Goal: Task Accomplishment & Management: Complete application form

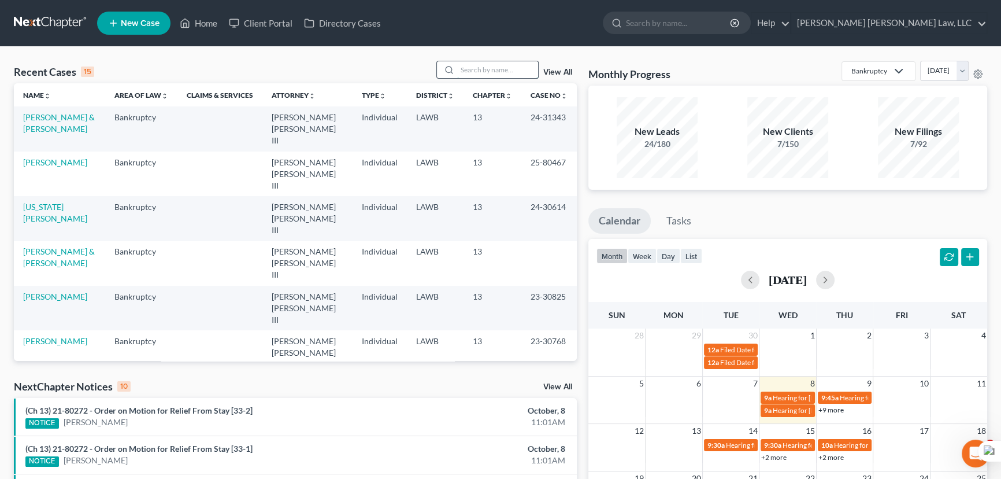
click at [487, 75] on input "search" at bounding box center [497, 69] width 81 height 17
click at [827, 206] on div "Monthly Progress Bankruptcy Bankruptcy Other Personal Injury and Tort Law [DATE…" at bounding box center [788, 429] width 410 height 737
click at [481, 68] on input "search" at bounding box center [497, 69] width 81 height 17
click at [481, 64] on input "search" at bounding box center [497, 69] width 81 height 17
type input "[PERSON_NAME]"
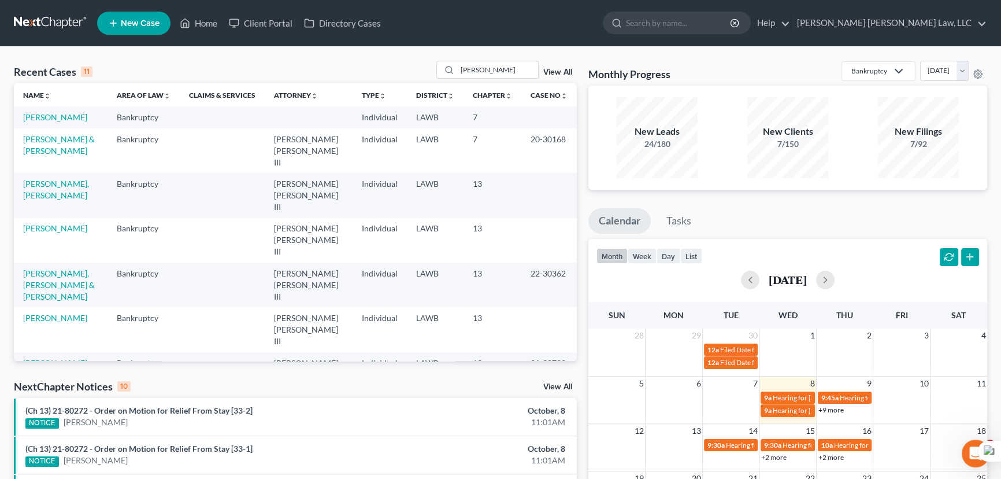
click at [140, 24] on span "New Case" at bounding box center [140, 23] width 39 height 9
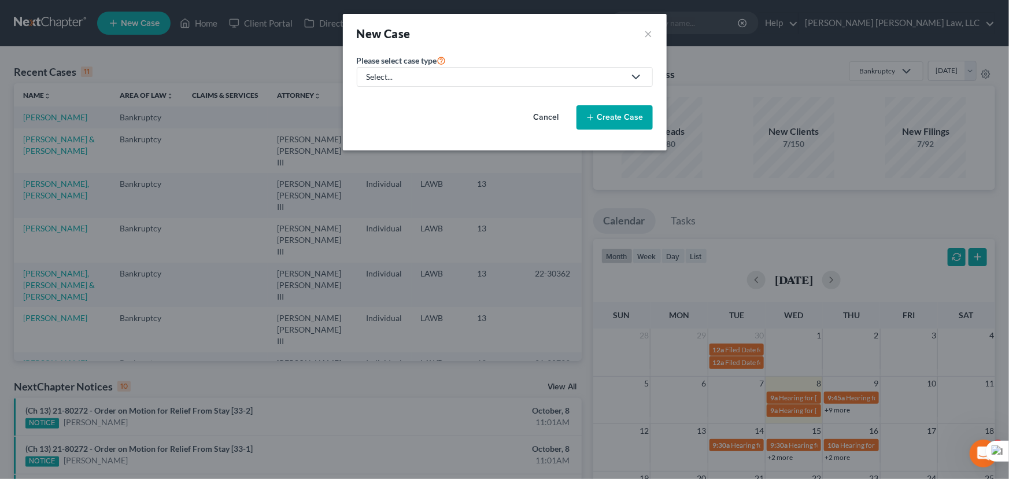
click at [473, 76] on div "Select..." at bounding box center [496, 77] width 258 height 12
click at [443, 99] on div "Bankruptcy" at bounding box center [419, 100] width 103 height 12
select select "36"
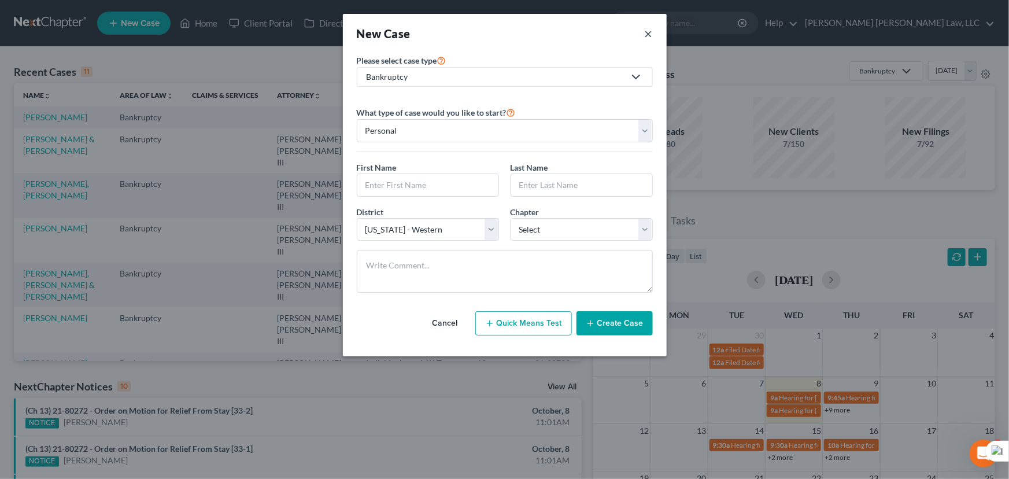
click at [648, 36] on button "×" at bounding box center [649, 33] width 8 height 16
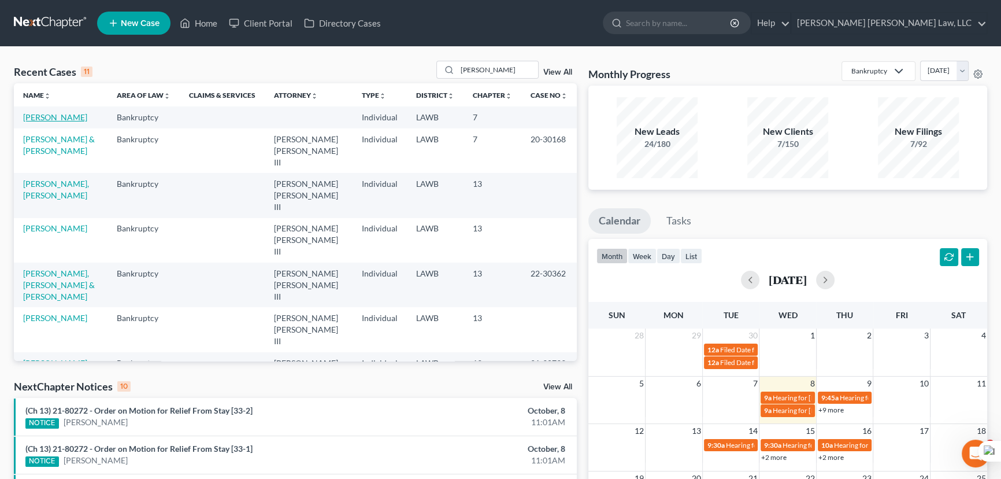
click at [62, 114] on link "[PERSON_NAME]" at bounding box center [55, 117] width 64 height 10
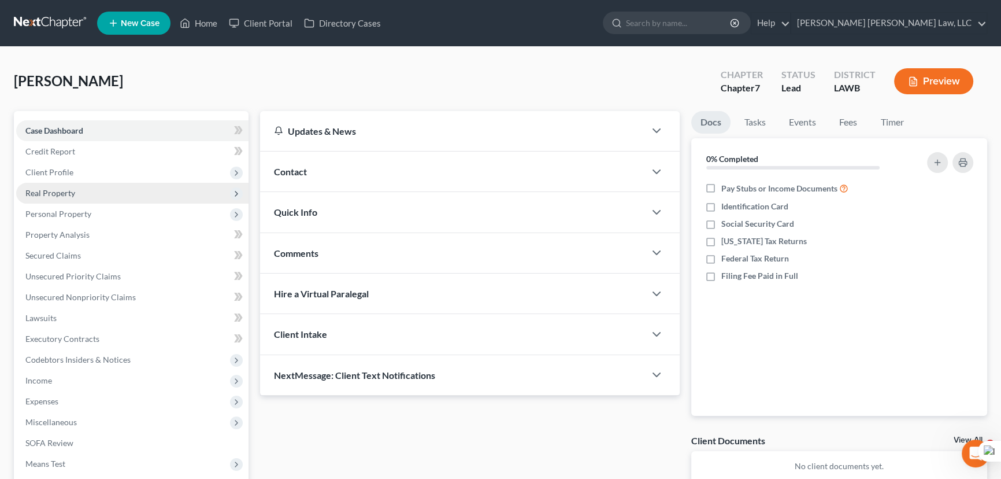
click at [130, 178] on span "Client Profile" at bounding box center [132, 172] width 232 height 21
click at [130, 192] on link "Filing Information" at bounding box center [143, 193] width 209 height 21
select select "1"
select select "0"
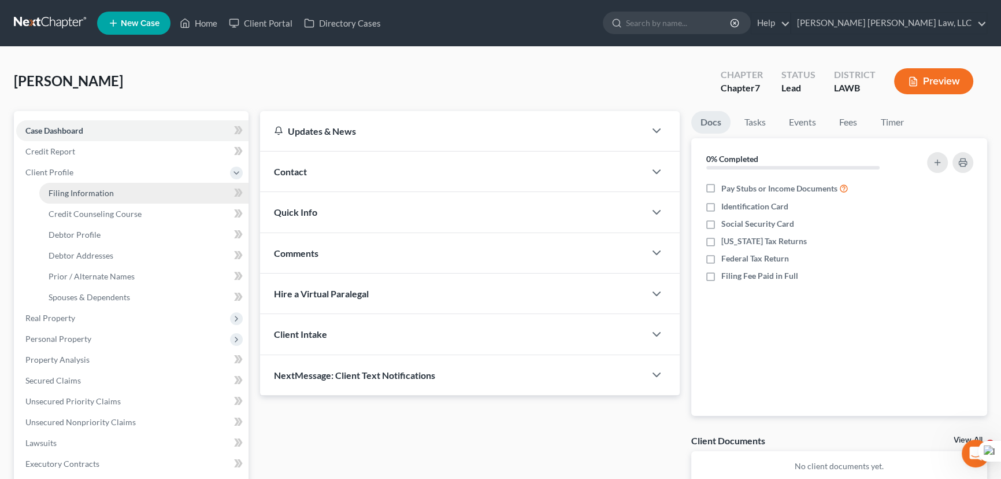
select select "36"
select select "19"
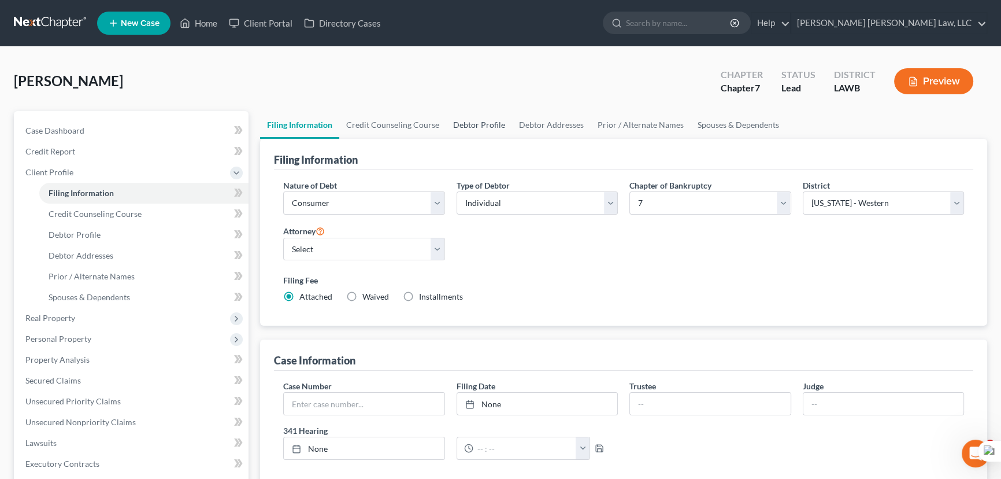
click at [463, 116] on link "Debtor Profile" at bounding box center [479, 125] width 66 height 28
select select "1"
select select "2"
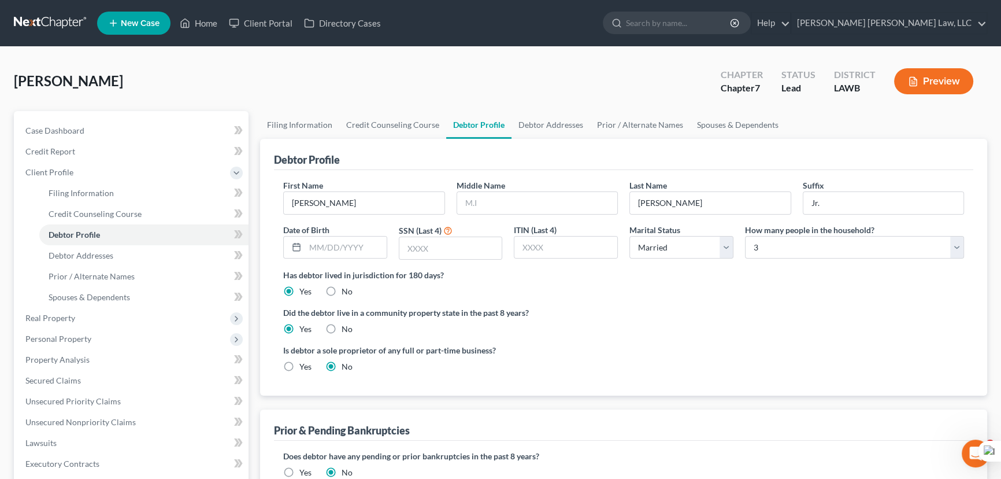
click at [818, 119] on ul "Filing Information Credit Counseling Course Debtor Profile Debtor Addresses Pri…" at bounding box center [623, 125] width 727 height 28
click at [844, 116] on ul "Filing Information Credit Counseling Course Debtor Profile Debtor Addresses Pri…" at bounding box center [623, 125] width 727 height 28
click at [358, 197] on input "[PERSON_NAME]" at bounding box center [364, 203] width 161 height 22
click at [543, 203] on input "text" at bounding box center [537, 203] width 161 height 22
type input "[PERSON_NAME]"
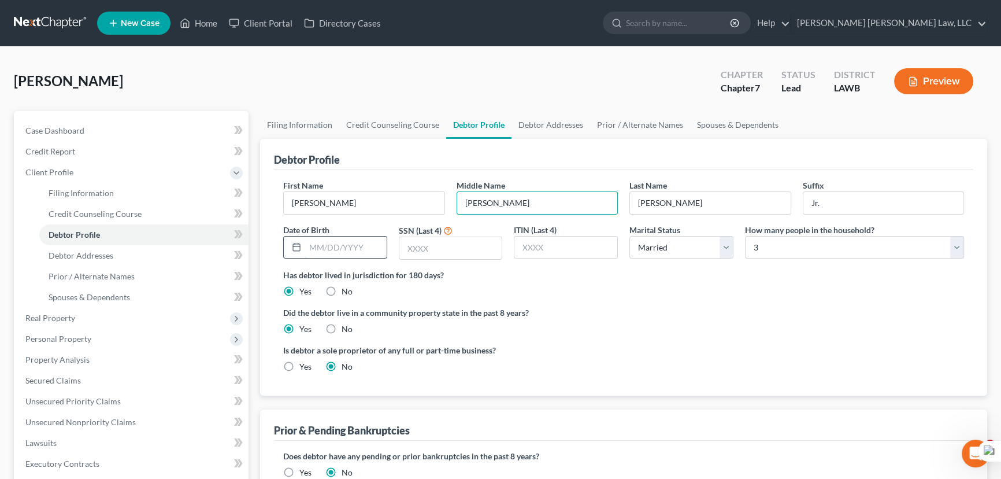
click at [361, 250] on input "text" at bounding box center [346, 247] width 82 height 22
click at [320, 244] on input "text" at bounding box center [346, 247] width 82 height 22
type input "[DATE]"
click at [826, 106] on div "[PERSON_NAME] Upgraded Chapter Chapter 7 Status Lead District LAWB Preview" at bounding box center [501, 86] width 974 height 50
click at [452, 249] on input "text" at bounding box center [451, 248] width 103 height 22
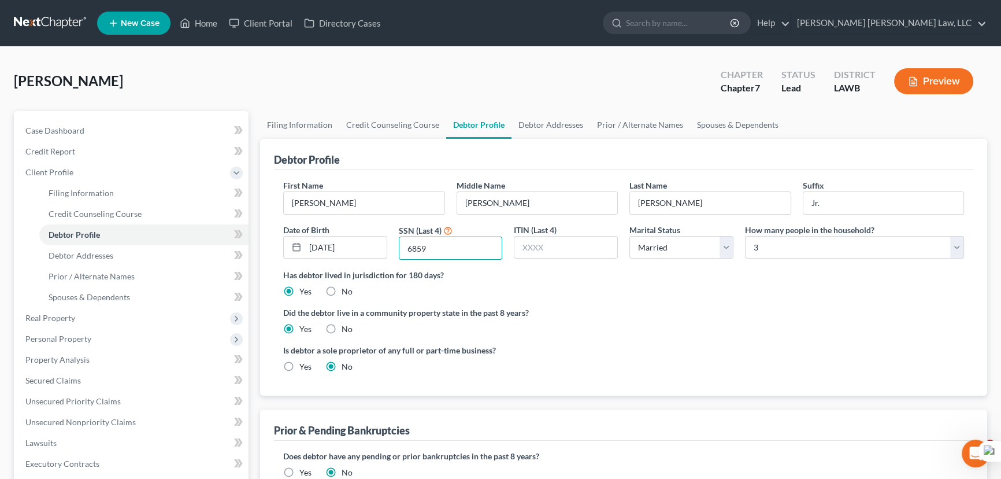
type input "6859"
click at [720, 127] on link "Spouses & Dependents" at bounding box center [737, 125] width 95 height 28
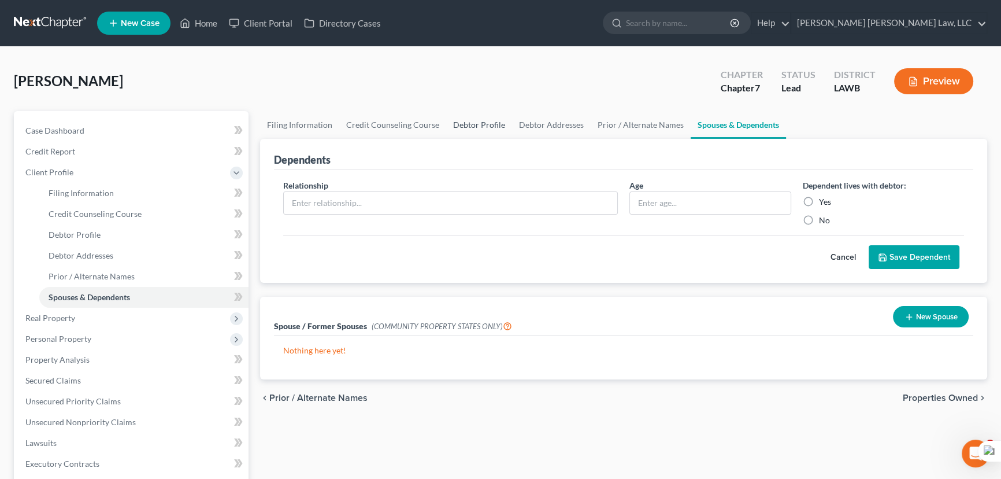
click at [480, 124] on link "Debtor Profile" at bounding box center [479, 125] width 66 height 28
select select "1"
select select "2"
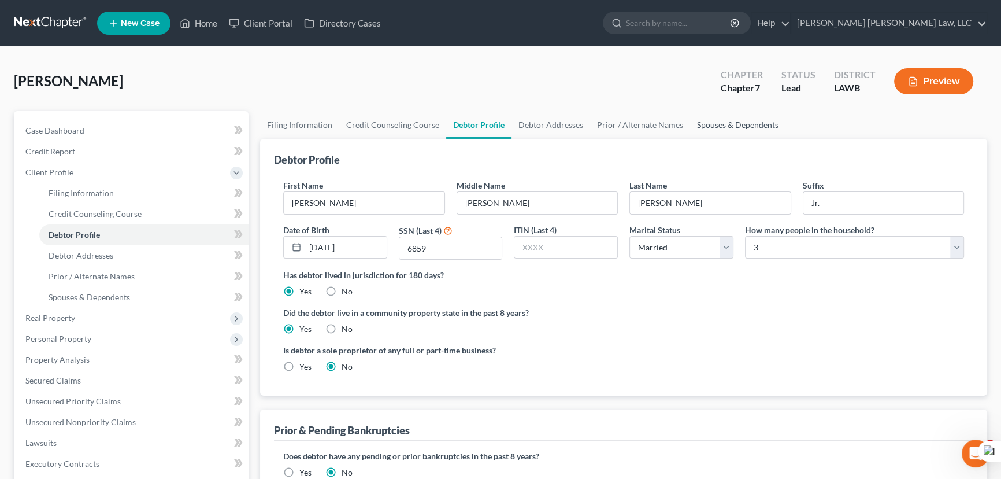
click at [745, 124] on link "Spouses & Dependents" at bounding box center [737, 125] width 95 height 28
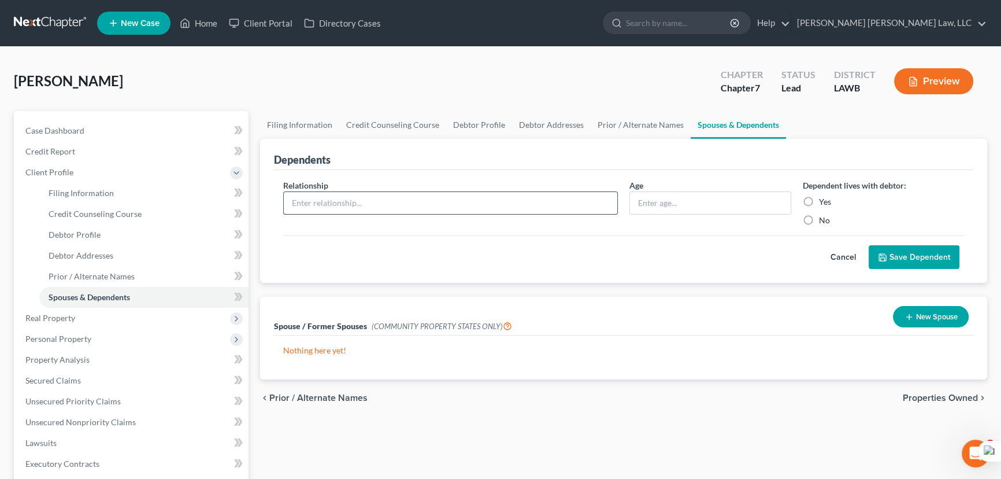
click at [409, 198] on input "text" at bounding box center [451, 203] width 334 height 22
type input "Daughter"
type input "4 months"
click at [819, 197] on label "Yes" at bounding box center [825, 202] width 12 height 12
click at [824, 197] on input "Yes" at bounding box center [828, 200] width 8 height 8
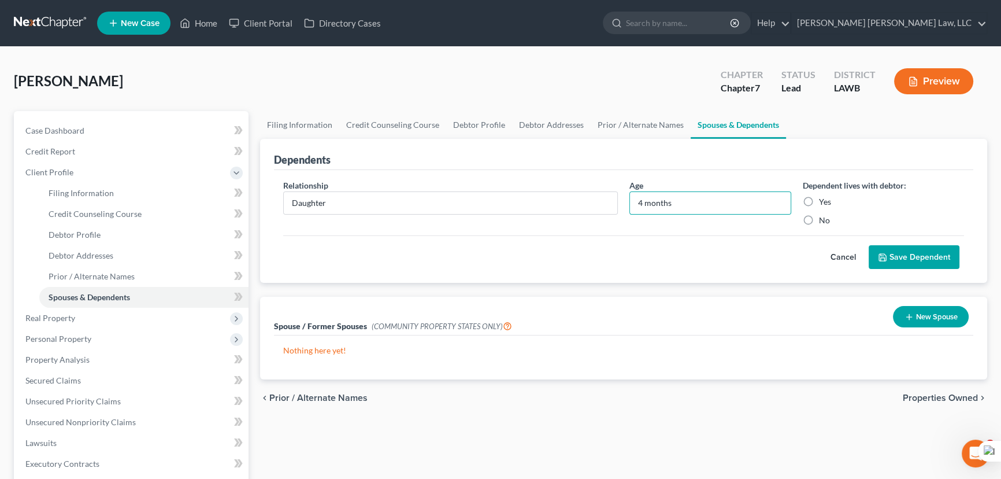
radio input "true"
click at [921, 256] on button "Save Dependent" at bounding box center [914, 257] width 91 height 24
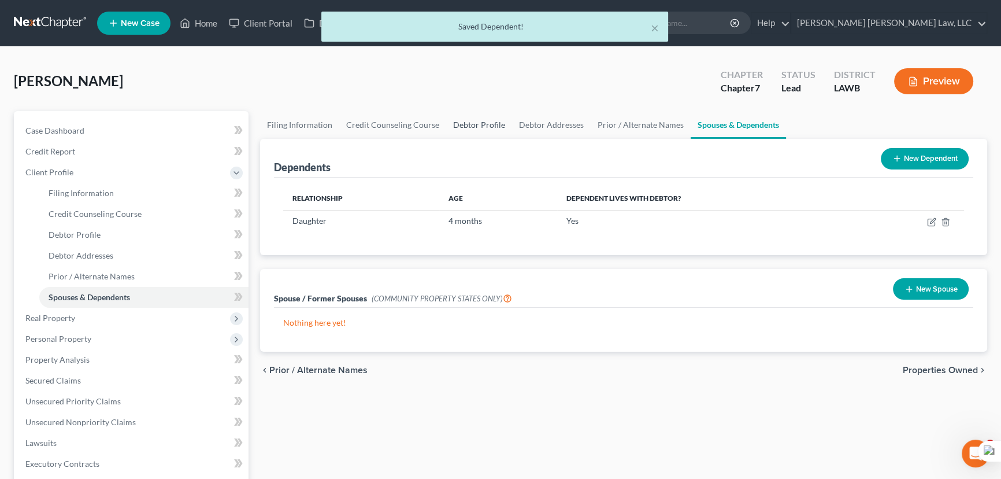
click at [475, 131] on link "Debtor Profile" at bounding box center [479, 125] width 66 height 28
select select "1"
select select "2"
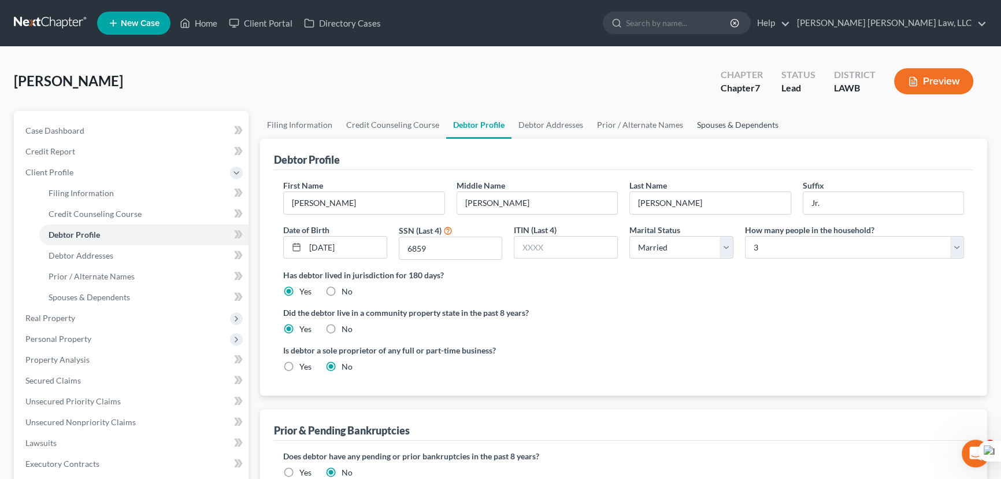
click at [715, 121] on link "Spouses & Dependents" at bounding box center [737, 125] width 95 height 28
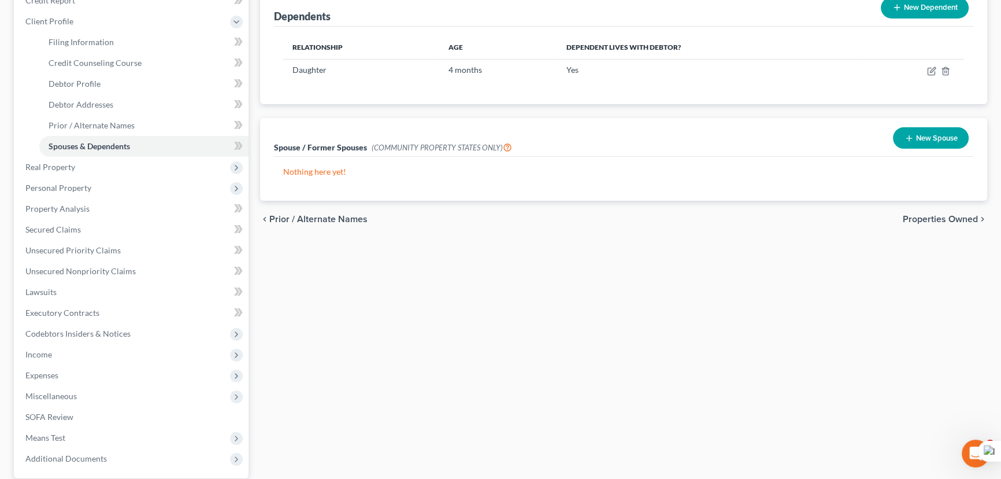
scroll to position [157, 0]
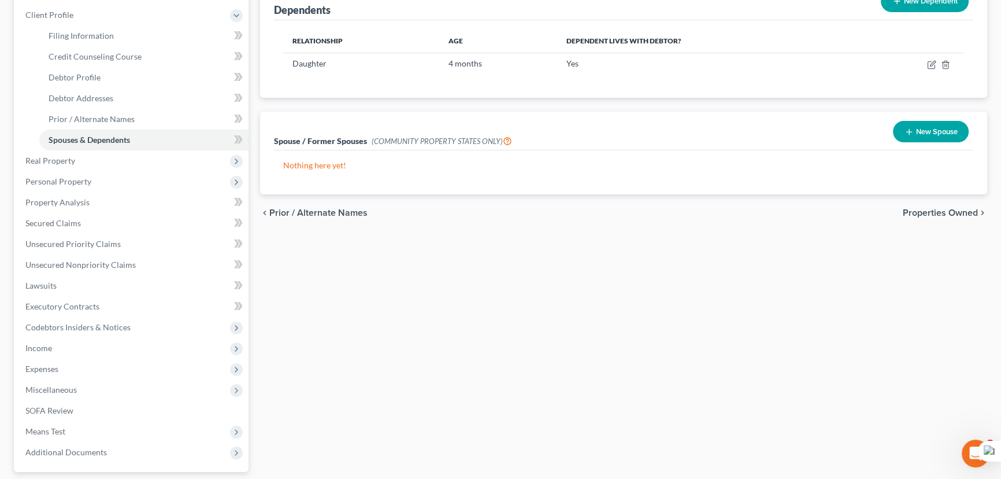
click at [940, 127] on button "New Spouse" at bounding box center [931, 131] width 76 height 21
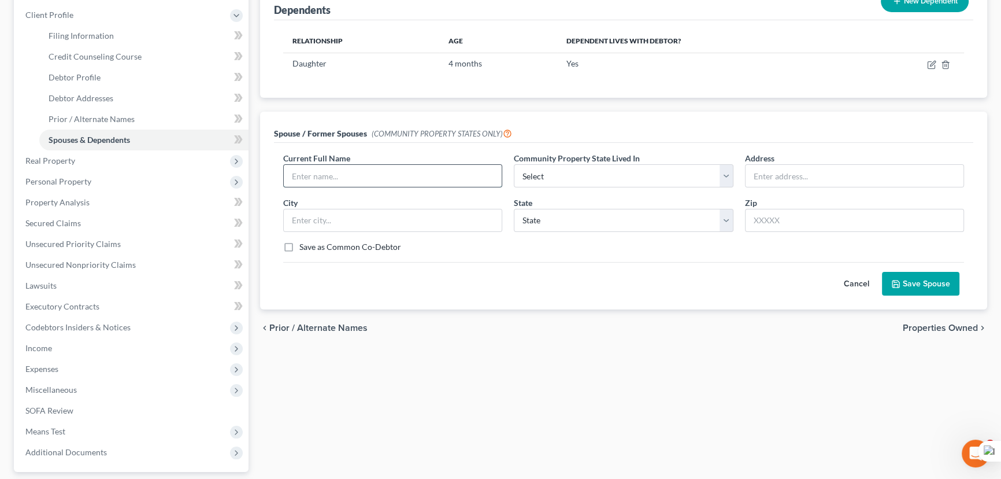
click at [397, 168] on input "text" at bounding box center [393, 176] width 218 height 22
type input "[PERSON_NAME]"
click at [579, 177] on select "Select AZ CA GU ID LA NV NM PR [GEOGRAPHIC_DATA] [GEOGRAPHIC_DATA] [GEOGRAPHIC_…" at bounding box center [623, 175] width 219 height 23
click at [625, 135] on div "Spouse / Former Spouses (COMMUNITY PROPERTY STATES ONLY)" at bounding box center [624, 127] width 700 height 31
click at [637, 165] on select "Select AZ CA GU ID LA NV NM PR [GEOGRAPHIC_DATA] [GEOGRAPHIC_DATA] [GEOGRAPHIC_…" at bounding box center [623, 175] width 219 height 23
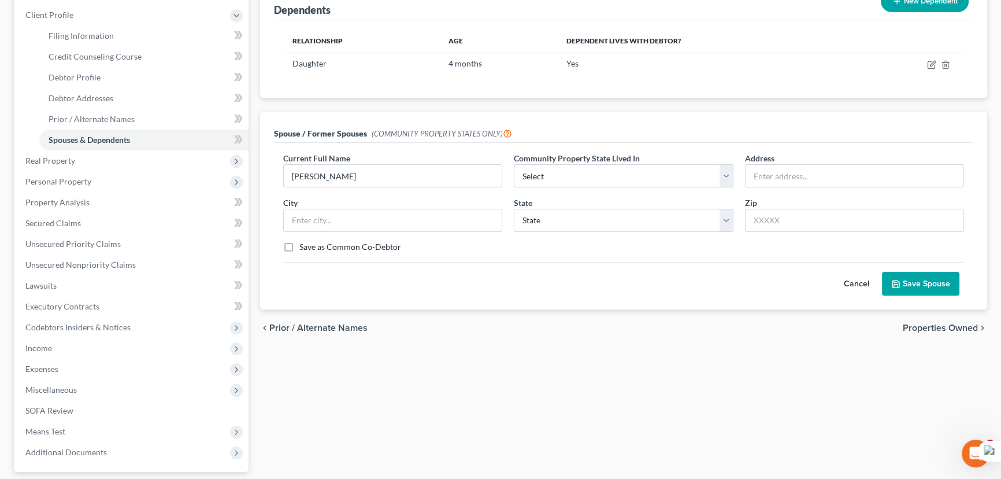
click at [617, 143] on div "Current Full Name * [PERSON_NAME] Community Property State Lived In * Select AZ…" at bounding box center [624, 226] width 700 height 167
click at [611, 172] on select "Select AZ CA GU ID LA NV NM PR [GEOGRAPHIC_DATA] [GEOGRAPHIC_DATA] [GEOGRAPHIC_…" at bounding box center [623, 175] width 219 height 23
click at [657, 139] on div "Spouse / Former Spouses (COMMUNITY PROPERTY STATES ONLY)" at bounding box center [624, 127] width 700 height 31
click at [546, 173] on select "Select AZ CA GU ID LA NV NM PR [GEOGRAPHIC_DATA] [GEOGRAPHIC_DATA] [GEOGRAPHIC_…" at bounding box center [623, 175] width 219 height 23
select select "4"
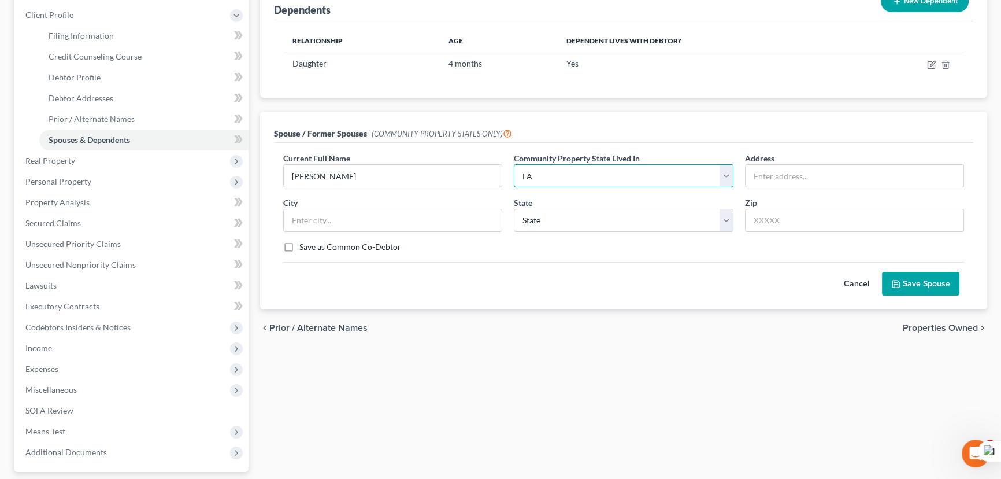
click at [514, 164] on select "Select AZ CA GU ID LA NV NM PR [GEOGRAPHIC_DATA] [GEOGRAPHIC_DATA] [GEOGRAPHIC_…" at bounding box center [623, 175] width 219 height 23
click at [792, 165] on input "text" at bounding box center [855, 176] width 218 height 22
click at [749, 127] on div "Spouse / Former Spouses (COMMUNITY PROPERTY STATES ONLY)" at bounding box center [624, 127] width 700 height 31
click at [787, 176] on input "text" at bounding box center [855, 176] width 218 height 22
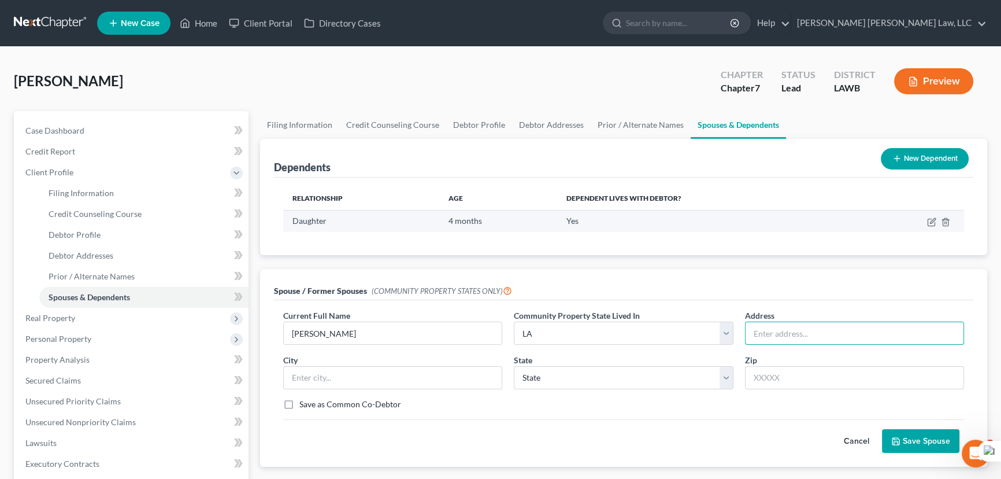
scroll to position [210, 0]
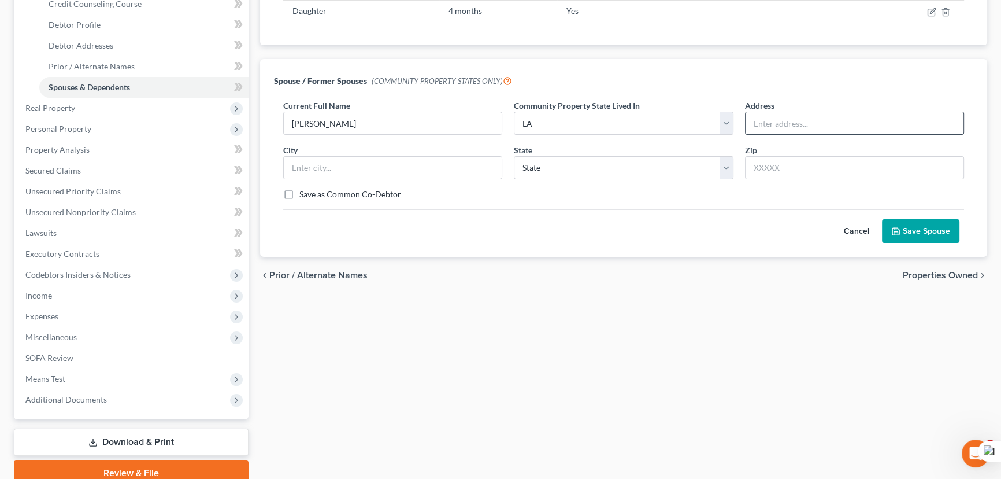
click at [826, 122] on input "text" at bounding box center [855, 123] width 218 height 22
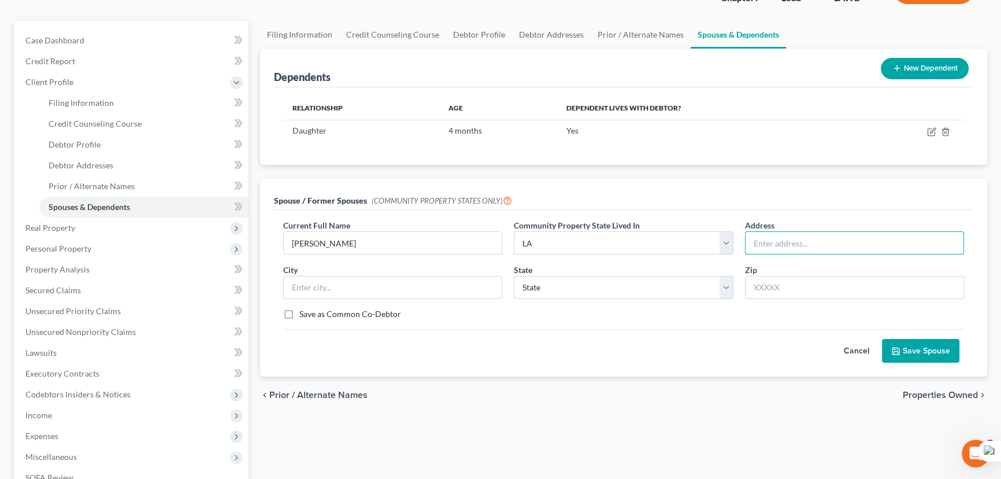
scroll to position [52, 0]
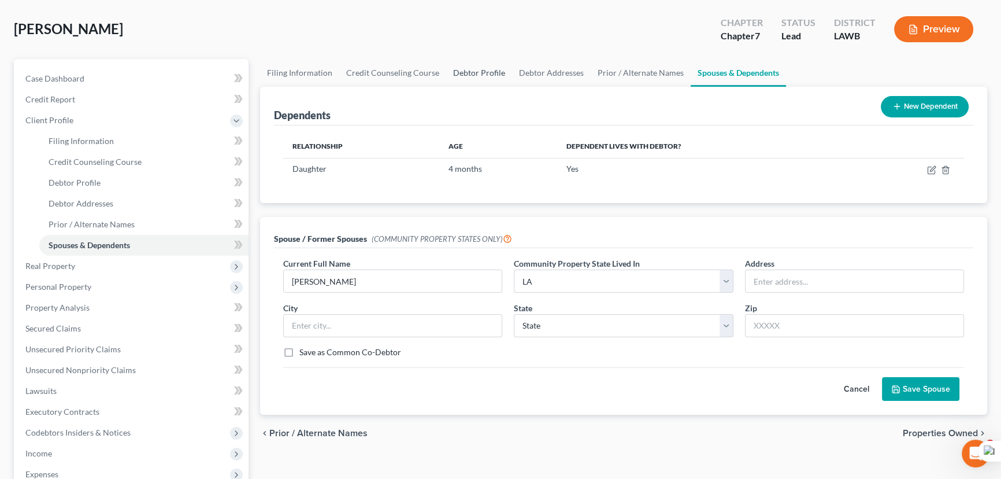
click at [473, 75] on link "Debtor Profile" at bounding box center [479, 73] width 66 height 28
select select "1"
select select "2"
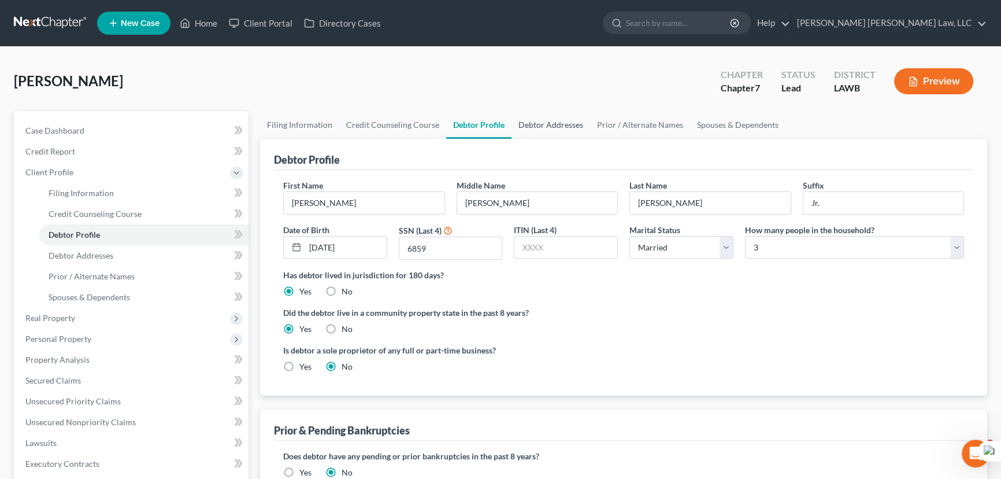
click at [554, 77] on div "[PERSON_NAME] Upgraded Chapter Chapter 7 Status Lead District LAWB Preview" at bounding box center [501, 86] width 974 height 50
click at [553, 127] on link "Debtor Addresses" at bounding box center [551, 125] width 79 height 28
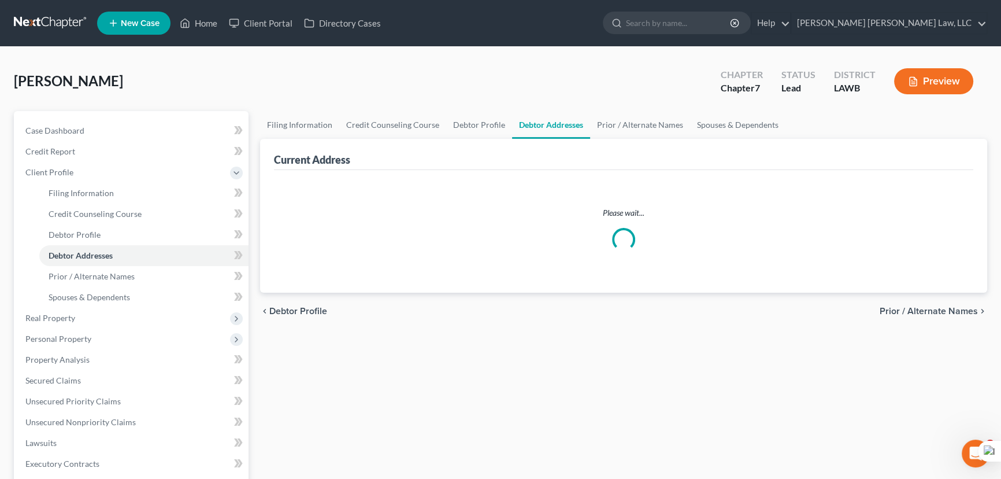
select select "0"
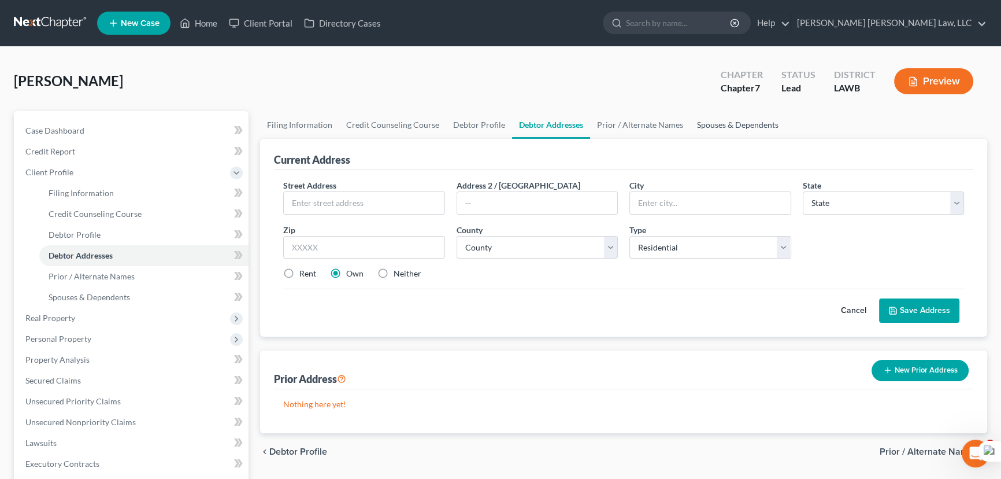
click at [736, 121] on link "Spouses & Dependents" at bounding box center [737, 125] width 95 height 28
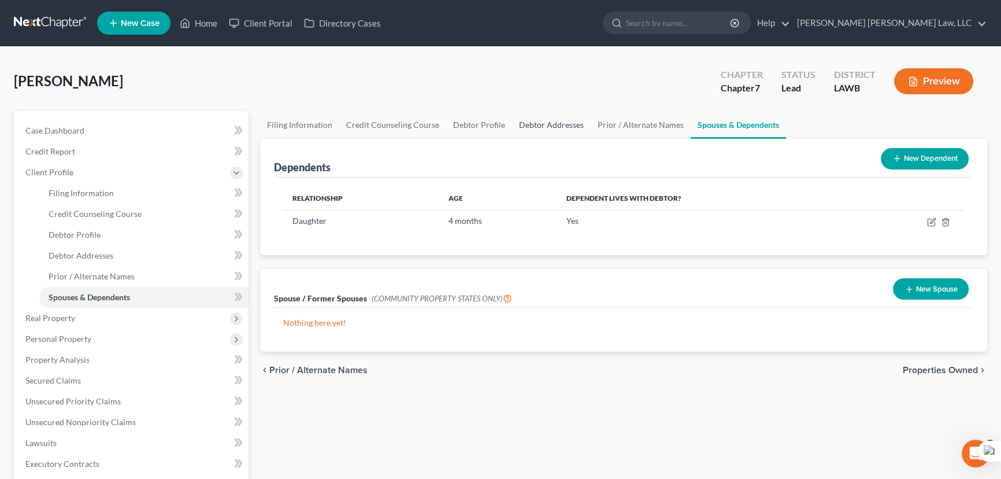
click at [554, 124] on link "Debtor Addresses" at bounding box center [551, 125] width 79 height 28
select select "0"
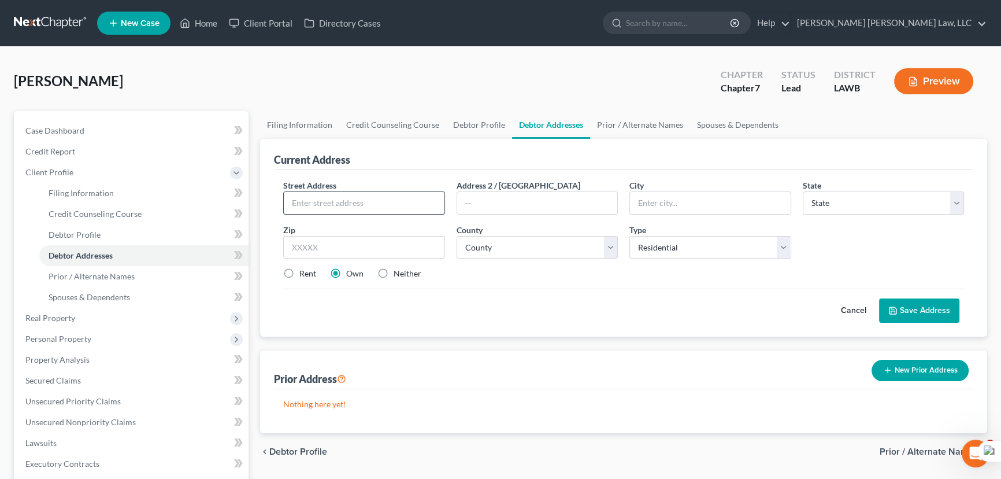
click at [335, 199] on input "text" at bounding box center [364, 203] width 161 height 22
click at [406, 201] on input "404" at bounding box center [364, 203] width 161 height 22
type input "[STREET_ADDRESS][PERSON_NAME]"
drag, startPoint x: 339, startPoint y: 247, endPoint x: 361, endPoint y: 235, distance: 25.6
click at [339, 247] on input "text" at bounding box center [364, 247] width 162 height 23
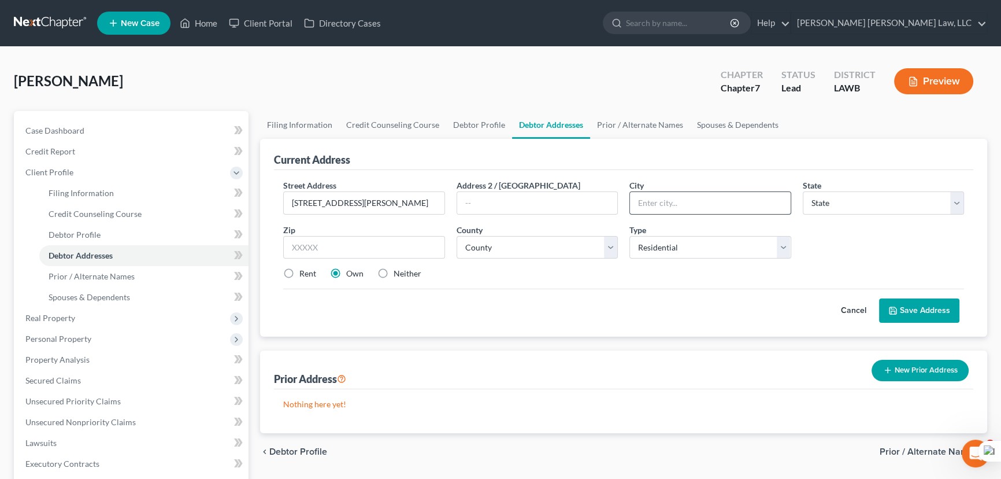
click at [664, 195] on input "text" at bounding box center [710, 203] width 161 height 22
type input "[GEOGRAPHIC_DATA]"
click at [873, 202] on select "State [US_STATE] AK AR AZ CA CO CT DE DC [GEOGRAPHIC_DATA] [GEOGRAPHIC_DATA] GU…" at bounding box center [884, 202] width 162 height 23
select select "19"
click at [803, 191] on select "State [US_STATE] AK AR AZ CA CO CT DE DC [GEOGRAPHIC_DATA] [GEOGRAPHIC_DATA] GU…" at bounding box center [884, 202] width 162 height 23
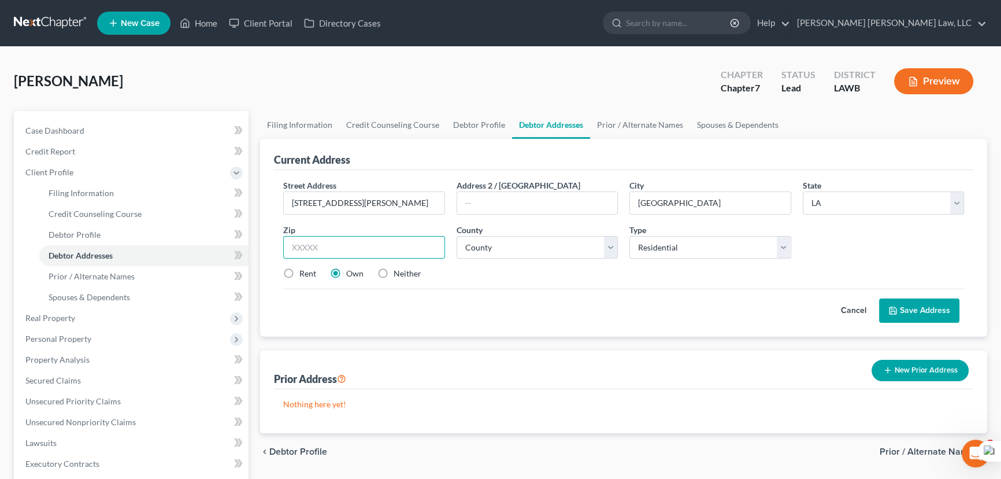
click at [347, 250] on input "text" at bounding box center [364, 247] width 162 height 23
type input "35806"
click at [524, 245] on select "County Acadia [PERSON_NAME] [DATE] Assumption Avoyelles [GEOGRAPHIC_DATA] Bienv…" at bounding box center [538, 247] width 162 height 23
select select "0"
select select "32"
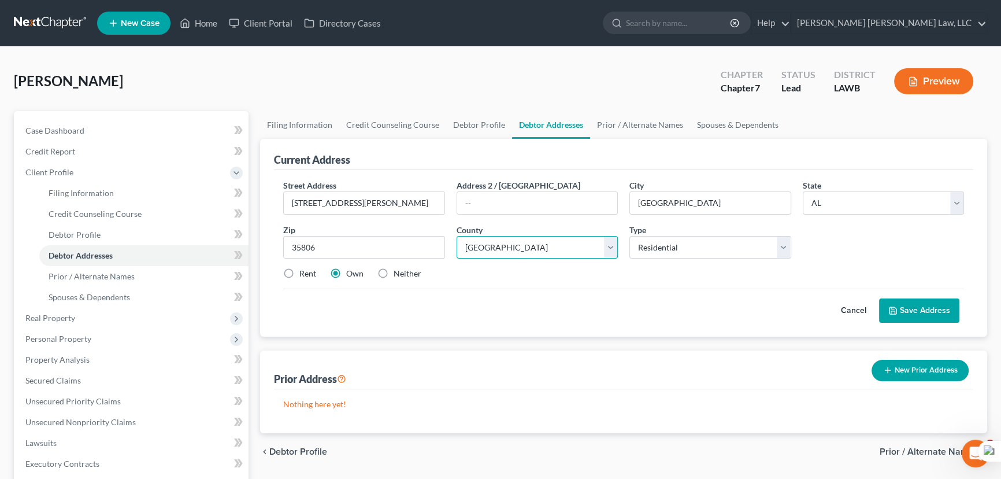
click at [457, 236] on select "County Acadia [PERSON_NAME] [DATE] Assumption Avoyelles [GEOGRAPHIC_DATA] Bienv…" at bounding box center [538, 247] width 162 height 23
select select
click at [299, 272] on label "Rent" at bounding box center [307, 274] width 17 height 12
click at [304, 272] on input "Rent" at bounding box center [308, 272] width 8 height 8
radio input "true"
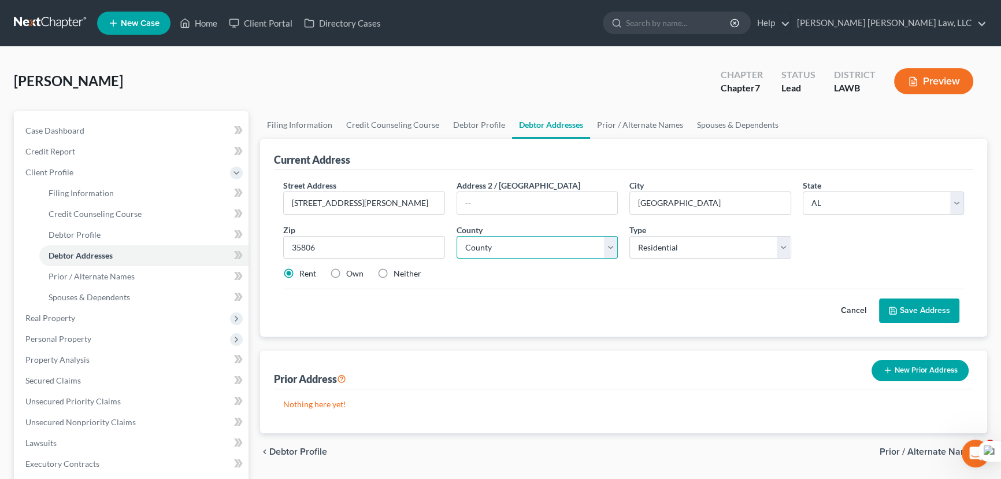
click at [609, 245] on select "County [GEOGRAPHIC_DATA] [GEOGRAPHIC_DATA] [GEOGRAPHIC_DATA] [GEOGRAPHIC_DATA] …" at bounding box center [538, 247] width 162 height 23
select select "44"
click at [457, 236] on select "County [GEOGRAPHIC_DATA] [GEOGRAPHIC_DATA] [GEOGRAPHIC_DATA] [GEOGRAPHIC_DATA] …" at bounding box center [538, 247] width 162 height 23
click at [929, 304] on button "Save Address" at bounding box center [919, 310] width 80 height 24
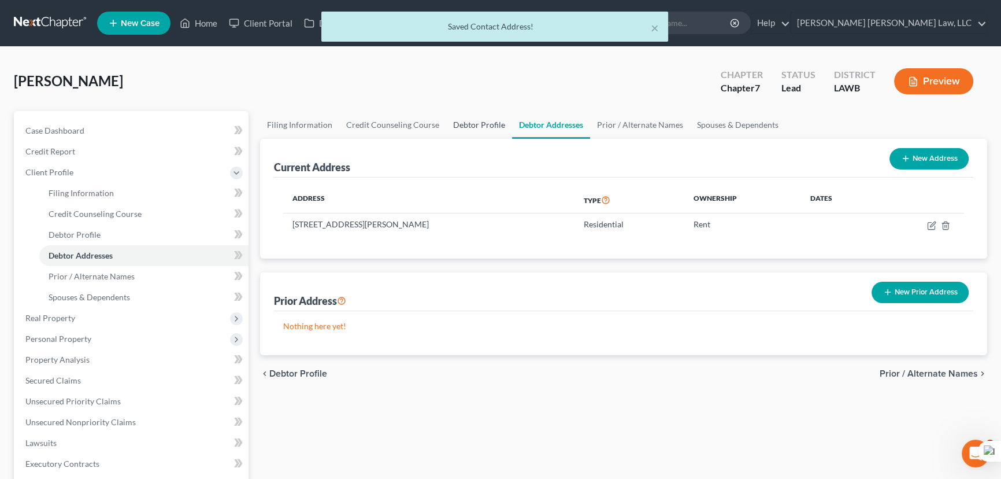
click at [465, 131] on link "Debtor Profile" at bounding box center [479, 125] width 66 height 28
select select "1"
select select "2"
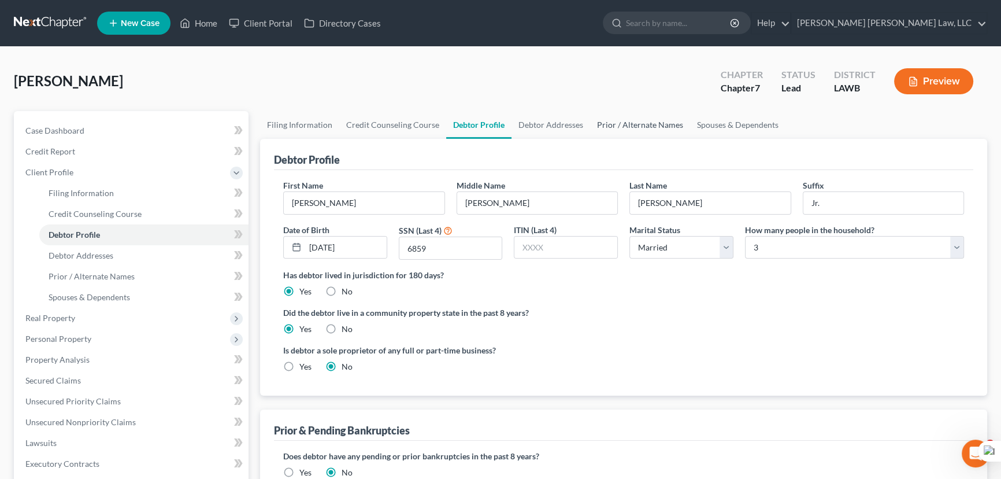
click at [608, 114] on link "Prior / Alternate Names" at bounding box center [640, 125] width 100 height 28
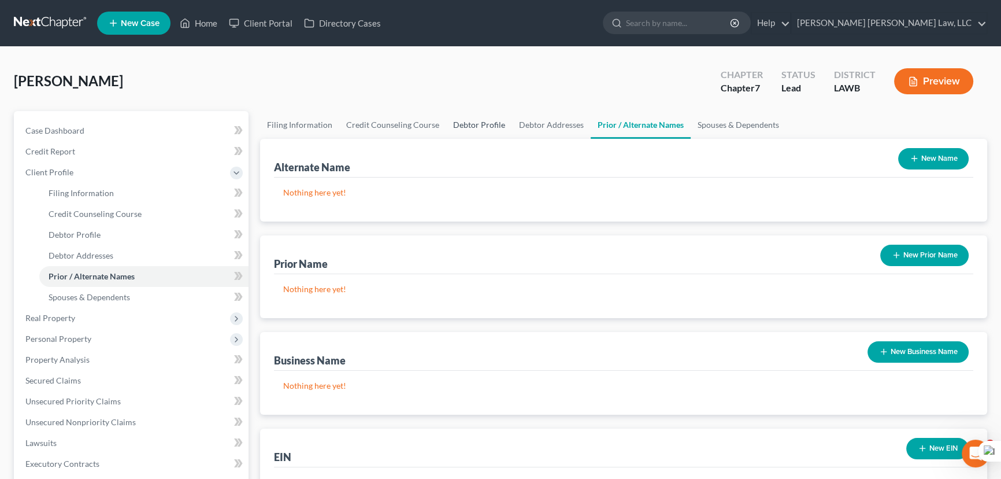
click at [450, 116] on link "Debtor Profile" at bounding box center [479, 125] width 66 height 28
select select "1"
select select "2"
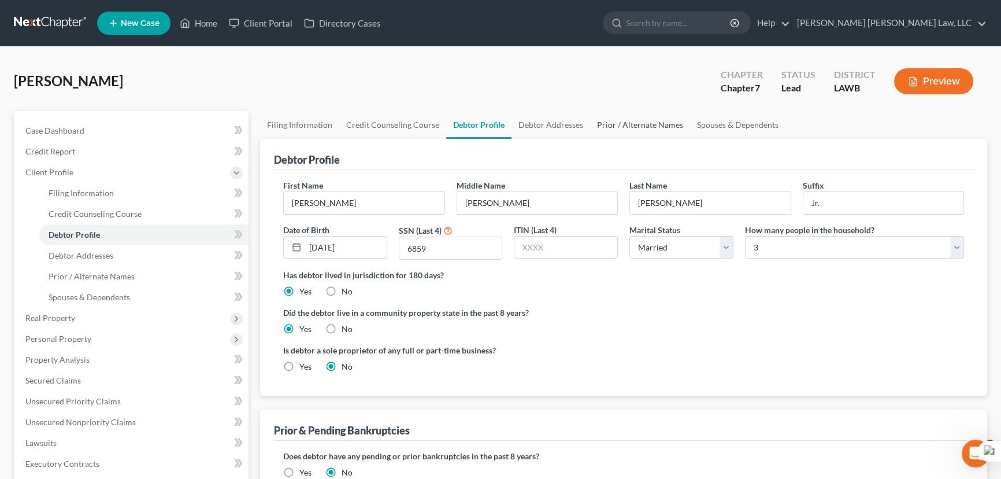
click at [618, 121] on link "Prior / Alternate Names" at bounding box center [640, 125] width 100 height 28
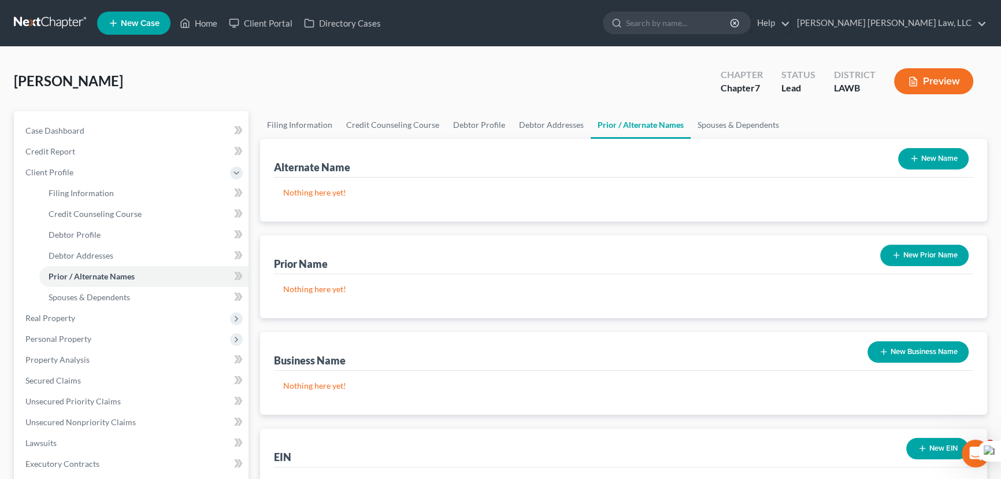
click at [944, 158] on button "New Name" at bounding box center [933, 158] width 71 height 21
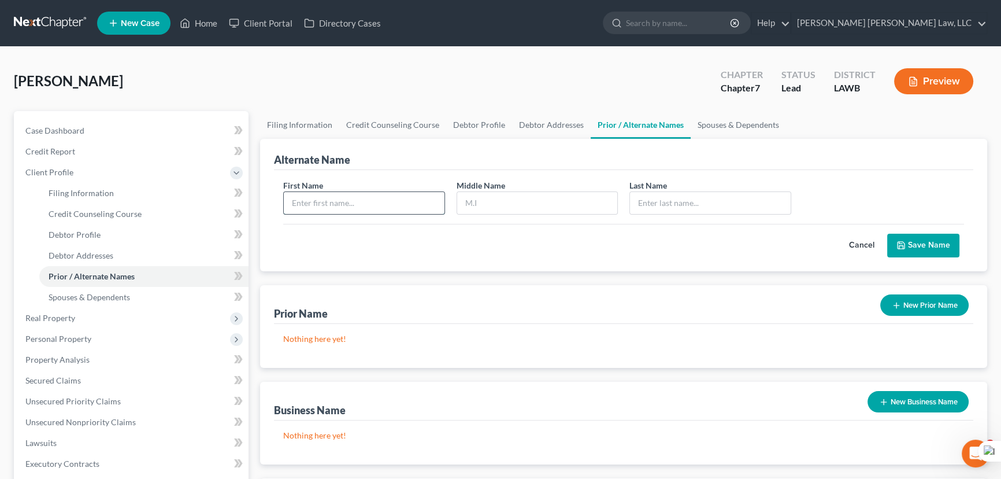
click at [364, 197] on input "text" at bounding box center [364, 203] width 161 height 22
type input "[PERSON_NAME]"
drag, startPoint x: 917, startPoint y: 242, endPoint x: 909, endPoint y: 154, distance: 88.3
click at [917, 243] on button "Save Name" at bounding box center [923, 246] width 72 height 24
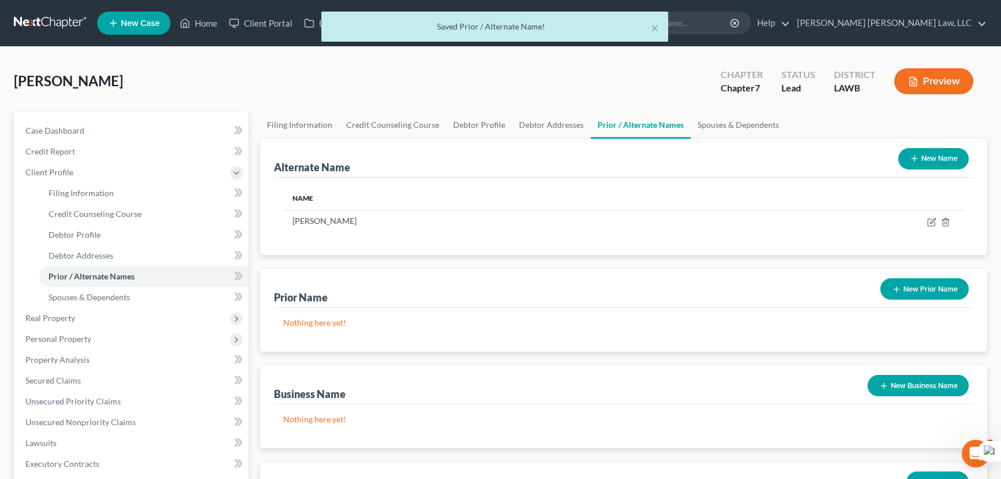
click at [911, 148] on button "New Name" at bounding box center [933, 158] width 71 height 21
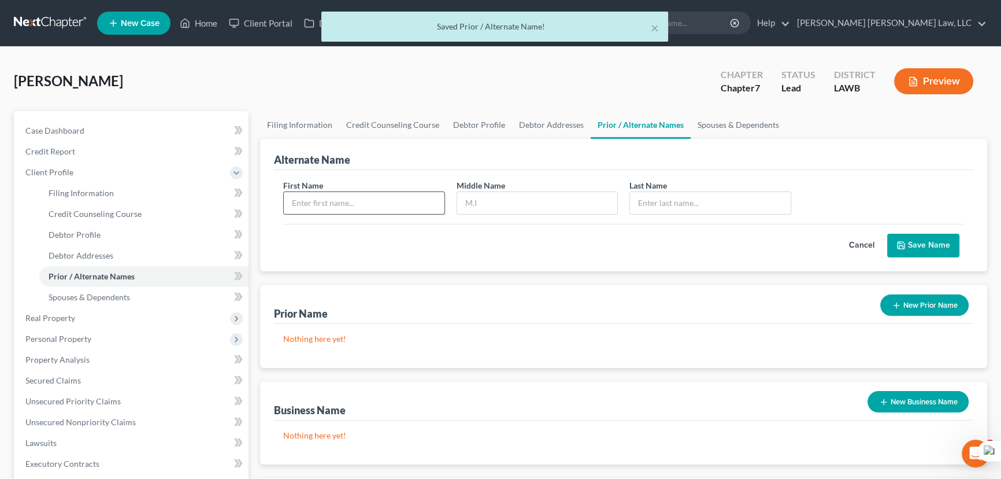
click at [355, 199] on input "text" at bounding box center [364, 203] width 161 height 22
type input "[PERSON_NAME]"
type input "R"
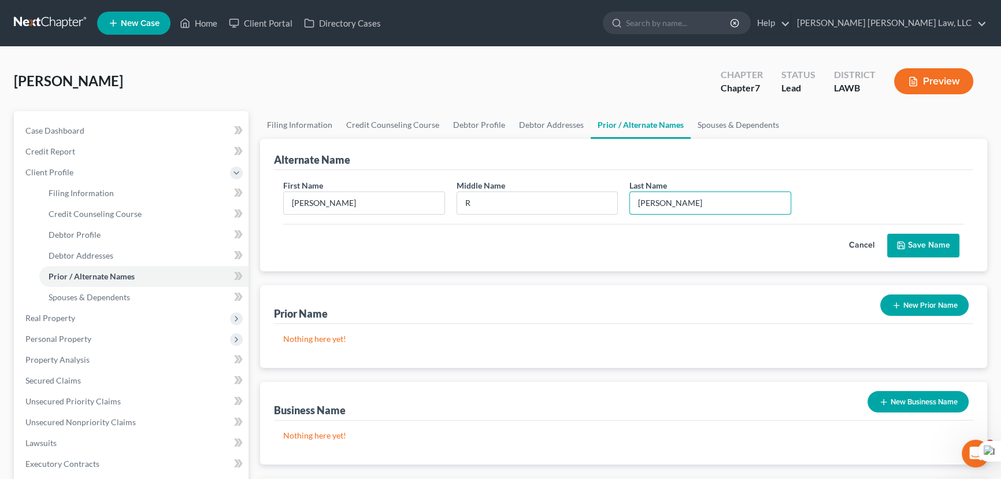
type input "[PERSON_NAME]"
click at [926, 245] on button "Save Name" at bounding box center [923, 246] width 72 height 24
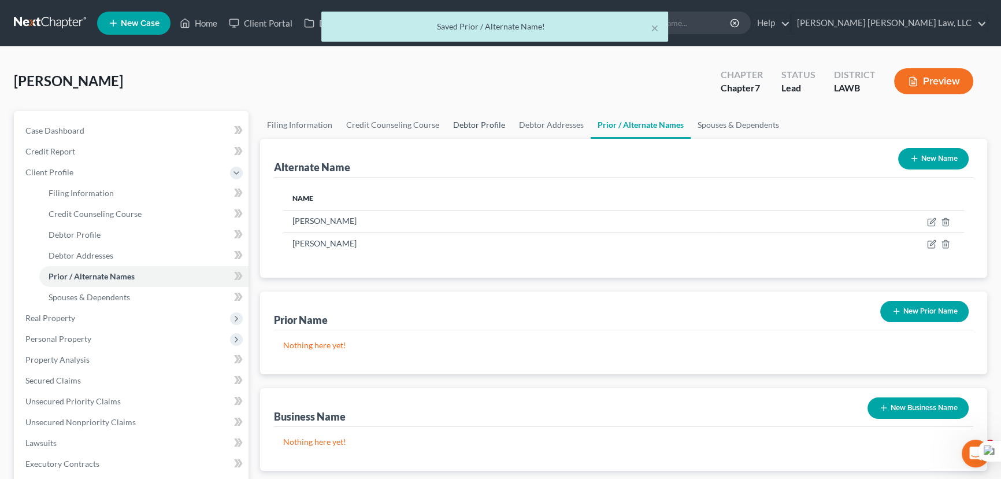
click at [488, 117] on link "Debtor Profile" at bounding box center [479, 125] width 66 height 28
select select "1"
select select "2"
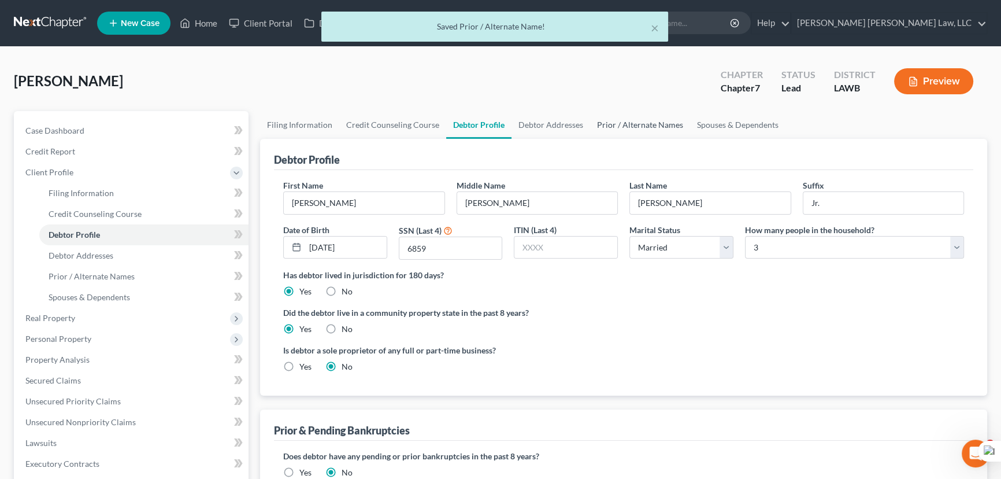
click at [645, 114] on link "Prior / Alternate Names" at bounding box center [640, 125] width 100 height 28
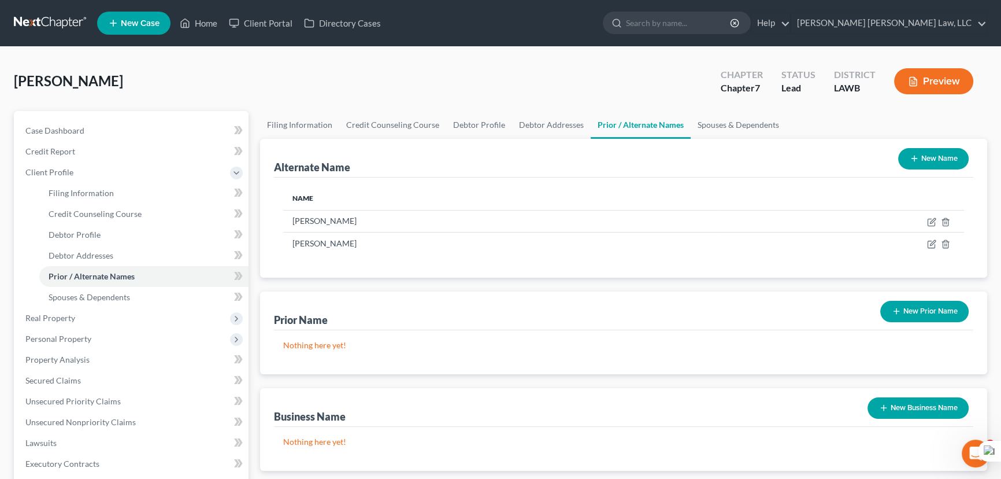
click at [914, 161] on icon "button" at bounding box center [914, 158] width 9 height 9
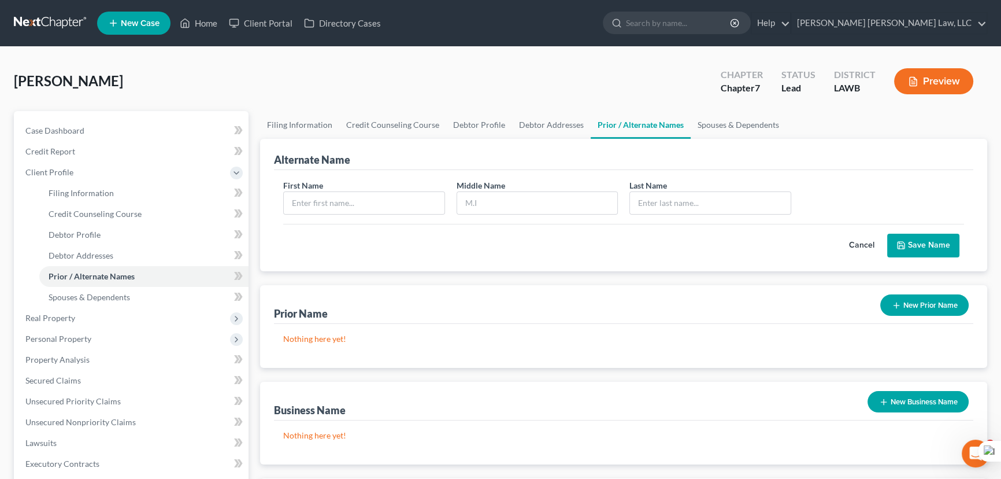
click at [856, 243] on button "Cancel" at bounding box center [862, 245] width 51 height 23
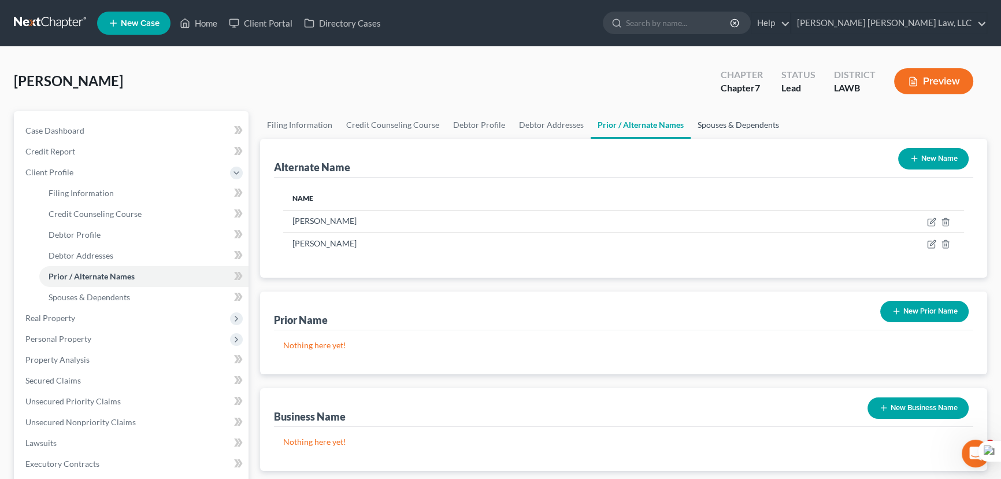
click at [720, 118] on link "Spouses & Dependents" at bounding box center [738, 125] width 95 height 28
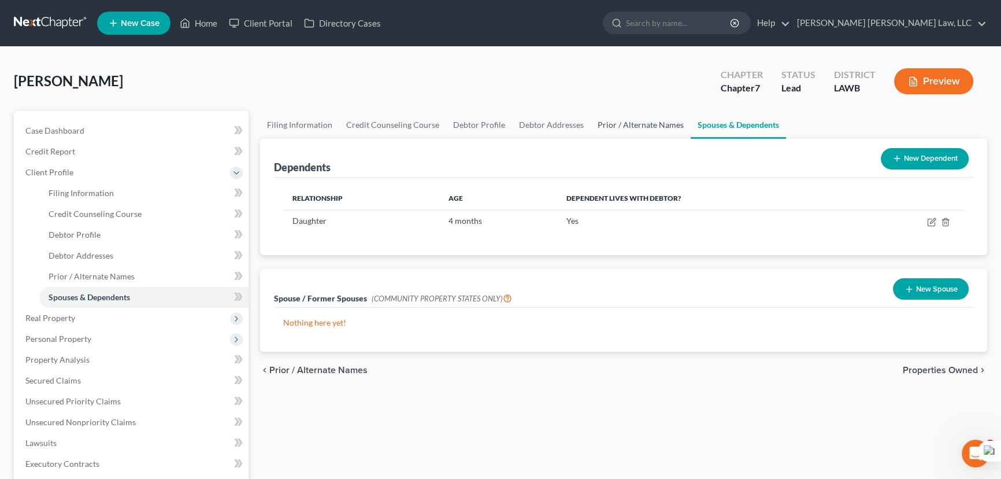
drag, startPoint x: 649, startPoint y: 123, endPoint x: 523, endPoint y: 123, distance: 126.6
click at [649, 123] on link "Prior / Alternate Names" at bounding box center [641, 125] width 100 height 28
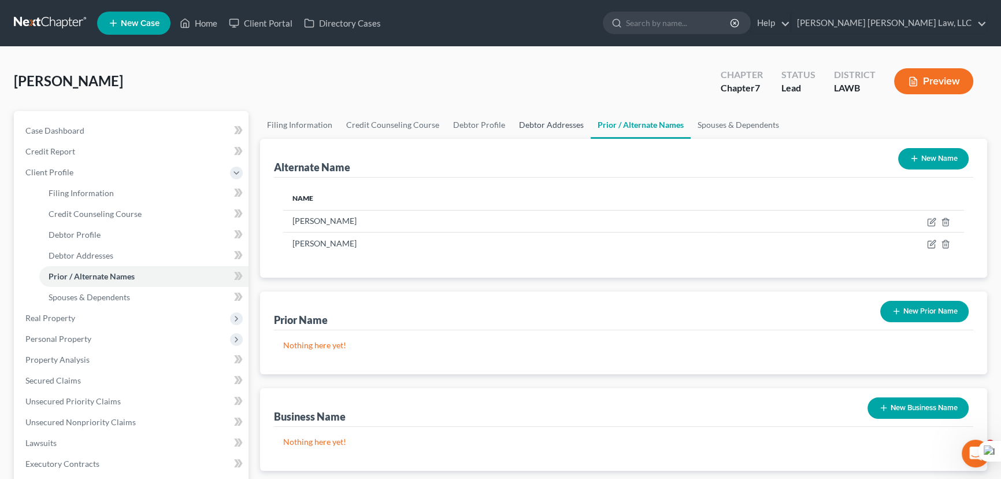
click at [517, 121] on link "Debtor Addresses" at bounding box center [551, 125] width 79 height 28
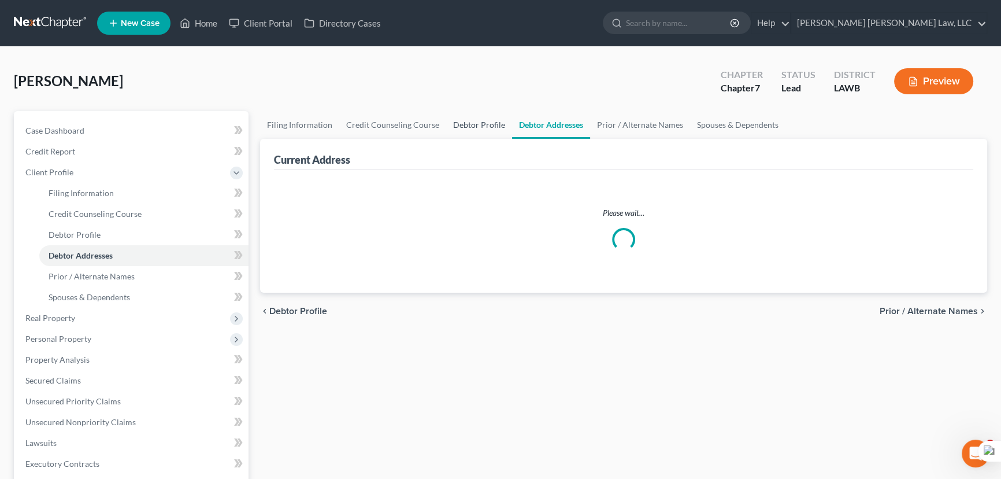
click at [451, 121] on link "Debtor Profile" at bounding box center [479, 125] width 66 height 28
select select "1"
select select "2"
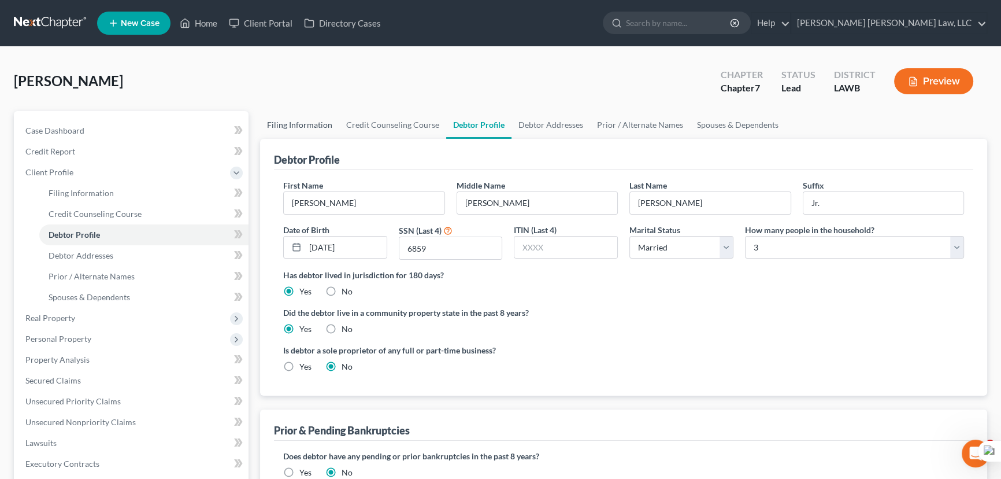
click at [289, 114] on link "Filing Information" at bounding box center [299, 125] width 79 height 28
select select "1"
select select "0"
select select "36"
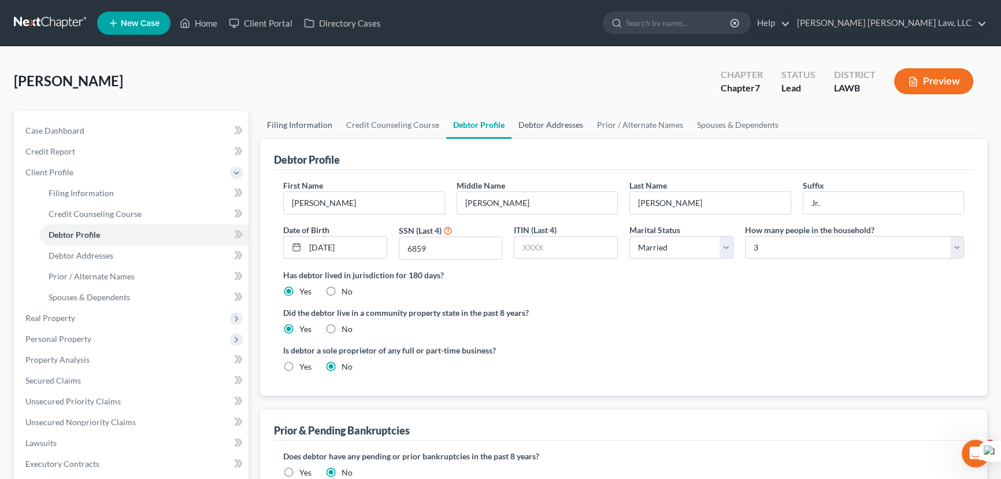
select select "19"
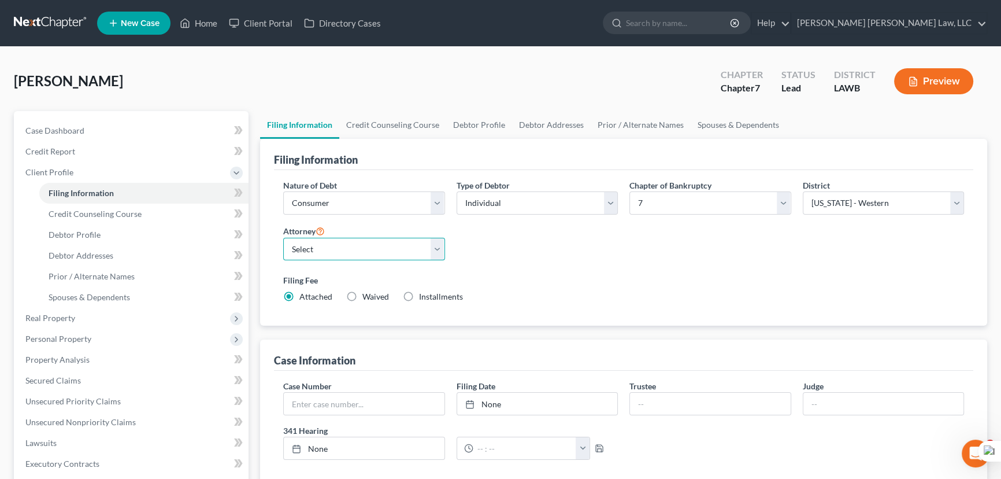
click at [411, 242] on select "Select [PERSON_NAME] [PERSON_NAME] III - LAWB [PERSON_NAME] [PERSON_NAME] III -…" at bounding box center [364, 249] width 162 height 23
select select "0"
click at [283, 238] on select "Select [PERSON_NAME] [PERSON_NAME] III - LAWB [PERSON_NAME] [PERSON_NAME] III -…" at bounding box center [364, 249] width 162 height 23
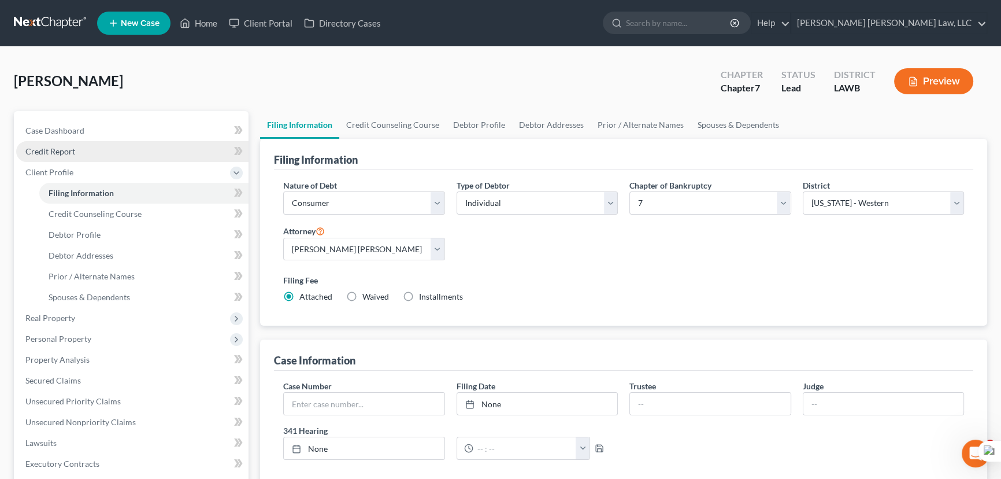
click at [123, 156] on link "Credit Report" at bounding box center [132, 151] width 232 height 21
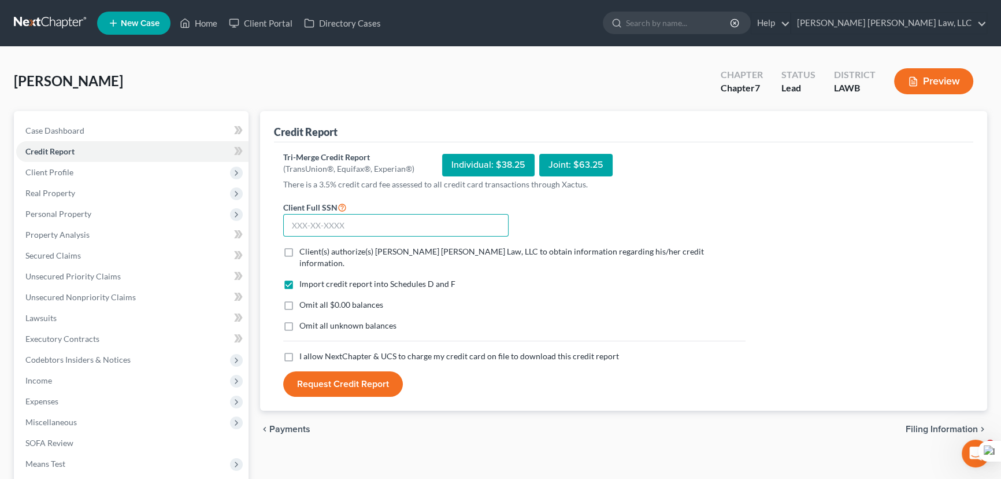
click at [383, 229] on input "text" at bounding box center [395, 225] width 225 height 23
type input "433-83-6859"
click at [299, 252] on label "Client(s) authorize(s) [PERSON_NAME] [PERSON_NAME] Law, LLC to obtain informati…" at bounding box center [522, 257] width 446 height 23
click at [304, 252] on input "Client(s) authorize(s) [PERSON_NAME] [PERSON_NAME] Law, LLC to obtain informati…" at bounding box center [308, 250] width 8 height 8
checkbox input "true"
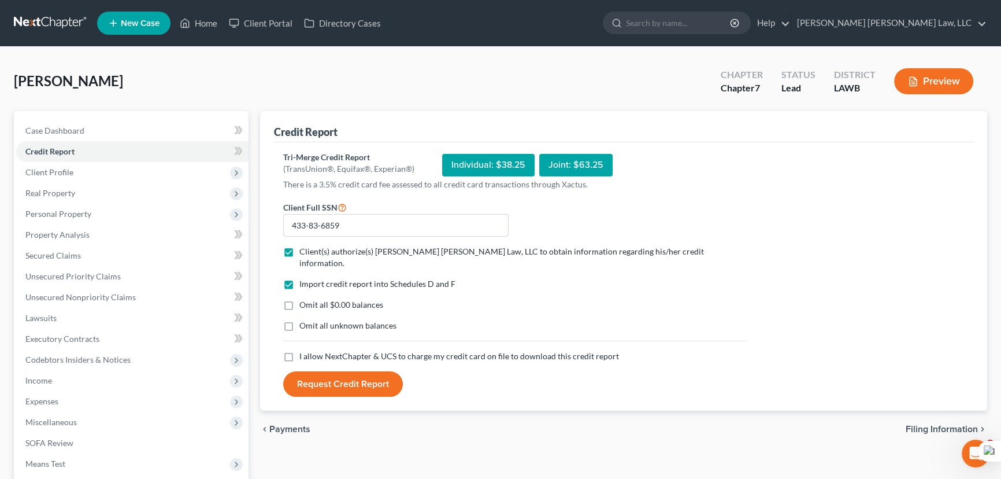
click at [299, 299] on label "Omit all $0.00 balances" at bounding box center [341, 305] width 84 height 12
click at [304, 299] on input "Omit all $0.00 balances" at bounding box center [308, 303] width 8 height 8
checkbox input "true"
click at [299, 320] on label "Omit all unknown balances" at bounding box center [347, 326] width 97 height 12
click at [304, 320] on input "Omit all unknown balances" at bounding box center [308, 324] width 8 height 8
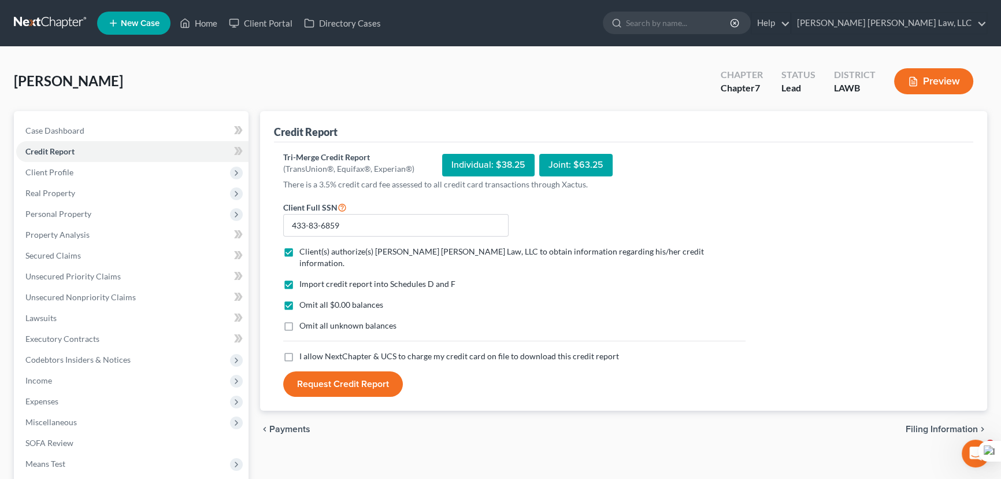
checkbox input "true"
click at [299, 350] on label "I allow NextChapter & UCS to charge my credit card on file to download this cre…" at bounding box center [459, 356] width 320 height 12
click at [304, 350] on input "I allow NextChapter & UCS to charge my credit card on file to download this cre…" at bounding box center [308, 354] width 8 height 8
checkbox input "true"
click at [340, 371] on button "Request Credit Report" at bounding box center [343, 383] width 120 height 25
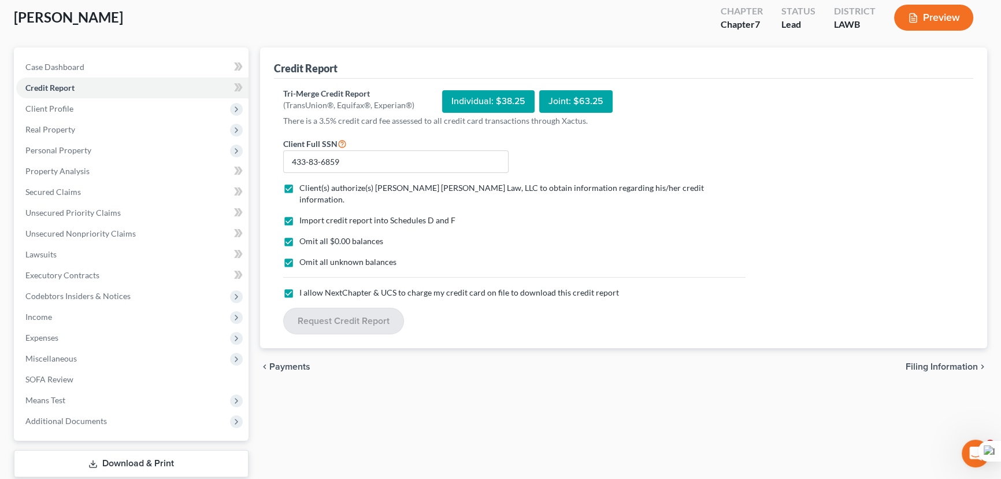
scroll to position [82, 0]
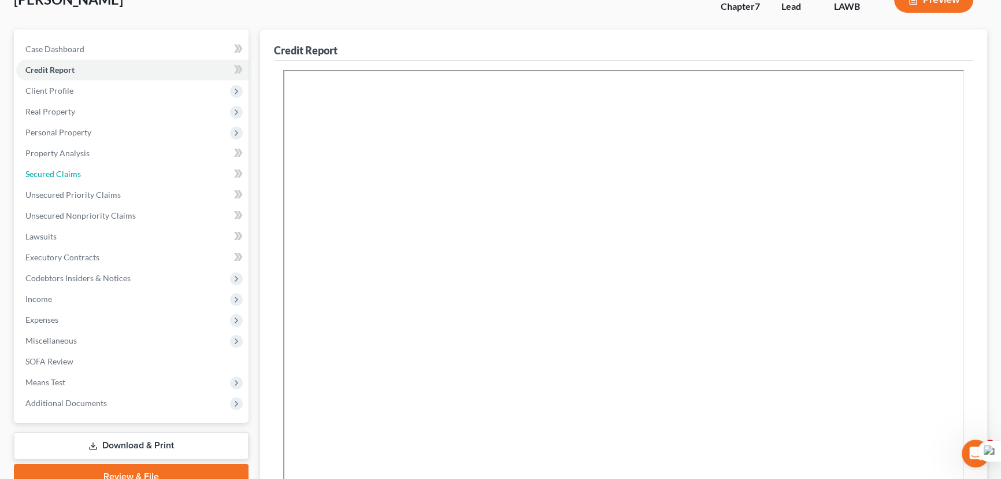
drag, startPoint x: 79, startPoint y: 180, endPoint x: 280, endPoint y: 192, distance: 201.6
click at [79, 180] on link "Secured Claims" at bounding box center [132, 174] width 232 height 21
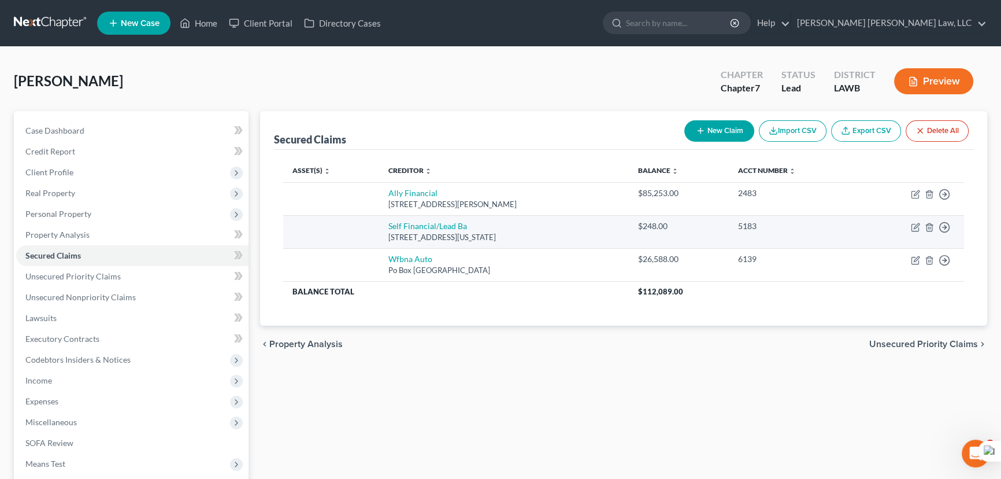
scroll to position [52, 0]
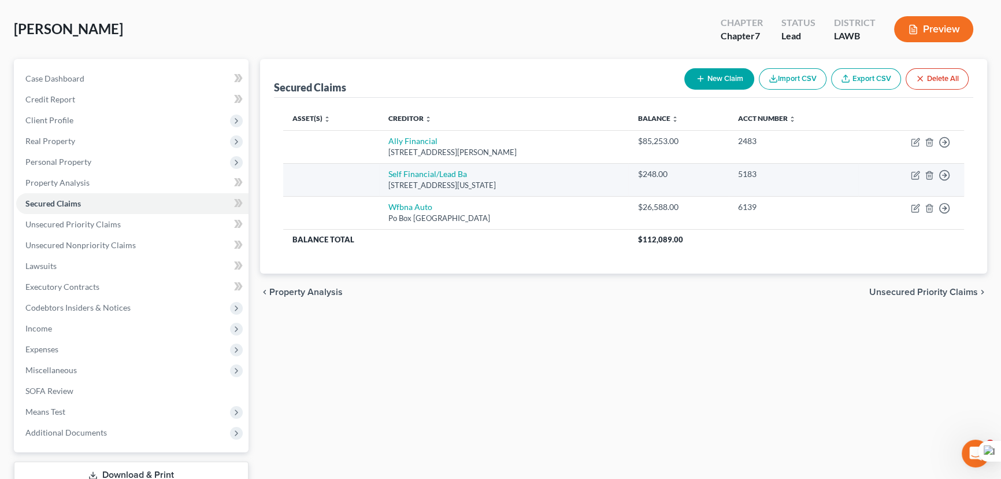
click at [951, 170] on td "Move to E Move to F Move to G Move to Notice Only" at bounding box center [912, 179] width 106 height 33
click at [949, 170] on icon "button" at bounding box center [945, 175] width 12 height 12
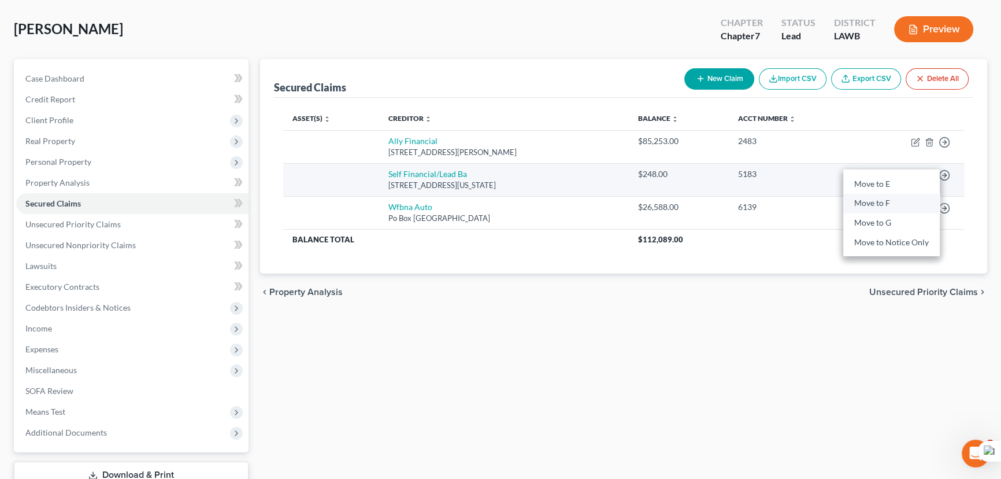
click at [908, 205] on link "Move to F" at bounding box center [892, 204] width 97 height 20
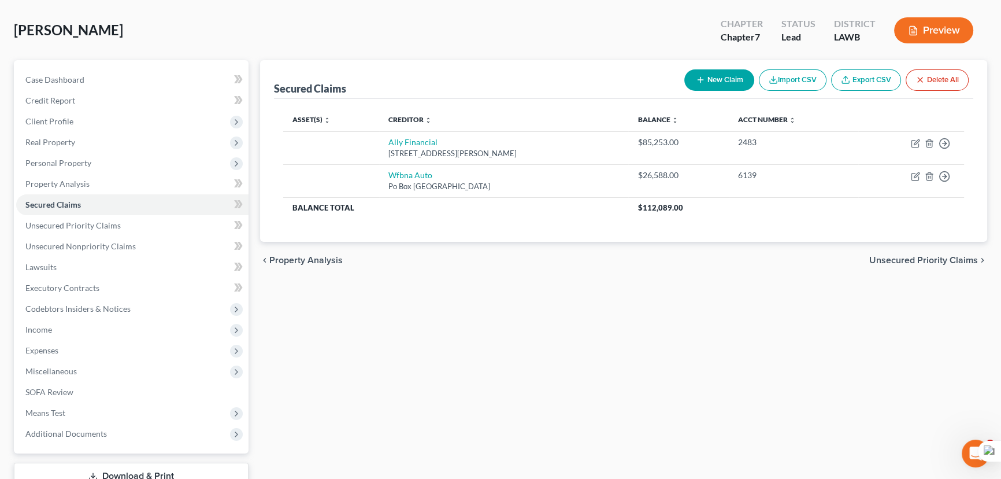
scroll to position [0, 0]
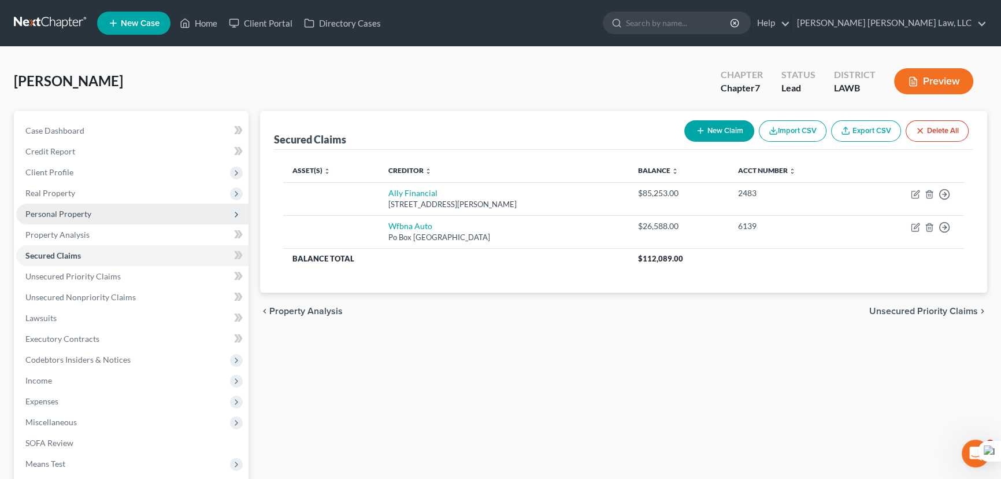
click at [104, 209] on span "Personal Property" at bounding box center [132, 214] width 232 height 21
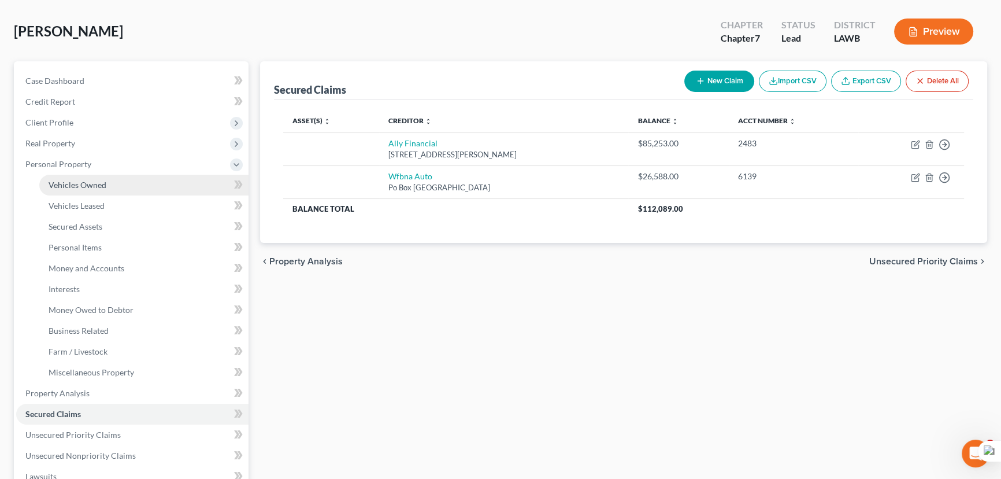
scroll to position [52, 0]
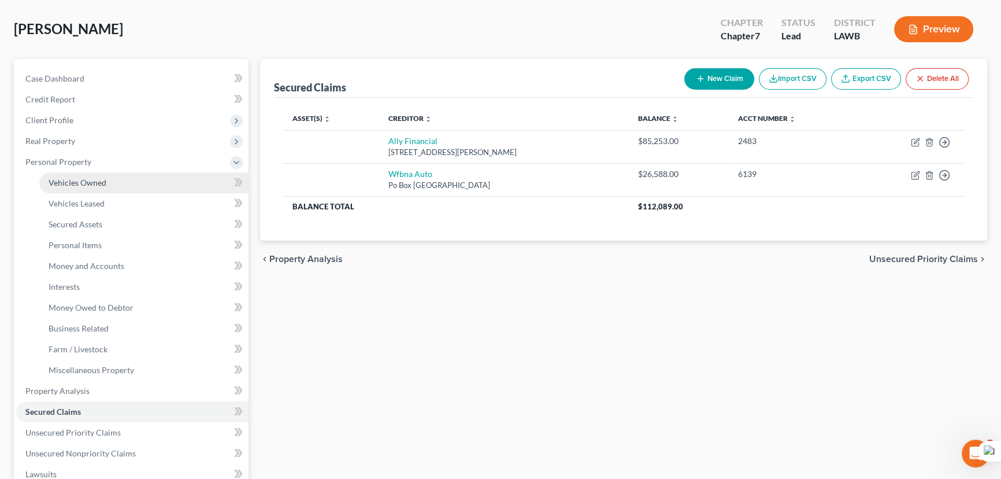
click at [90, 182] on span "Vehicles Owned" at bounding box center [78, 182] width 58 height 10
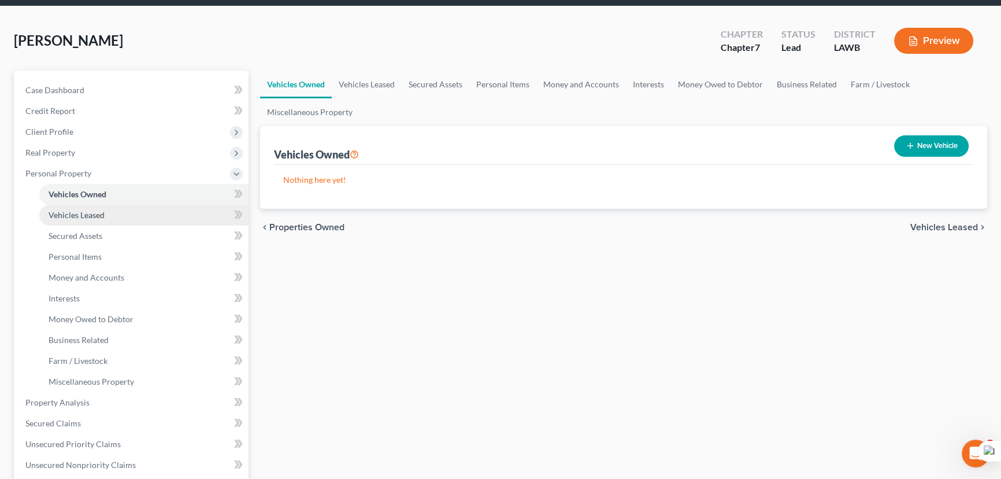
scroll to position [52, 0]
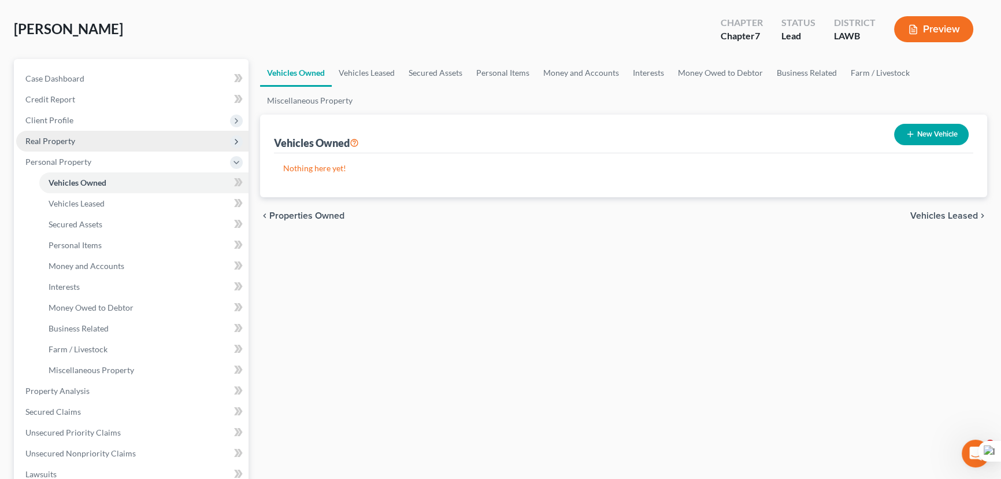
drag, startPoint x: 93, startPoint y: 130, endPoint x: 90, endPoint y: 135, distance: 6.2
click at [92, 131] on span "Real Property" at bounding box center [132, 141] width 232 height 21
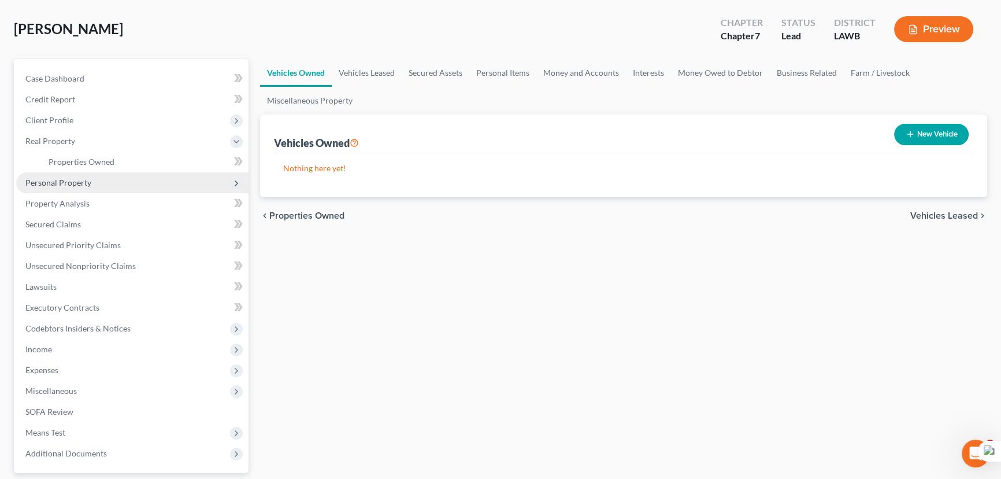
click at [87, 188] on span "Personal Property" at bounding box center [132, 182] width 232 height 21
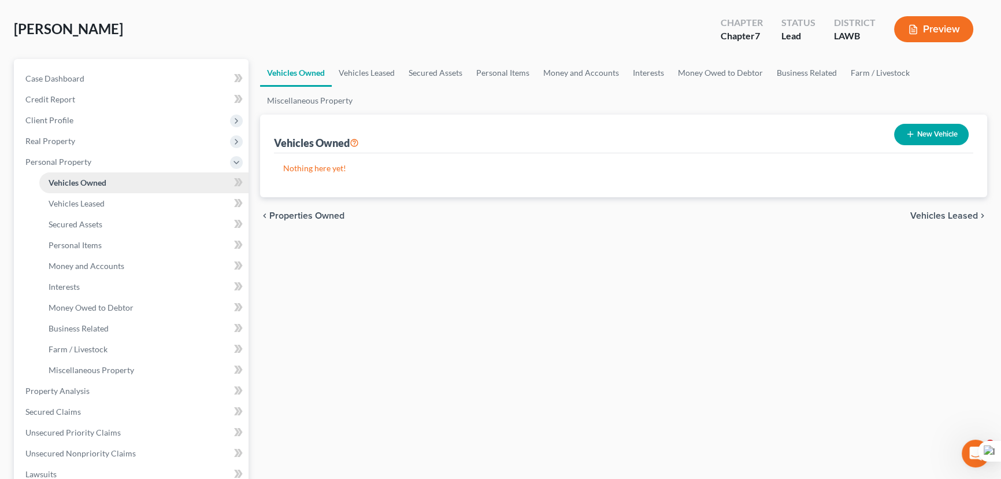
click at [98, 179] on span "Vehicles Owned" at bounding box center [78, 182] width 58 height 10
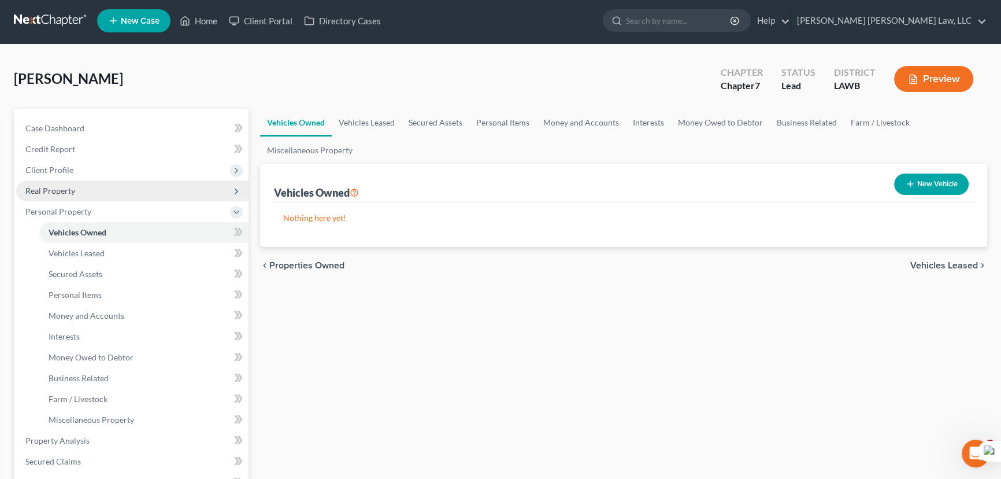
scroll to position [0, 0]
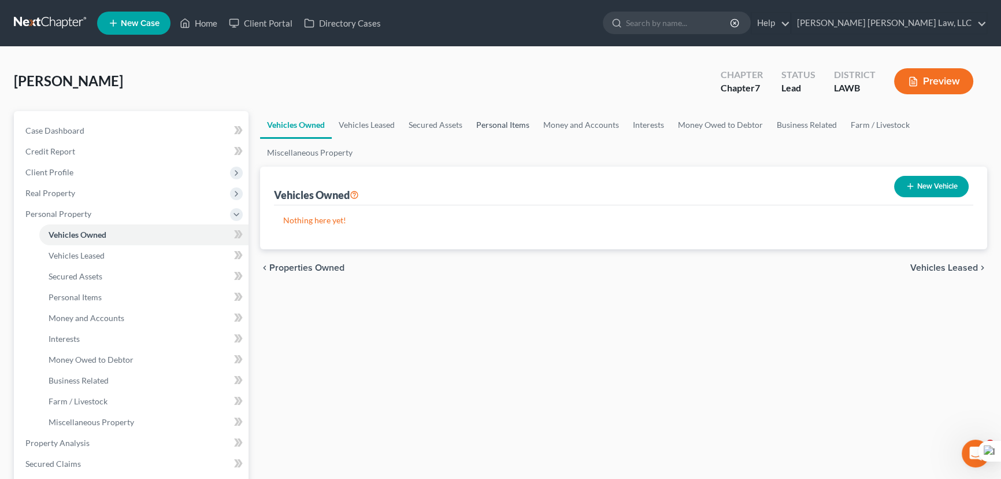
click at [516, 123] on link "Personal Items" at bounding box center [502, 125] width 67 height 28
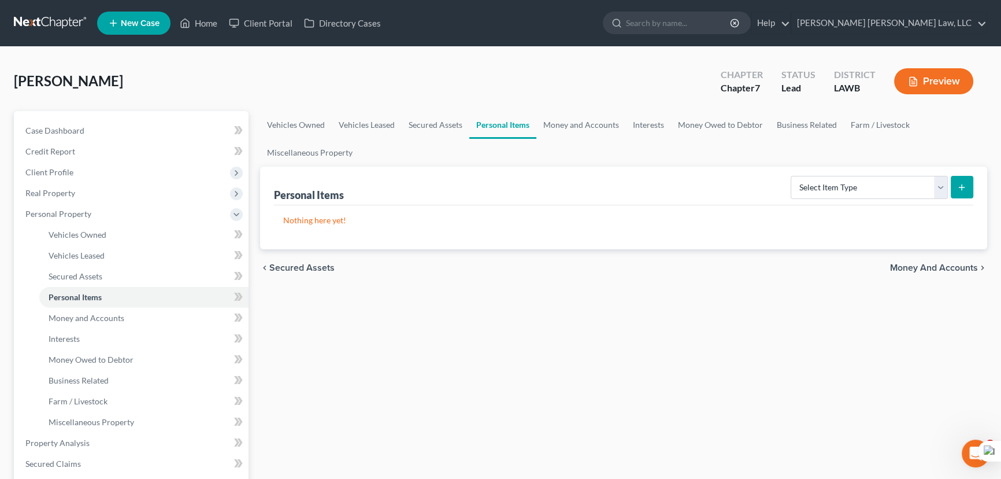
click at [500, 127] on link "Personal Items" at bounding box center [502, 125] width 67 height 28
click at [859, 197] on select "Select Item Type Clothing (A/B: 11) Collectibles Of Value (A/B: 8) Electronics …" at bounding box center [869, 187] width 157 height 23
select select "clothing"
click at [793, 176] on select "Select Item Type Clothing (A/B: 11) Collectibles Of Value (A/B: 8) Electronics …" at bounding box center [869, 187] width 157 height 23
click at [968, 179] on button "submit" at bounding box center [962, 187] width 23 height 23
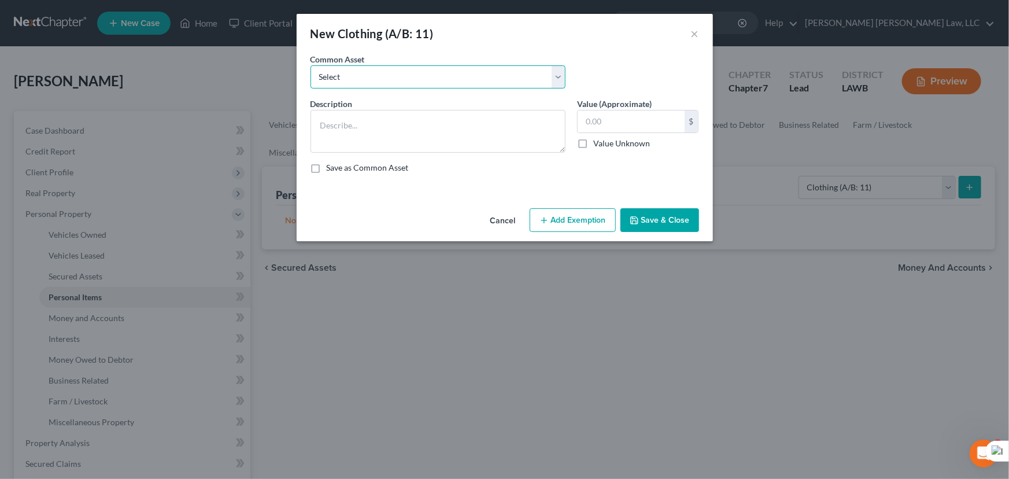
click at [421, 86] on select "Select Clothes Clothes" at bounding box center [437, 76] width 255 height 23
select select "0"
click at [310, 65] on select "Select Clothes Clothes" at bounding box center [437, 76] width 255 height 23
type textarea "Clothes"
type input "300.00"
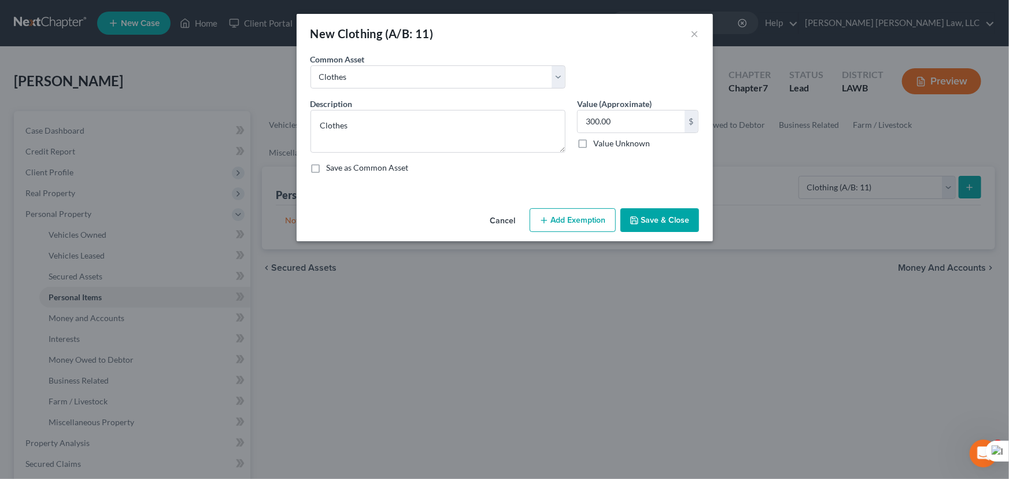
click at [589, 231] on button "Add Exemption" at bounding box center [573, 220] width 86 height 24
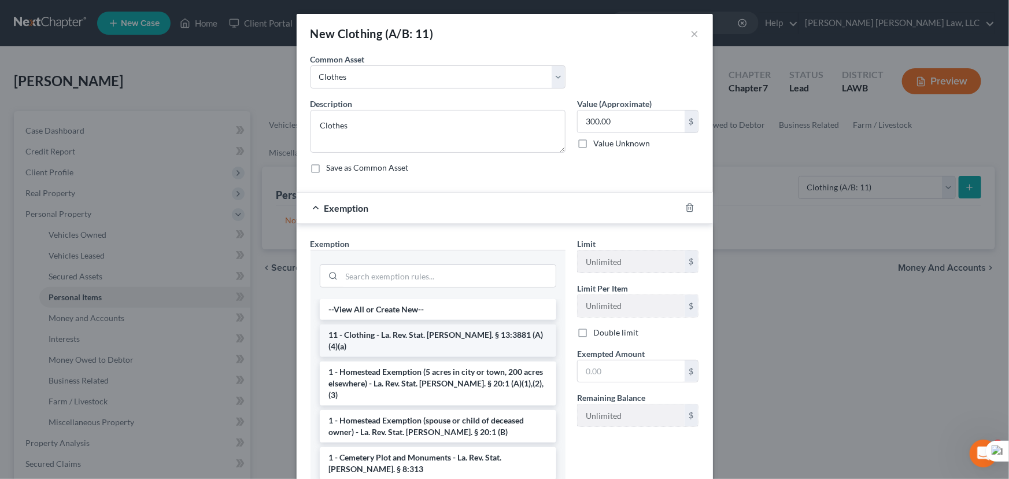
click at [451, 330] on li "11 - Clothing - La. Rev. Stat. [PERSON_NAME]. § 13:3881 (A)(4)(a)" at bounding box center [438, 340] width 236 height 32
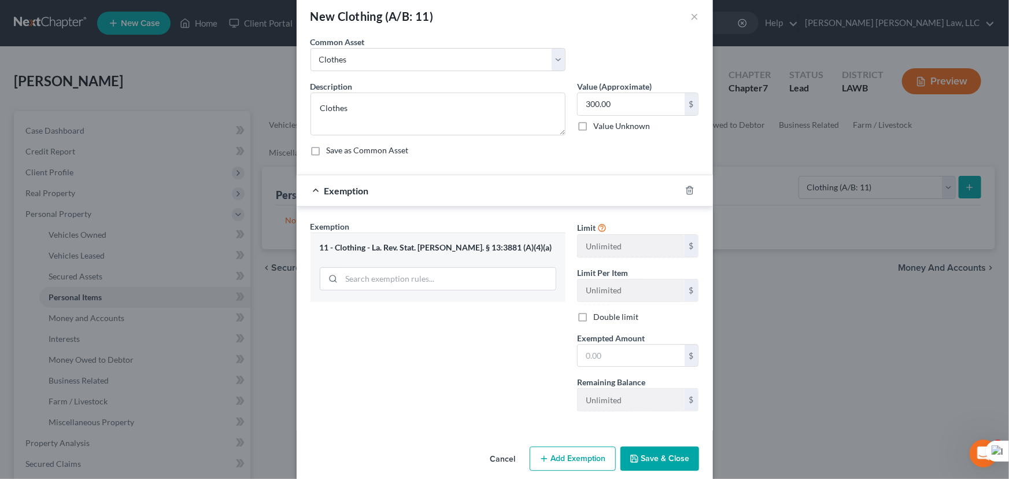
scroll to position [31, 0]
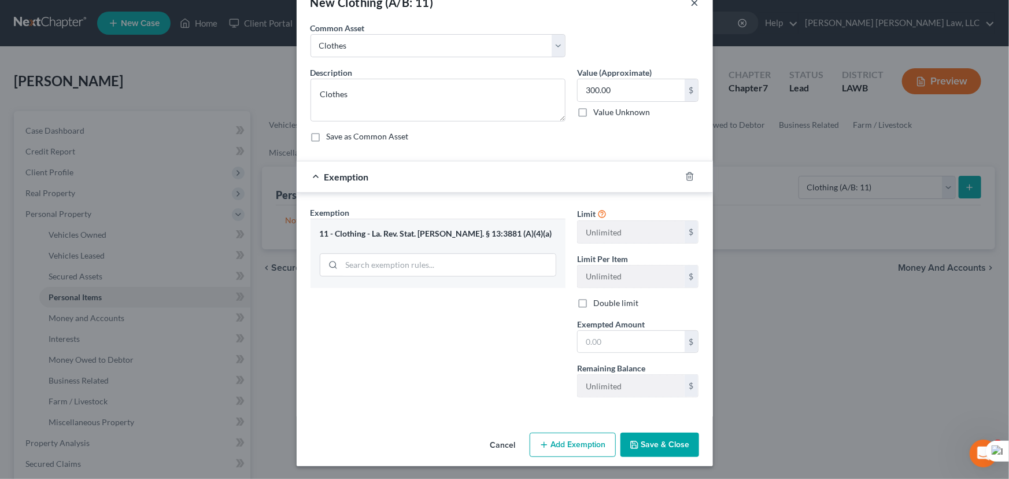
click at [692, 5] on button "×" at bounding box center [695, 2] width 8 height 14
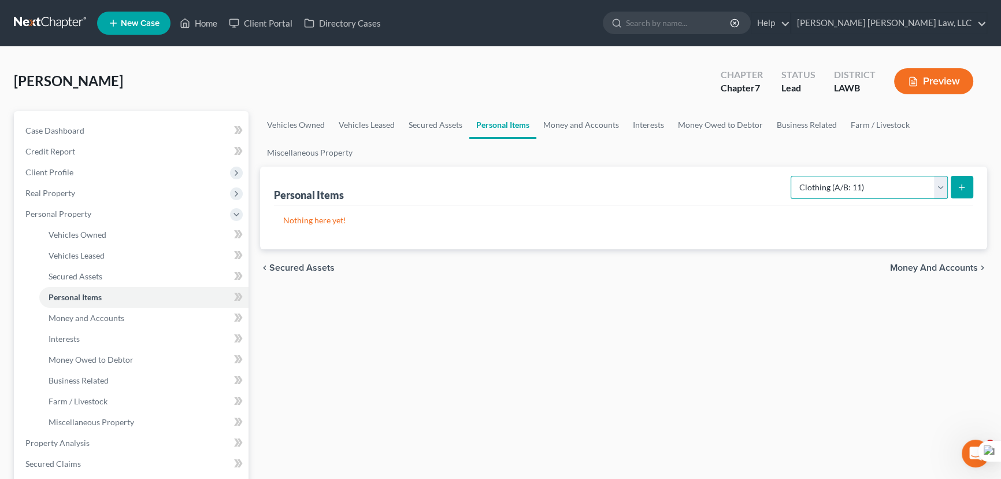
click at [886, 185] on select "Select Item Type Clothing (A/B: 11) Collectibles Of Value (A/B: 8) Electronics …" at bounding box center [869, 187] width 157 height 23
click at [793, 176] on select "Select Item Type Clothing (A/B: 11) Collectibles Of Value (A/B: 8) Electronics …" at bounding box center [869, 187] width 157 height 23
click at [962, 184] on icon "submit" at bounding box center [961, 187] width 9 height 9
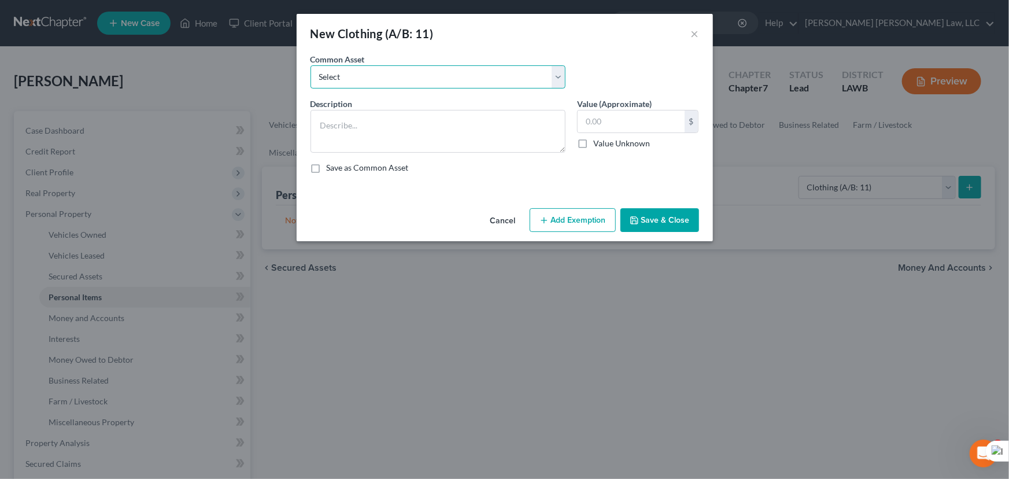
click at [338, 71] on select "Select Clothes Clothes" at bounding box center [437, 76] width 255 height 23
select select "0"
click at [310, 65] on select "Select Clothes Clothes" at bounding box center [437, 76] width 255 height 23
type textarea "Clothes"
type input "300.00"
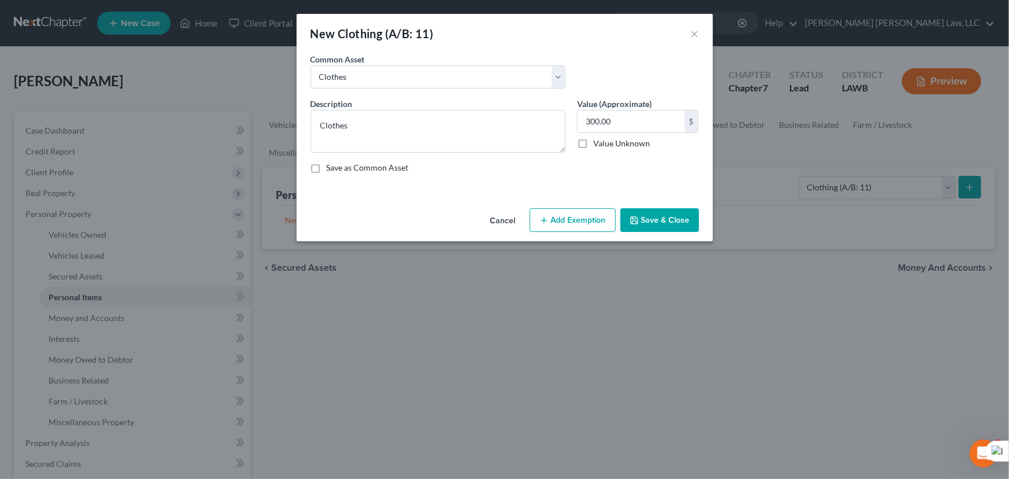
click at [580, 221] on button "Add Exemption" at bounding box center [573, 220] width 86 height 24
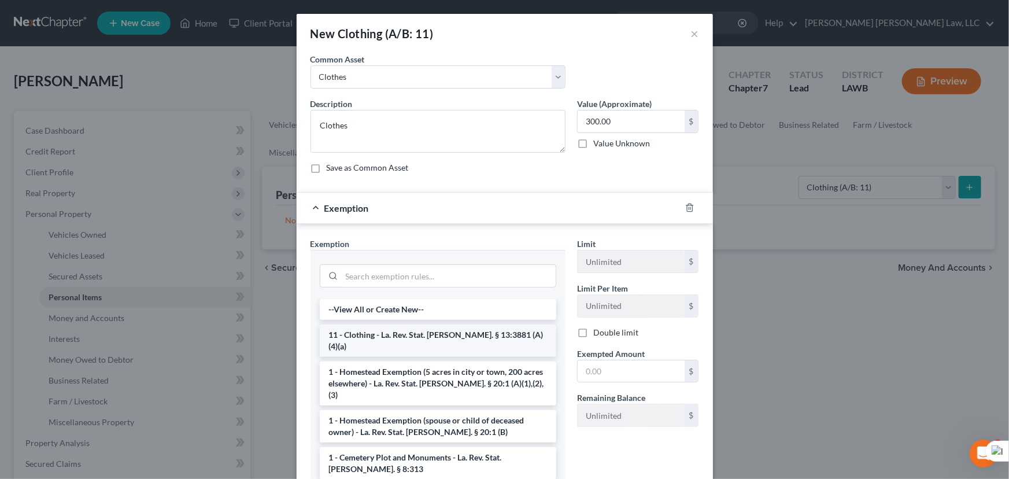
click at [384, 332] on li "11 - Clothing - La. Rev. Stat. [PERSON_NAME]. § 13:3881 (A)(4)(a)" at bounding box center [438, 340] width 236 height 32
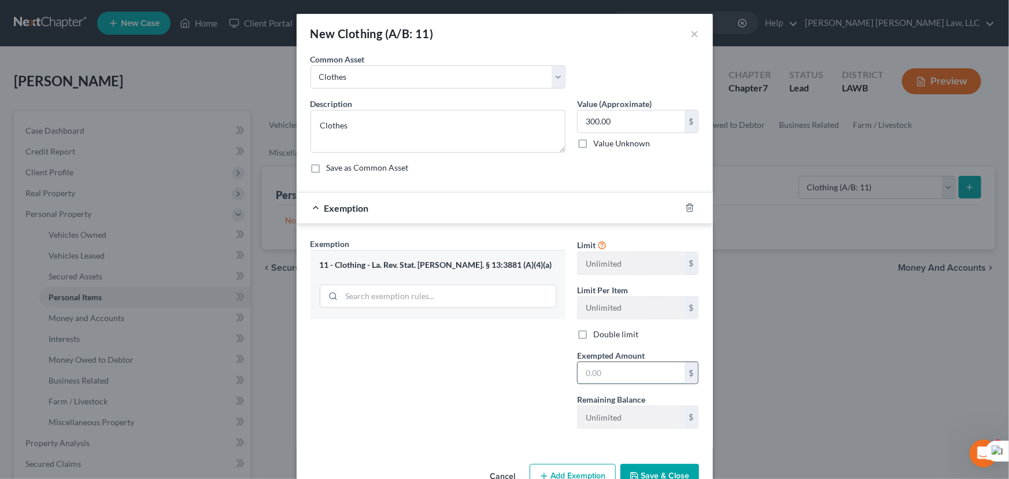
click at [602, 368] on input "text" at bounding box center [631, 373] width 107 height 22
type input "300"
click at [680, 470] on button "Save & Close" at bounding box center [659, 476] width 79 height 24
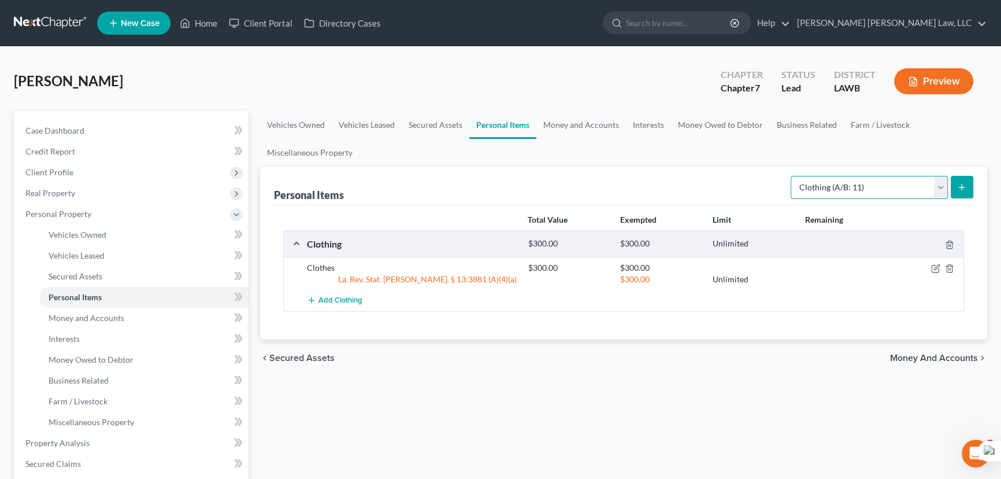
click at [872, 190] on select "Select Item Type Clothing (A/B: 11) Collectibles Of Value (A/B: 8) Electronics …" at bounding box center [869, 187] width 157 height 23
select select "household_goods"
click at [793, 176] on select "Select Item Type Clothing (A/B: 11) Collectibles Of Value (A/B: 8) Electronics …" at bounding box center [869, 187] width 157 height 23
click at [926, 197] on select "Select Item Type Clothing (A/B: 11) Collectibles Of Value (A/B: 8) Electronics …" at bounding box center [869, 187] width 157 height 23
drag, startPoint x: 872, startPoint y: 168, endPoint x: 872, endPoint y: 159, distance: 8.7
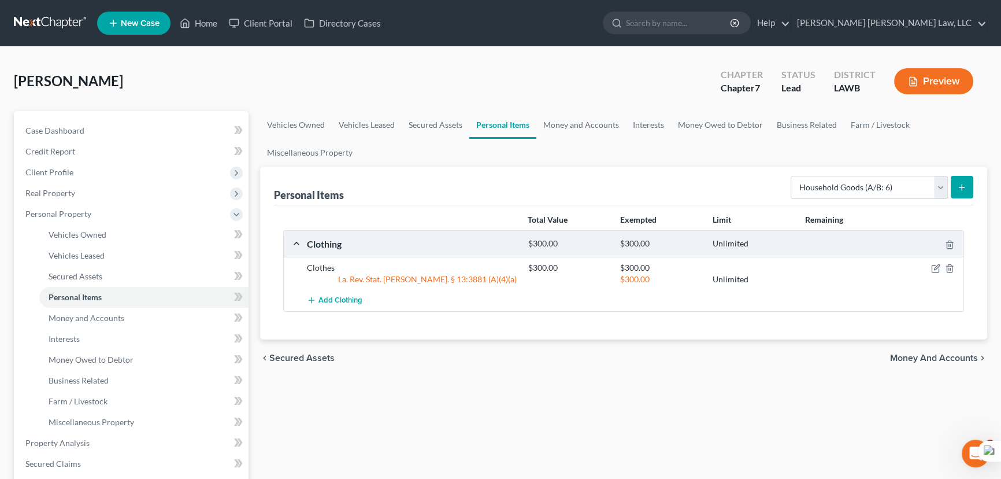
click at [872, 167] on div "Personal Items Select Item Type Clothing (A/B: 11) Collectibles Of Value (A/B: …" at bounding box center [624, 186] width 700 height 39
drag, startPoint x: 875, startPoint y: 176, endPoint x: 875, endPoint y: 187, distance: 11.0
click at [875, 178] on select "Select Item Type Clothing (A/B: 11) Collectibles Of Value (A/B: 8) Electronics …" at bounding box center [869, 187] width 157 height 23
click at [793, 176] on select "Select Item Type Clothing (A/B: 11) Collectibles Of Value (A/B: 8) Electronics …" at bounding box center [869, 187] width 157 height 23
click at [960, 184] on icon "submit" at bounding box center [961, 187] width 9 height 9
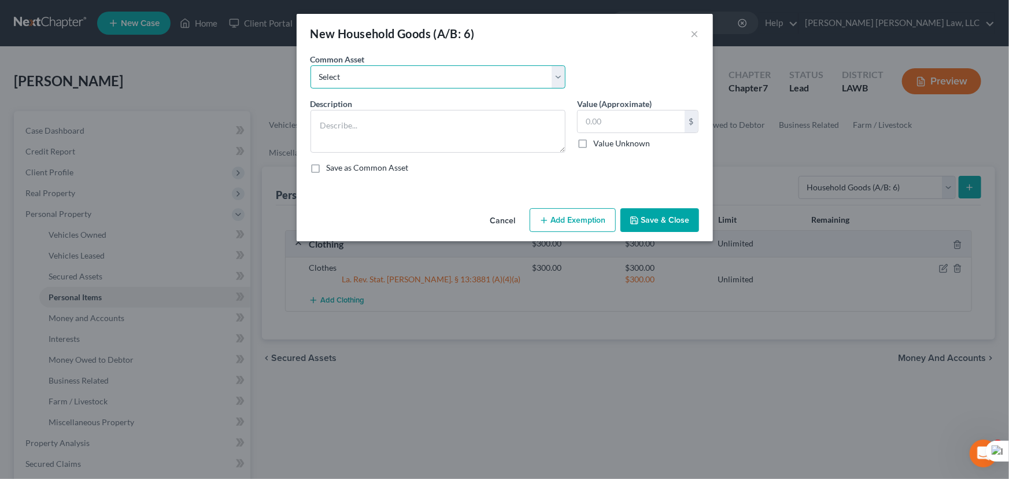
click at [524, 82] on select "Select Furniture Movables 2002 Chevy Tahoe 231,000 miles Movables Movables Mova…" at bounding box center [437, 76] width 255 height 23
drag, startPoint x: 647, startPoint y: 62, endPoint x: 808, endPoint y: 130, distance: 174.4
click at [647, 62] on div "Common Asset Select Furniture Movables 2002 Chevy Tahoe 231,000 miles Movables …" at bounding box center [505, 75] width 400 height 45
click at [424, 71] on select "Select Furniture Movables 2002 Chevy Tahoe 231,000 miles Movables Movables Mova…" at bounding box center [437, 76] width 255 height 23
select select "0"
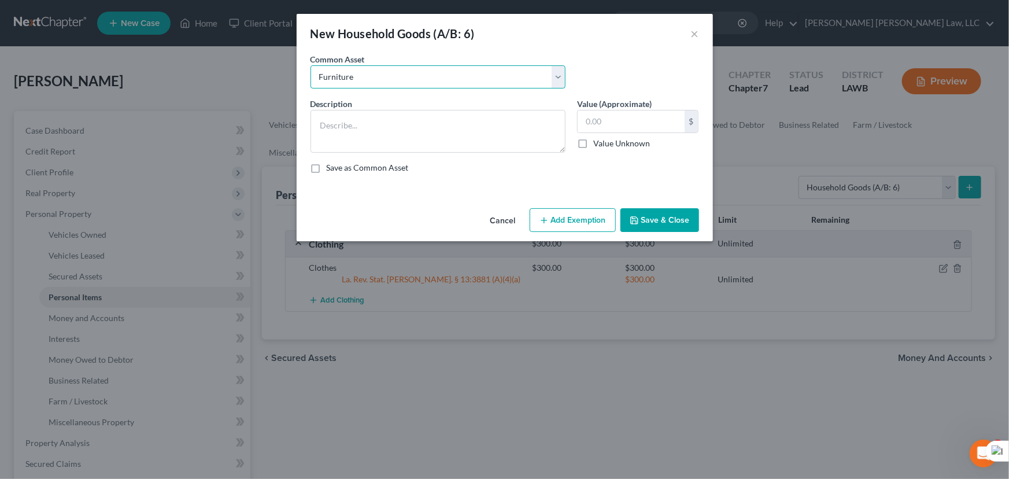
click at [310, 65] on select "Select Furniture Movables 2002 Chevy Tahoe 231,000 miles Movables Movables Mova…" at bounding box center [437, 76] width 255 height 23
type textarea "Furniture"
type input "1,200.00"
click at [587, 216] on button "Add Exemption" at bounding box center [573, 220] width 86 height 24
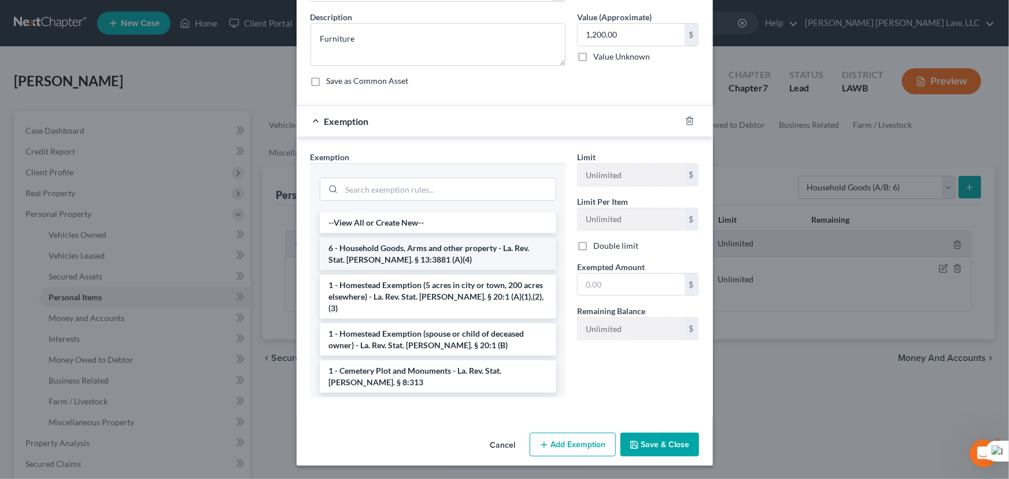
click at [453, 255] on li "6 - Household Goods, Arms and other property - La. Rev. Stat. [PERSON_NAME]. § …" at bounding box center [438, 254] width 236 height 32
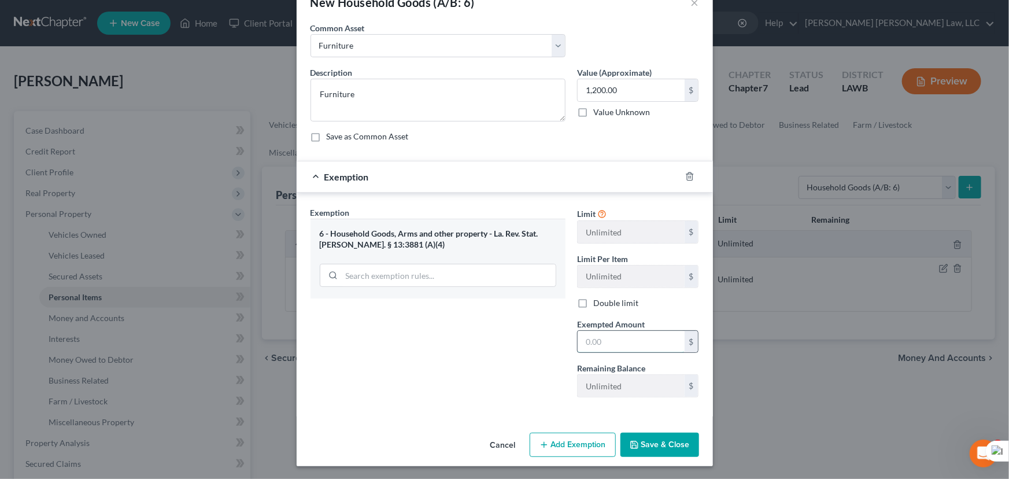
click at [609, 331] on input "text" at bounding box center [631, 342] width 107 height 22
type input "1,200.00"
click at [669, 439] on button "Save & Close" at bounding box center [659, 444] width 79 height 24
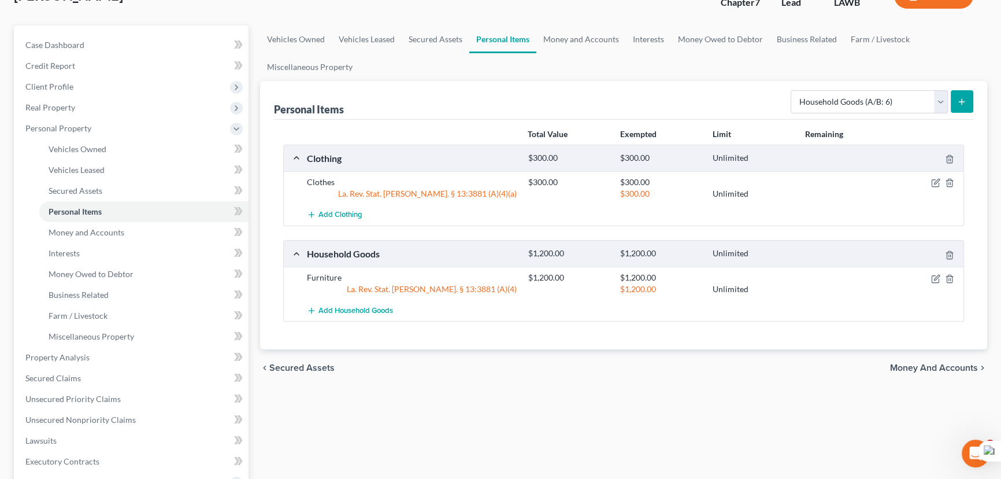
scroll to position [0, 0]
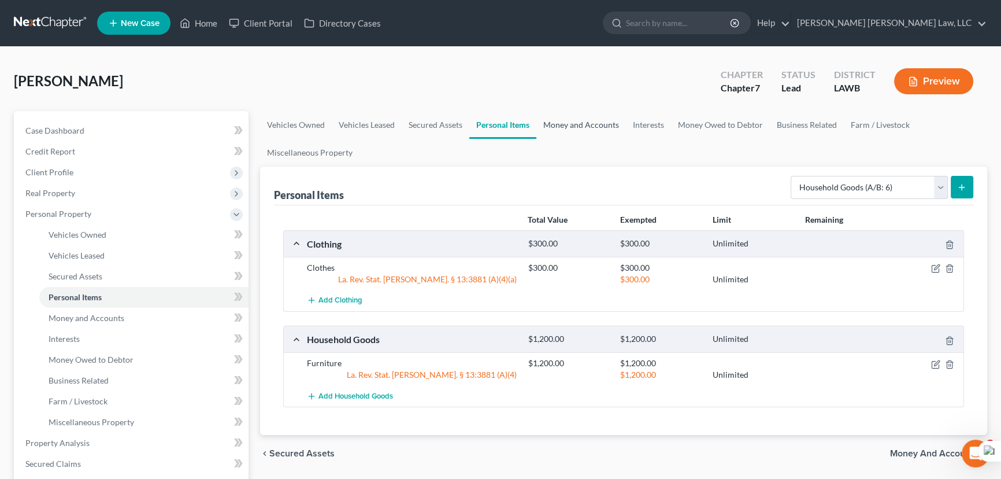
click at [567, 120] on link "Money and Accounts" at bounding box center [582, 125] width 90 height 28
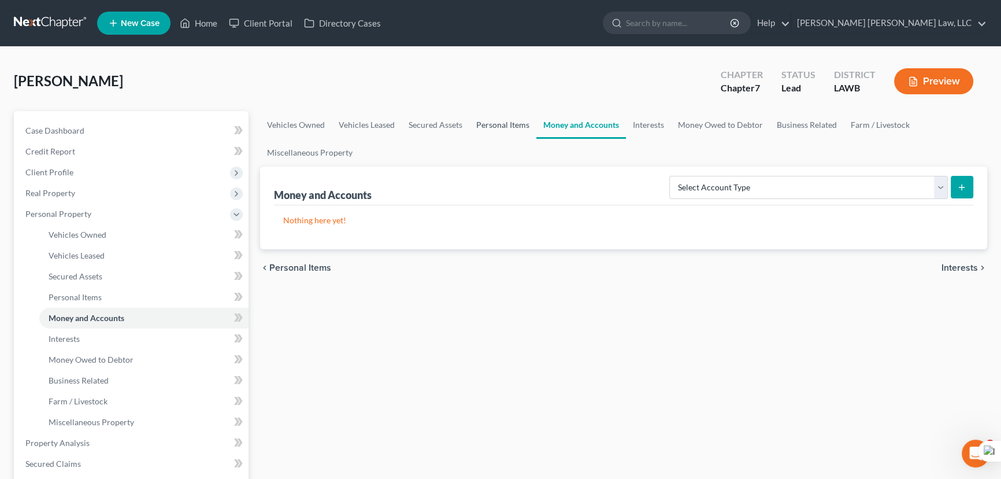
click at [478, 120] on link "Personal Items" at bounding box center [502, 125] width 67 height 28
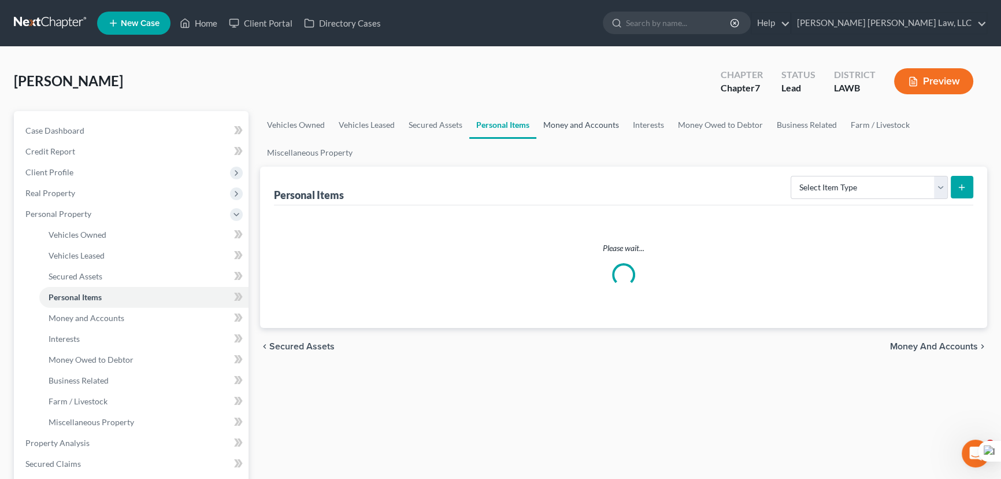
click at [559, 127] on link "Money and Accounts" at bounding box center [582, 125] width 90 height 28
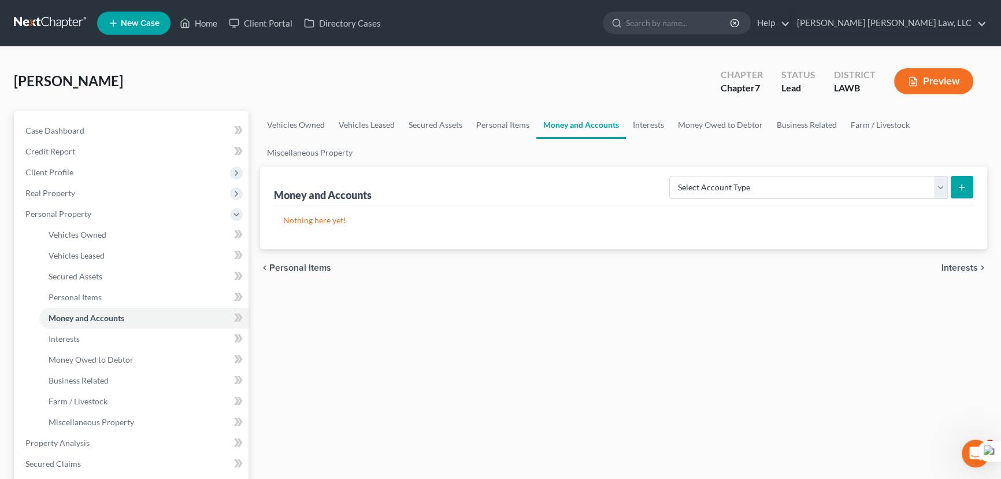
click at [911, 173] on div "Select Account Type Brokerage (A/B: 18, SOFA: 20) Cash on Hand (A/B: 16) Certif…" at bounding box center [819, 186] width 309 height 31
click at [902, 190] on select "Select Account Type Brokerage (A/B: 18, SOFA: 20) Cash on Hand (A/B: 16) Certif…" at bounding box center [809, 187] width 279 height 23
select select "checking"
click at [673, 176] on select "Select Account Type Brokerage (A/B: 18, SOFA: 20) Cash on Hand (A/B: 16) Certif…" at bounding box center [809, 187] width 279 height 23
click at [956, 184] on button "submit" at bounding box center [962, 187] width 23 height 23
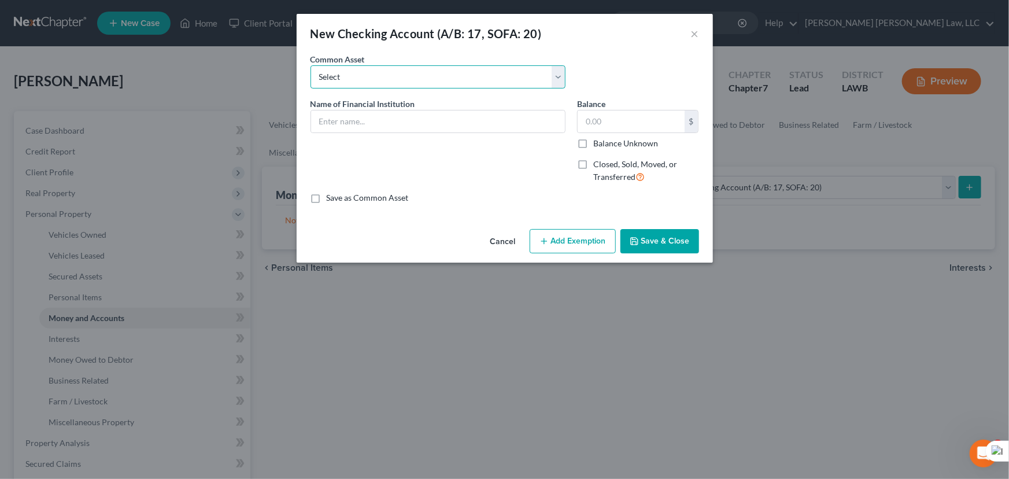
click at [333, 75] on select "Select Current Bank Sevenfold Credit Union Apple Cash First Horizon Bank Centri…" at bounding box center [437, 76] width 255 height 23
select select "7"
click at [310, 65] on select "Select Current Bank Sevenfold Credit Union Apple Cash First Horizon Bank Centri…" at bounding box center [437, 76] width 255 height 23
type input "[GEOGRAPHIC_DATA]"
click at [647, 240] on button "Save & Close" at bounding box center [659, 241] width 79 height 24
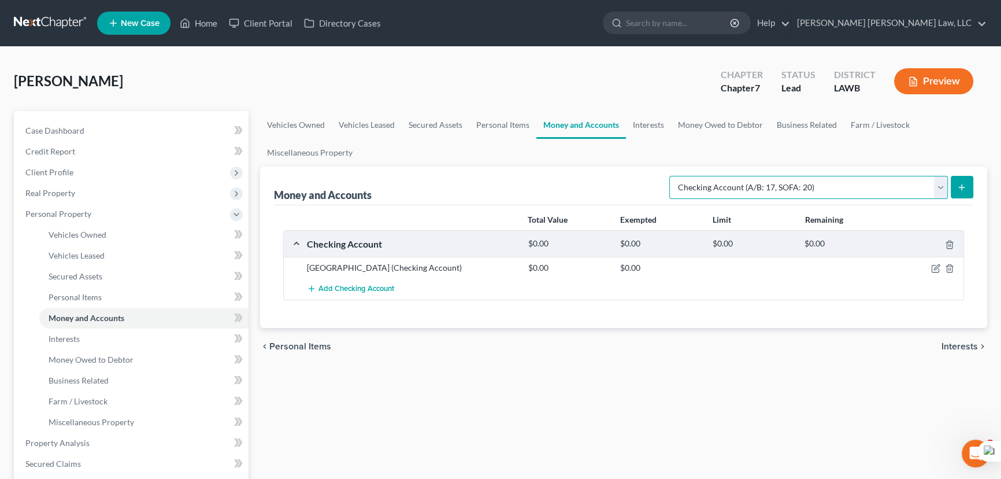
click at [764, 185] on select "Select Account Type Brokerage (A/B: 18, SOFA: 20) Cash on Hand (A/B: 16) Certif…" at bounding box center [809, 187] width 279 height 23
select select "savings"
click at [673, 176] on select "Select Account Type Brokerage (A/B: 18, SOFA: 20) Cash on Hand (A/B: 16) Certif…" at bounding box center [809, 187] width 279 height 23
click at [966, 188] on icon "submit" at bounding box center [961, 187] width 9 height 9
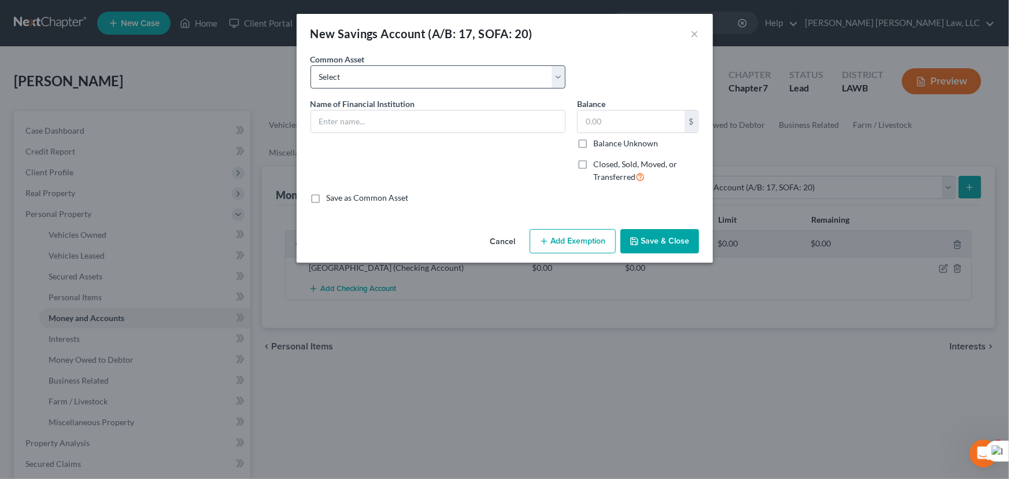
click at [385, 56] on div "Common Asset Select Woodforest Bank Centric Federal Credit Union Capital One Ci…" at bounding box center [438, 70] width 267 height 35
click at [385, 70] on select "Select Woodforest Bank Centric Federal Credit Union Capital One Citizens Progre…" at bounding box center [437, 76] width 255 height 23
select select "7"
click at [310, 65] on select "Select Woodforest Bank Centric Federal Credit Union Capital One Citizens Progre…" at bounding box center [437, 76] width 255 height 23
type input "[GEOGRAPHIC_DATA]"
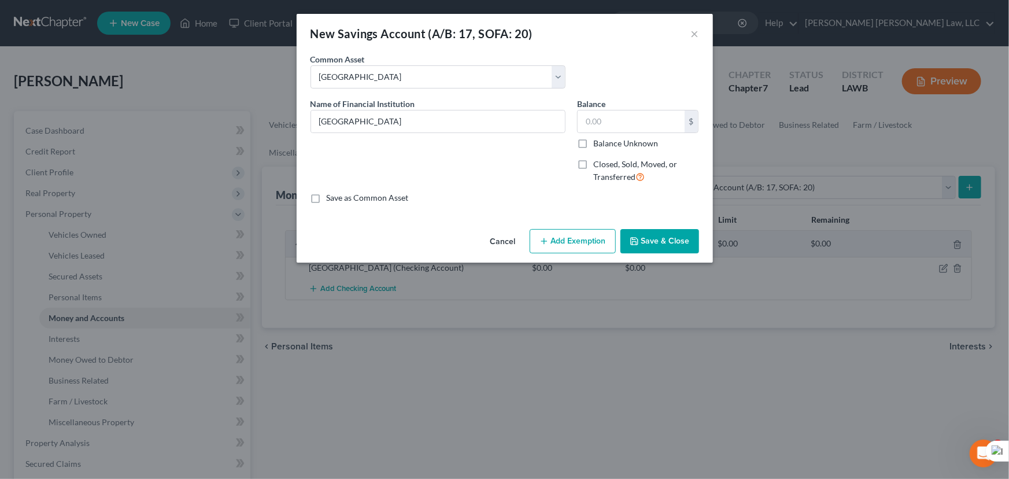
click at [662, 242] on button "Save & Close" at bounding box center [659, 241] width 79 height 24
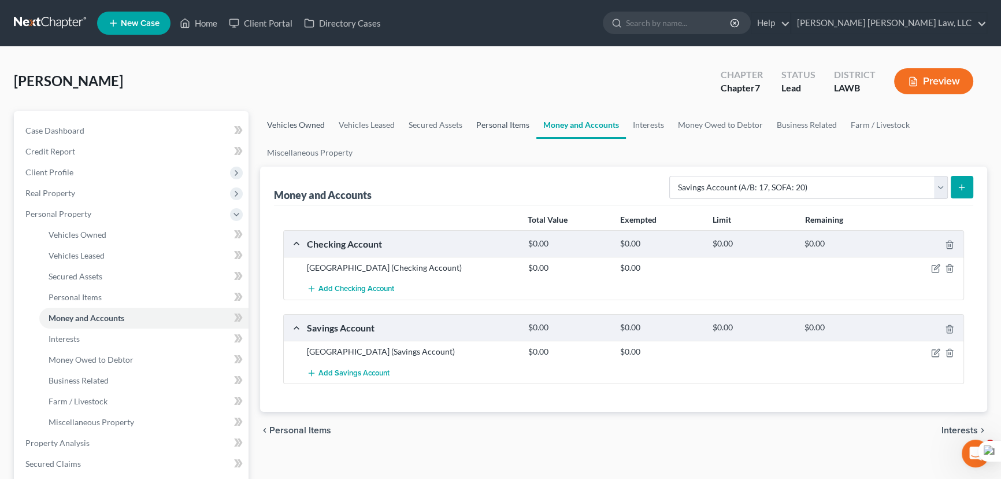
drag, startPoint x: 492, startPoint y: 125, endPoint x: 297, endPoint y: 132, distance: 195.0
click at [492, 125] on link "Personal Items" at bounding box center [502, 125] width 67 height 28
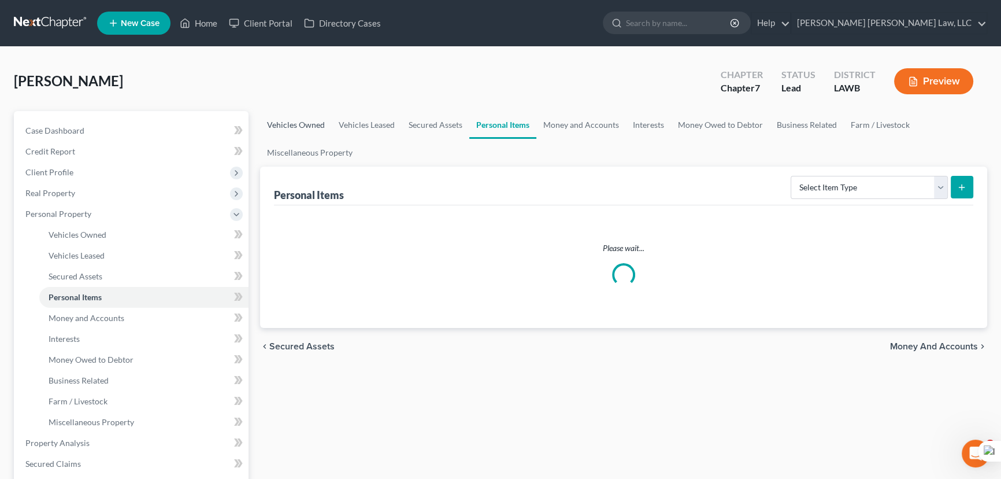
click at [283, 113] on link "Vehicles Owned" at bounding box center [296, 125] width 72 height 28
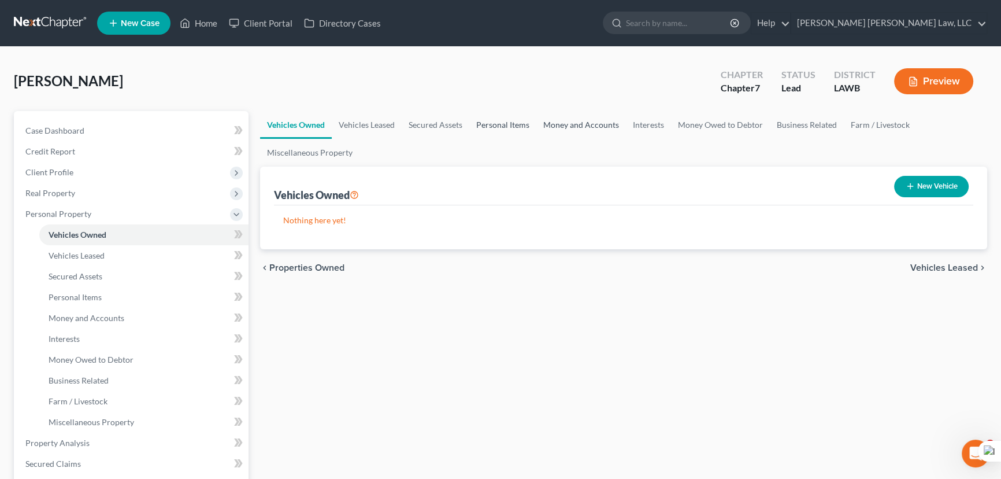
click at [526, 114] on link "Personal Items" at bounding box center [502, 125] width 67 height 28
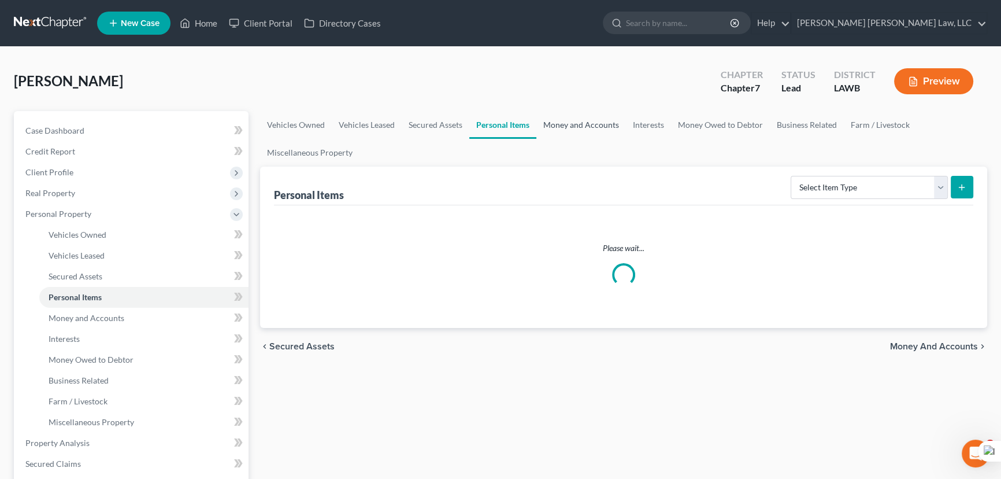
click at [575, 121] on link "Money and Accounts" at bounding box center [582, 125] width 90 height 28
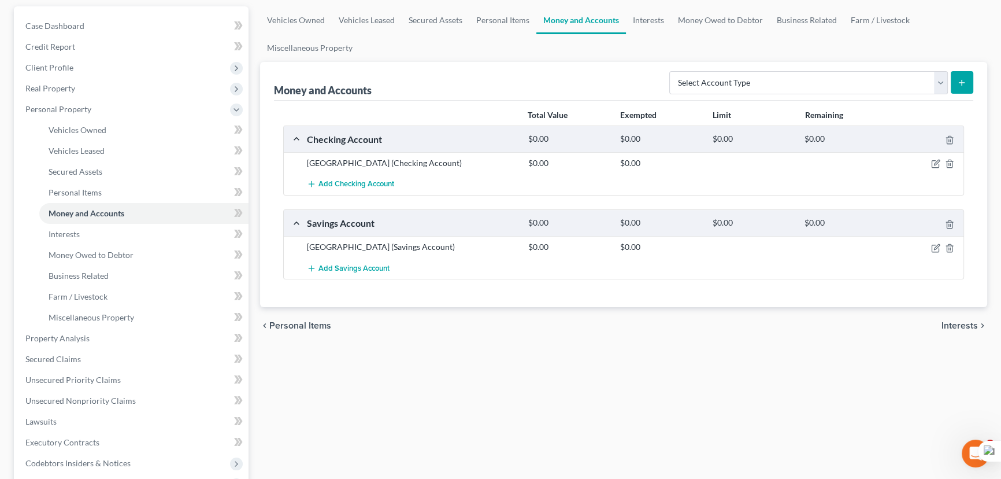
scroll to position [52, 0]
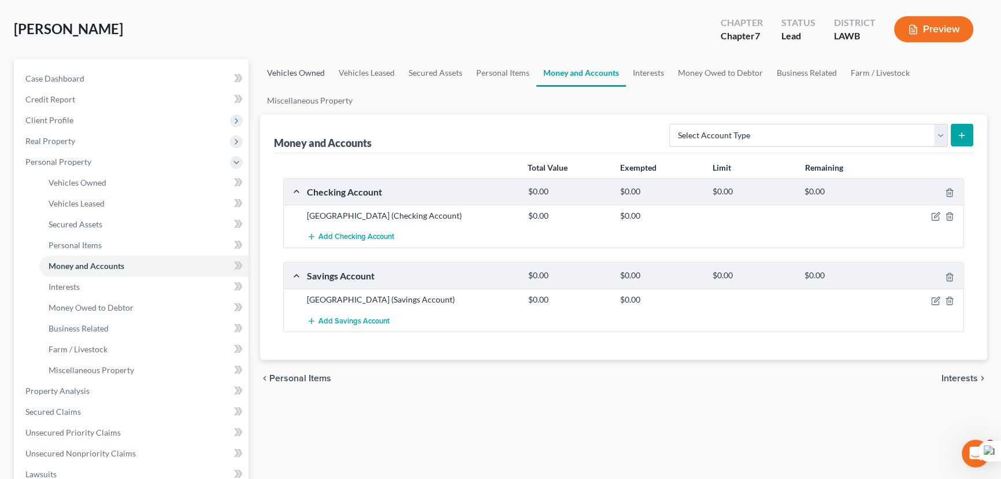
click at [282, 66] on link "Vehicles Owned" at bounding box center [296, 73] width 72 height 28
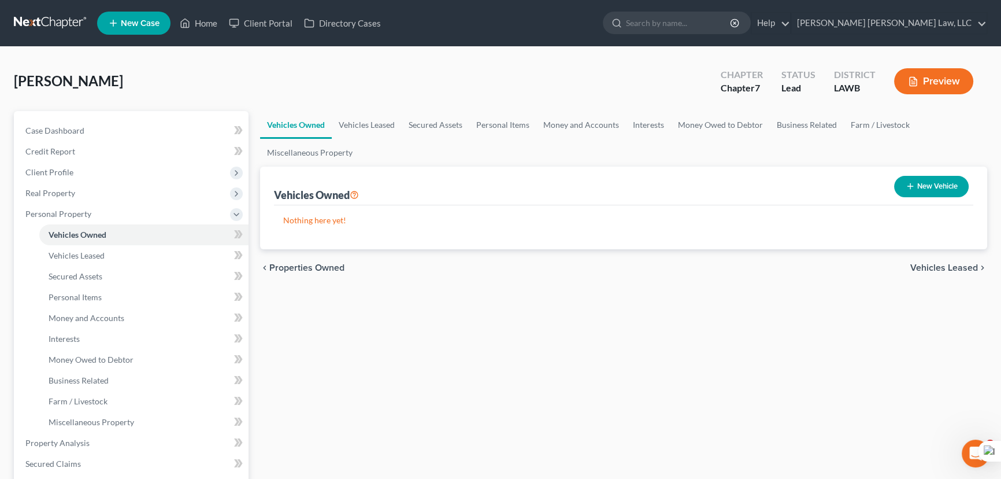
click at [932, 185] on button "New Vehicle" at bounding box center [931, 186] width 75 height 21
select select "0"
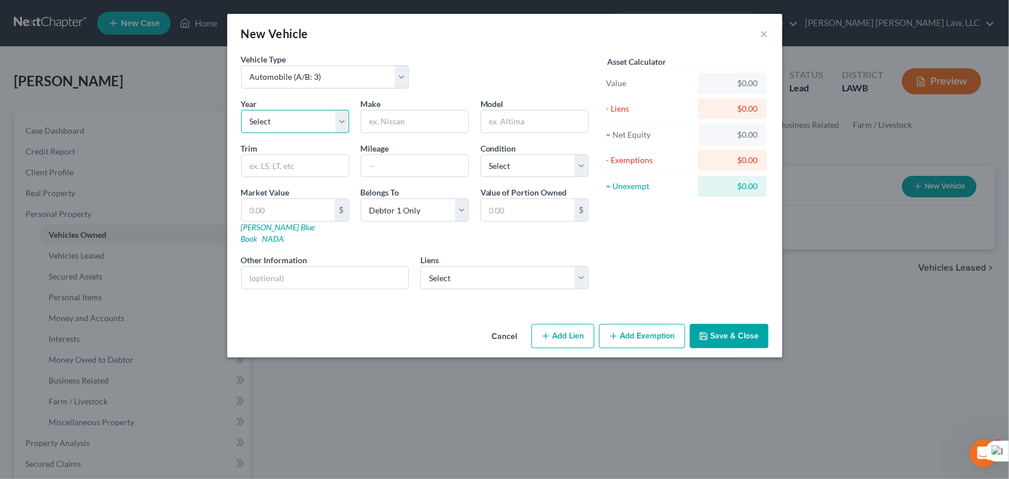
click at [294, 124] on select "Select 2026 2025 2024 2023 2022 2021 2020 2019 2018 2017 2016 2015 2014 2013 20…" at bounding box center [295, 121] width 108 height 23
select select "5"
click at [241, 110] on select "Select 2026 2025 2024 2023 2022 2021 2020 2019 2018 2017 2016 2015 2014 2013 20…" at bounding box center [295, 121] width 108 height 23
click at [424, 114] on input "text" at bounding box center [414, 121] width 107 height 22
type input "Cadillac"
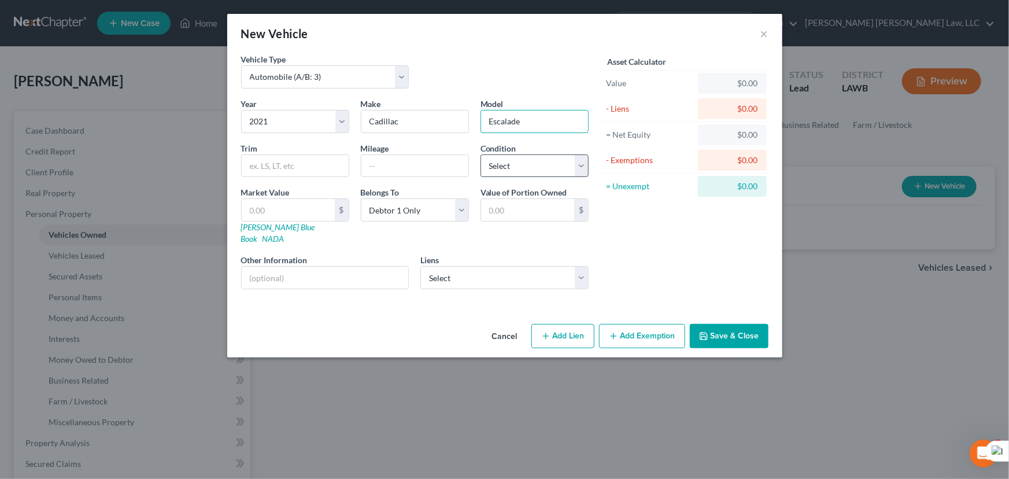
type input "Escalade"
click at [526, 169] on select "Select Excellent Very Good Good Fair Poor" at bounding box center [534, 165] width 108 height 23
select select "2"
click at [480, 154] on select "Select Excellent Very Good Good Fair Poor" at bounding box center [534, 165] width 108 height 23
click at [501, 266] on select "Select Ally Financial - $85,253.00 Wfbna Auto - $26,588.00" at bounding box center [504, 277] width 168 height 23
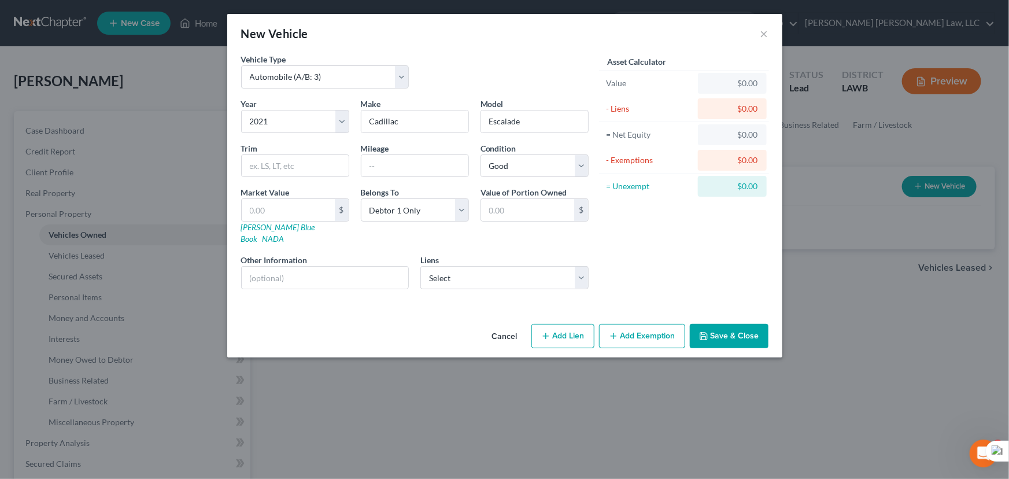
click at [737, 272] on div "Asset Calculator Value $0.00 - Liens $0.00 = Net Equity $0.00 - Exemptions $0.0…" at bounding box center [684, 175] width 180 height 245
click at [512, 266] on select "Select Ally Financial - $85,253.00 Wfbna Auto - $26,588.00" at bounding box center [504, 277] width 168 height 23
select select "0"
click at [420, 266] on select "Select Ally Financial - $85,253.00 Wfbna Auto - $26,588.00" at bounding box center [504, 277] width 168 height 23
select select
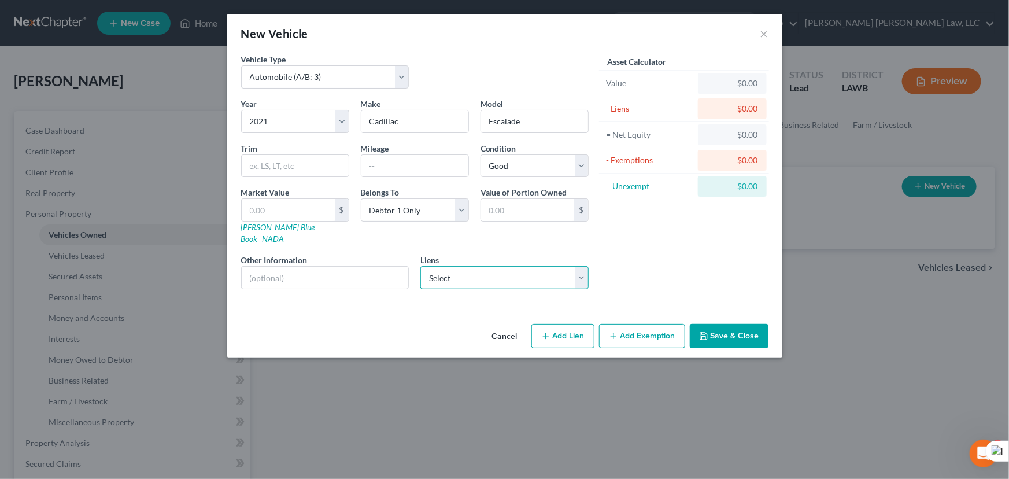
select select "23"
select select "0"
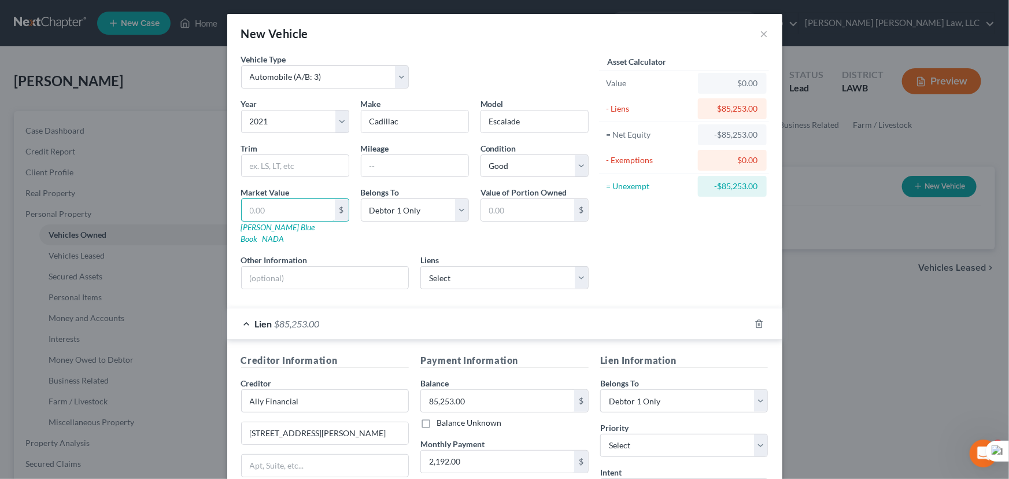
drag, startPoint x: 271, startPoint y: 208, endPoint x: 461, endPoint y: 230, distance: 192.1
click at [271, 208] on input "text" at bounding box center [288, 210] width 93 height 22
drag, startPoint x: 277, startPoint y: 197, endPoint x: 271, endPoint y: 202, distance: 7.8
click at [277, 197] on label "Market Value" at bounding box center [265, 192] width 49 height 12
drag, startPoint x: 271, startPoint y: 202, endPoint x: 276, endPoint y: 205, distance: 6.0
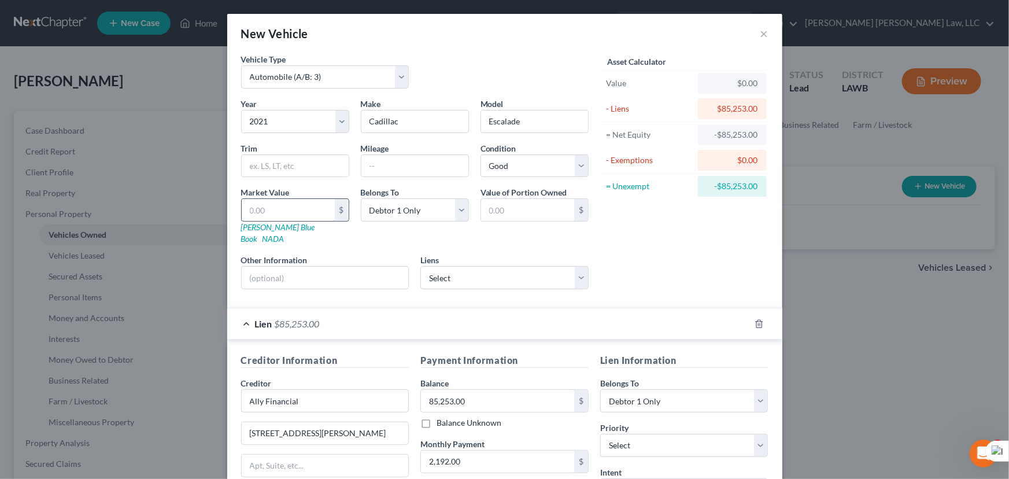
click at [271, 202] on input "text" at bounding box center [288, 210] width 93 height 22
click at [435, 52] on div "New Vehicle ×" at bounding box center [504, 33] width 555 height 39
click at [277, 214] on input "text" at bounding box center [288, 210] width 93 height 22
type input "5"
type input "5.00"
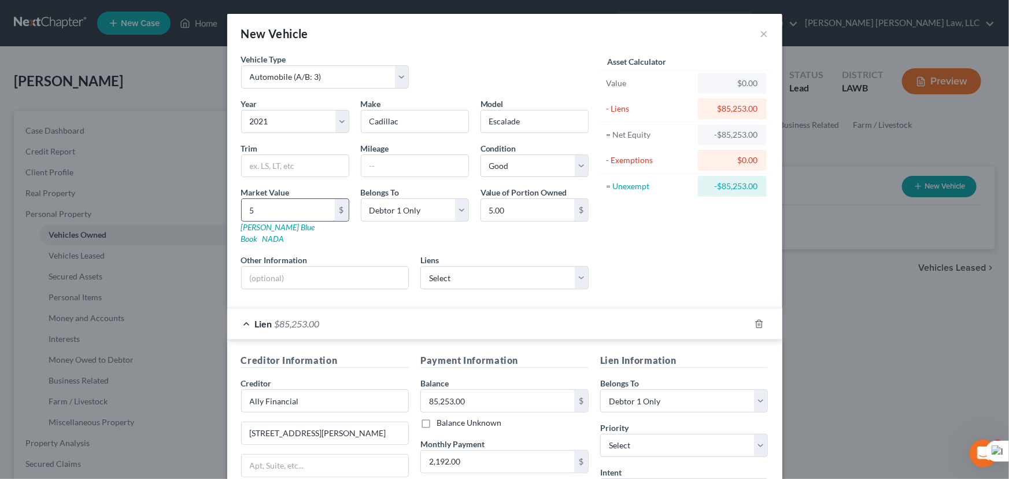
type input "54"
type input "54.00"
type input "547"
type input "547.00"
type input "5477"
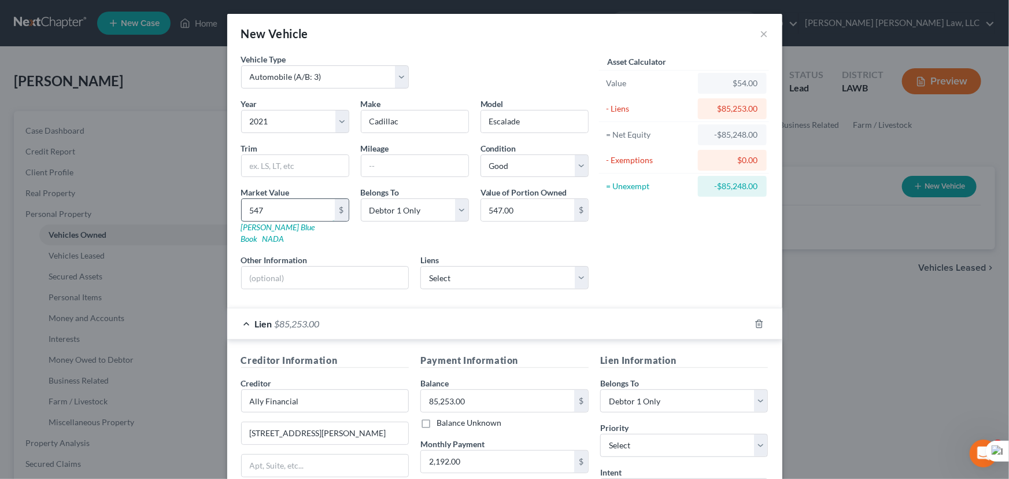
type input "5,477.00"
type input "5,4775"
type input "54,775.00"
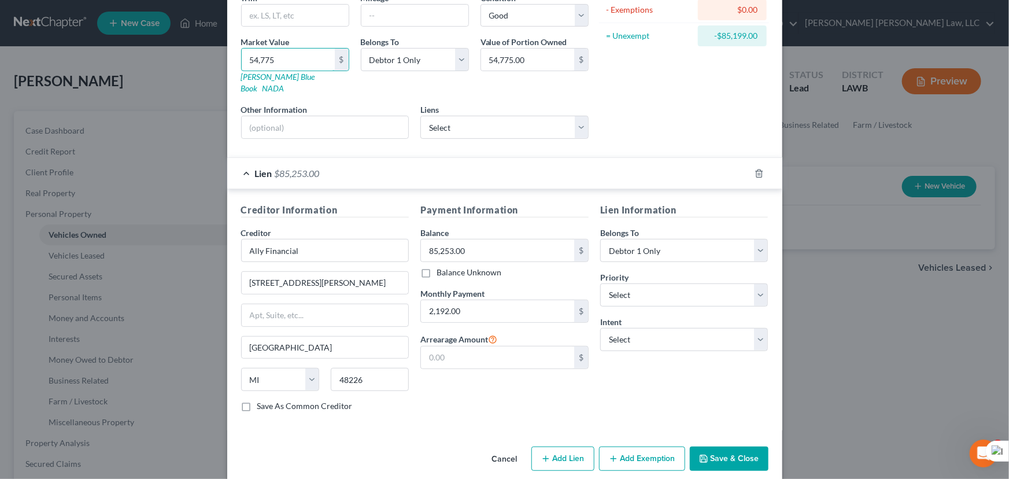
scroll to position [152, 0]
type input "54,775"
click at [738, 445] on button "Save & Close" at bounding box center [729, 457] width 79 height 24
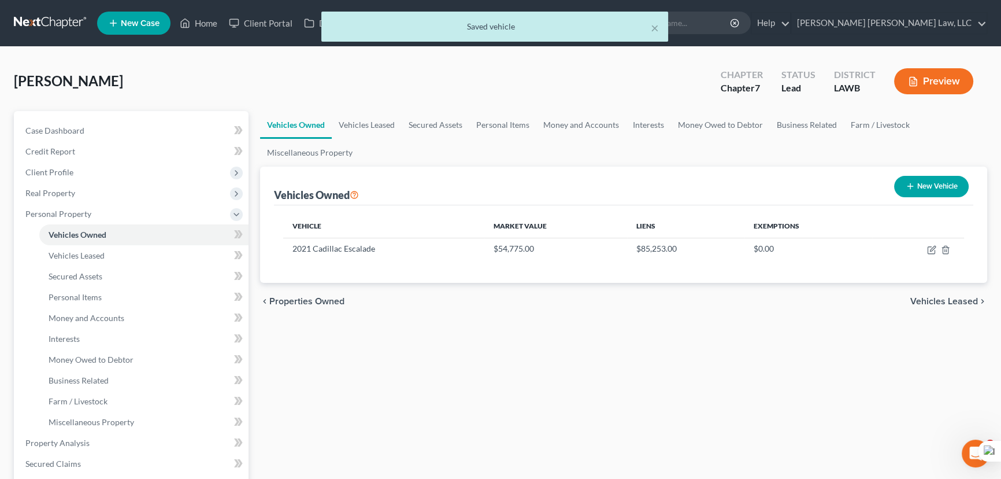
drag, startPoint x: 656, startPoint y: 29, endPoint x: 668, endPoint y: 43, distance: 17.6
click at [656, 29] on ul "New Case Home Client Portal Directory Cases - No Result - See all results Or Pr…" at bounding box center [542, 23] width 890 height 30
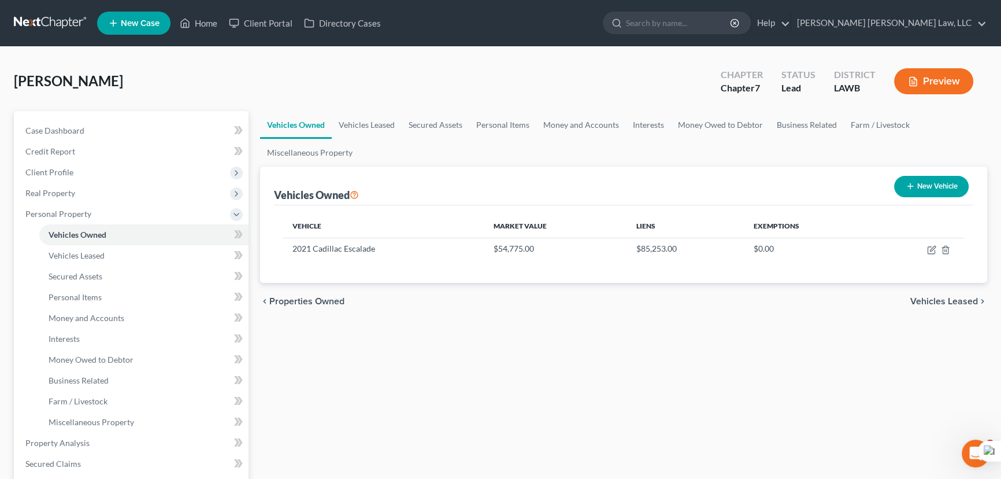
click at [921, 179] on button "New Vehicle" at bounding box center [931, 186] width 75 height 21
select select "0"
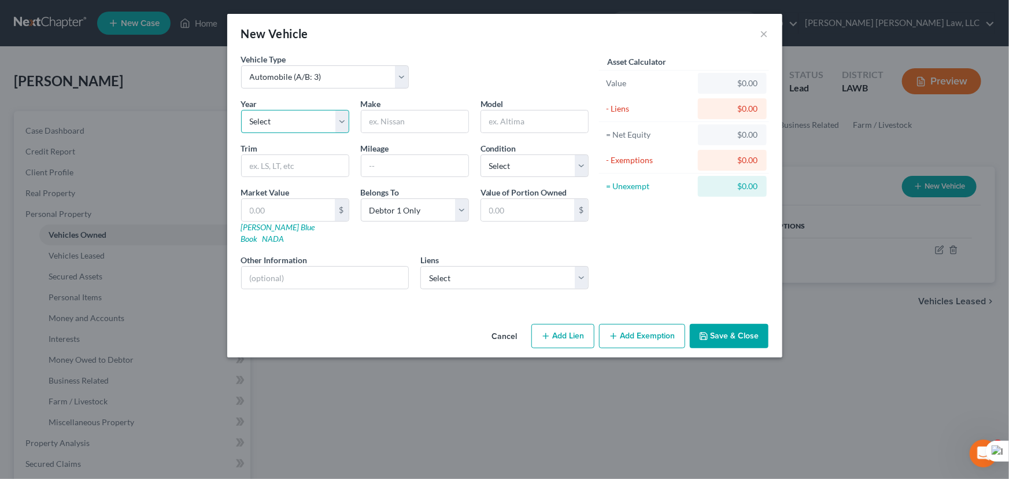
click at [310, 116] on select "Select 2026 2025 2024 2023 2022 2021 2020 2019 2018 2017 2016 2015 2014 2013 20…" at bounding box center [295, 121] width 108 height 23
select select "5"
click at [241, 110] on select "Select 2026 2025 2024 2023 2022 2021 2020 2019 2018 2017 2016 2015 2014 2013 20…" at bounding box center [295, 121] width 108 height 23
click at [402, 116] on input "text" at bounding box center [414, 121] width 107 height 22
type input "Ford"
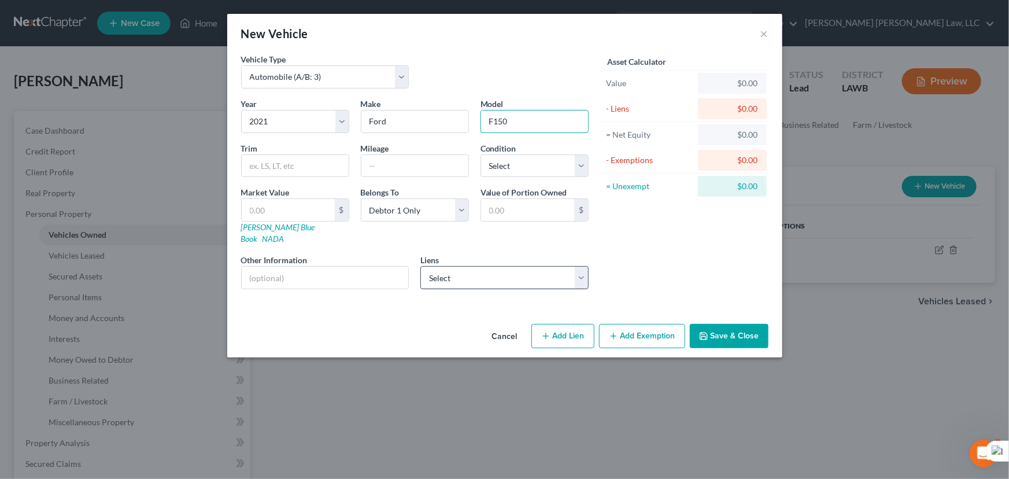
type input "F150"
click at [476, 266] on select "Select Wfbna Auto - $26,588.00" at bounding box center [504, 277] width 168 height 23
select select "28"
select select "0"
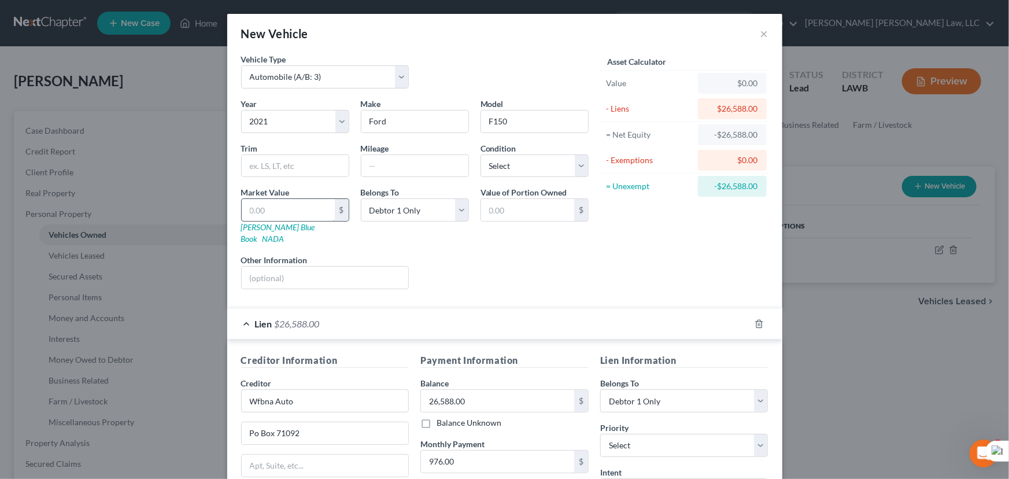
click at [295, 215] on input "text" at bounding box center [288, 210] width 93 height 22
type input "3"
type input "3.00"
type input "34"
type input "34.00"
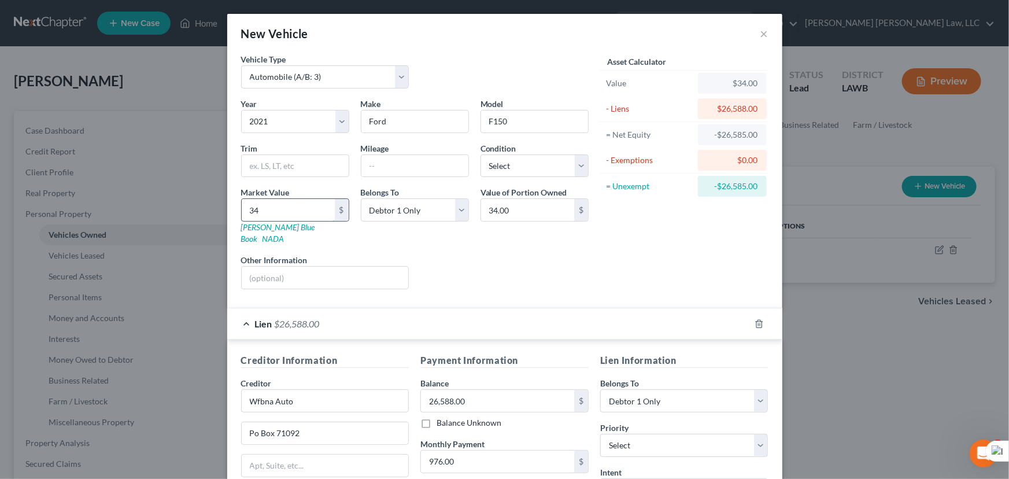
type input "345"
type input "345.00"
type input "3455"
type input "3,455.00"
type input "3,4550"
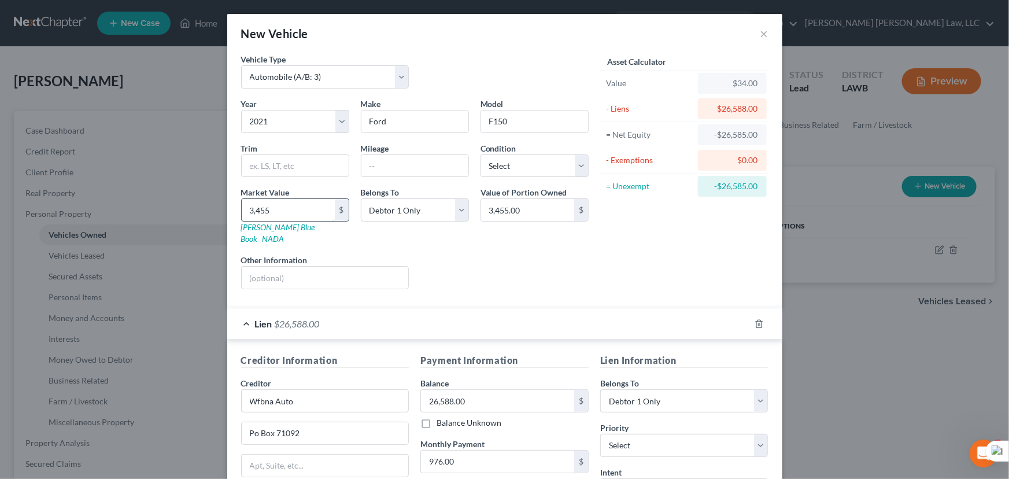
type input "34,550.00"
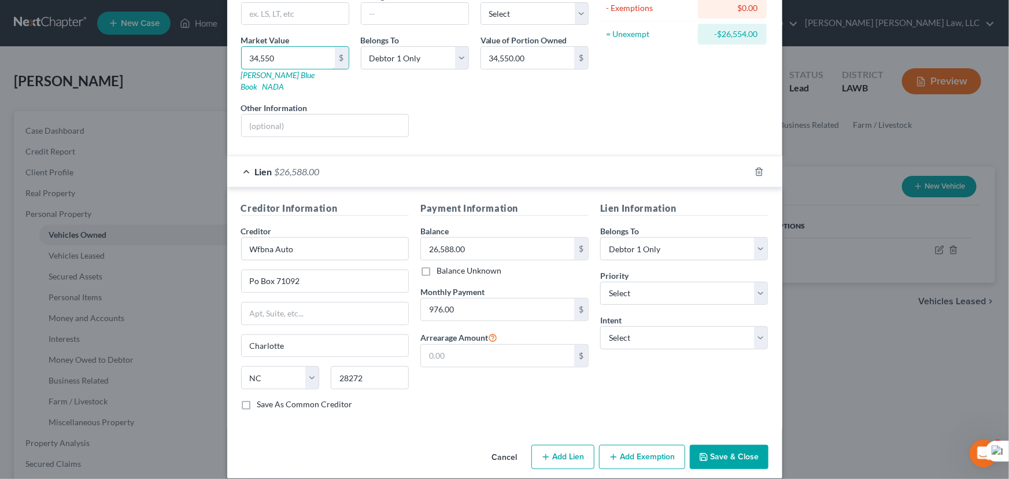
type input "34,550"
click at [705, 445] on button "Save & Close" at bounding box center [729, 457] width 79 height 24
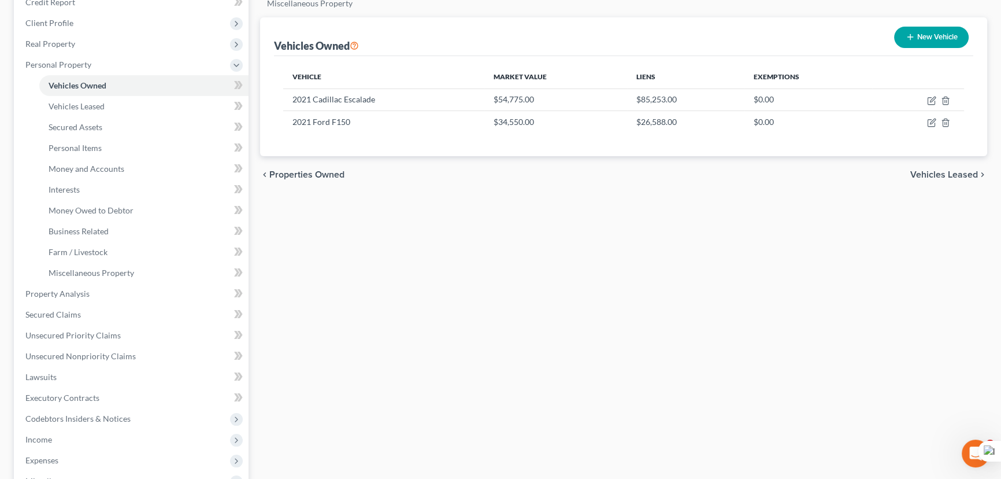
scroll to position [210, 0]
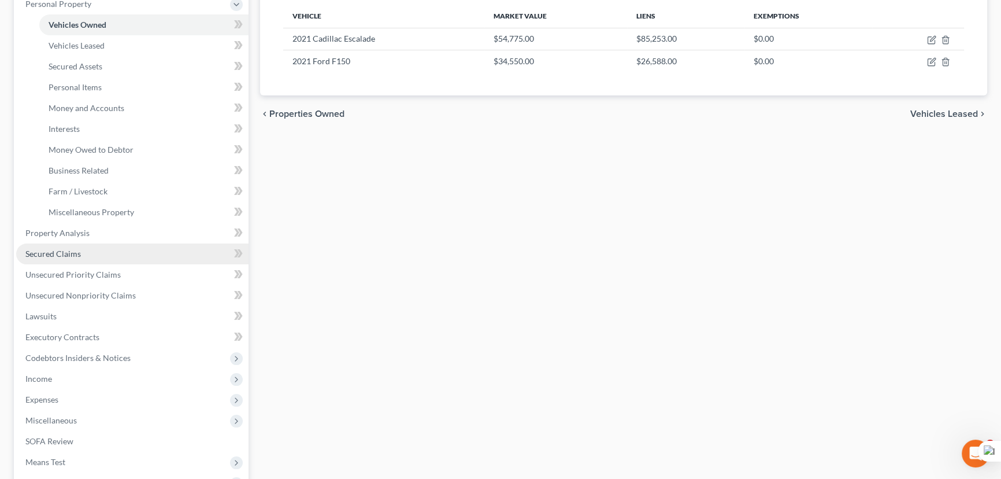
click at [80, 258] on link "Secured Claims" at bounding box center [132, 253] width 232 height 21
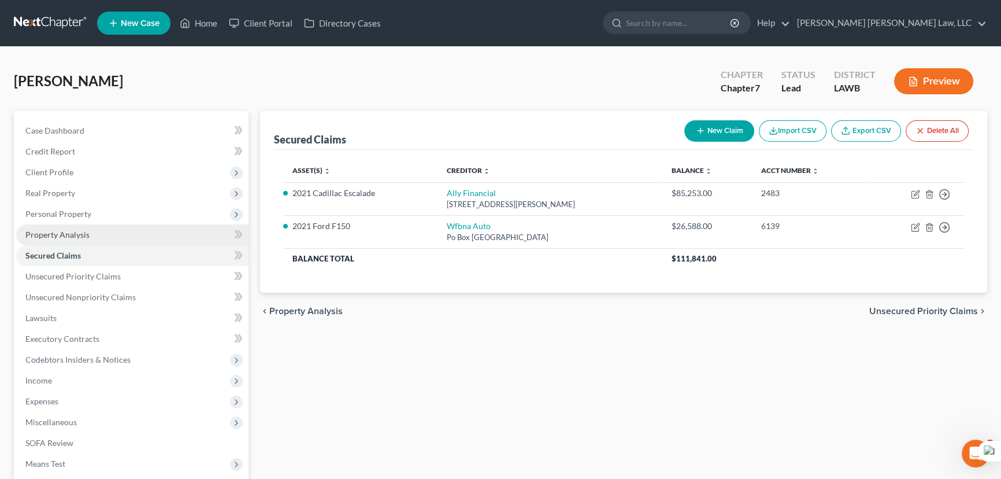
click at [68, 234] on span "Property Analysis" at bounding box center [57, 235] width 64 height 10
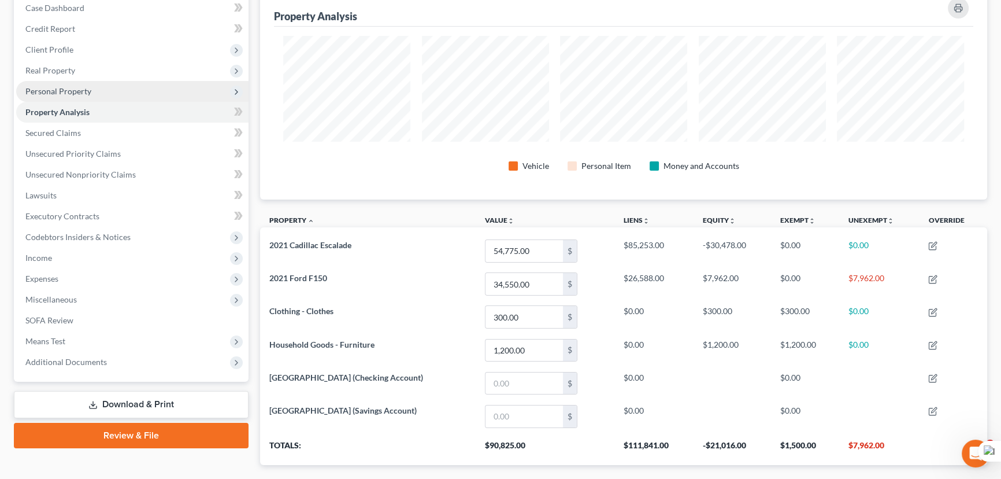
scroll to position [105, 0]
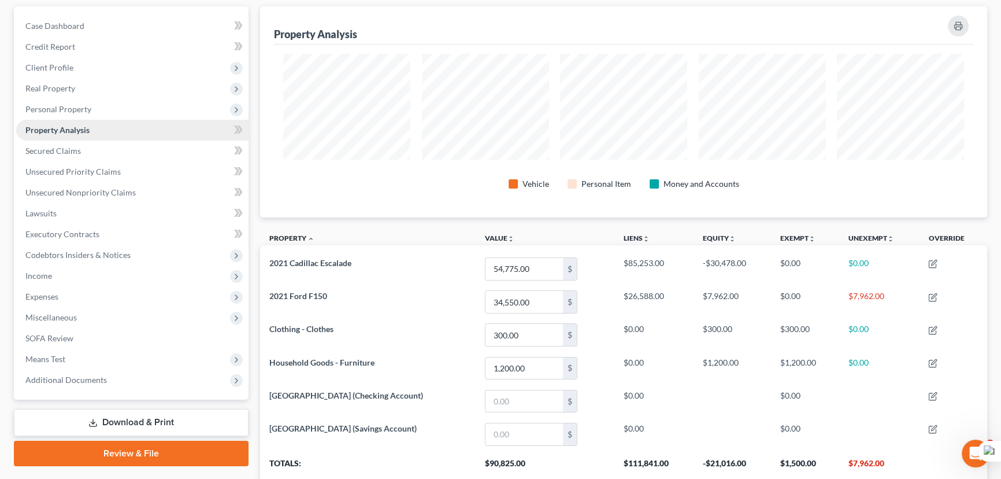
click at [86, 127] on span "Property Analysis" at bounding box center [57, 130] width 64 height 10
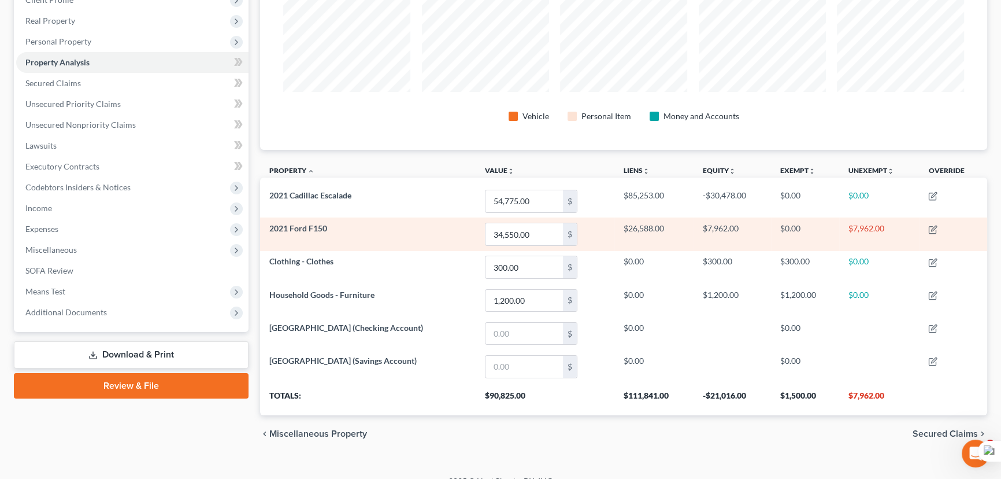
scroll to position [188, 0]
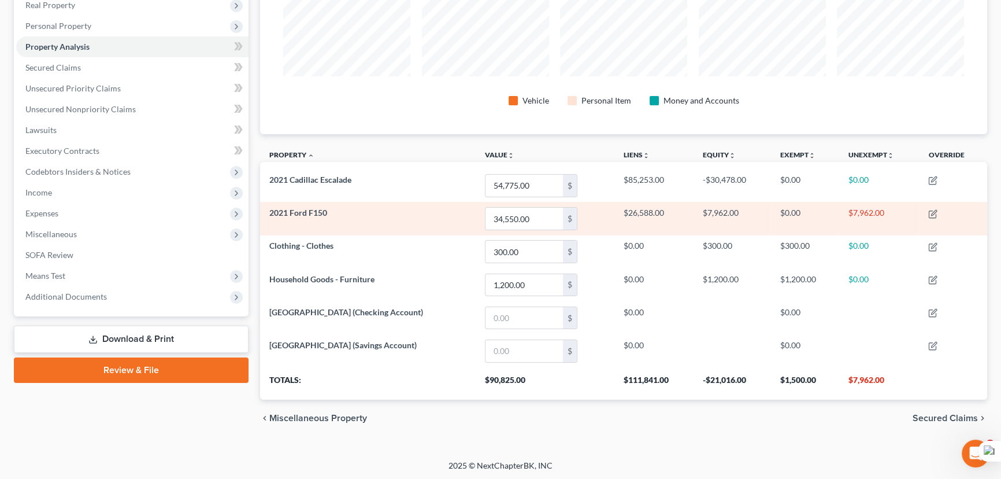
drag, startPoint x: 886, startPoint y: 212, endPoint x: 881, endPoint y: 217, distance: 7.4
click at [881, 217] on td "$7,962.00" at bounding box center [880, 218] width 80 height 33
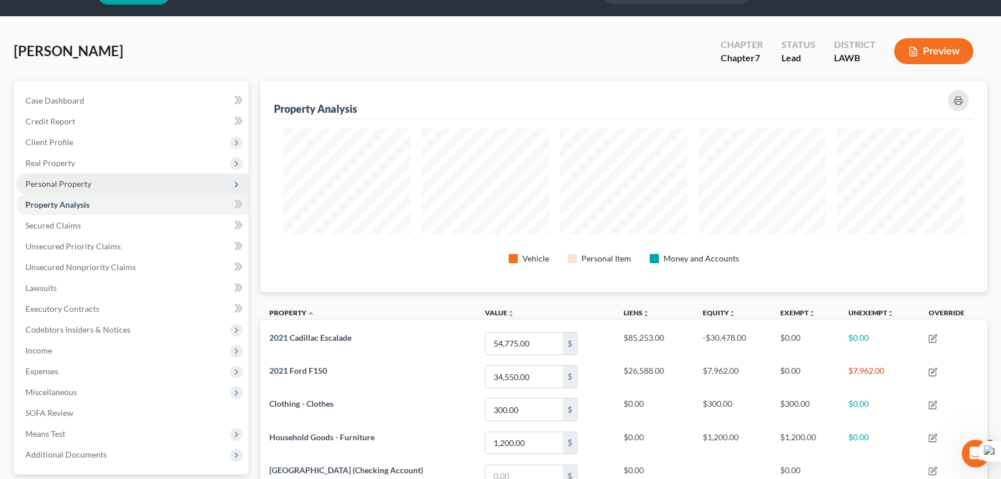
click at [131, 182] on span "Personal Property" at bounding box center [132, 183] width 232 height 21
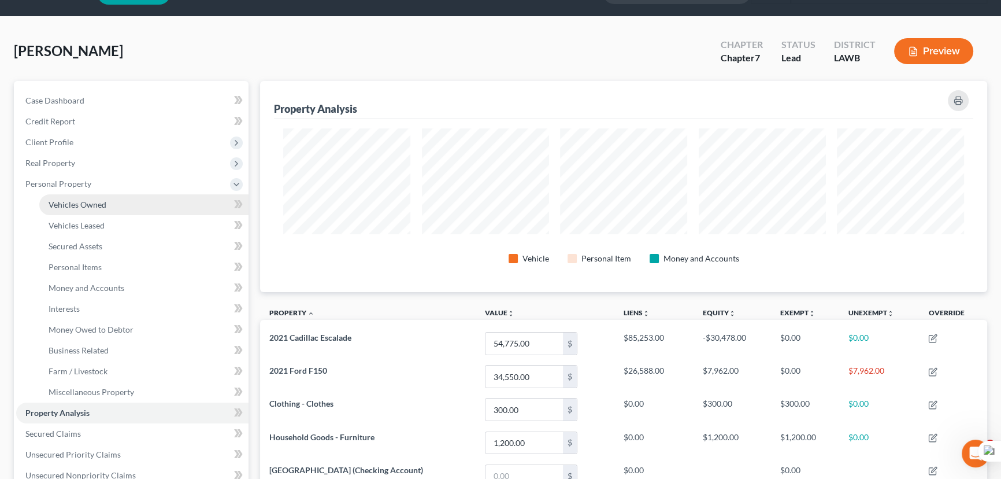
click at [132, 205] on link "Vehicles Owned" at bounding box center [143, 204] width 209 height 21
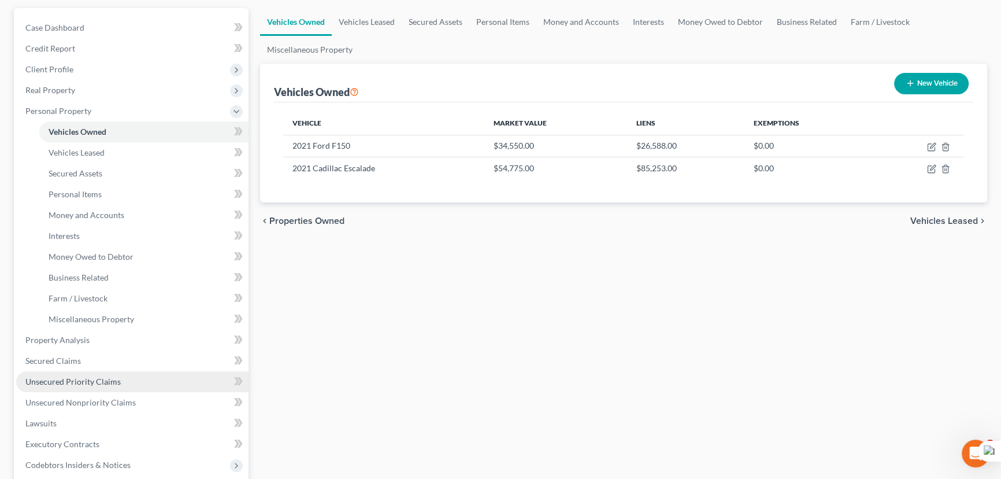
scroll to position [105, 0]
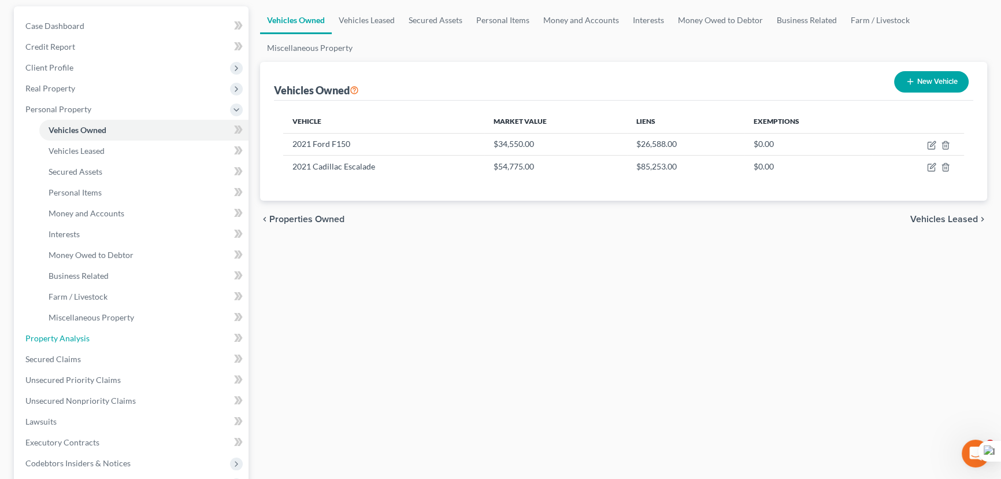
click at [82, 330] on link "Property Analysis" at bounding box center [132, 338] width 232 height 21
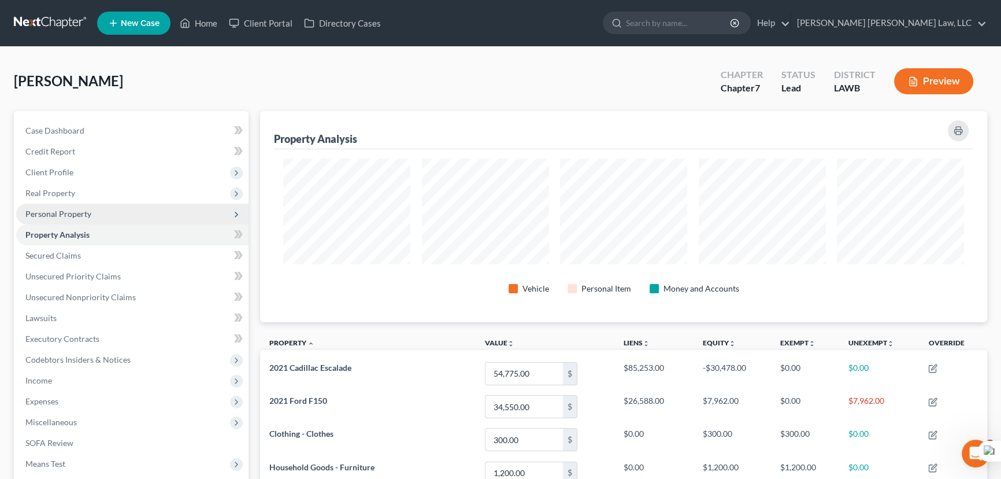
click at [99, 221] on span "Personal Property" at bounding box center [132, 214] width 232 height 21
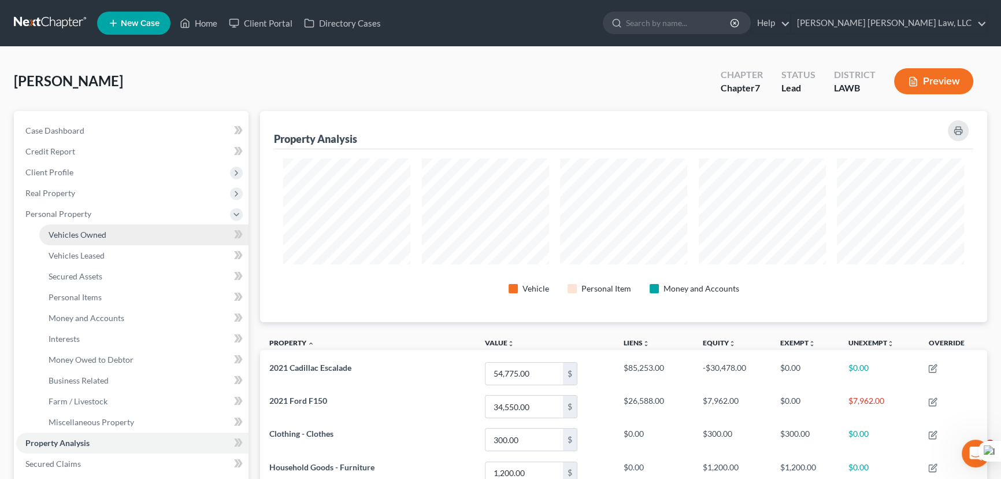
click at [102, 234] on span "Vehicles Owned" at bounding box center [78, 235] width 58 height 10
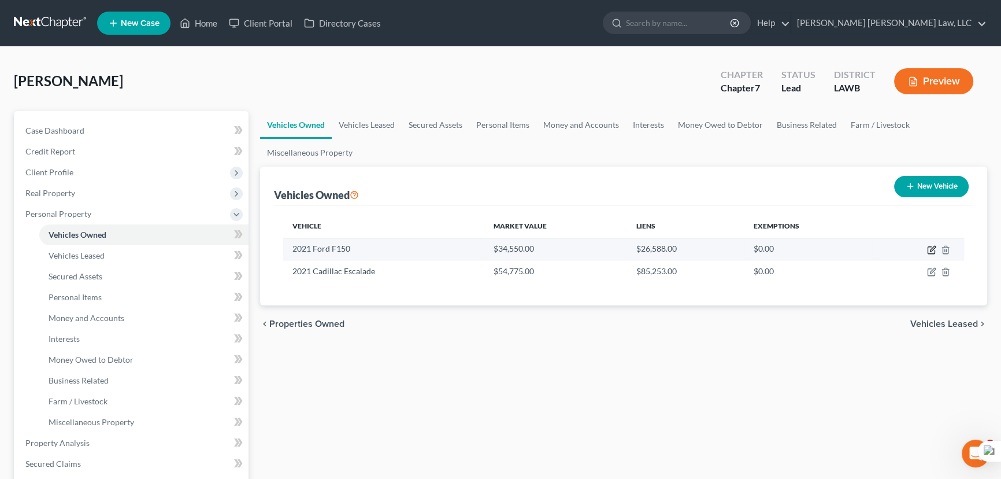
click at [931, 248] on icon "button" at bounding box center [931, 249] width 9 height 9
select select "0"
select select "5"
select select "0"
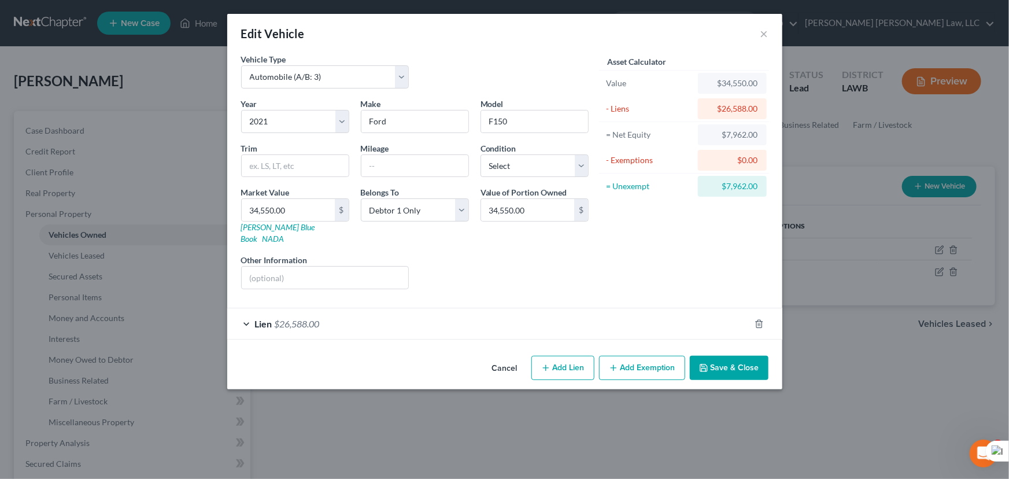
click at [642, 356] on button "Add Exemption" at bounding box center [642, 368] width 86 height 24
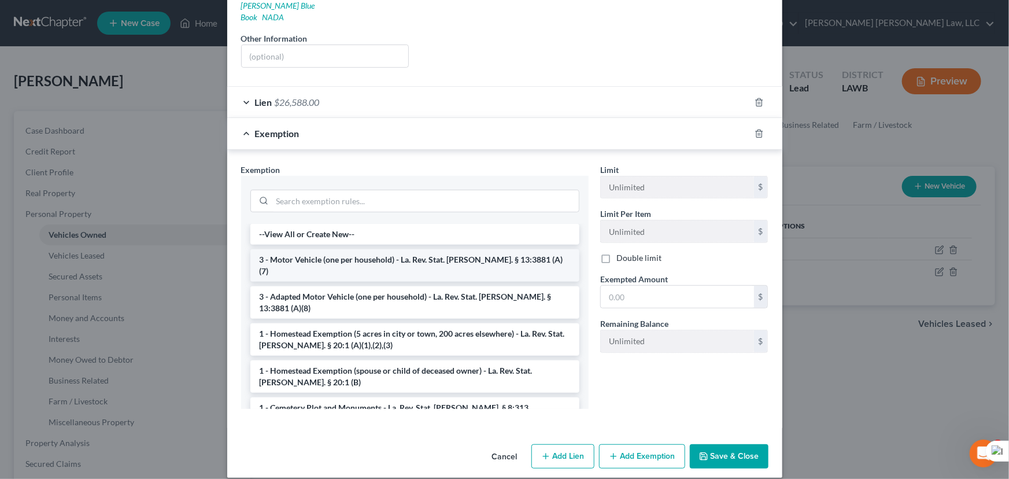
click at [347, 250] on li "3 - Motor Vehicle (one per household) - La. Rev. Stat. [PERSON_NAME]. § 13:3881…" at bounding box center [414, 265] width 329 height 32
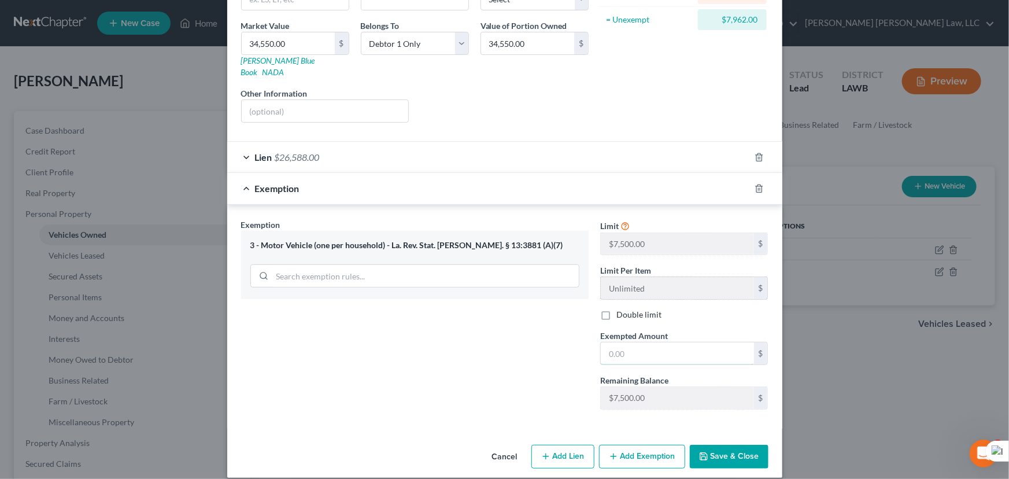
drag, startPoint x: 676, startPoint y: 331, endPoint x: 761, endPoint y: 277, distance: 100.6
click at [676, 342] on input "text" at bounding box center [677, 353] width 153 height 22
type input "7,500"
drag, startPoint x: 731, startPoint y: 443, endPoint x: 289, endPoint y: 187, distance: 510.8
click at [730, 445] on button "Save & Close" at bounding box center [729, 457] width 79 height 24
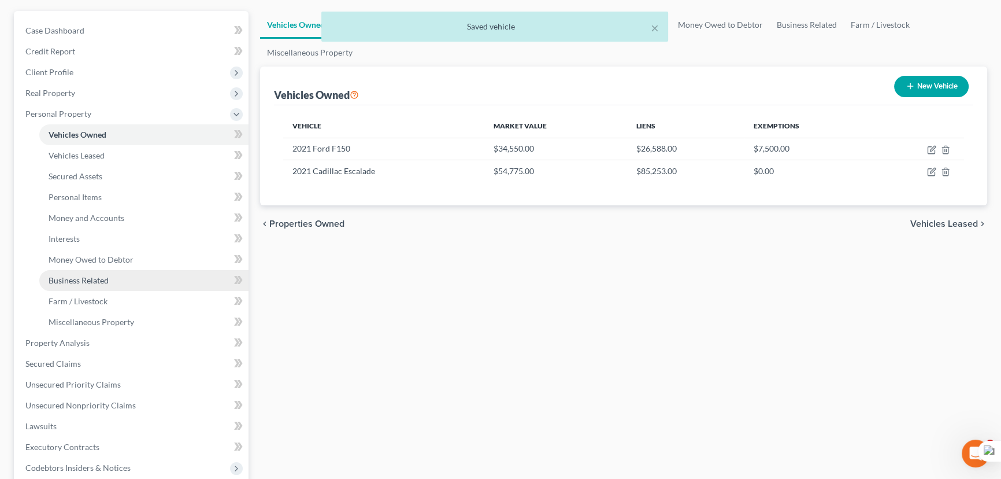
scroll to position [157, 0]
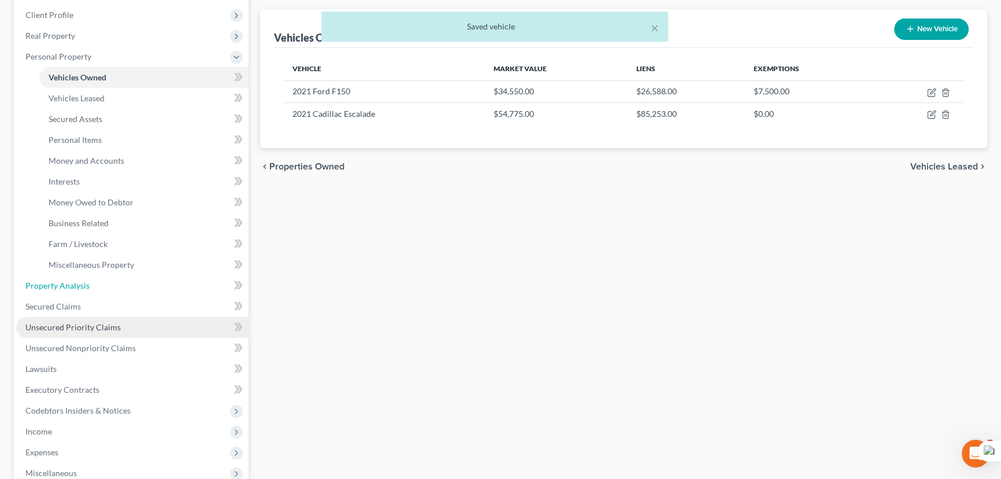
click at [98, 287] on link "Property Analysis" at bounding box center [132, 285] width 232 height 21
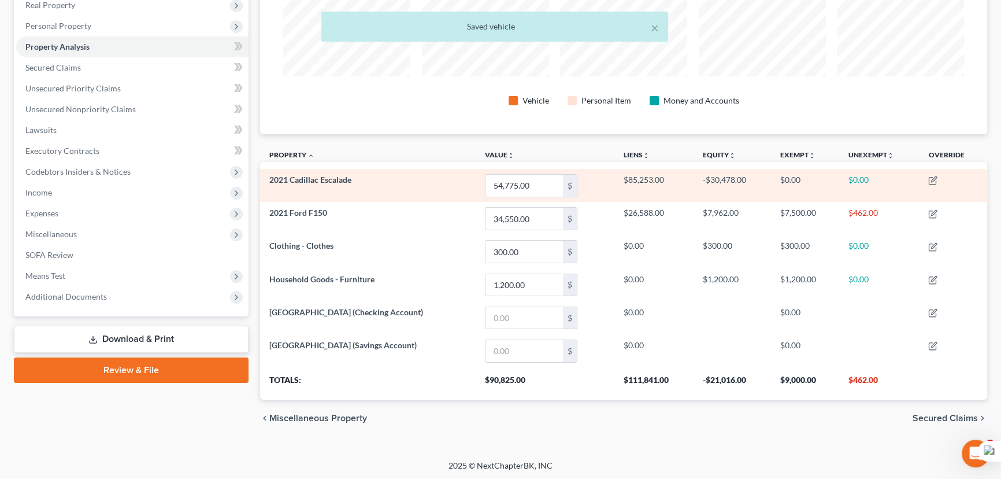
scroll to position [577957, 577440]
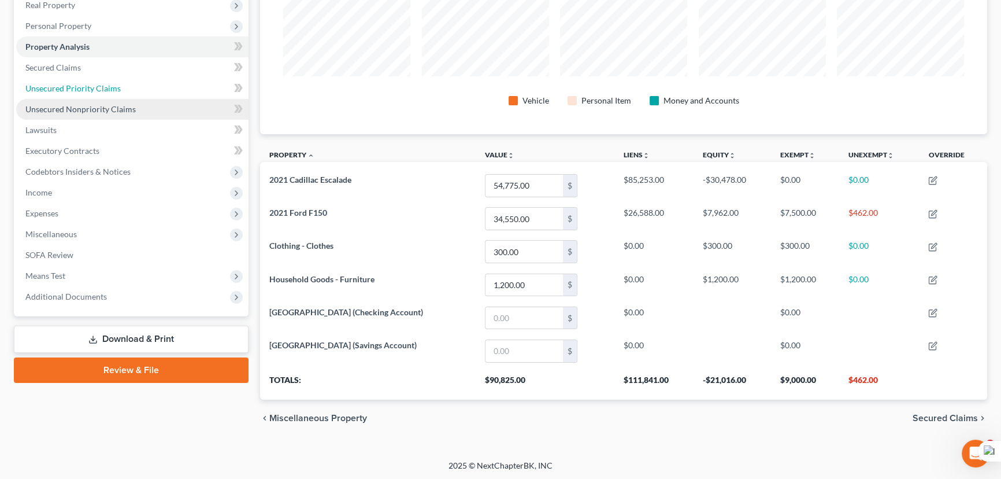
drag, startPoint x: 104, startPoint y: 85, endPoint x: 235, endPoint y: 153, distance: 147.1
click at [104, 85] on span "Unsecured Priority Claims" at bounding box center [72, 88] width 95 height 10
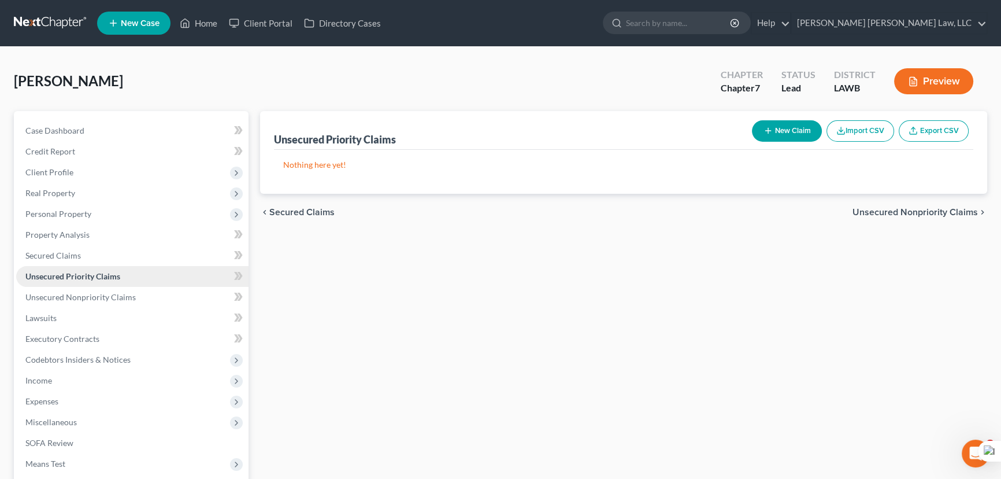
click at [90, 267] on link "Unsecured Priority Claims" at bounding box center [132, 276] width 232 height 21
click at [759, 120] on button "New Claim" at bounding box center [787, 130] width 70 height 21
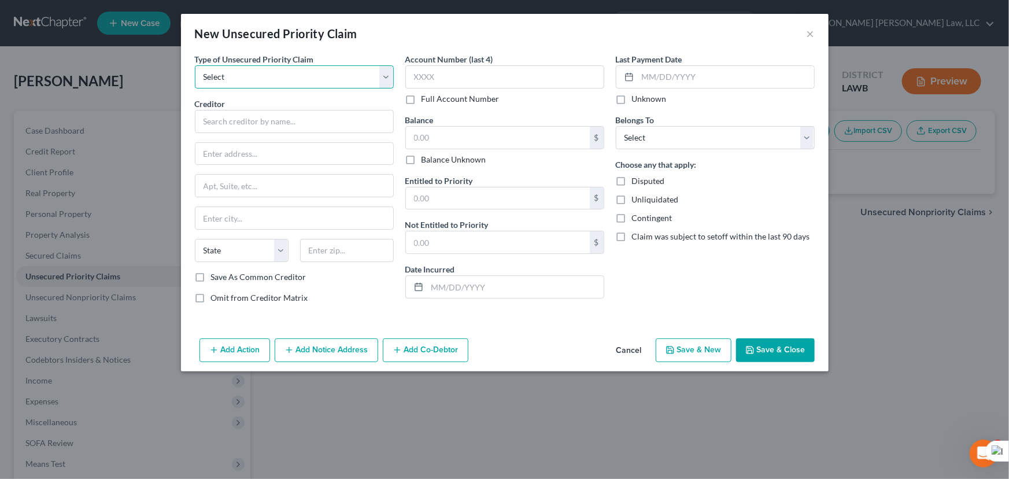
drag, startPoint x: 244, startPoint y: 74, endPoint x: 244, endPoint y: 87, distance: 13.3
click at [244, 74] on select "Select Taxes & Other Government Units Domestic Support Obligations Extensions o…" at bounding box center [294, 76] width 199 height 23
click at [414, 19] on div "New Unsecured Priority Claim ×" at bounding box center [505, 33] width 648 height 39
click at [287, 82] on select "Select Taxes & Other Government Units Domestic Support Obligations Extensions o…" at bounding box center [294, 76] width 199 height 23
select select "0"
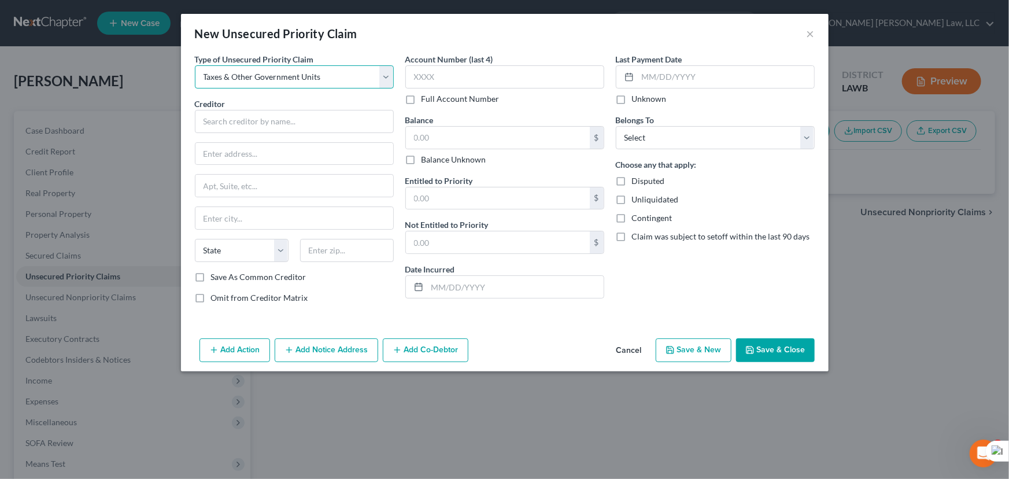
click at [195, 65] on select "Select Taxes & Other Government Units Domestic Support Obligations Extensions o…" at bounding box center [294, 76] width 199 height 23
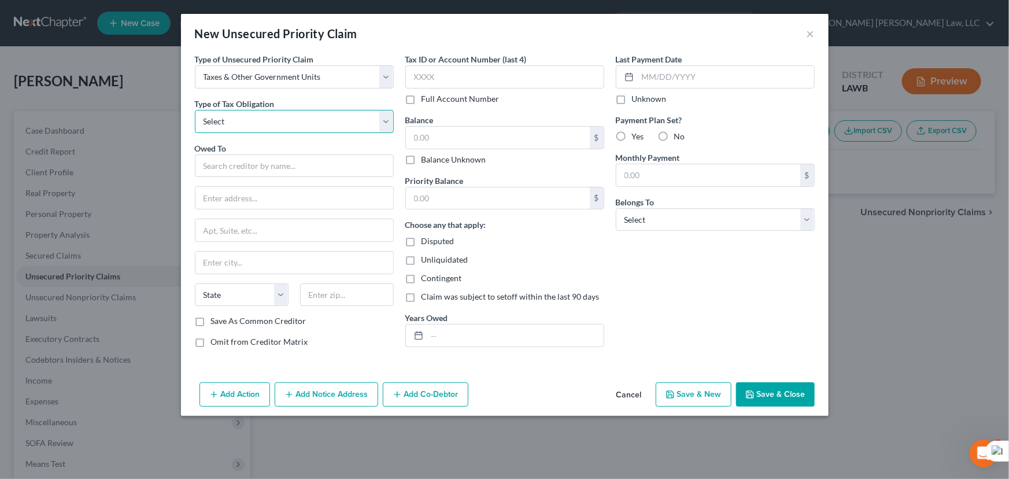
drag, startPoint x: 286, startPoint y: 116, endPoint x: 282, endPoint y: 130, distance: 15.2
click at [286, 116] on select "Select Federal City State Franchise Tax Board Other" at bounding box center [294, 121] width 199 height 23
select select "2"
click at [195, 110] on select "Select Federal City State Franchise Tax Board Other" at bounding box center [294, 121] width 199 height 23
click at [251, 156] on input "text" at bounding box center [294, 165] width 199 height 23
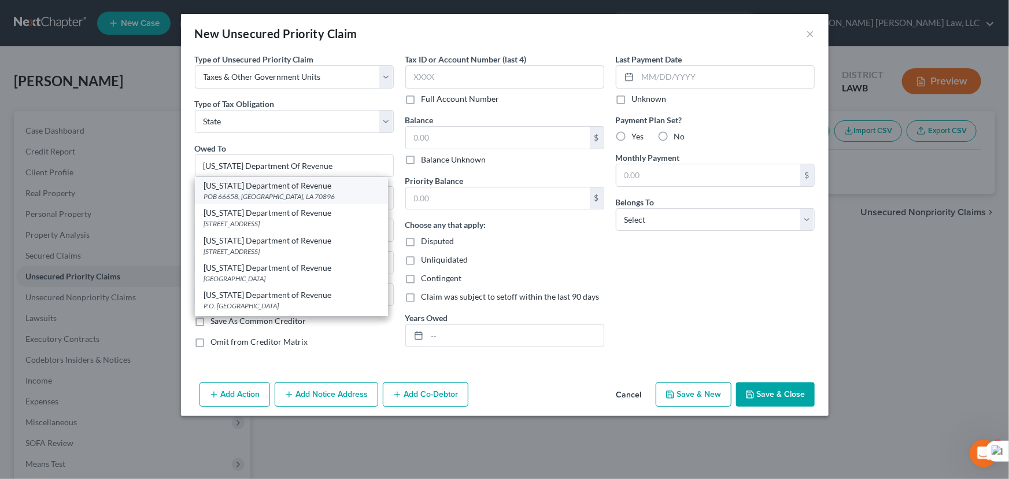
click at [267, 178] on div "[US_STATE] Department of Revenue POB 66658, [GEOGRAPHIC_DATA], [GEOGRAPHIC_DATA…" at bounding box center [291, 190] width 193 height 27
type input "[US_STATE] Department of Revenue"
type input "POB 66658"
type input "Baton Rouge"
select select "19"
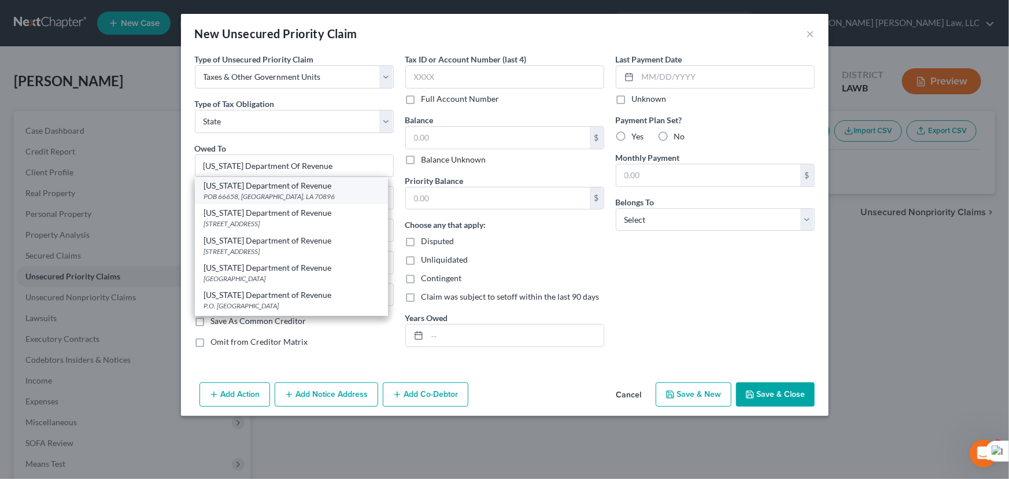
type input "70896"
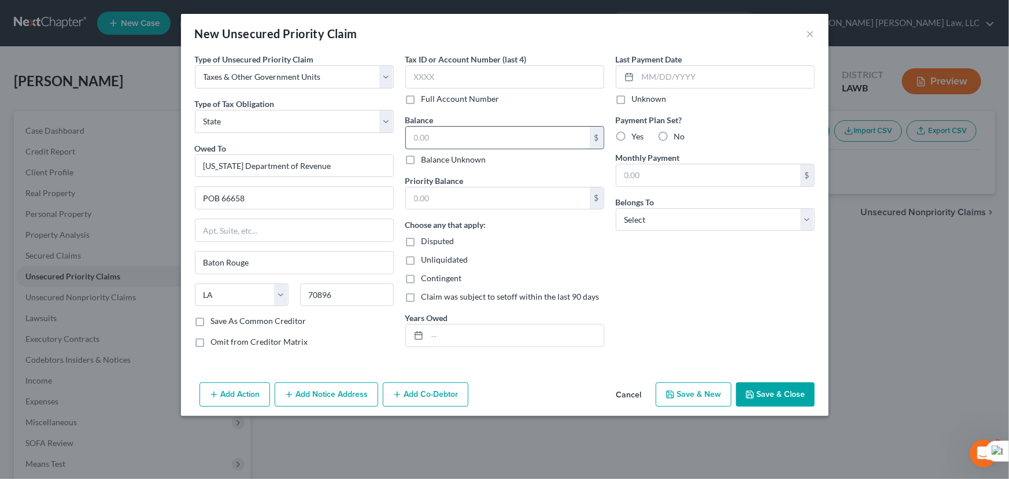
click at [527, 131] on input "text" at bounding box center [498, 138] width 184 height 22
type input "4,485"
click at [522, 202] on input "text" at bounding box center [498, 198] width 184 height 22
type input "4,485"
click at [520, 335] on input "text" at bounding box center [515, 335] width 176 height 22
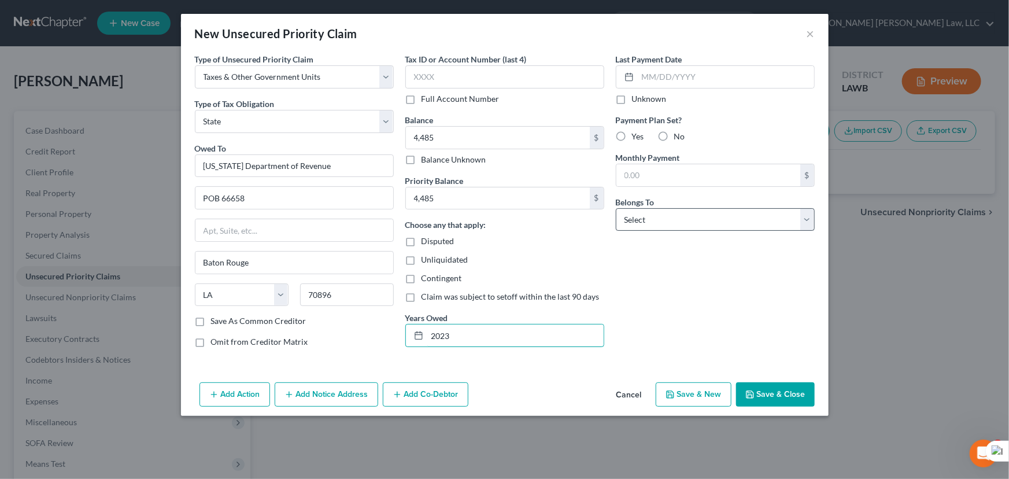
type input "2023"
drag, startPoint x: 723, startPoint y: 221, endPoint x: 716, endPoint y: 228, distance: 9.8
click at [723, 221] on select "Select Debtor 1 Only Debtor 2 Only Debtor 1 And Debtor 2 Only At Least One Of T…" at bounding box center [715, 219] width 199 height 23
select select "0"
click at [616, 208] on select "Select Debtor 1 Only Debtor 2 Only Debtor 1 And Debtor 2 Only At Least One Of T…" at bounding box center [715, 219] width 199 height 23
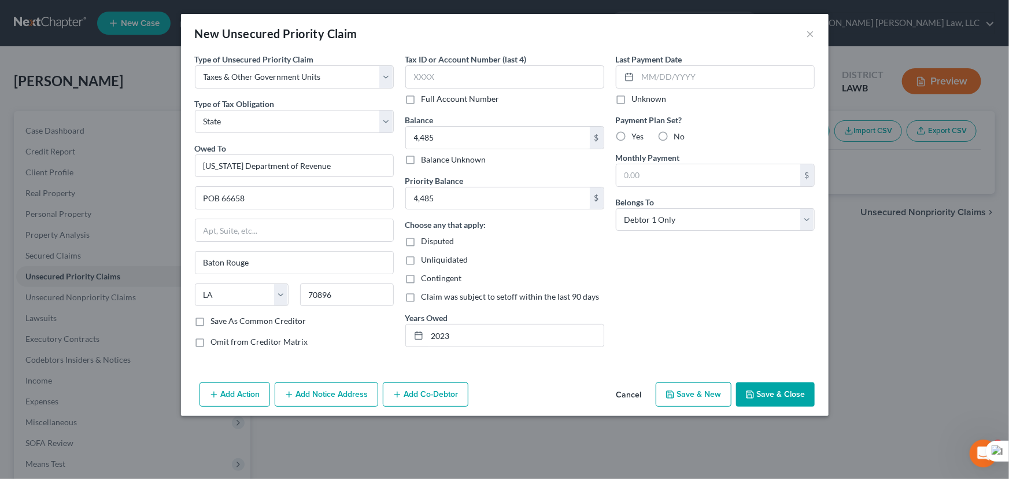
click at [770, 397] on button "Save & Close" at bounding box center [775, 394] width 79 height 24
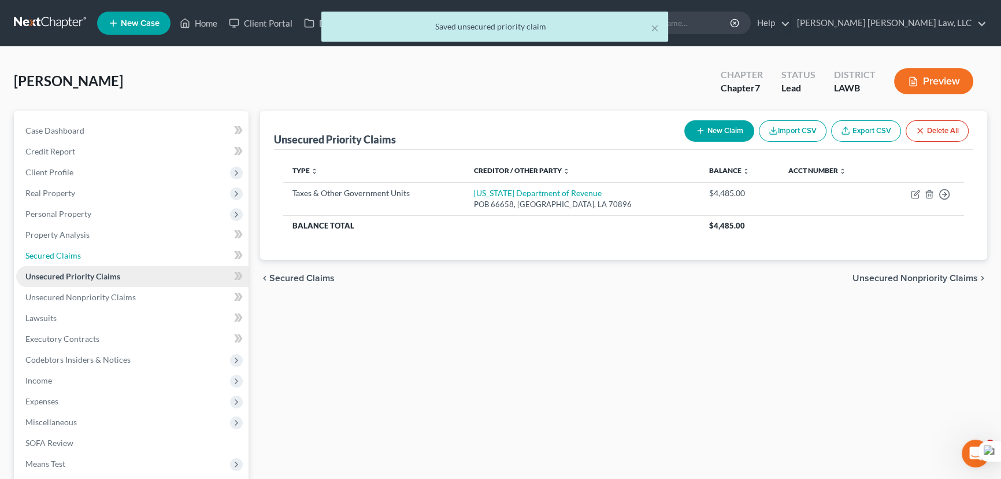
drag, startPoint x: 43, startPoint y: 253, endPoint x: 139, endPoint y: 283, distance: 100.6
click at [43, 253] on span "Secured Claims" at bounding box center [53, 255] width 56 height 10
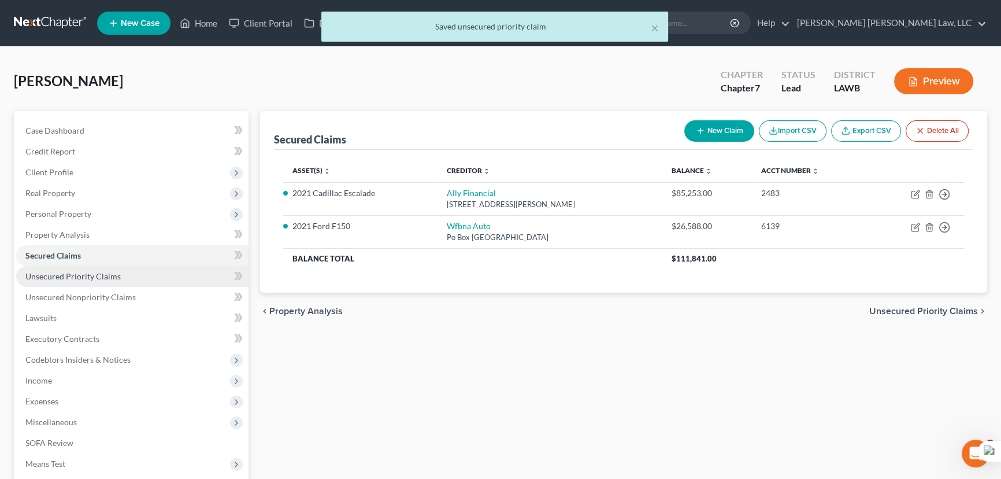
click at [128, 278] on link "Unsecured Priority Claims" at bounding box center [132, 276] width 232 height 21
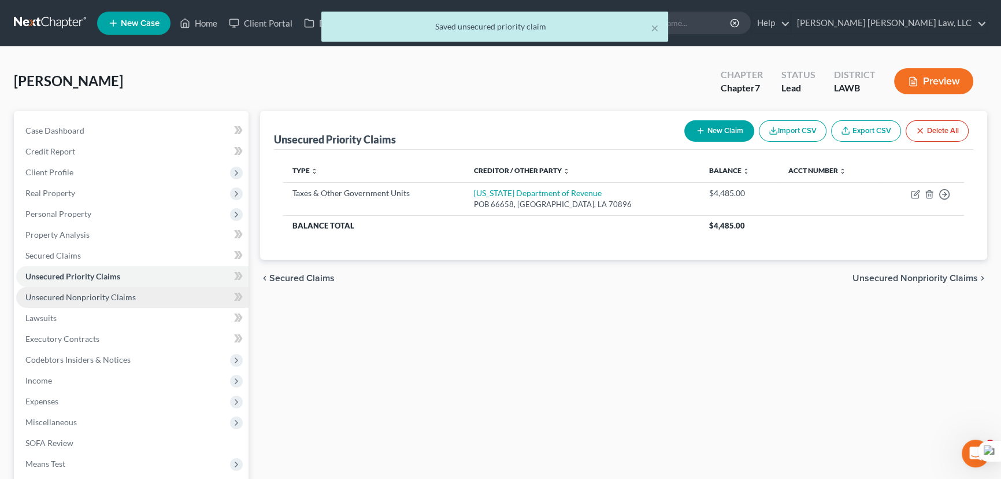
click at [76, 298] on span "Unsecured Nonpriority Claims" at bounding box center [80, 297] width 110 height 10
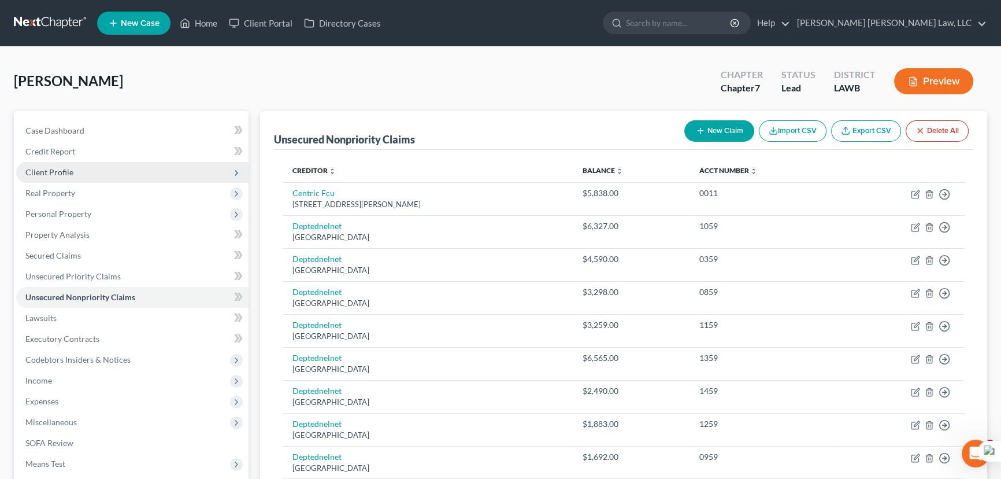
click at [71, 170] on span "Client Profile" at bounding box center [49, 172] width 48 height 10
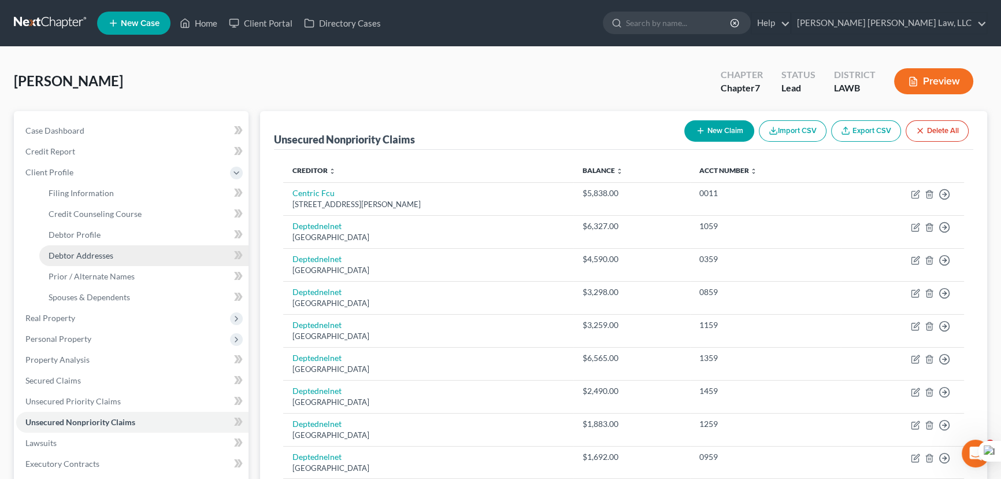
click at [100, 254] on span "Debtor Addresses" at bounding box center [81, 255] width 65 height 10
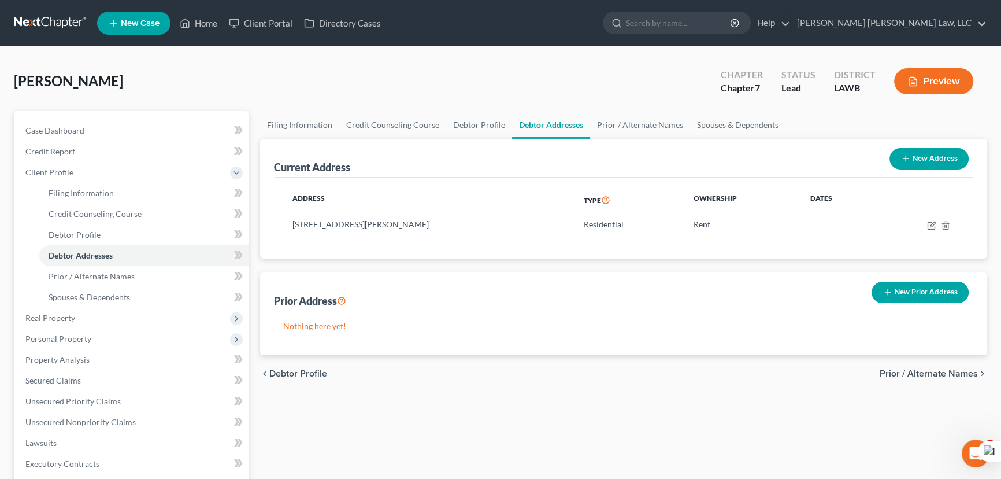
click at [542, 124] on link "Debtor Addresses" at bounding box center [551, 125] width 78 height 28
click at [914, 282] on button "New Prior Address" at bounding box center [920, 292] width 97 height 21
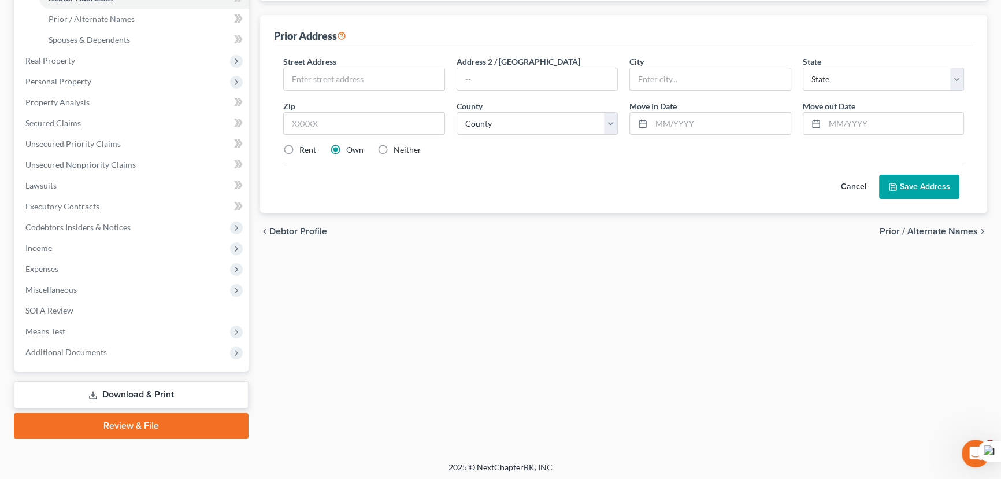
scroll to position [259, 0]
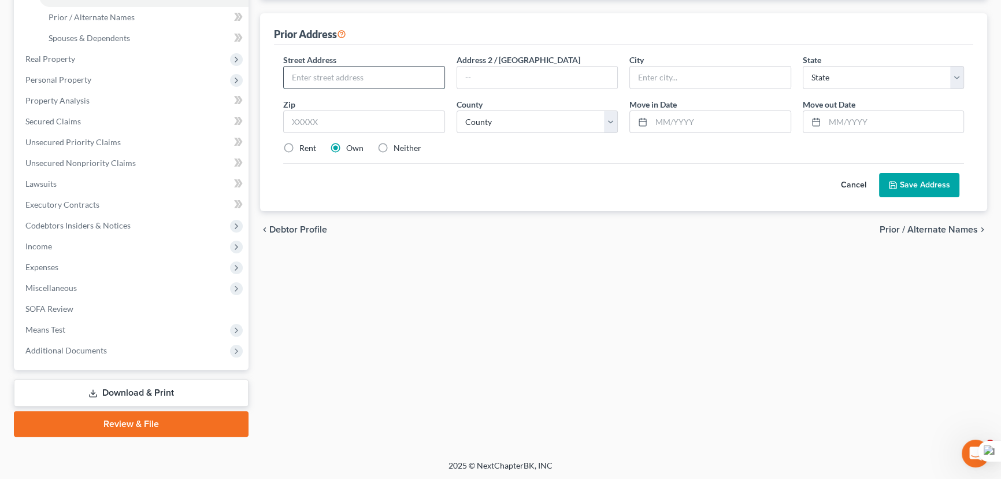
click at [349, 72] on input "text" at bounding box center [364, 77] width 161 height 22
drag, startPoint x: 283, startPoint y: 143, endPoint x: 345, endPoint y: 70, distance: 96.0
click at [299, 143] on label "Rent" at bounding box center [307, 148] width 17 height 12
click at [304, 143] on input "Rent" at bounding box center [308, 146] width 8 height 8
radio input "true"
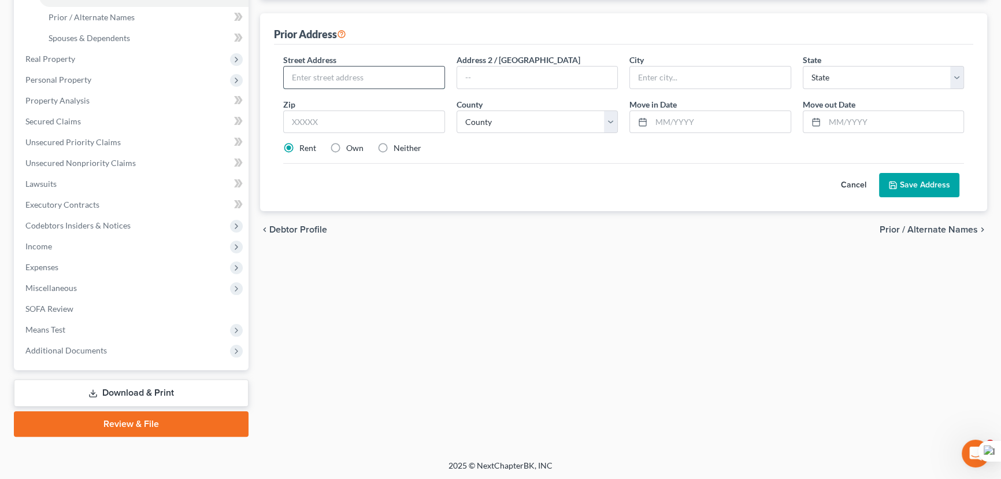
click at [345, 68] on input "text" at bounding box center [364, 77] width 161 height 22
type input "1605 Woodhaven Dr"
type input "Unit A"
type input "Monroe"
select select "19"
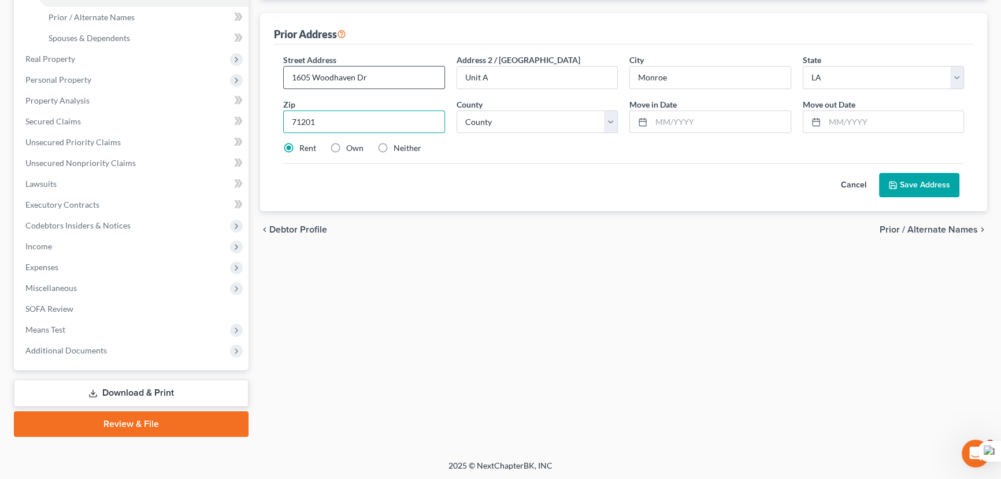
type input "71201"
select select "36"
type input "01/2022"
type input "09/2025"
click at [915, 182] on button "Save Address" at bounding box center [919, 185] width 80 height 24
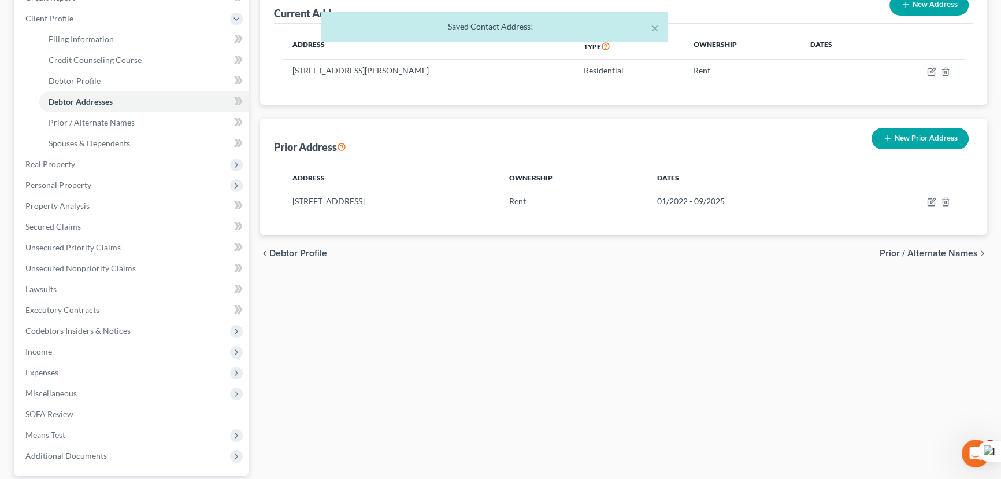
scroll to position [0, 0]
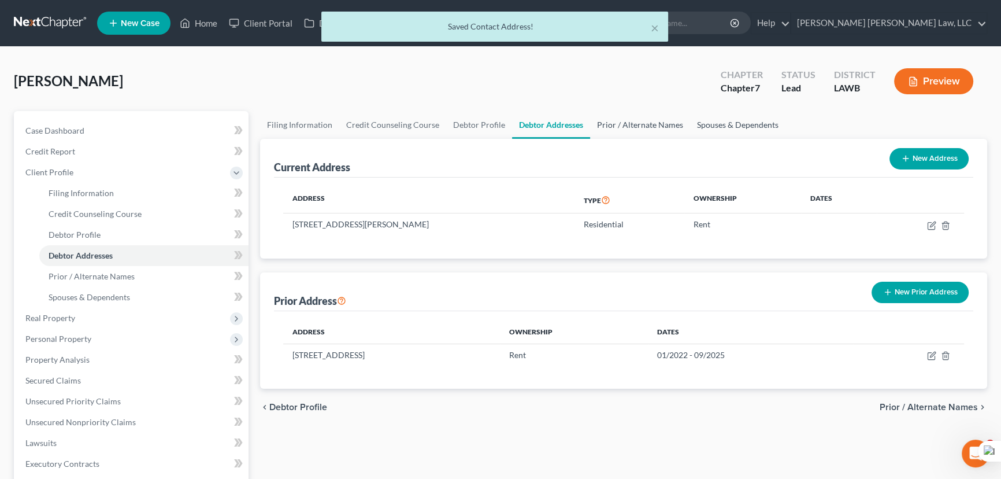
drag, startPoint x: 728, startPoint y: 116, endPoint x: 619, endPoint y: 127, distance: 110.3
click at [728, 116] on link "Spouses & Dependents" at bounding box center [737, 125] width 95 height 28
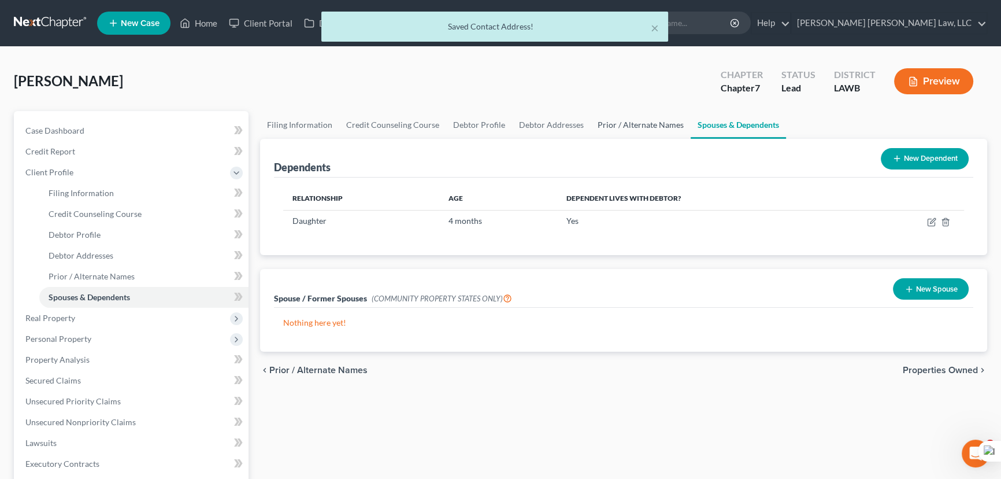
click at [619, 127] on link "Prior / Alternate Names" at bounding box center [641, 125] width 100 height 28
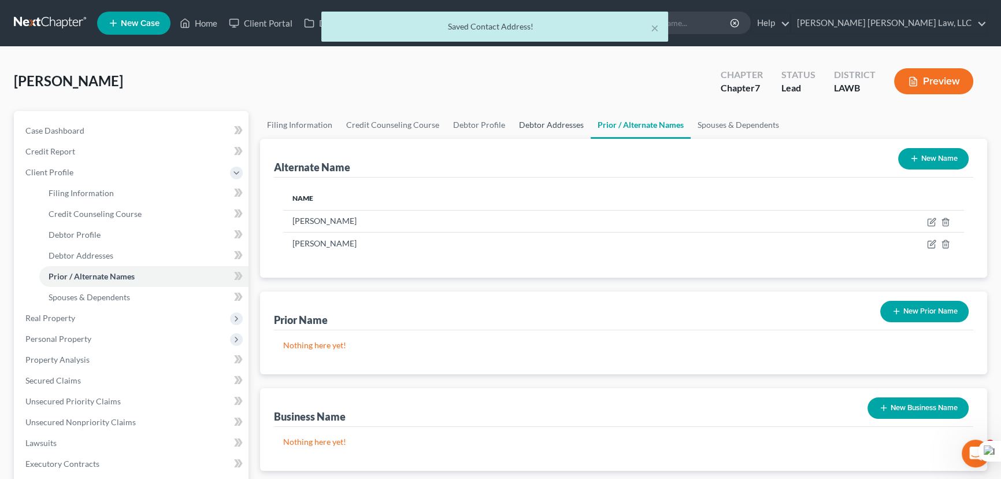
click at [545, 124] on link "Debtor Addresses" at bounding box center [551, 125] width 79 height 28
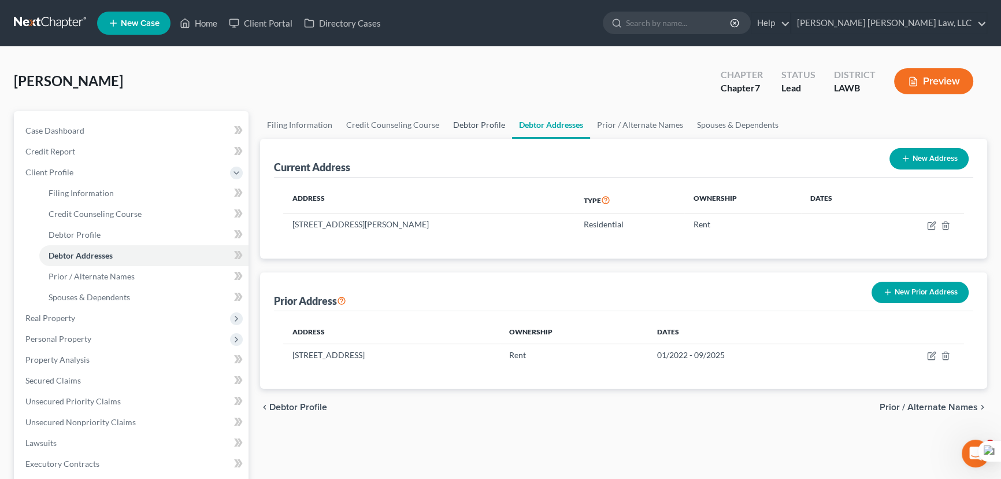
click at [472, 124] on link "Debtor Profile" at bounding box center [479, 125] width 66 height 28
select select "1"
select select "2"
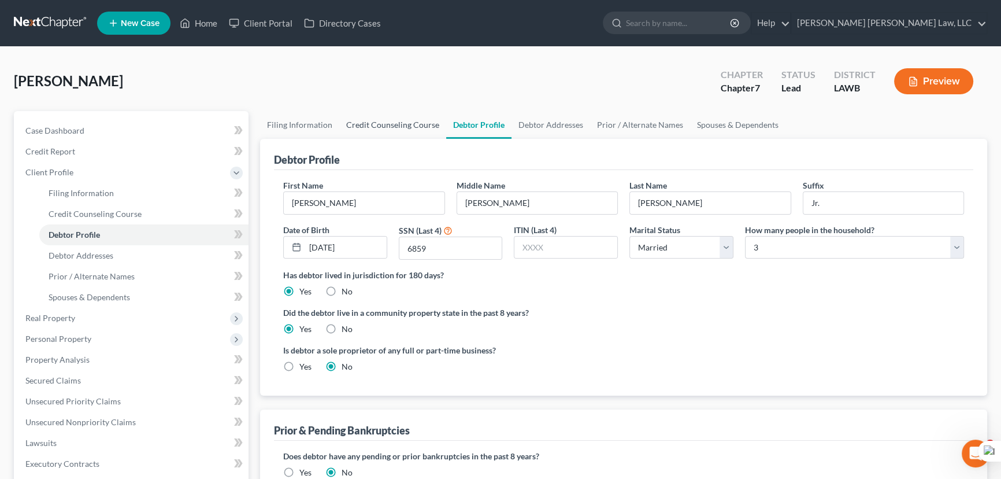
click at [364, 123] on link "Credit Counseling Course" at bounding box center [392, 125] width 107 height 28
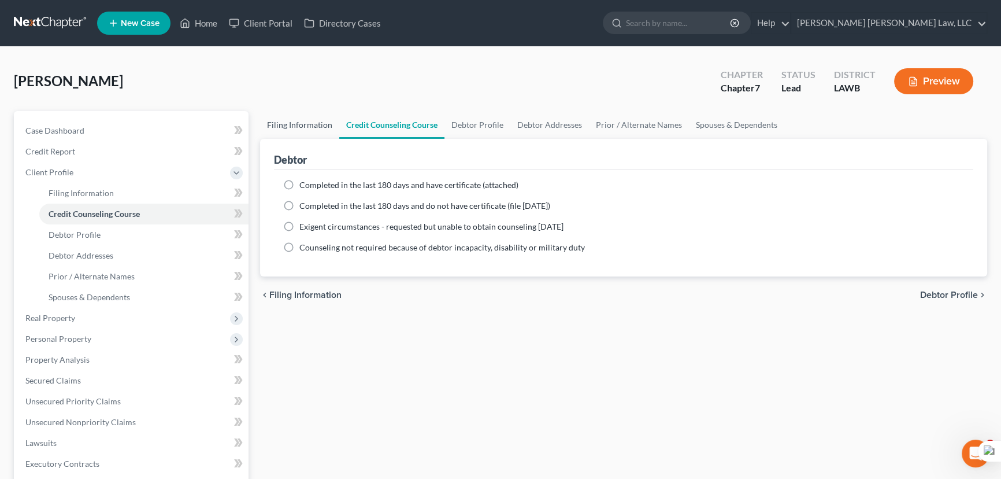
click at [308, 125] on link "Filing Information" at bounding box center [299, 125] width 79 height 28
select select "1"
select select "0"
select select "36"
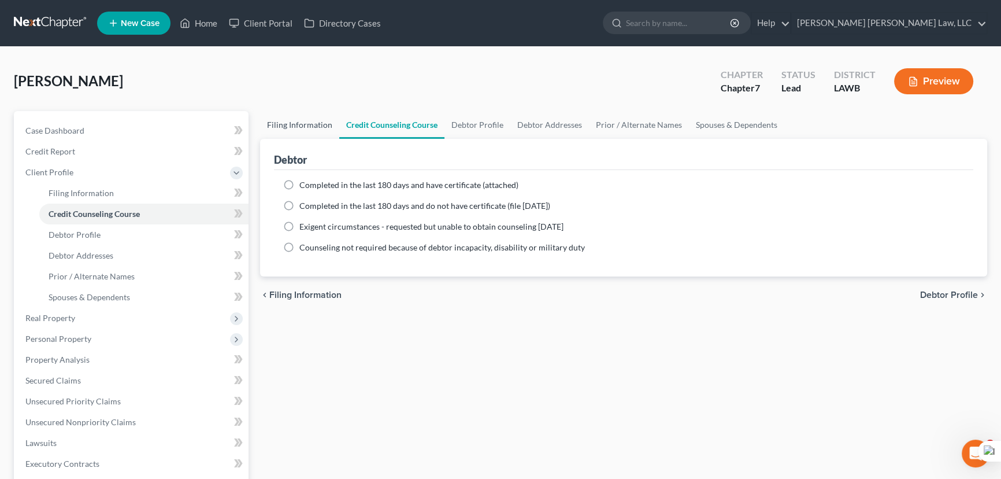
select select "0"
select select "19"
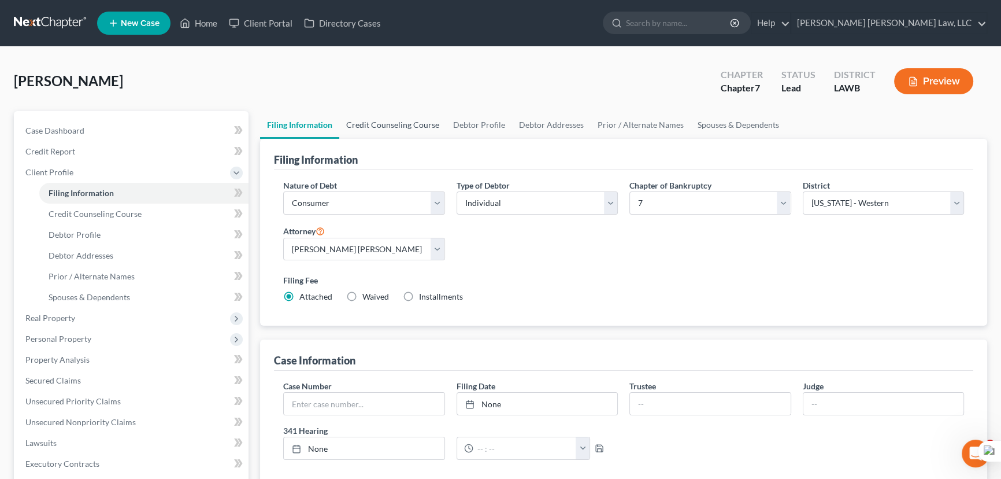
click at [376, 129] on link "Credit Counseling Course" at bounding box center [392, 125] width 107 height 28
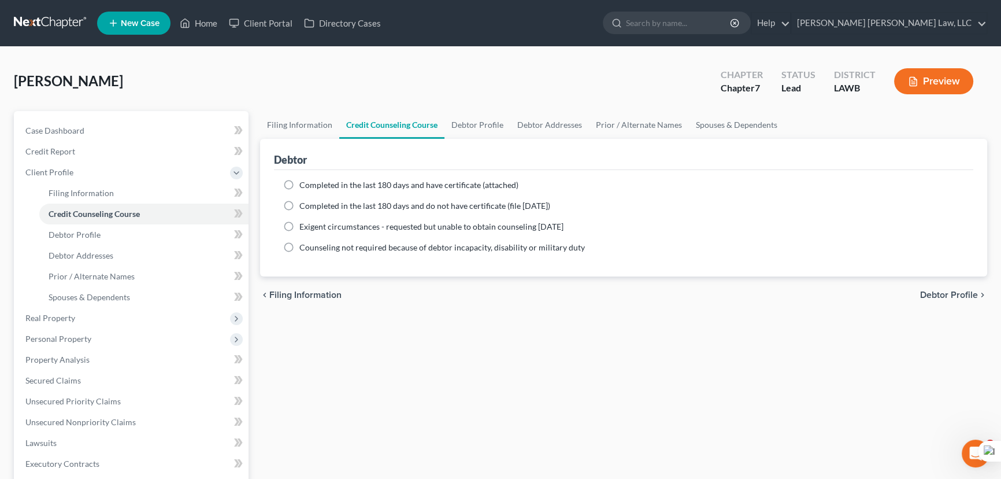
drag, startPoint x: 490, startPoint y: 399, endPoint x: 282, endPoint y: 258, distance: 251.4
click at [450, 404] on div "Filing Information Credit Counseling Course Debtor Profile Debtor Addresses Pri…" at bounding box center [623, 403] width 739 height 585
click at [299, 202] on label "Completed in the last 180 days and do not have certificate (file [DATE])" at bounding box center [424, 206] width 251 height 12
click at [304, 202] on input "Completed in the last 180 days and do not have certificate (file [DATE])" at bounding box center [308, 204] width 8 height 8
radio input "true"
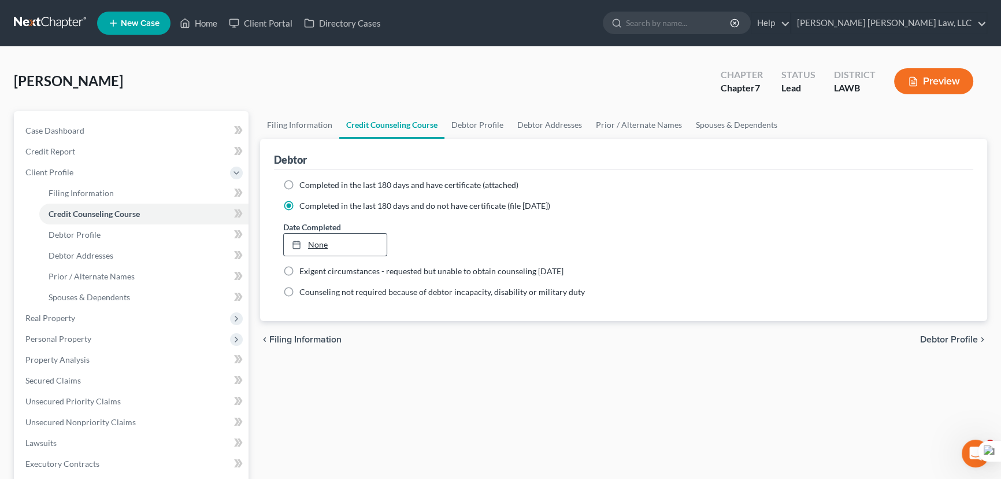
type input "[DATE]"
click at [331, 247] on link "None" at bounding box center [335, 245] width 103 height 22
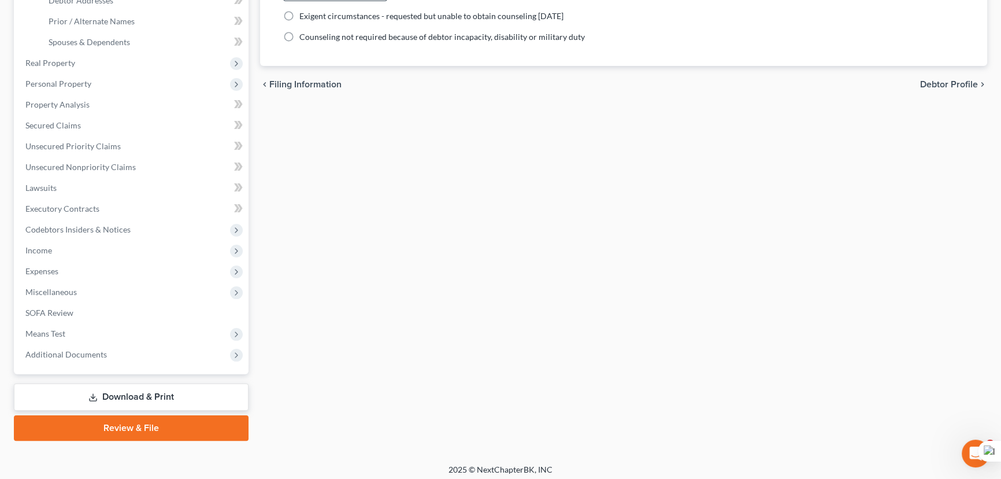
scroll to position [259, 0]
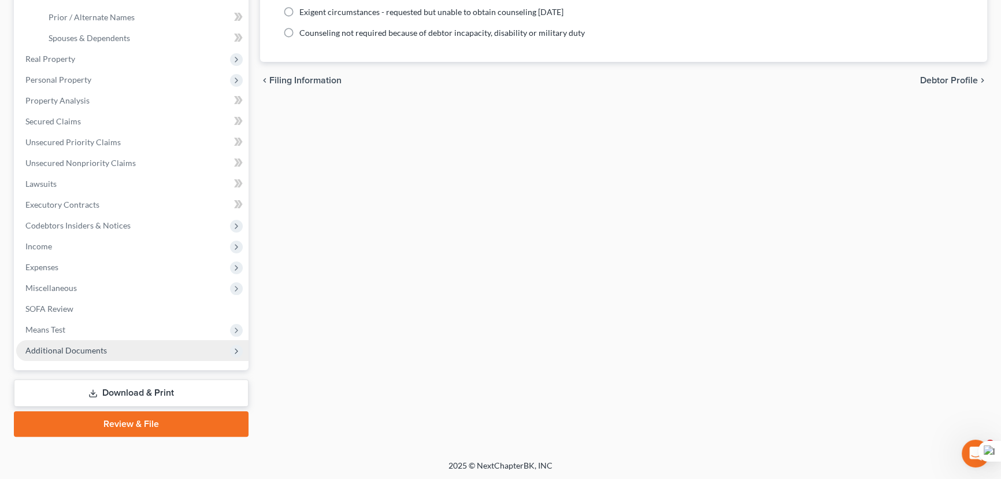
click at [75, 345] on span "Additional Documents" at bounding box center [66, 350] width 82 height 10
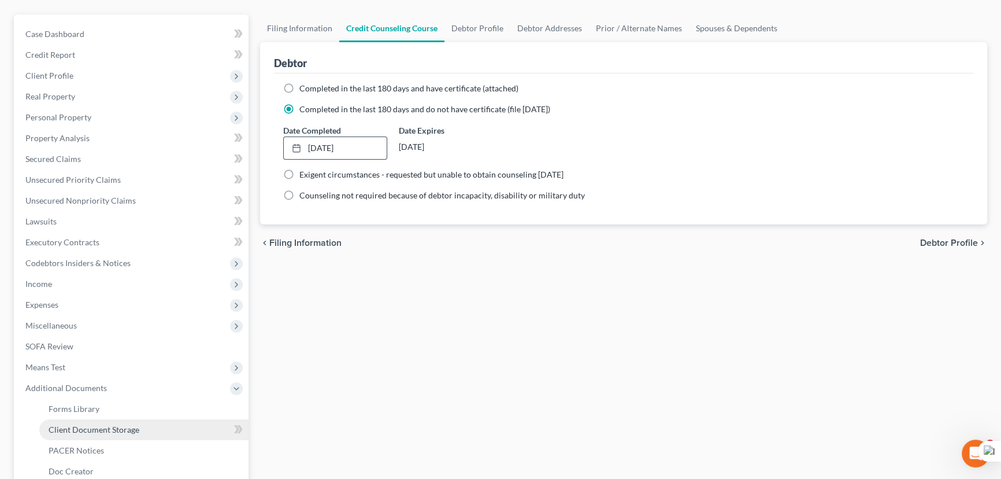
scroll to position [238, 0]
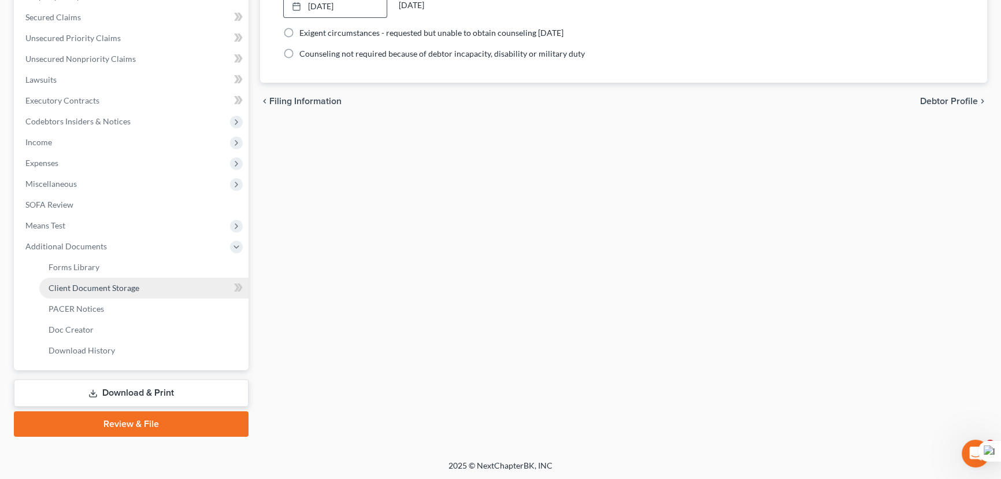
click at [116, 287] on span "Client Document Storage" at bounding box center [94, 288] width 91 height 10
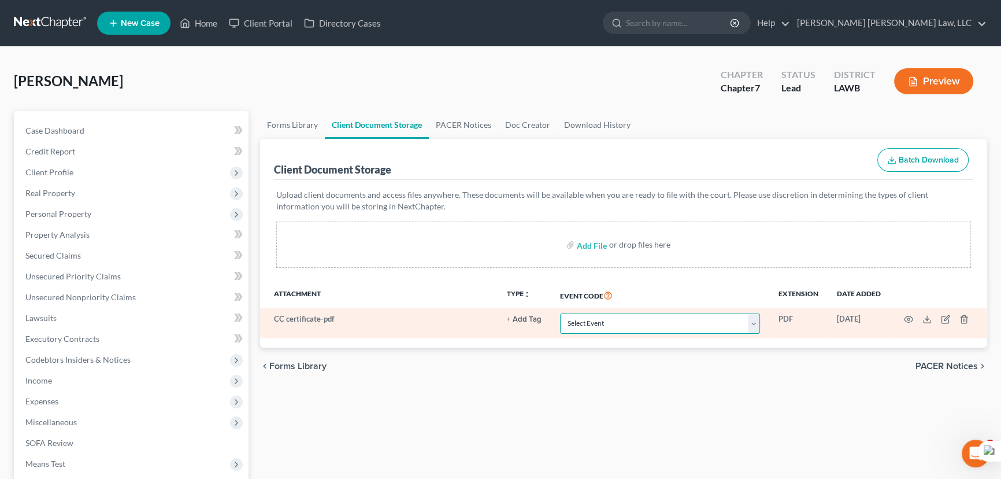
drag, startPoint x: 632, startPoint y: 326, endPoint x: 632, endPoint y: 319, distance: 6.9
click at [632, 326] on select "Select Event 20 Largest Unsecured Creditors Amended Creditor Matrix (Fee) Amend…" at bounding box center [660, 323] width 200 height 20
select select "9"
click at [560, 313] on select "Select Event 20 Largest Unsecured Creditors Amended Creditor Matrix (Fee) Amend…" at bounding box center [660, 323] width 200 height 20
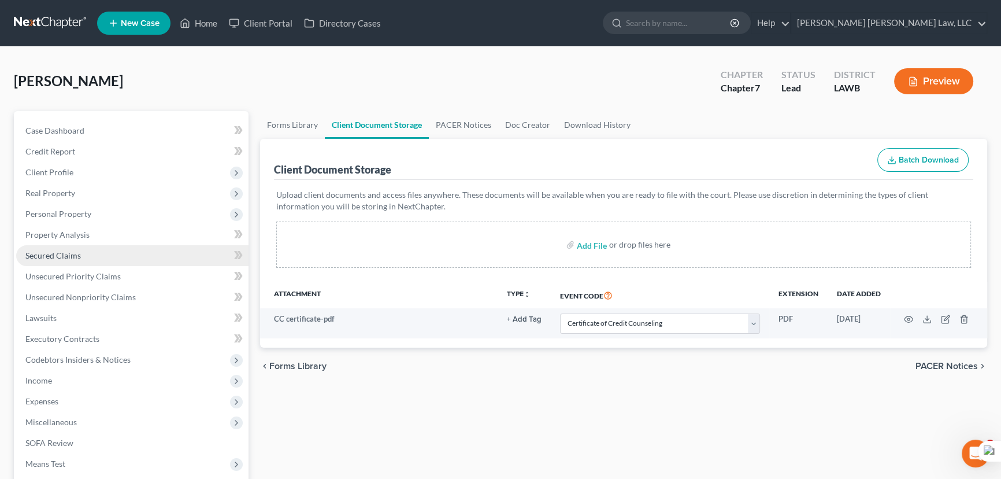
click at [153, 247] on link "Secured Claims" at bounding box center [132, 255] width 232 height 21
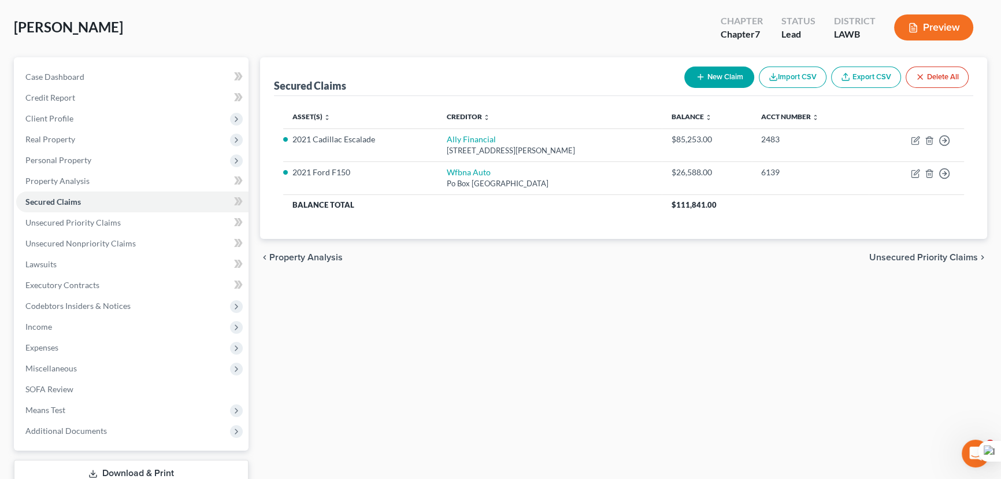
scroll to position [134, 0]
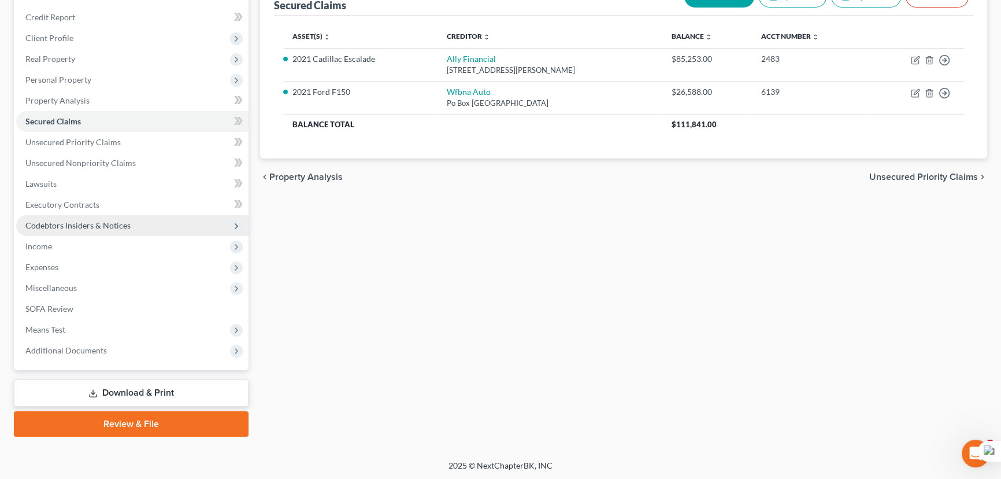
click at [111, 225] on span "Codebtors Insiders & Notices" at bounding box center [77, 225] width 105 height 10
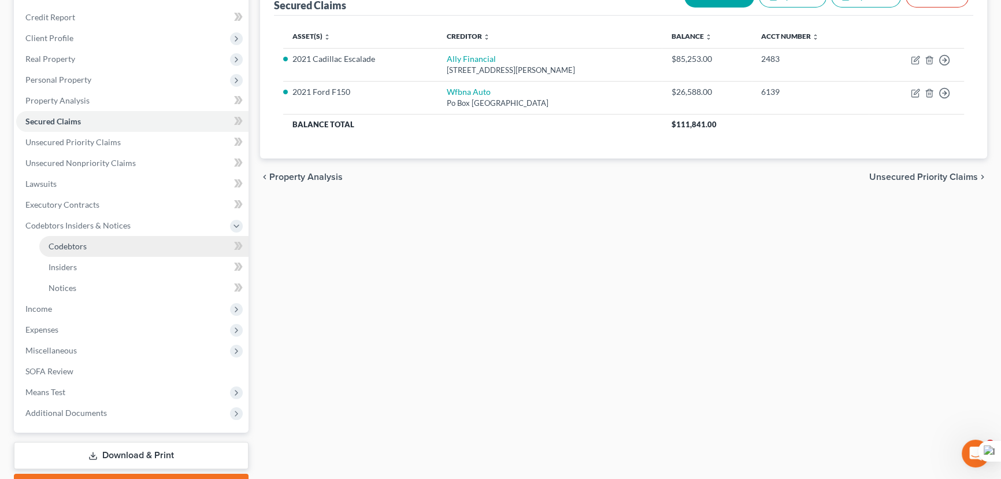
click at [110, 244] on link "Codebtors" at bounding box center [143, 246] width 209 height 21
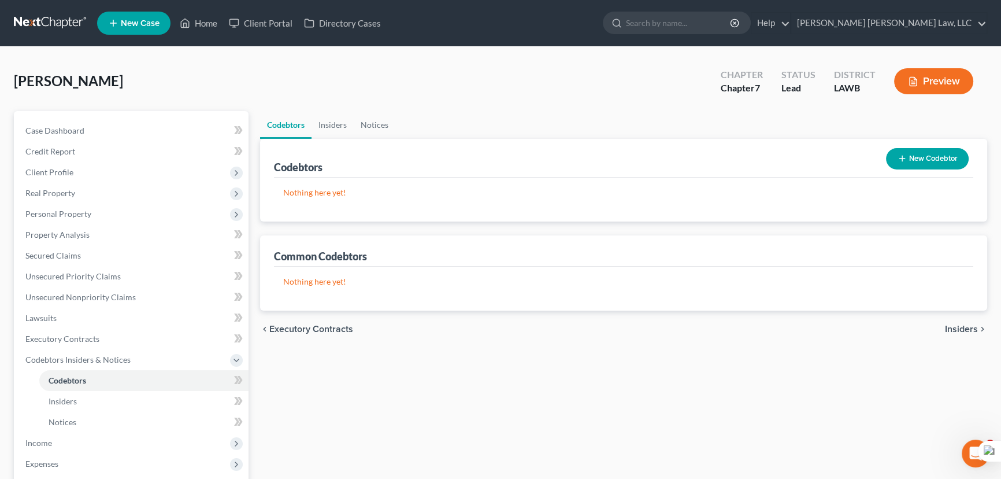
click at [942, 157] on button "New Codebtor" at bounding box center [927, 158] width 83 height 21
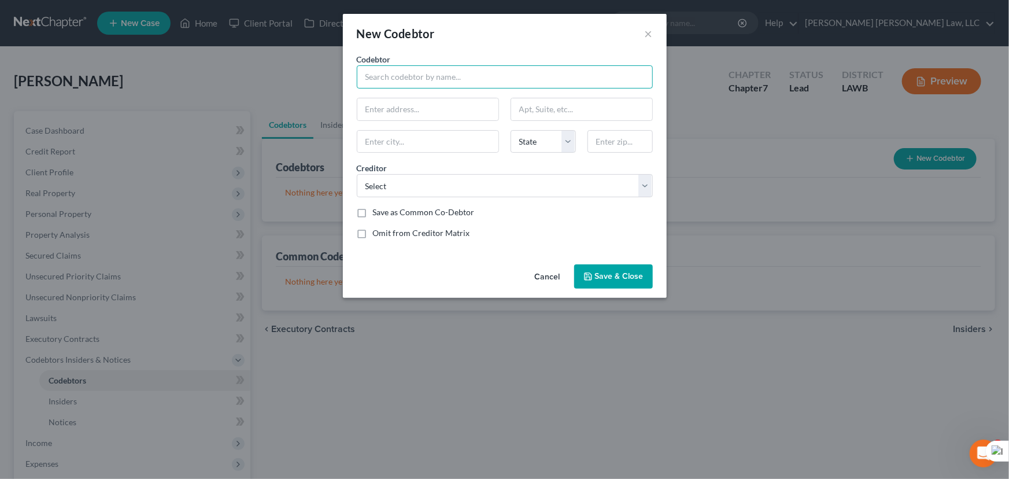
click at [396, 80] on input "text" at bounding box center [505, 76] width 296 height 23
type input "[PERSON_NAME]"
click at [430, 112] on div "Codebtor * [PERSON_NAME] Codebtor * [PERSON_NAME] State [US_STATE] AK AR AZ CA …" at bounding box center [505, 150] width 308 height 195
drag, startPoint x: 409, startPoint y: 185, endPoint x: 412, endPoint y: 195, distance: 10.8
click at [409, 185] on select "Select Ally Financial Wfbna Auto Deptednelnet Deptednelnet Centric Fcu Deptedne…" at bounding box center [505, 185] width 296 height 23
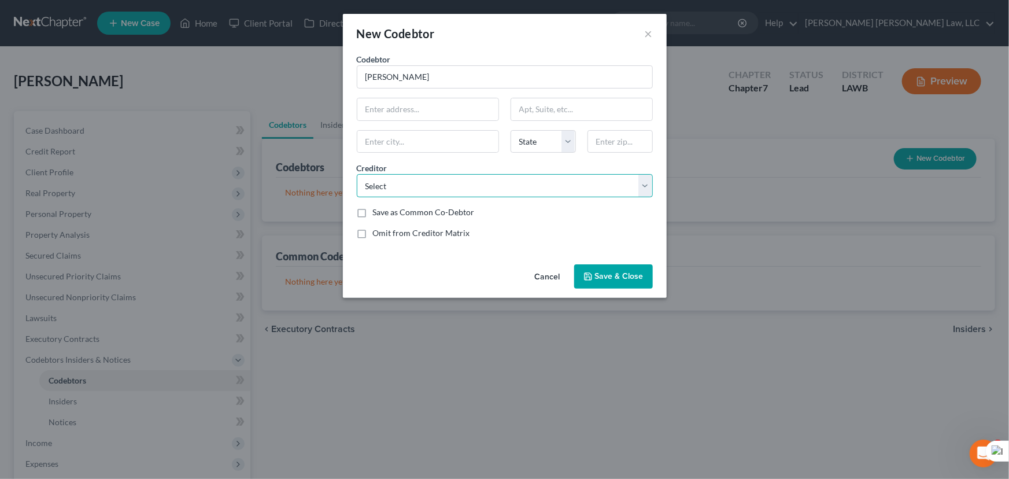
select select "1"
click at [357, 174] on select "Select Ally Financial Wfbna Auto Deptednelnet Deptednelnet Centric Fcu Deptedne…" at bounding box center [505, 185] width 296 height 23
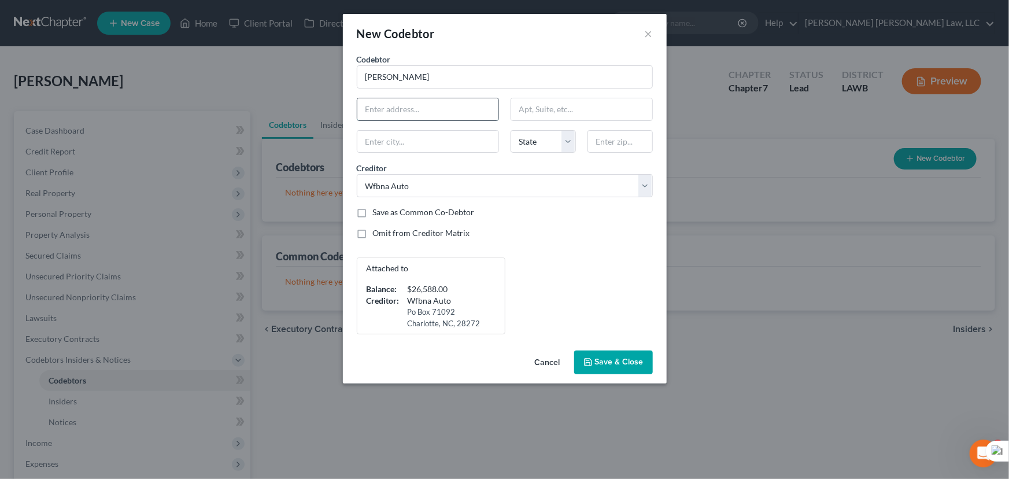
click at [426, 98] on input "text" at bounding box center [427, 109] width 141 height 22
click at [527, 241] on div "Codebtor * [PERSON_NAME] Codebtor * [PERSON_NAME] State [US_STATE] AK AR AZ CA …" at bounding box center [505, 193] width 308 height 281
click at [413, 108] on input "text" at bounding box center [427, 109] width 141 height 22
type input "404 Harolds Dr"
type input "[GEOGRAPHIC_DATA]"
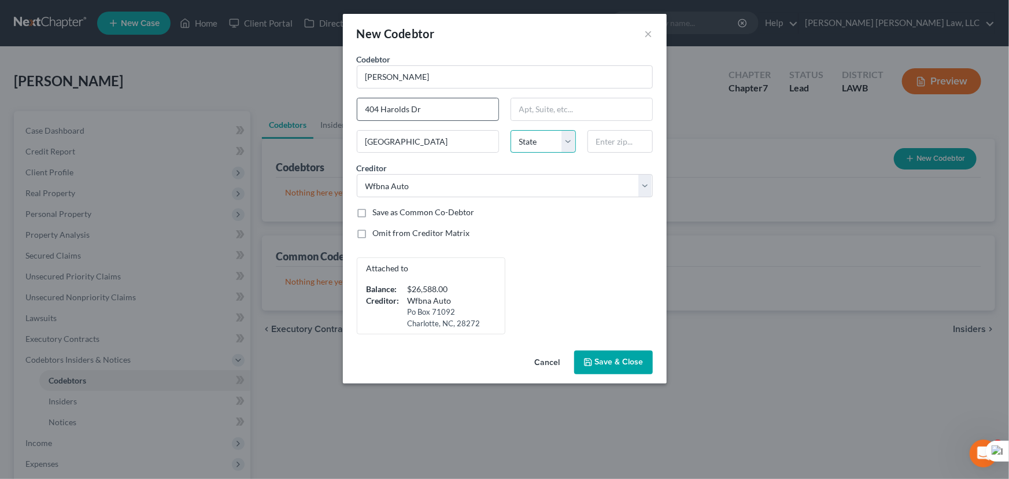
select select "0"
type input "35806"
click at [626, 360] on span "Save & Close" at bounding box center [619, 362] width 49 height 10
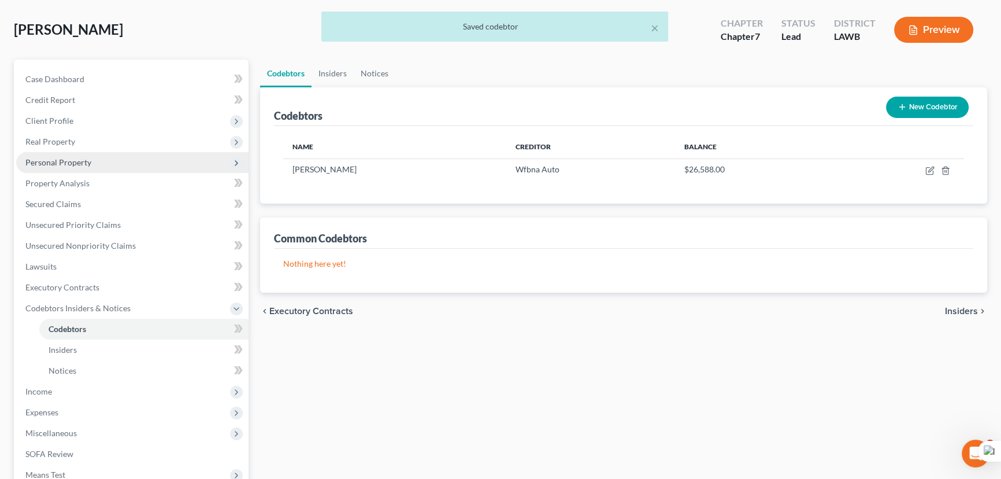
scroll to position [39, 0]
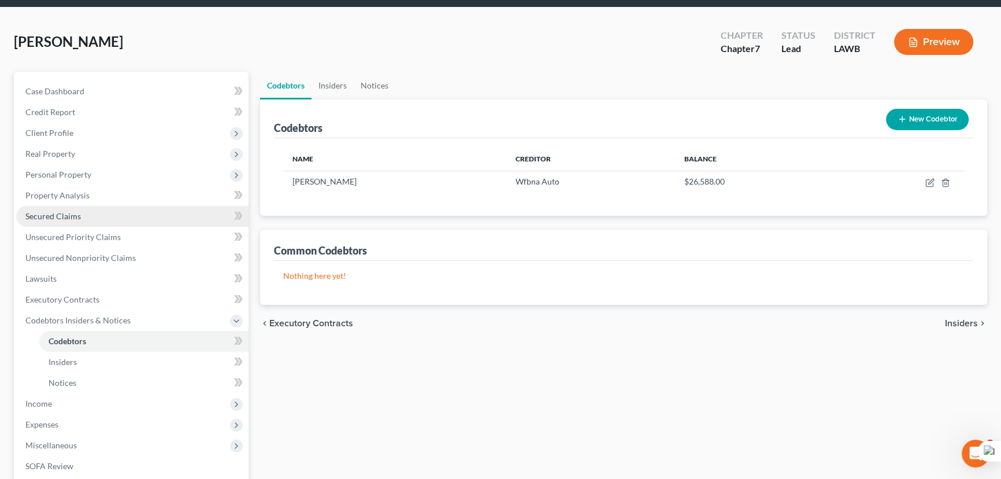
click at [110, 220] on link "Secured Claims" at bounding box center [132, 216] width 232 height 21
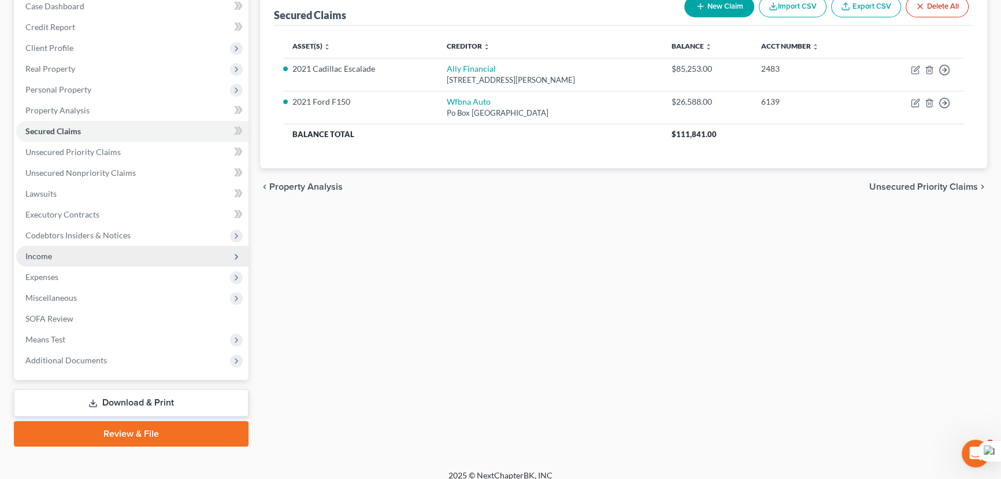
scroll to position [134, 0]
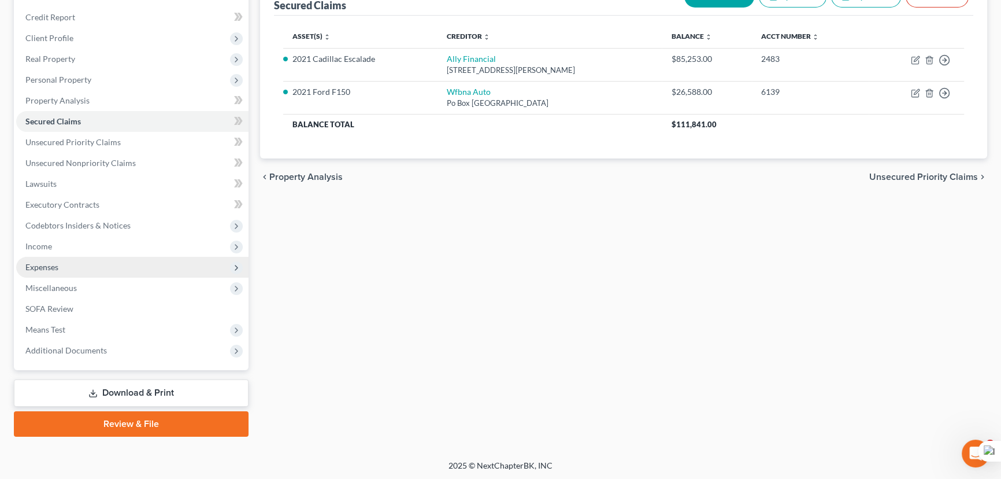
drag, startPoint x: 124, startPoint y: 239, endPoint x: 127, endPoint y: 260, distance: 21.6
click at [124, 239] on span "Income" at bounding box center [132, 246] width 232 height 21
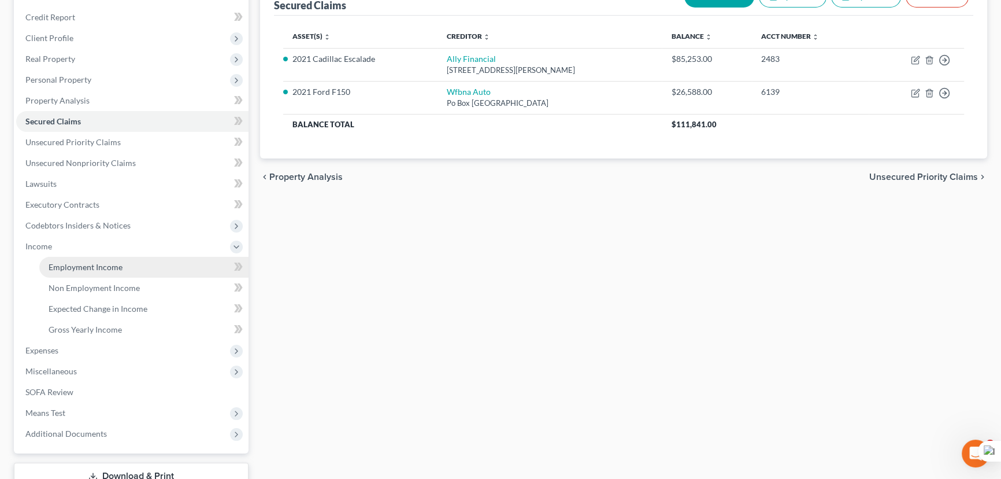
click at [126, 260] on link "Employment Income" at bounding box center [143, 267] width 209 height 21
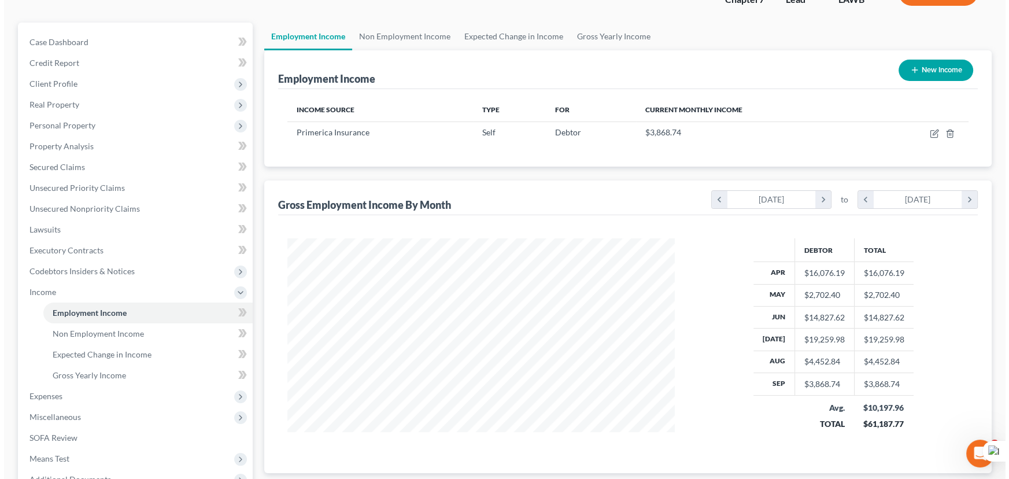
scroll to position [105, 0]
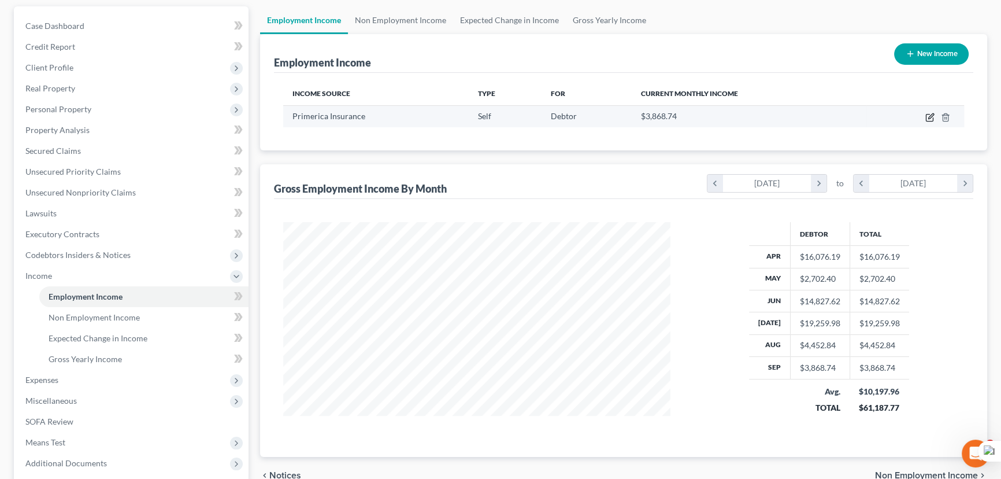
click at [926, 116] on icon "button" at bounding box center [929, 117] width 7 height 7
select select "1"
select select "19"
select select "0"
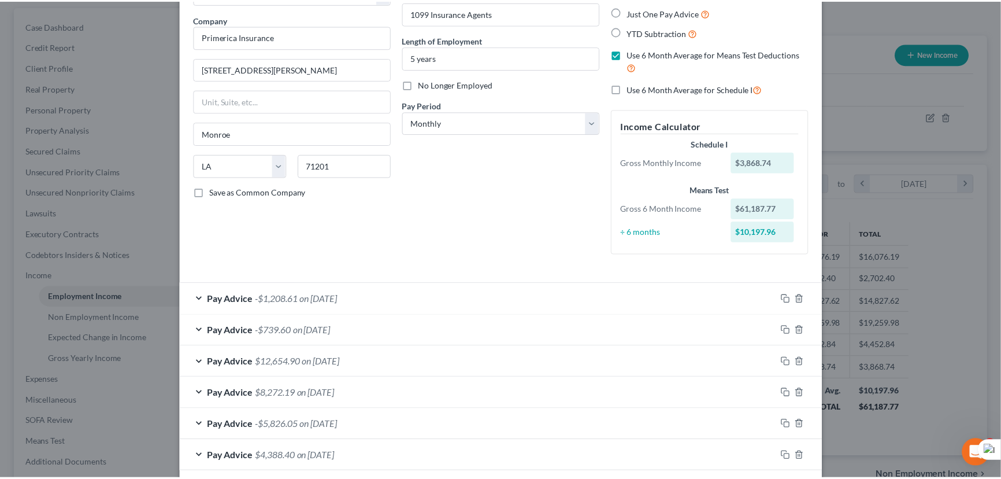
scroll to position [140, 0]
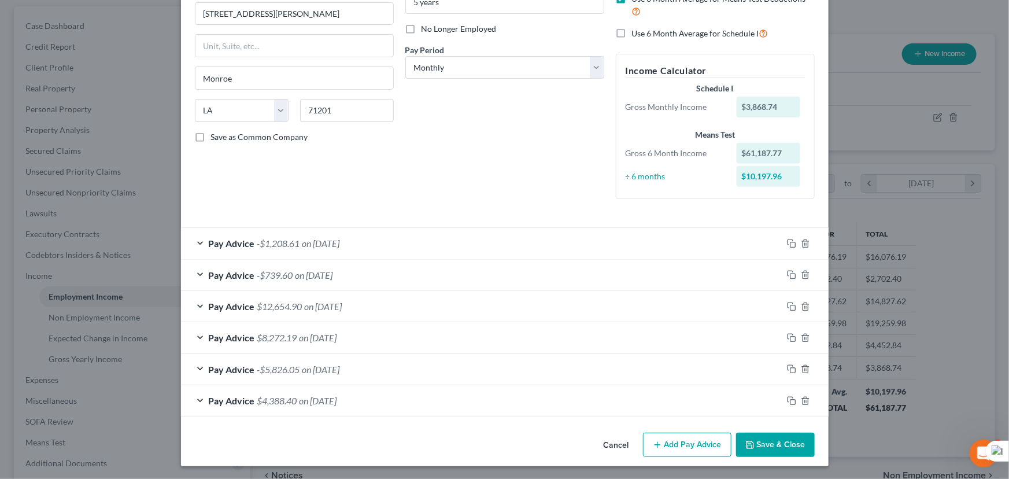
click at [767, 439] on button "Save & Close" at bounding box center [775, 444] width 79 height 24
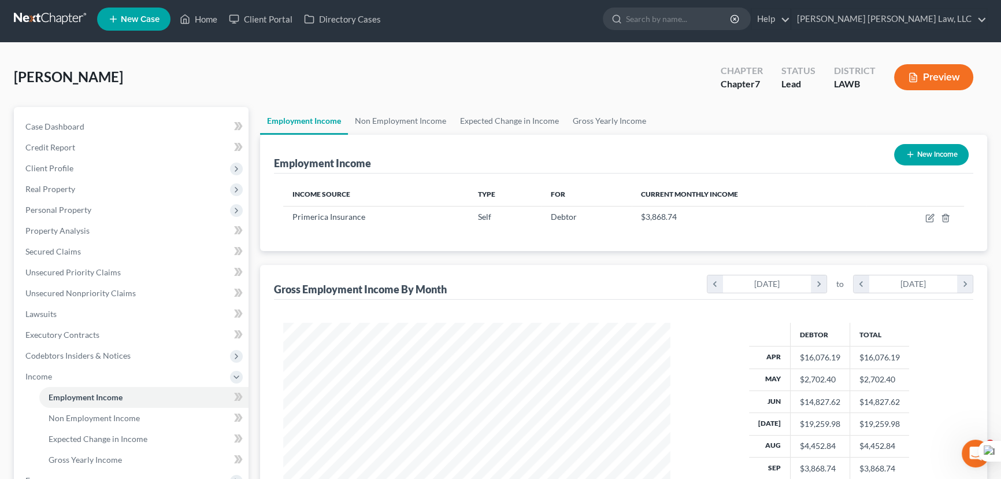
scroll to position [0, 0]
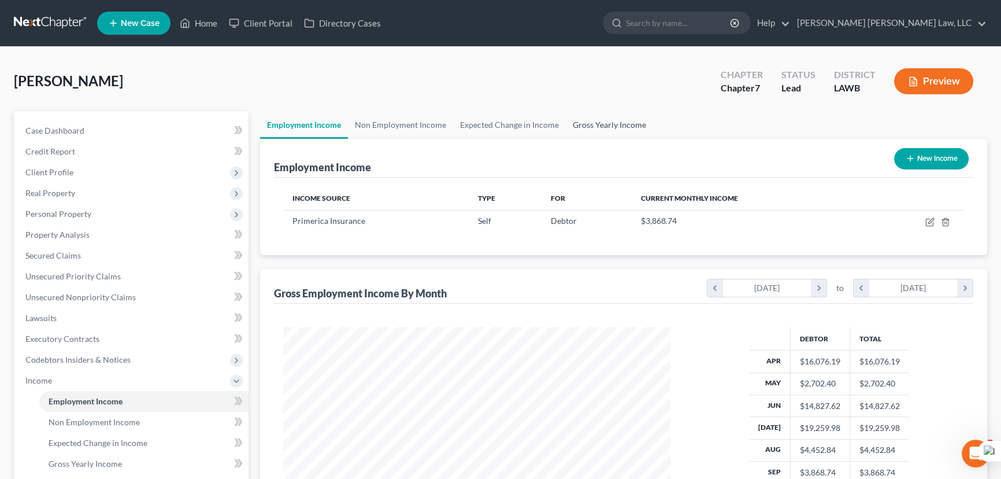
drag, startPoint x: 616, startPoint y: 124, endPoint x: 771, endPoint y: 377, distance: 296.9
click at [616, 123] on link "Gross Yearly Income" at bounding box center [609, 125] width 87 height 28
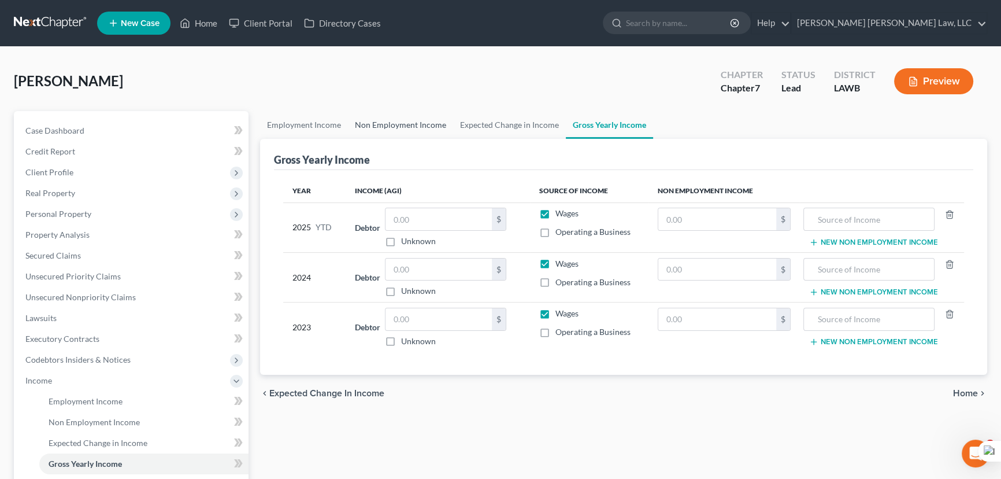
click at [370, 119] on link "Non Employment Income" at bounding box center [400, 125] width 105 height 28
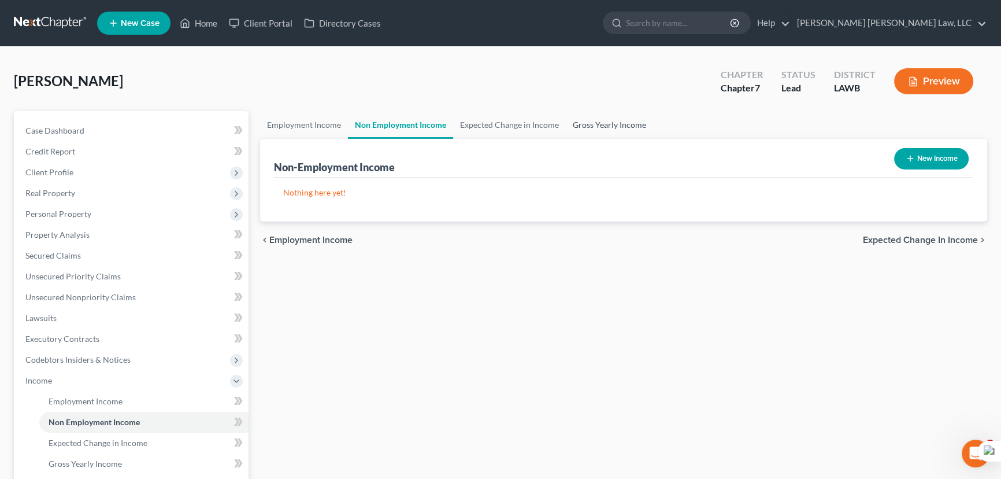
click at [615, 130] on link "Gross Yearly Income" at bounding box center [609, 125] width 87 height 28
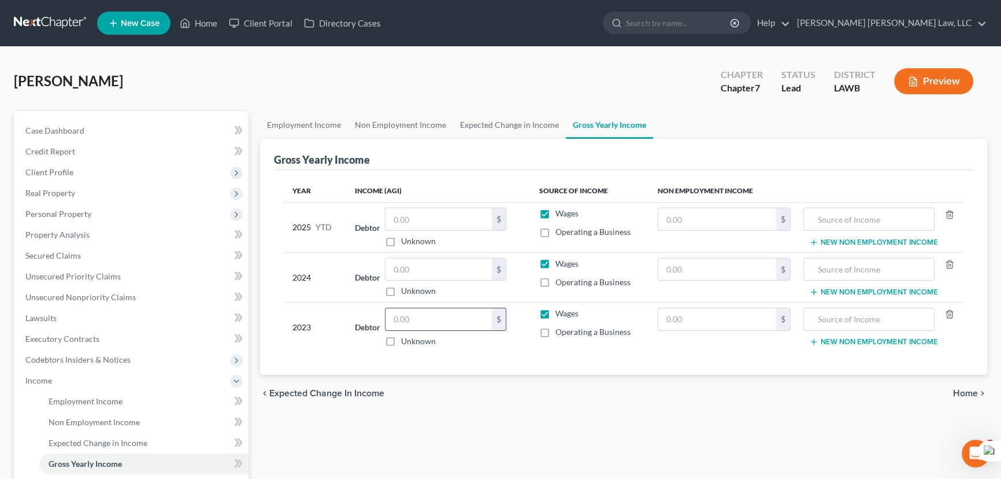
drag, startPoint x: 407, startPoint y: 321, endPoint x: 401, endPoint y: 326, distance: 7.1
click at [407, 321] on input "text" at bounding box center [439, 319] width 106 height 22
type input "137,806"
drag, startPoint x: 405, startPoint y: 271, endPoint x: 405, endPoint y: 259, distance: 12.1
click at [405, 271] on input "text" at bounding box center [439, 269] width 106 height 22
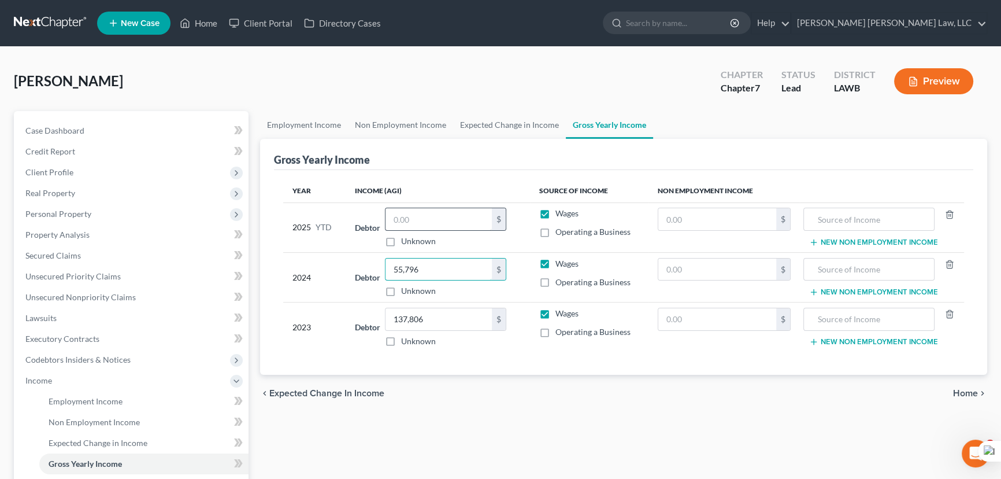
type input "55,796"
click at [439, 220] on input "text" at bounding box center [439, 219] width 106 height 22
click at [406, 223] on input "text" at bounding box center [439, 219] width 106 height 22
type input "66,551.39"
click at [290, 127] on link "Employment Income" at bounding box center [304, 125] width 88 height 28
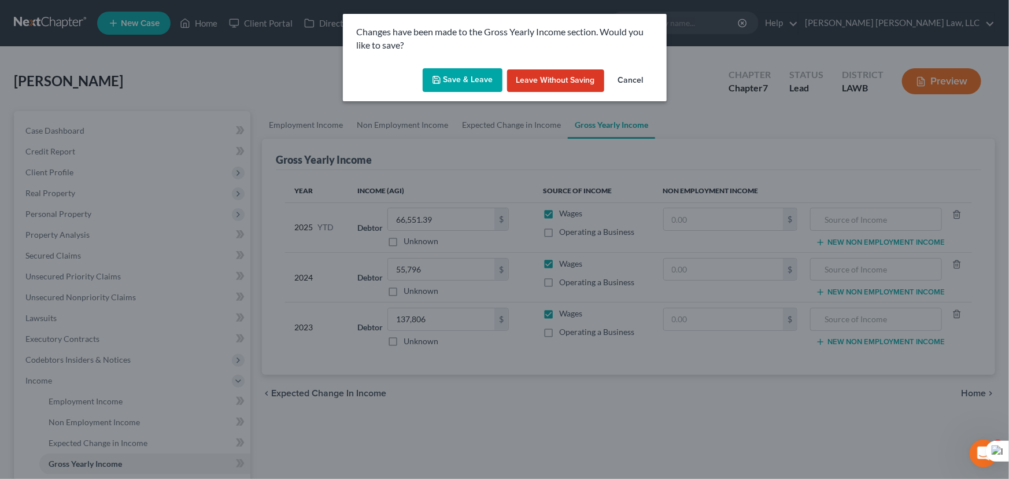
click at [450, 81] on button "Save & Leave" at bounding box center [463, 80] width 80 height 24
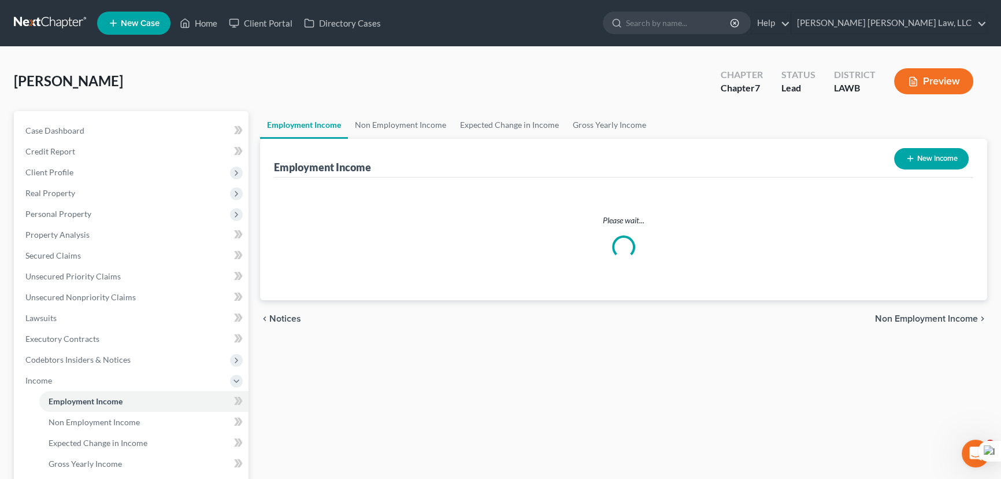
click at [294, 124] on link "Employment Income" at bounding box center [304, 125] width 88 height 28
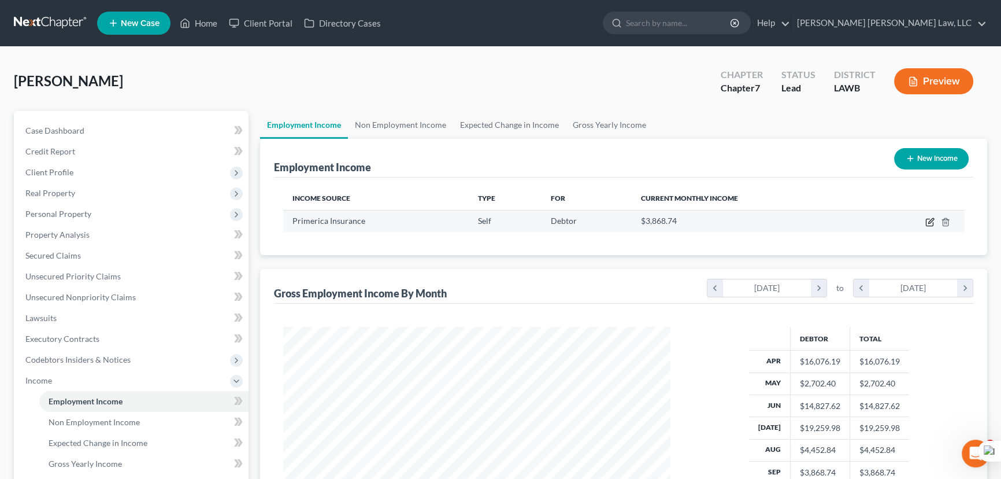
click at [931, 219] on icon "button" at bounding box center [930, 221] width 9 height 9
select select "1"
select select "19"
select select "0"
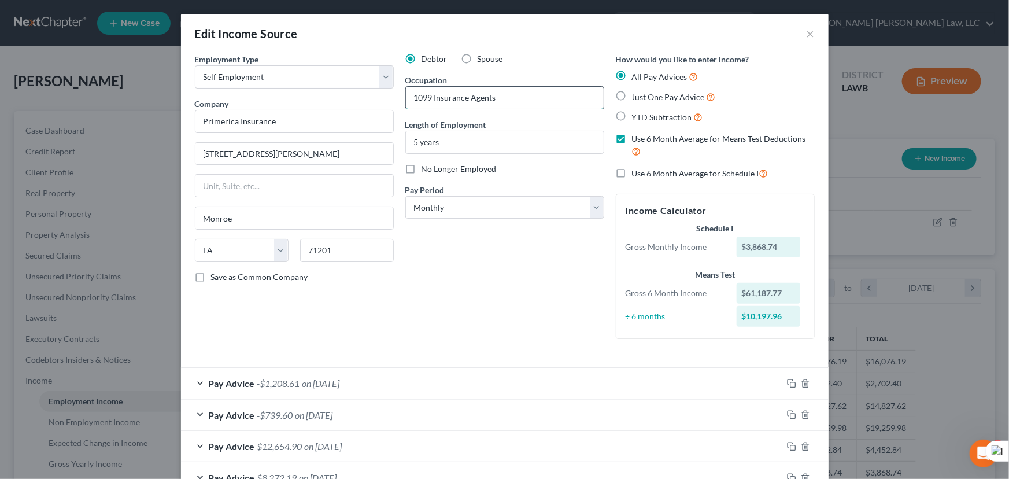
drag, startPoint x: 410, startPoint y: 95, endPoint x: 513, endPoint y: 97, distance: 103.5
click at [513, 97] on input "1099 Insurance Agents" at bounding box center [505, 98] width 198 height 22
drag, startPoint x: 462, startPoint y: 147, endPoint x: 394, endPoint y: 150, distance: 68.3
click at [394, 150] on div "Employment Type * Select Full or [DEMOGRAPHIC_DATA] Employment Self Employment …" at bounding box center [504, 205] width 631 height 305
click at [387, 162] on input "[STREET_ADDRESS][PERSON_NAME]" at bounding box center [294, 154] width 198 height 22
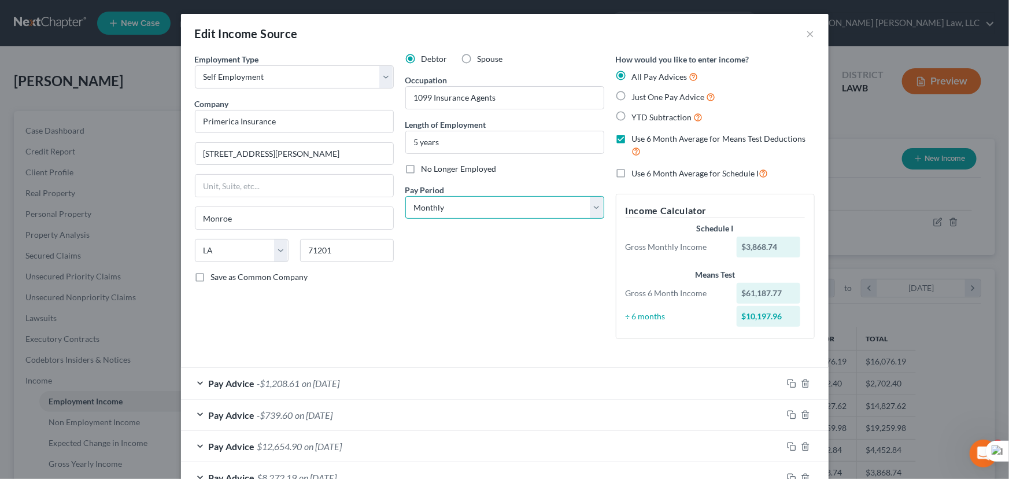
click at [463, 206] on select "Select Monthly Twice Monthly Every Other Week Weekly" at bounding box center [504, 207] width 199 height 23
click at [405, 196] on select "Select Monthly Twice Monthly Every Other Week Weekly" at bounding box center [504, 207] width 199 height 23
click at [503, 215] on select "Select Monthly Twice Monthly Every Other Week Weekly" at bounding box center [504, 207] width 199 height 23
click at [405, 196] on select "Select Monthly Twice Monthly Every Other Week Weekly" at bounding box center [504, 207] width 199 height 23
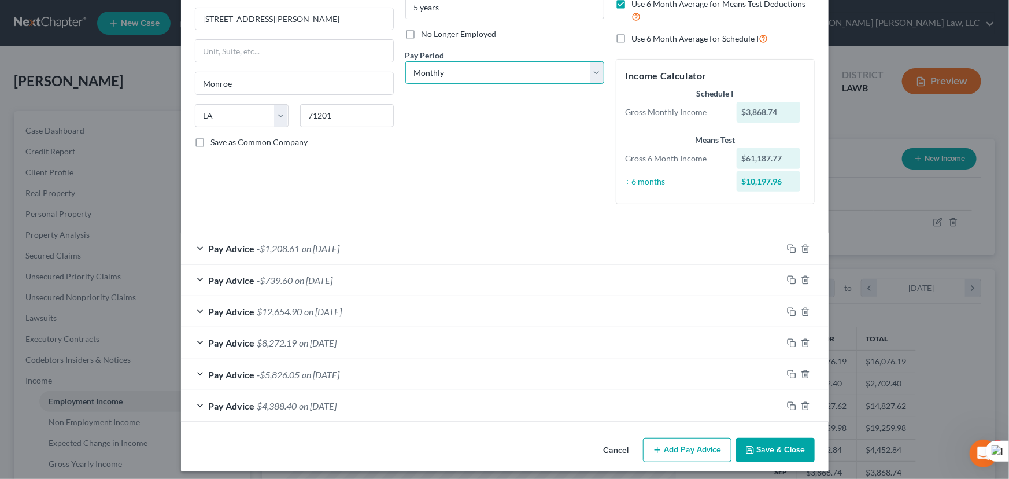
scroll to position [140, 0]
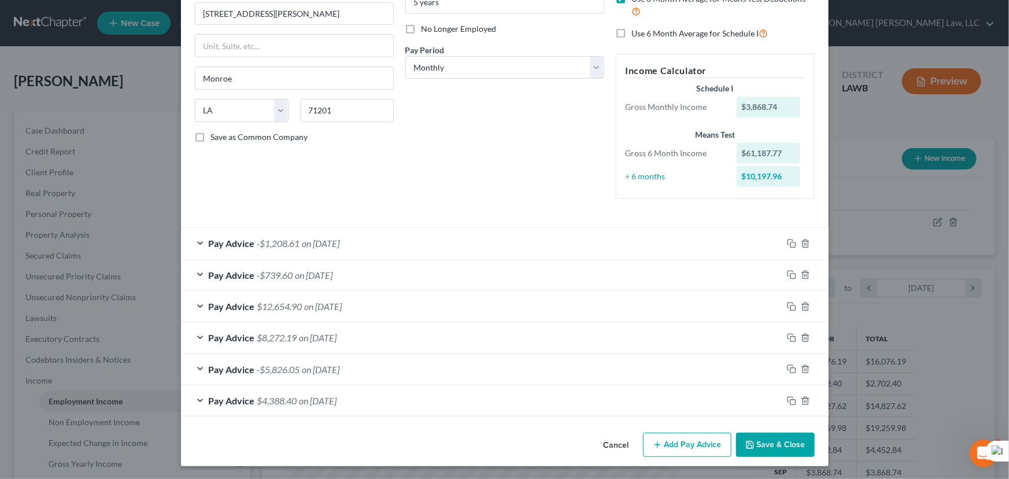
click at [357, 252] on div "Pay Advice -$1,208.61 on [DATE]" at bounding box center [481, 243] width 601 height 31
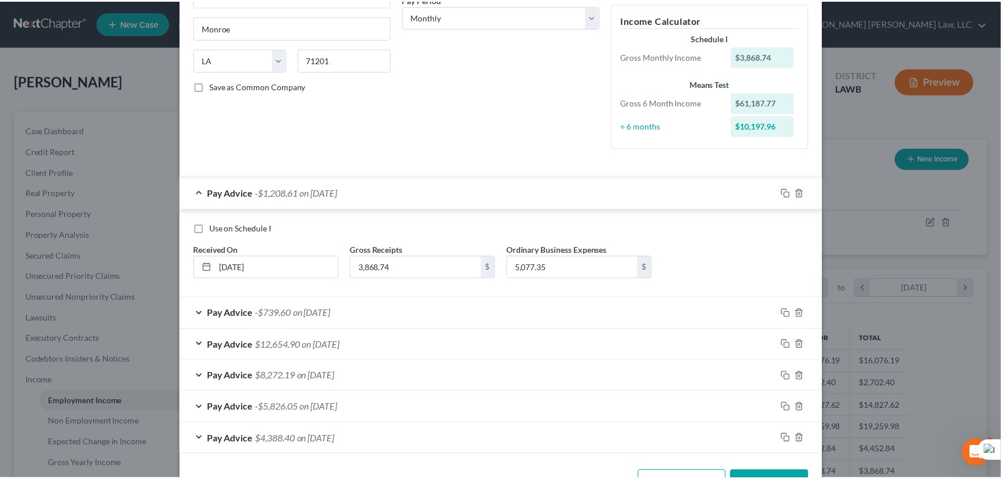
scroll to position [228, 0]
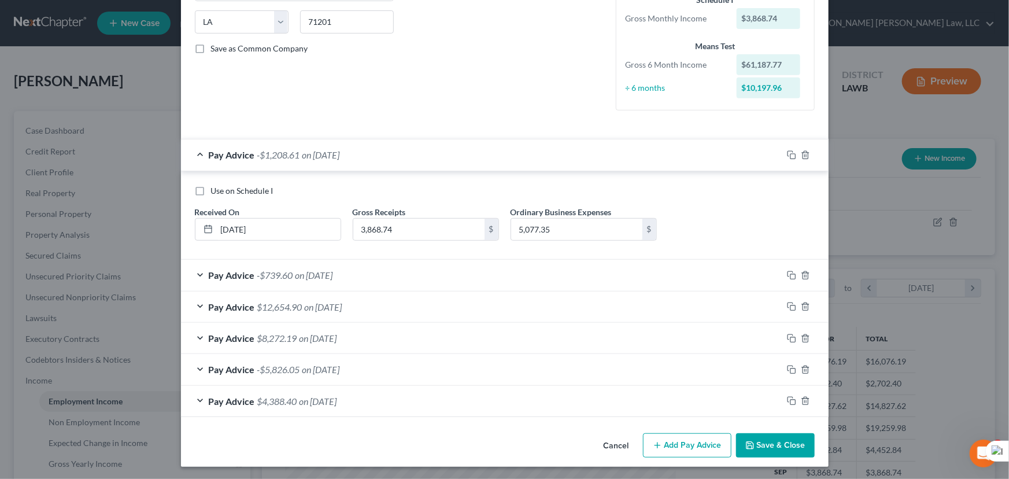
click at [778, 439] on button "Save & Close" at bounding box center [775, 445] width 79 height 24
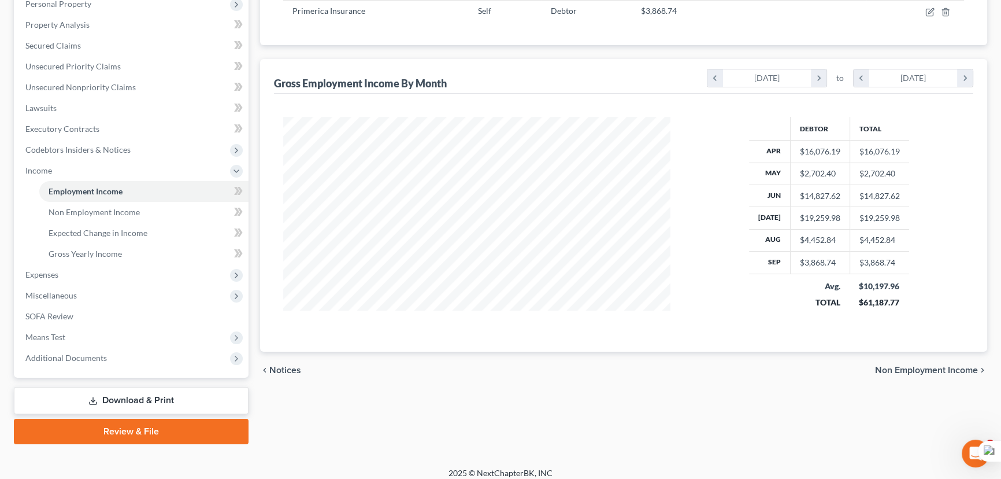
scroll to position [0, 0]
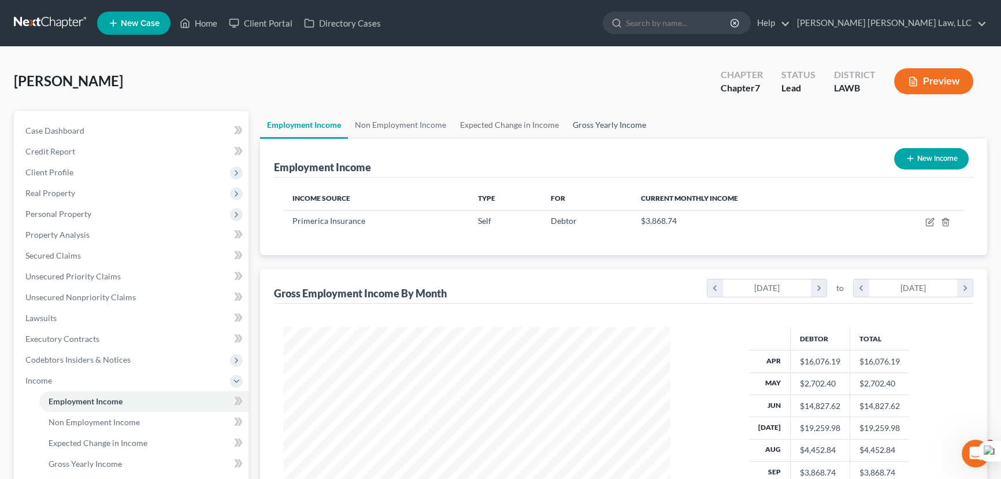
click at [605, 126] on link "Gross Yearly Income" at bounding box center [609, 125] width 87 height 28
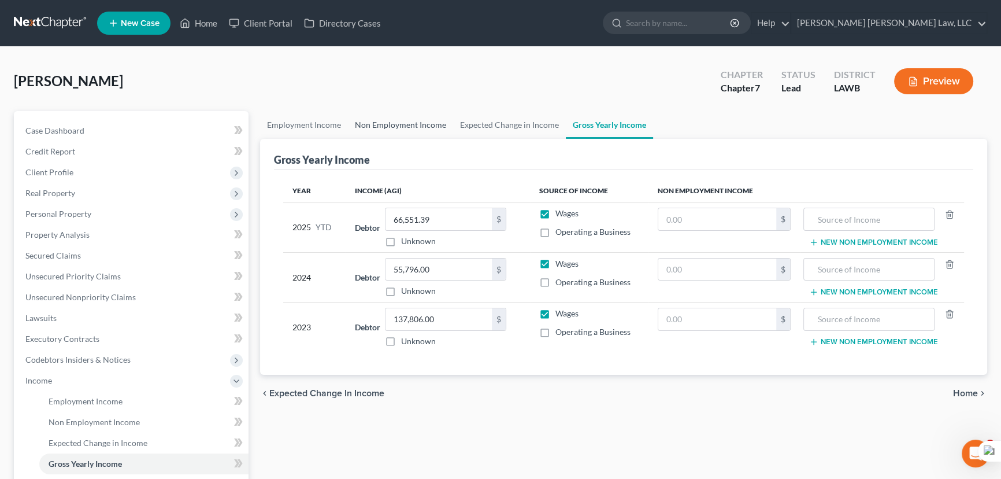
click at [382, 121] on link "Non Employment Income" at bounding box center [400, 125] width 105 height 28
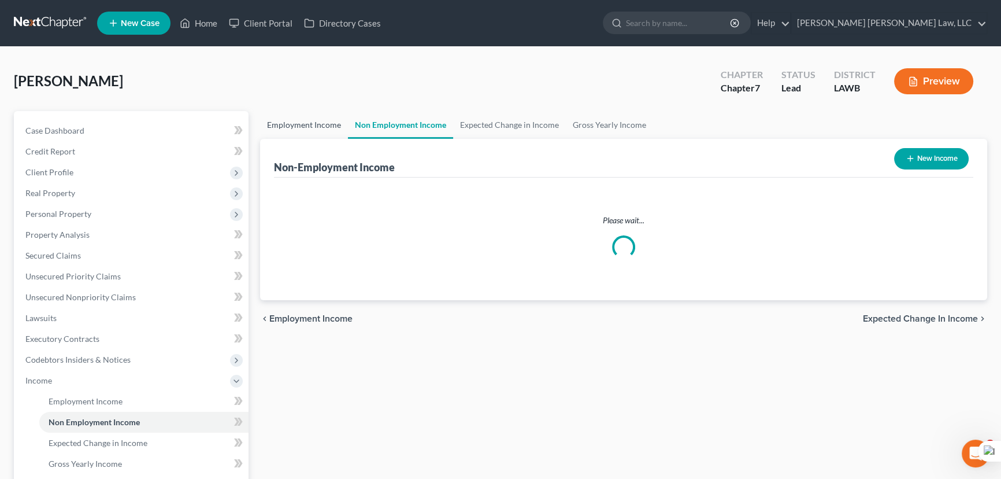
click at [307, 124] on link "Employment Income" at bounding box center [304, 125] width 88 height 28
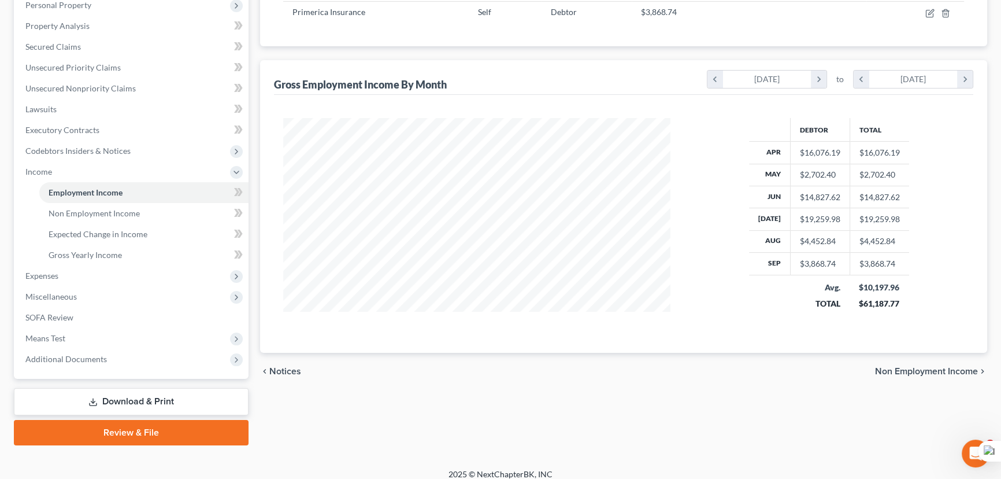
scroll to position [210, 0]
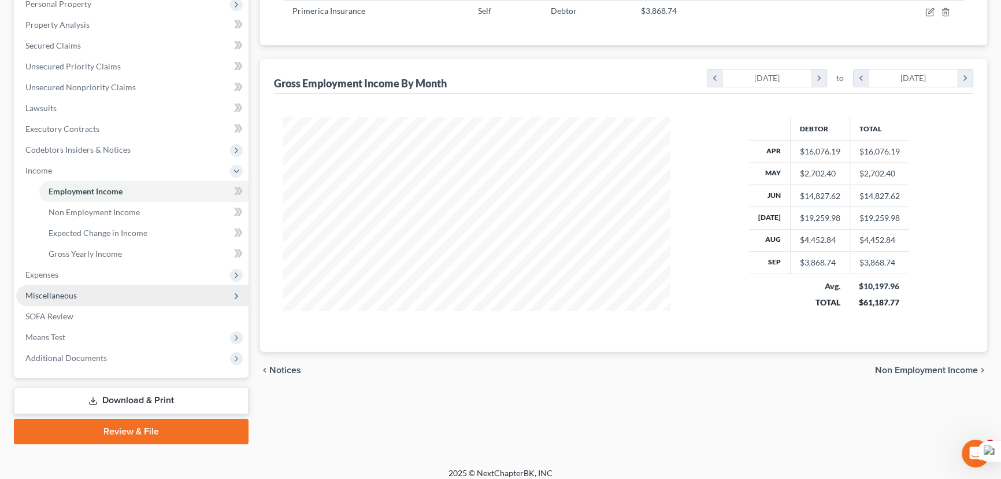
click at [81, 273] on span "Expenses" at bounding box center [132, 274] width 232 height 21
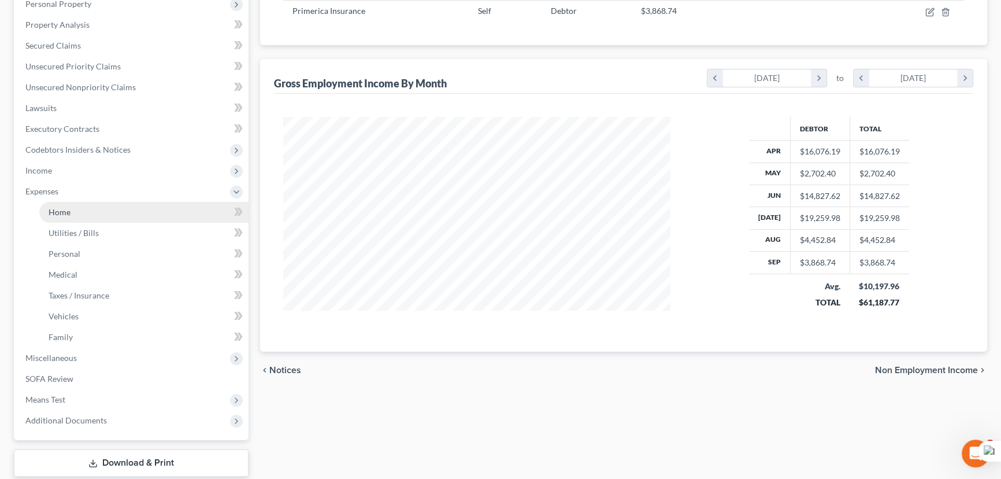
click at [81, 210] on link "Home" at bounding box center [143, 212] width 209 height 21
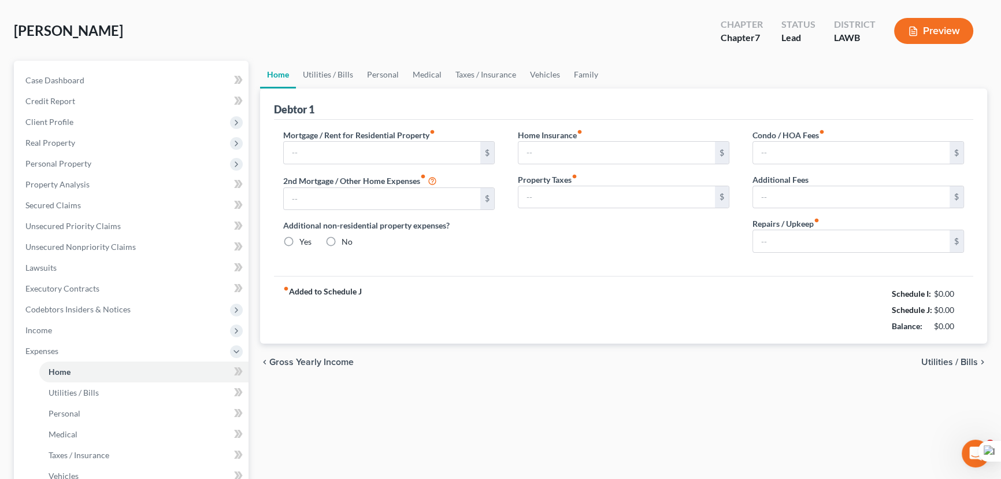
type input "1,700.00"
type input "0.00"
radio input "true"
type input "0.00"
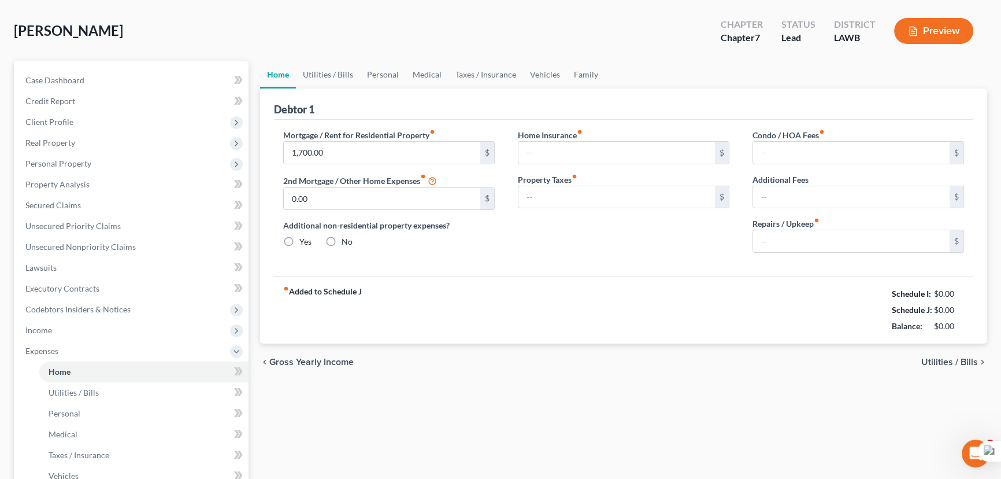
type input "0.00"
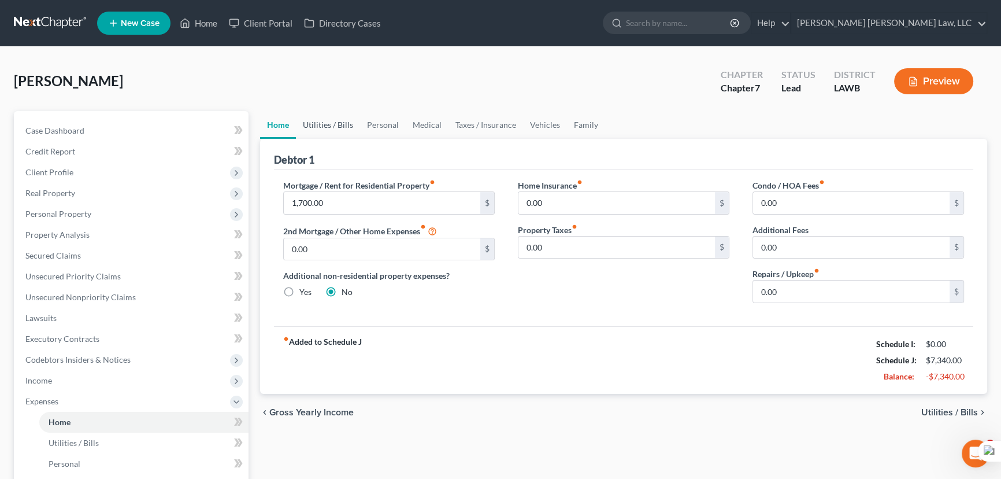
click at [333, 121] on link "Utilities / Bills" at bounding box center [328, 125] width 64 height 28
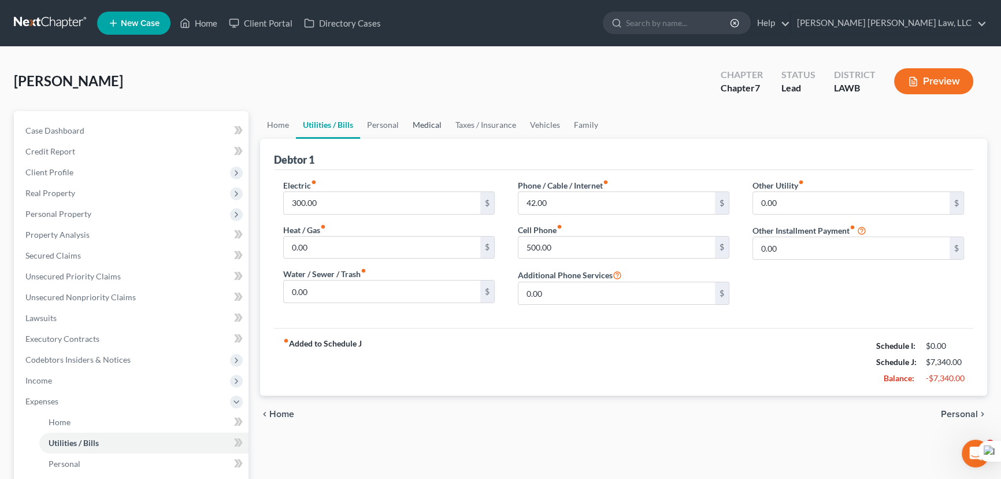
click at [411, 132] on link "Medical" at bounding box center [427, 125] width 43 height 28
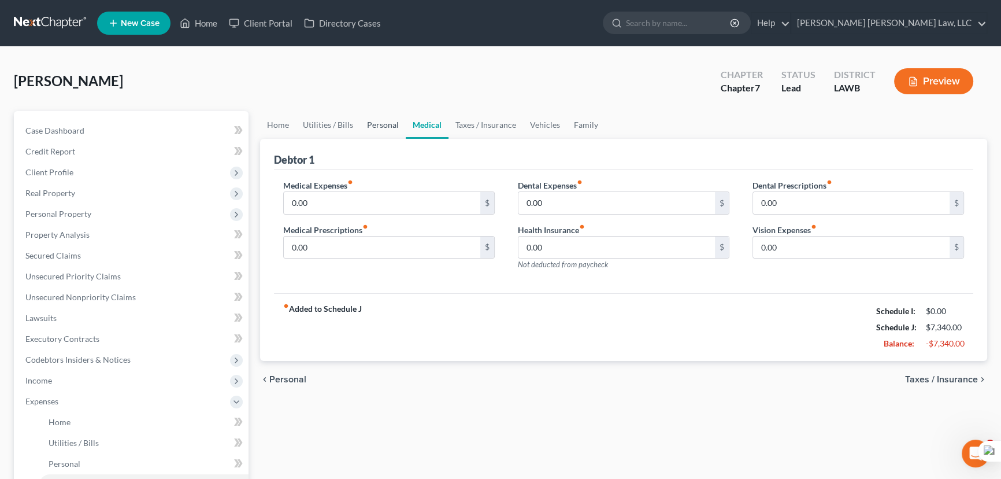
click at [373, 131] on link "Personal" at bounding box center [383, 125] width 46 height 28
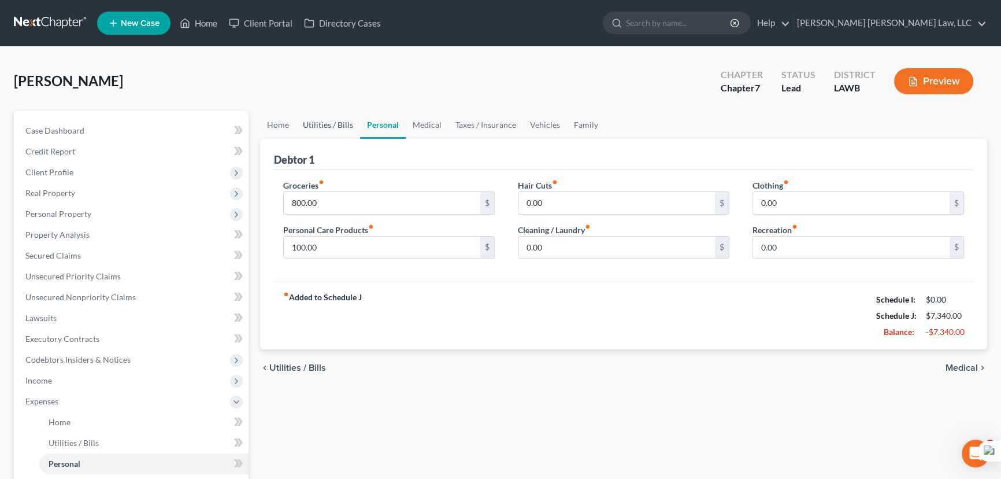
click at [306, 125] on link "Utilities / Bills" at bounding box center [328, 125] width 64 height 28
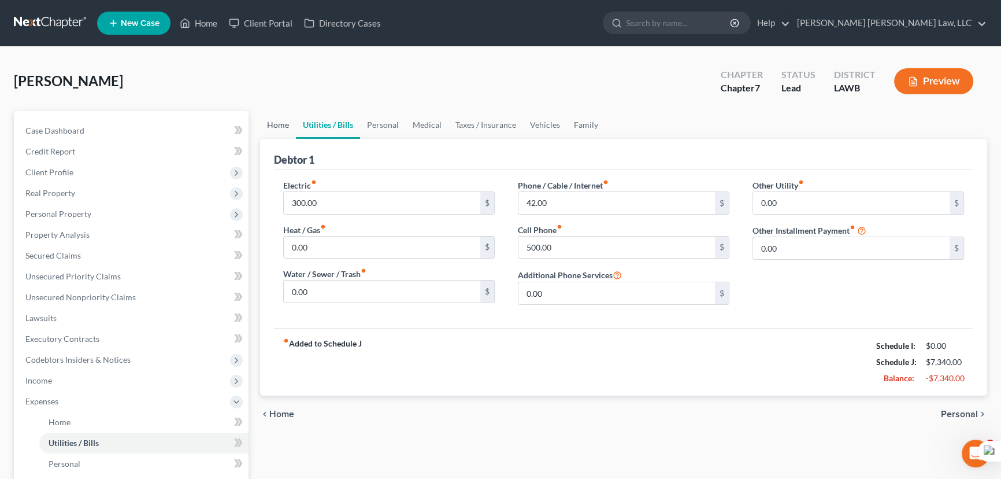
click at [274, 124] on link "Home" at bounding box center [278, 125] width 36 height 28
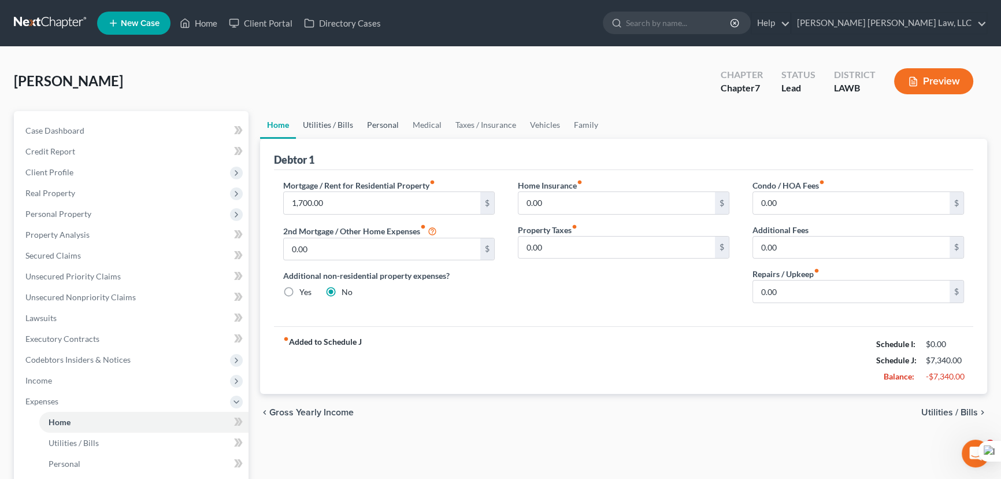
click at [330, 121] on link "Utilities / Bills" at bounding box center [328, 125] width 64 height 28
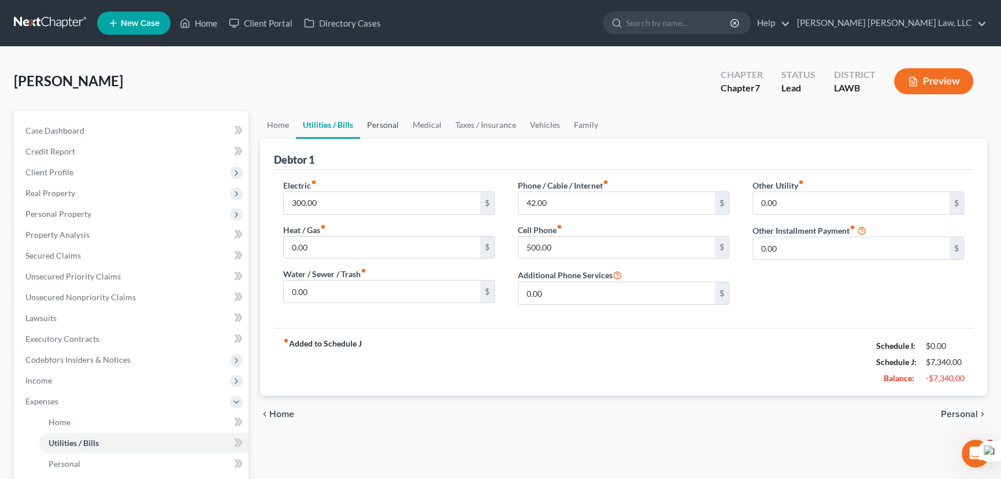
click at [386, 125] on link "Personal" at bounding box center [383, 125] width 46 height 28
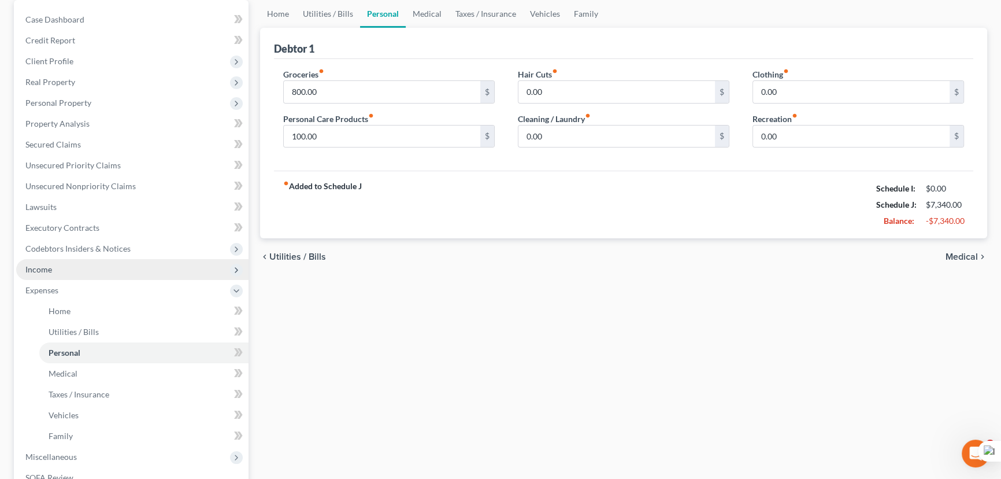
scroll to position [157, 0]
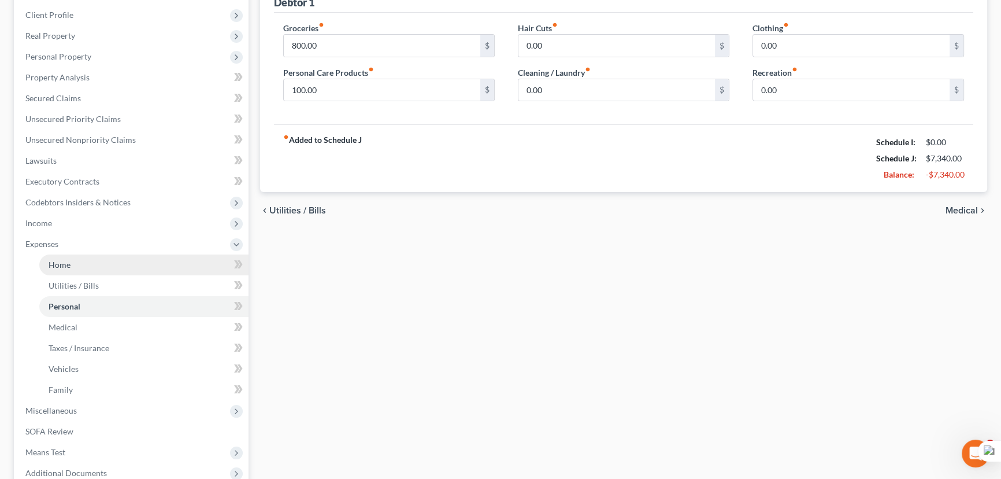
click at [58, 262] on span "Home" at bounding box center [60, 265] width 22 height 10
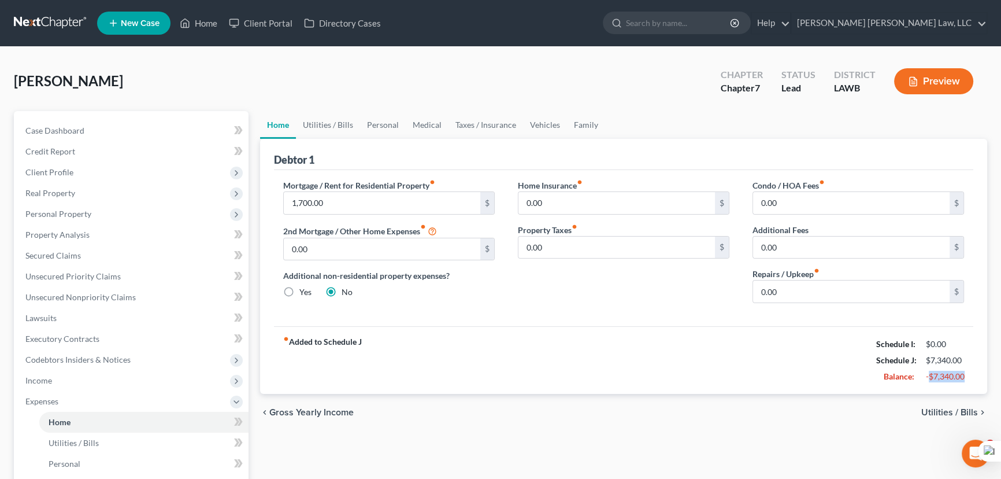
drag, startPoint x: 928, startPoint y: 377, endPoint x: 971, endPoint y: 383, distance: 43.8
click at [971, 383] on div "fiber_manual_record Added to Schedule J Schedule I: $0.00 Schedule J: $7,340.00…" at bounding box center [624, 360] width 700 height 68
click at [914, 375] on div "Balance:" at bounding box center [896, 377] width 50 height 12
drag, startPoint x: 926, startPoint y: 372, endPoint x: 971, endPoint y: 382, distance: 45.5
click at [971, 382] on div "fiber_manual_record Added to Schedule J Schedule I: $0.00 Schedule J: $7,340.00…" at bounding box center [624, 360] width 700 height 68
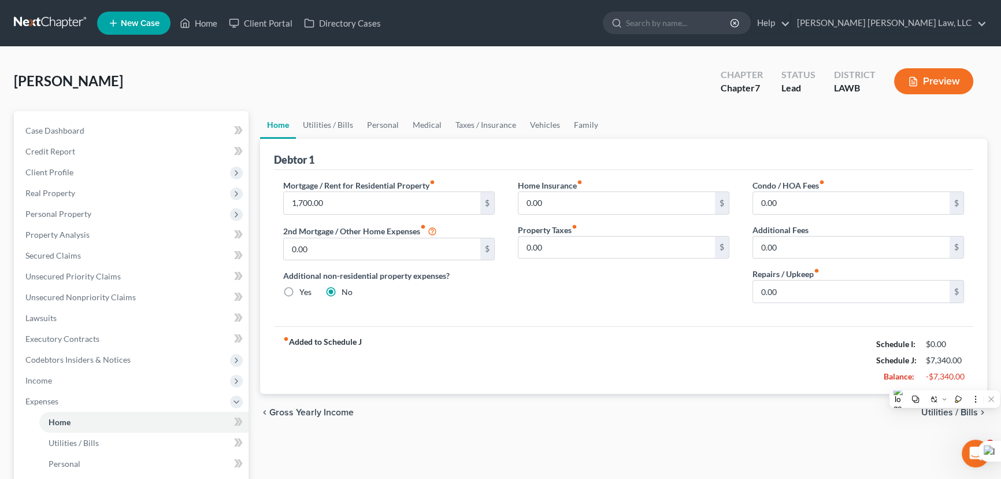
click at [757, 367] on div "fiber_manual_record Added to Schedule J Schedule I: $0.00 Schedule J: $7,340.00…" at bounding box center [624, 360] width 700 height 68
drag, startPoint x: 332, startPoint y: 120, endPoint x: 502, endPoint y: 154, distance: 172.8
click at [332, 120] on link "Utilities / Bills" at bounding box center [328, 125] width 64 height 28
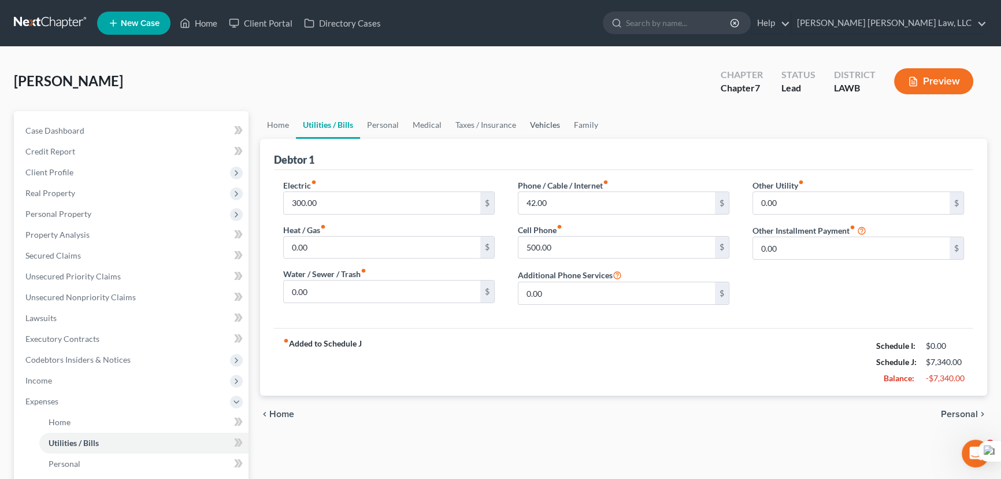
click at [532, 120] on link "Vehicles" at bounding box center [545, 125] width 44 height 28
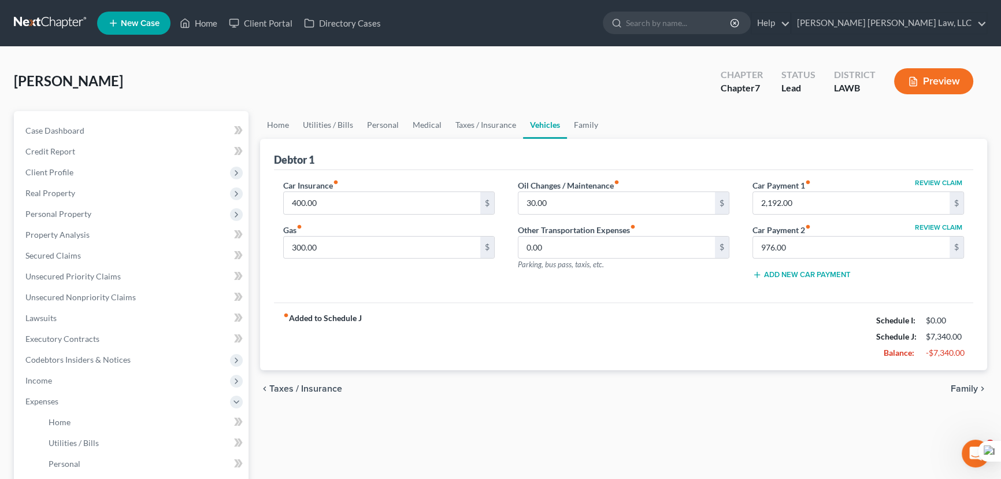
click at [523, 120] on link "Vehicles" at bounding box center [545, 125] width 44 height 28
click at [464, 120] on link "Taxes / Insurance" at bounding box center [486, 125] width 75 height 28
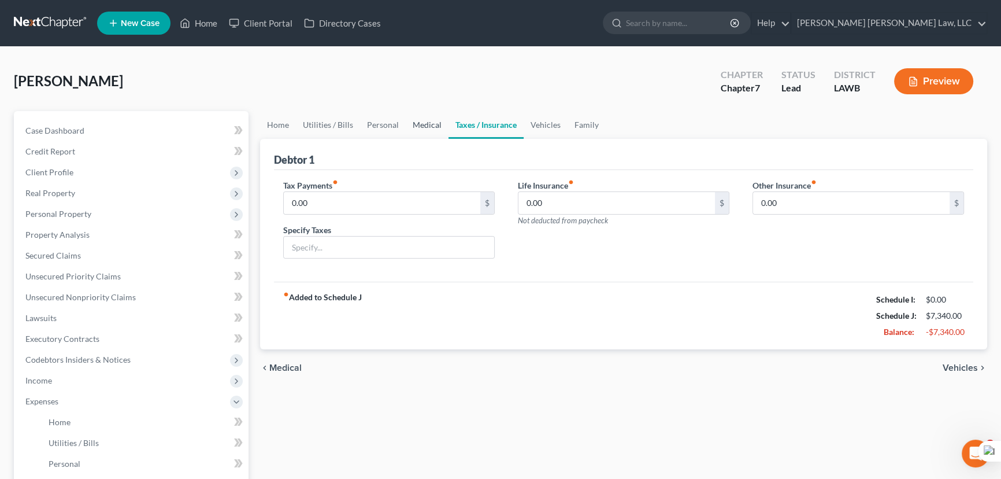
click at [428, 125] on link "Medical" at bounding box center [427, 125] width 43 height 28
click at [364, 121] on link "Personal" at bounding box center [383, 125] width 46 height 28
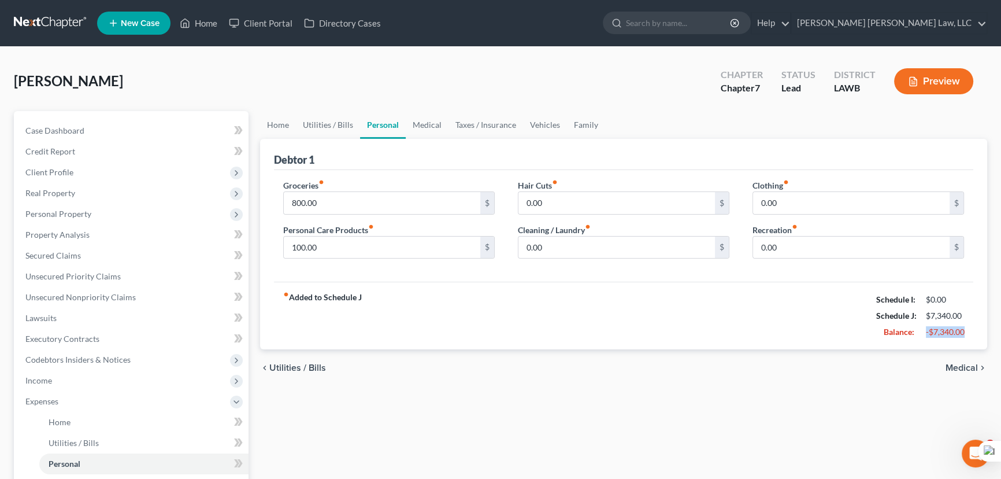
drag, startPoint x: 927, startPoint y: 330, endPoint x: 970, endPoint y: 330, distance: 43.4
click at [970, 330] on div "fiber_manual_record Added to Schedule J Schedule I: $0.00 Schedule J: $7,340.00…" at bounding box center [624, 316] width 700 height 68
click at [710, 360] on div "chevron_left Utilities / Bills Medical chevron_right" at bounding box center [623, 367] width 727 height 37
click at [420, 113] on link "Medical" at bounding box center [427, 125] width 43 height 28
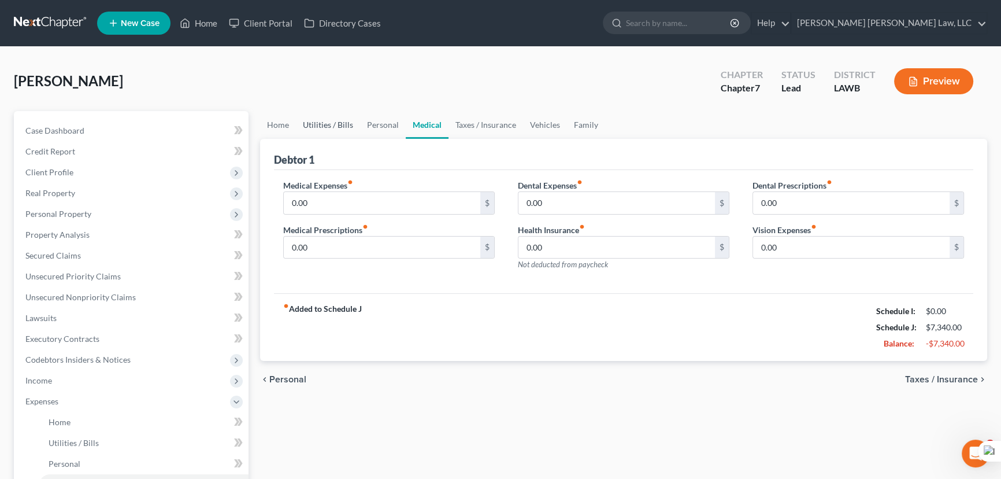
click at [326, 120] on link "Utilities / Bills" at bounding box center [328, 125] width 64 height 28
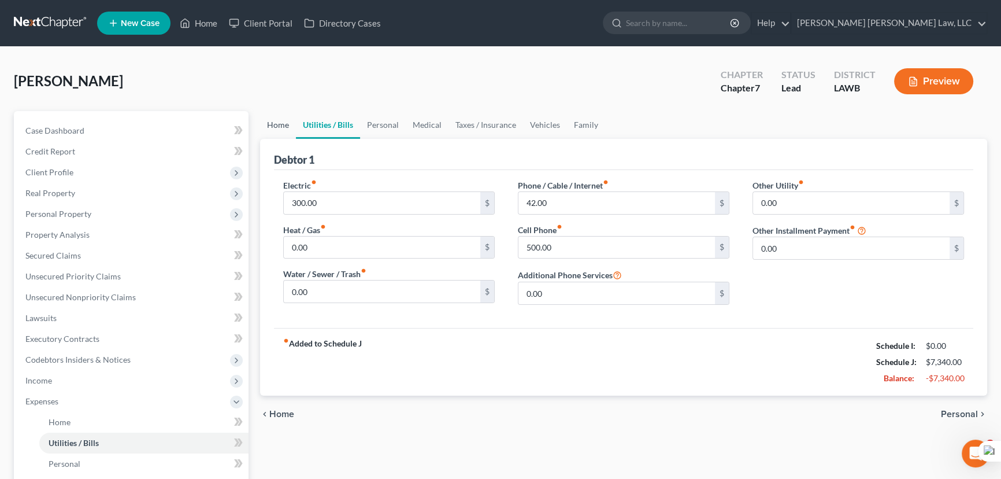
click at [284, 131] on link "Home" at bounding box center [278, 125] width 36 height 28
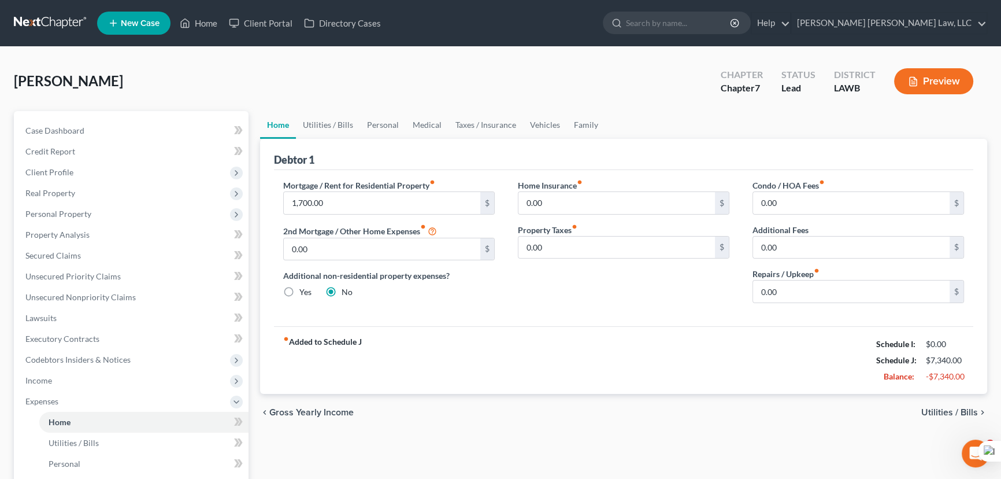
click at [328, 109] on div "[PERSON_NAME] Upgraded Chapter Chapter 7 Status Lead District LAWB Preview" at bounding box center [501, 86] width 974 height 50
click at [326, 130] on link "Utilities / Bills" at bounding box center [328, 125] width 64 height 28
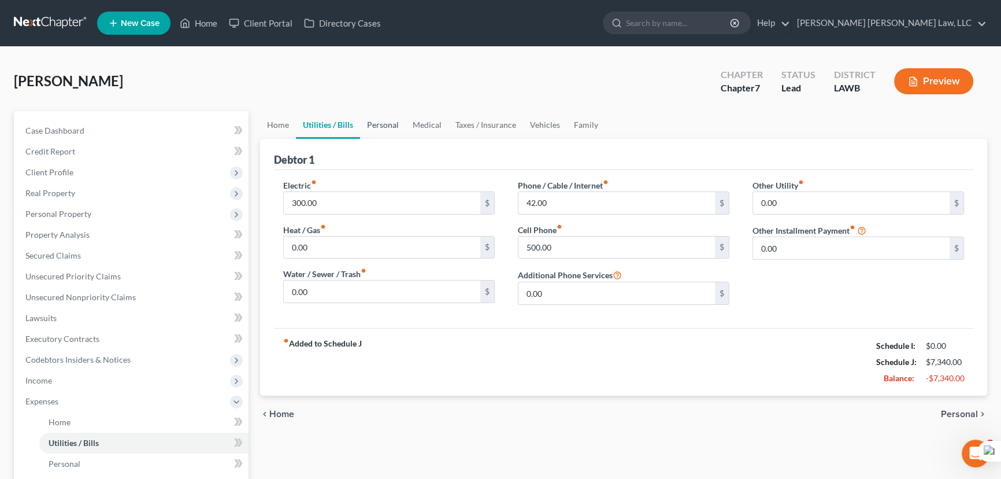
click at [371, 123] on link "Personal" at bounding box center [383, 125] width 46 height 28
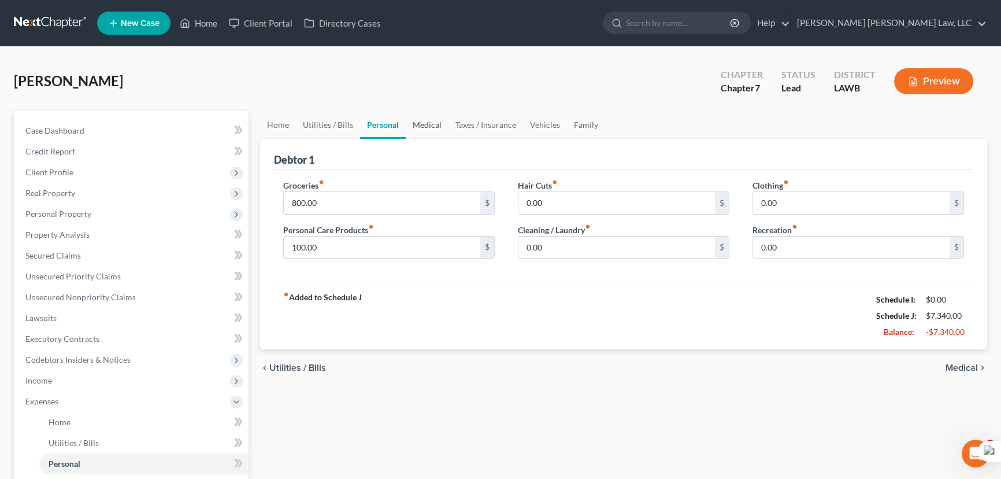
click at [438, 127] on link "Medical" at bounding box center [427, 125] width 43 height 28
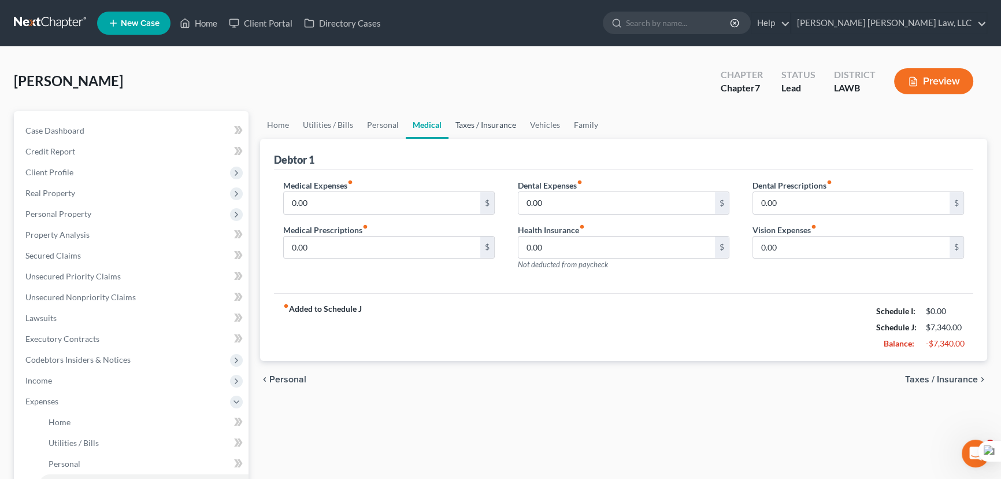
click at [497, 121] on link "Taxes / Insurance" at bounding box center [486, 125] width 75 height 28
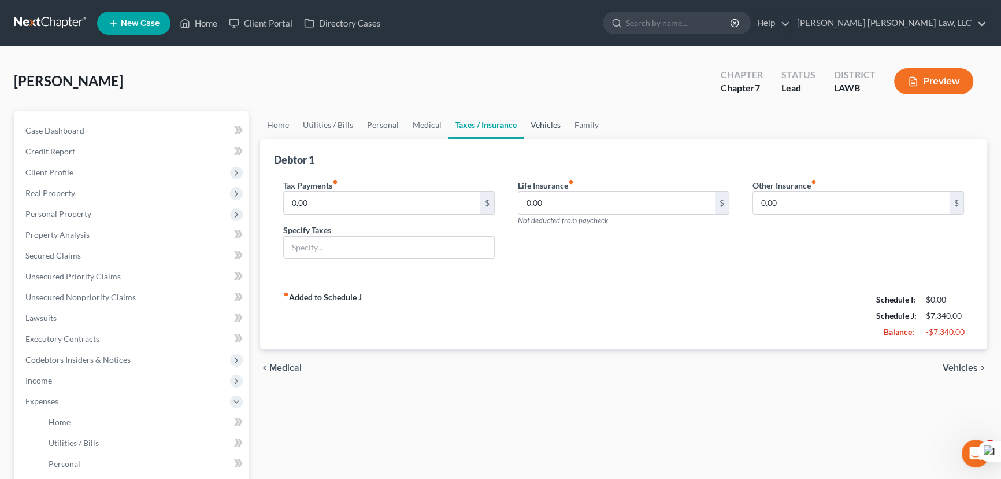
click at [537, 122] on link "Vehicles" at bounding box center [546, 125] width 44 height 28
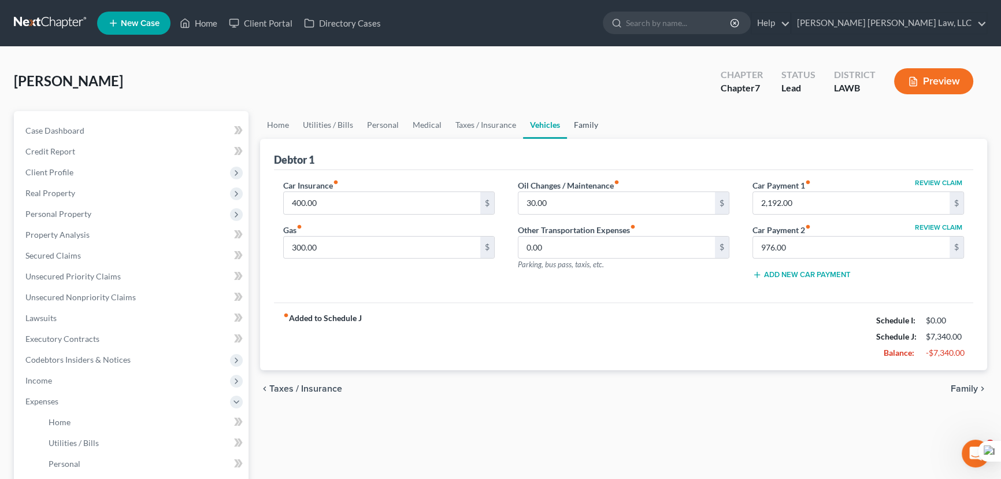
click at [586, 124] on link "Family" at bounding box center [586, 125] width 38 height 28
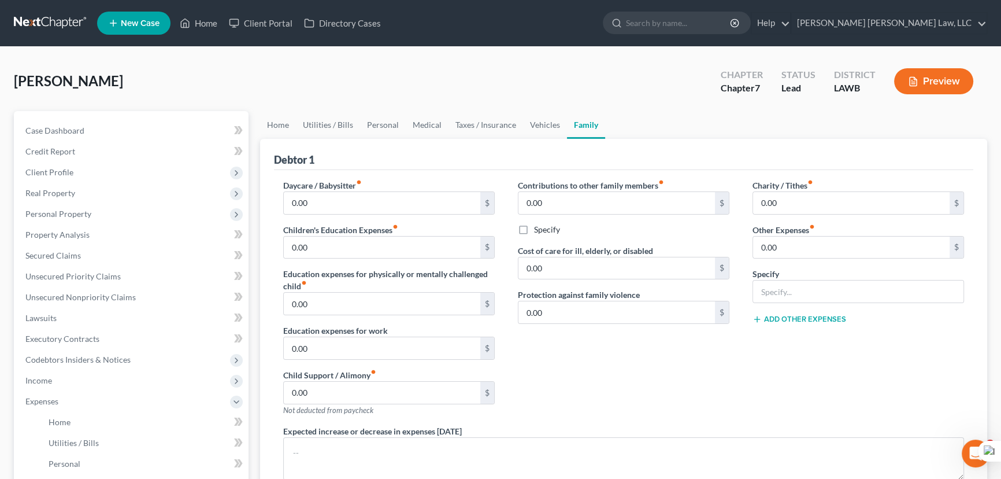
scroll to position [280, 0]
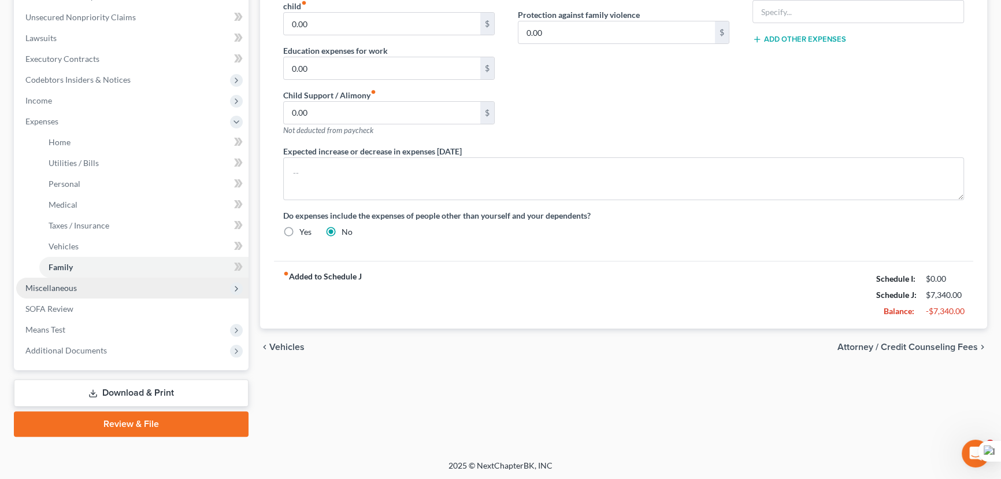
click at [99, 286] on span "Miscellaneous" at bounding box center [132, 288] width 232 height 21
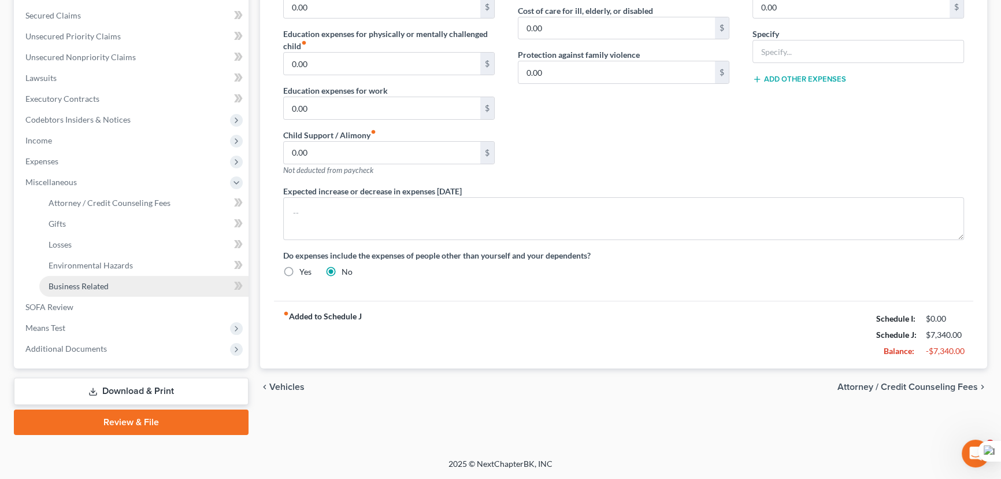
scroll to position [238, 0]
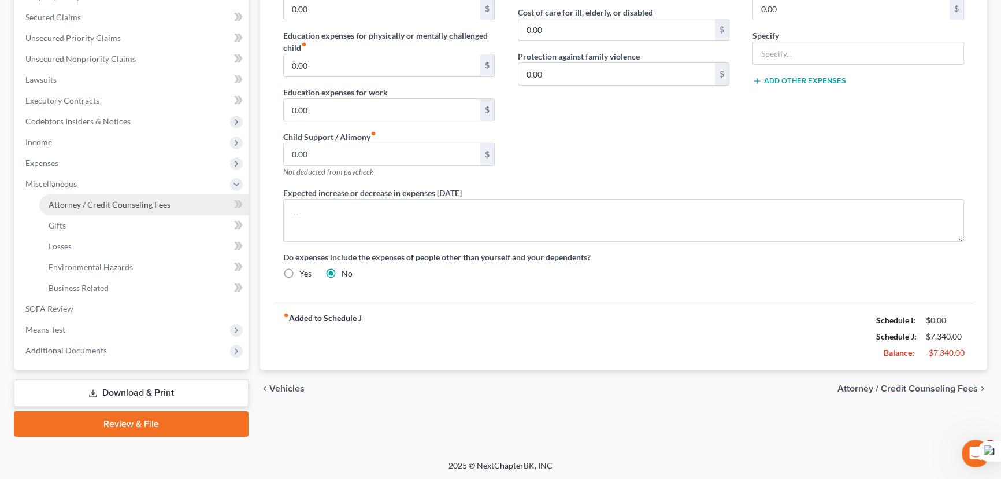
click at [89, 199] on span "Attorney / Credit Counseling Fees" at bounding box center [110, 204] width 122 height 10
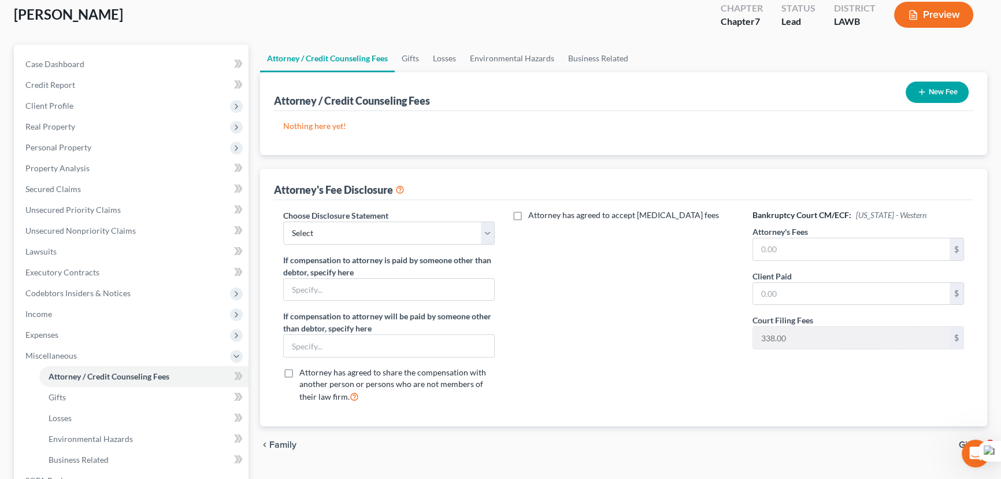
scroll to position [52, 0]
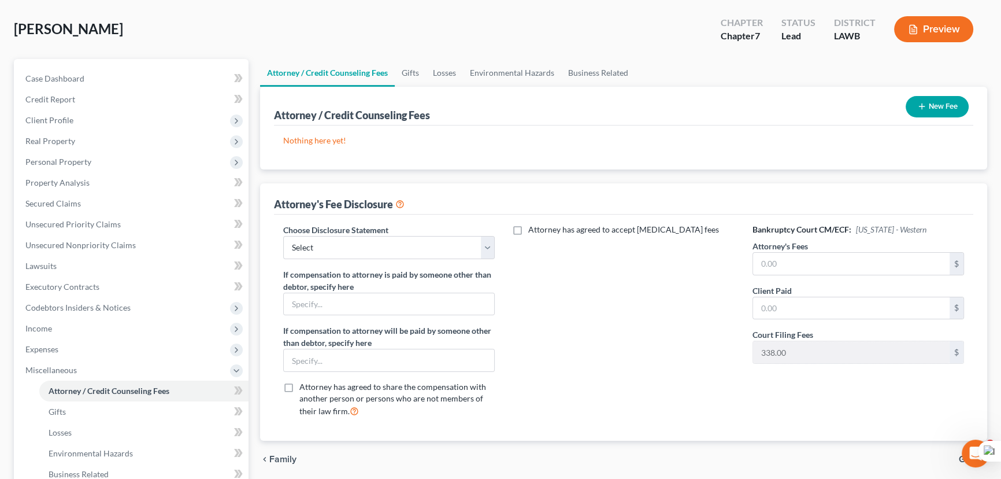
click at [942, 103] on button "New Fee" at bounding box center [937, 106] width 63 height 21
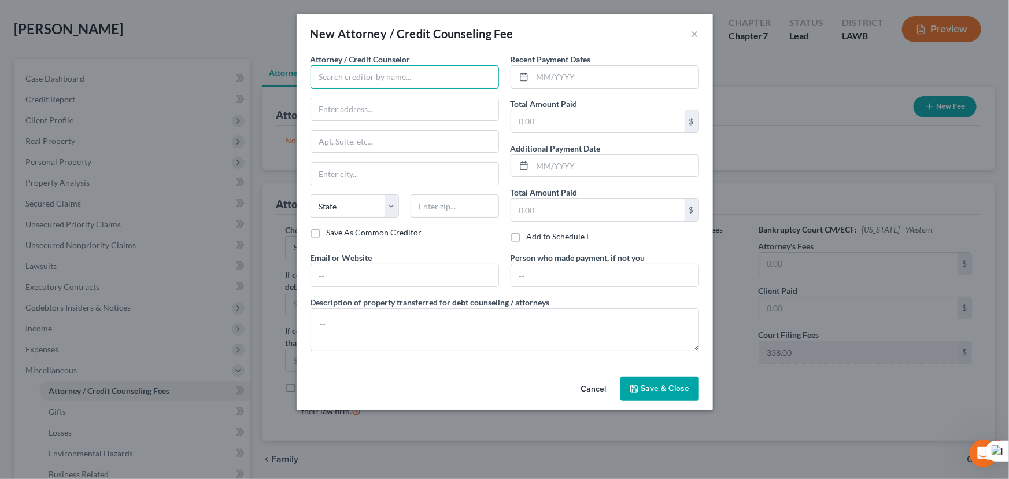
click at [373, 76] on input "text" at bounding box center [404, 76] width 188 height 23
click at [572, 37] on div "New Attorney / Credit Counseling Fee ×" at bounding box center [505, 33] width 416 height 39
click at [364, 80] on input "text" at bounding box center [404, 76] width 188 height 23
type input "E Orum Young Law Office"
type input "[STREET_ADDRESS][US_STATE]"
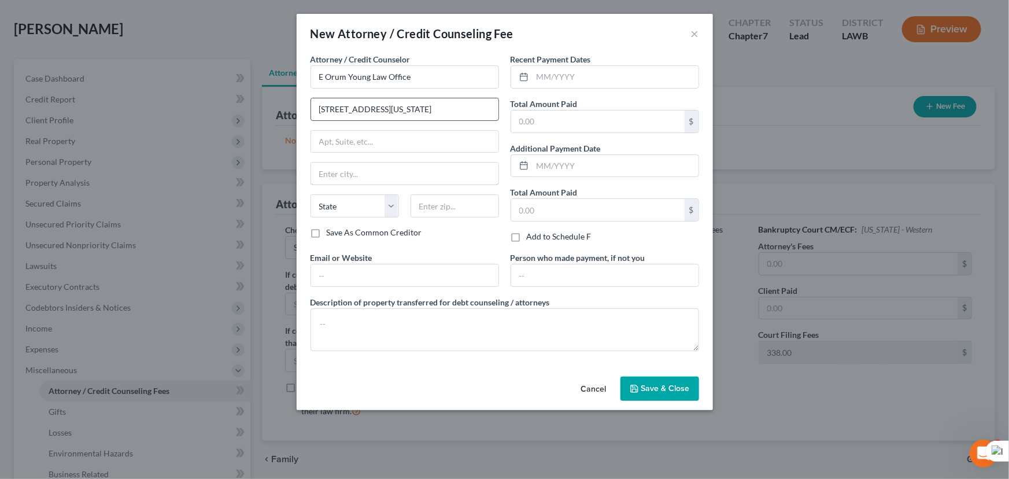
type input "Monroe"
select select "19"
type input "71201"
drag, startPoint x: 587, startPoint y: 69, endPoint x: 972, endPoint y: 176, distance: 400.2
click at [587, 69] on input "text" at bounding box center [615, 77] width 166 height 22
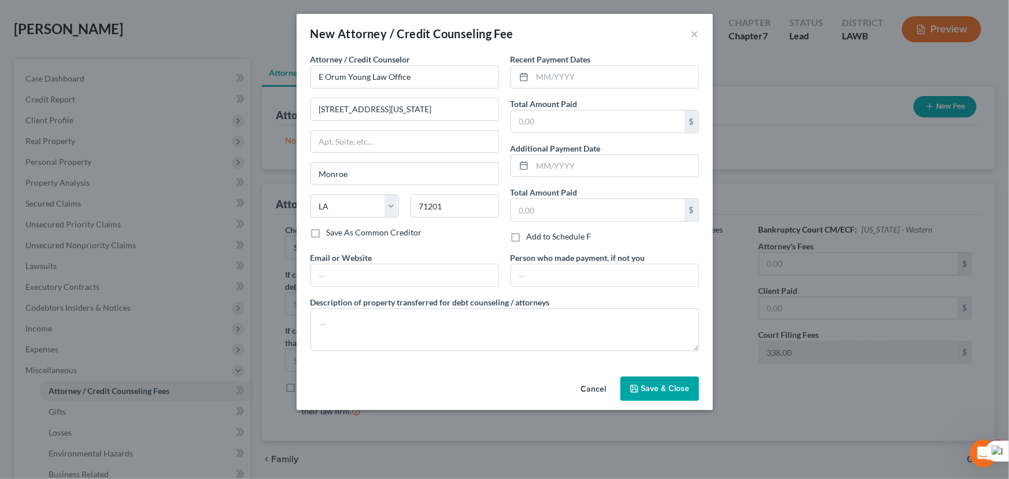
click at [651, 29] on div "New Attorney / Credit Counseling Fee ×" at bounding box center [505, 33] width 416 height 39
click at [602, 76] on input "text" at bounding box center [615, 77] width 166 height 22
type input "10/2025"
click at [569, 118] on input "text" at bounding box center [597, 121] width 173 height 22
type input "2,500"
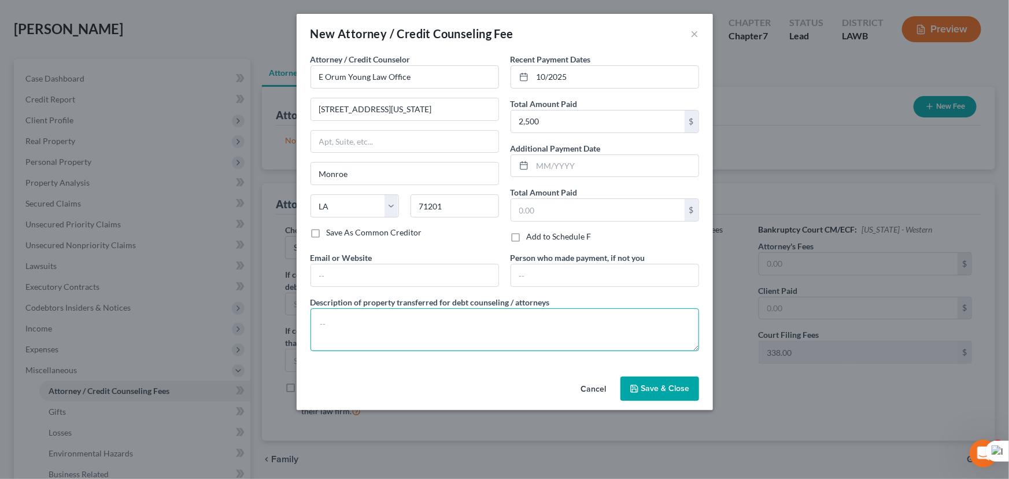
click at [416, 328] on textarea at bounding box center [504, 329] width 389 height 43
type textarea "credit report, credit counseling, filing fee"
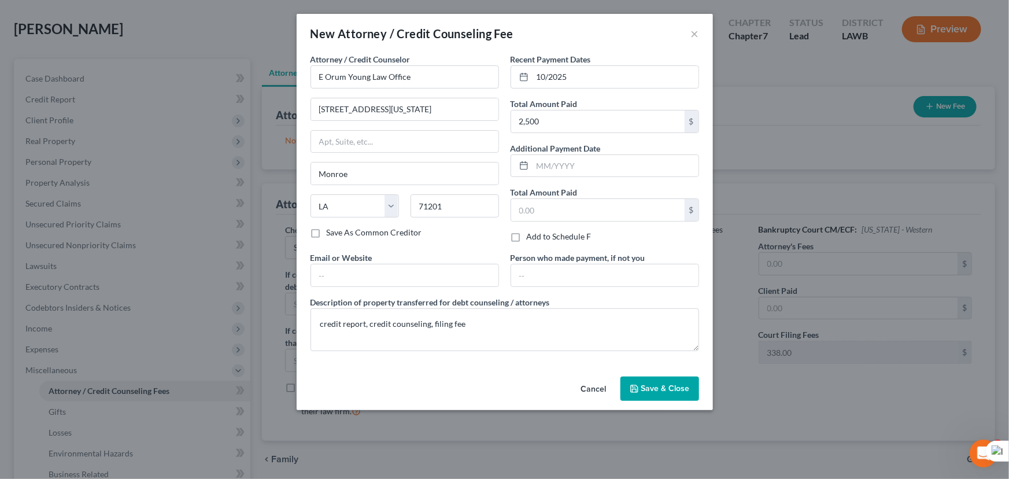
click at [667, 388] on span "Save & Close" at bounding box center [665, 388] width 49 height 10
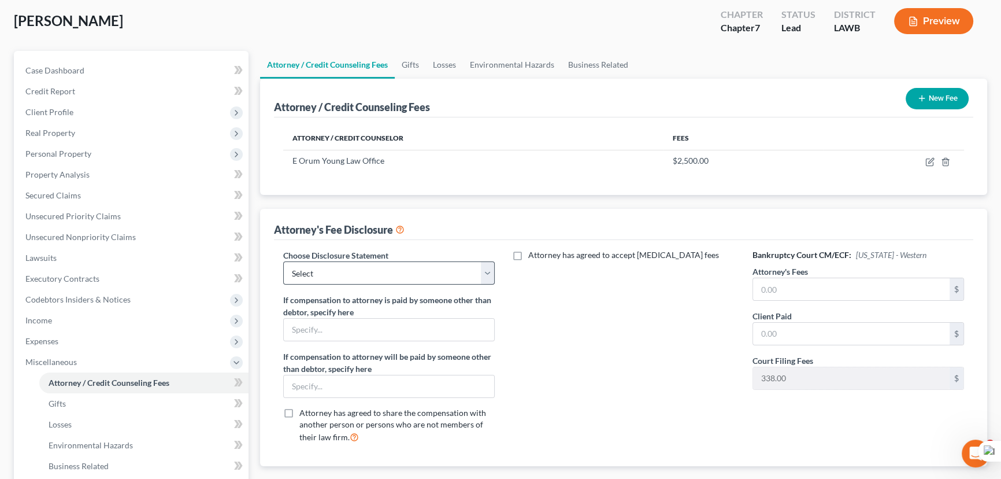
scroll to position [105, 0]
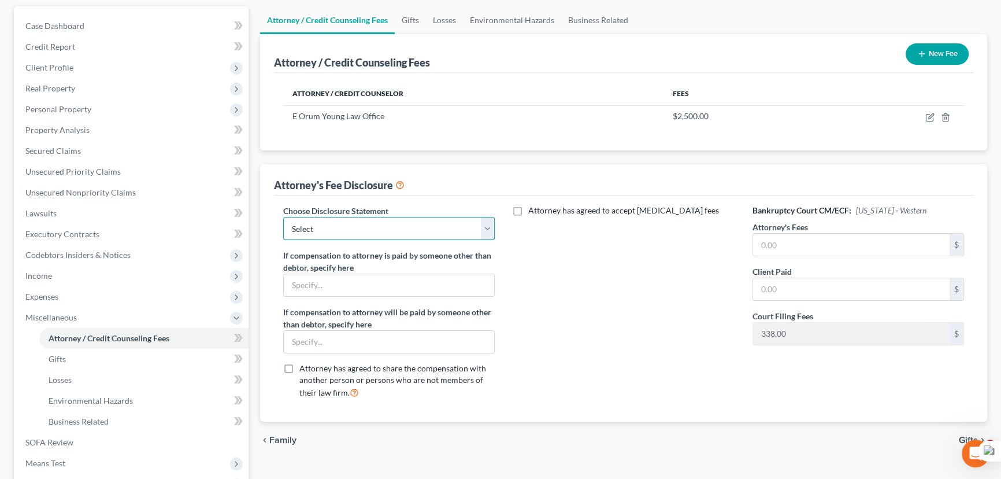
click at [406, 225] on select "Select LAEB 2016 Bankruptcy Rule 2016(B) Disclosure and Application for Approva…" at bounding box center [389, 228] width 212 height 23
select select "2"
click at [283, 217] on select "Select LAEB 2016 Bankruptcy Rule 2016(B) Disclosure and Application for Approva…" at bounding box center [389, 228] width 212 height 23
click at [794, 238] on input "text" at bounding box center [851, 245] width 197 height 22
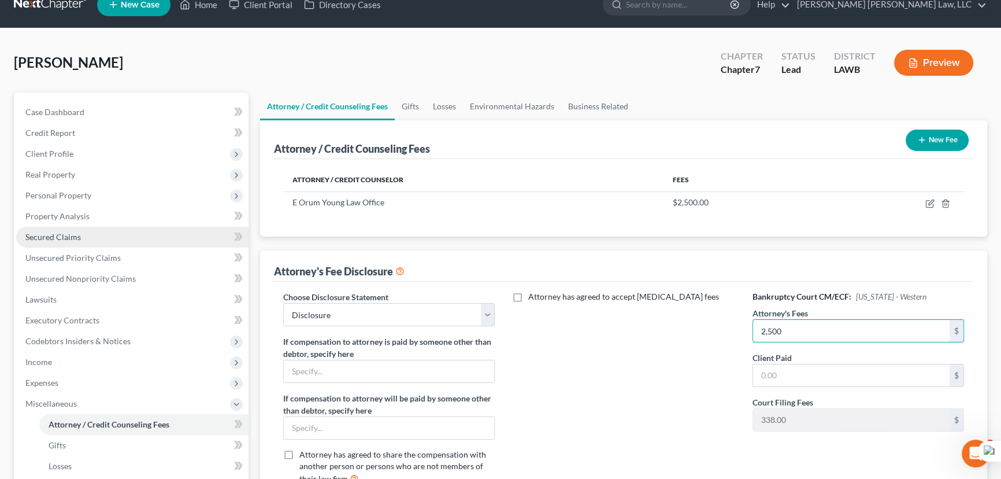
scroll to position [0, 0]
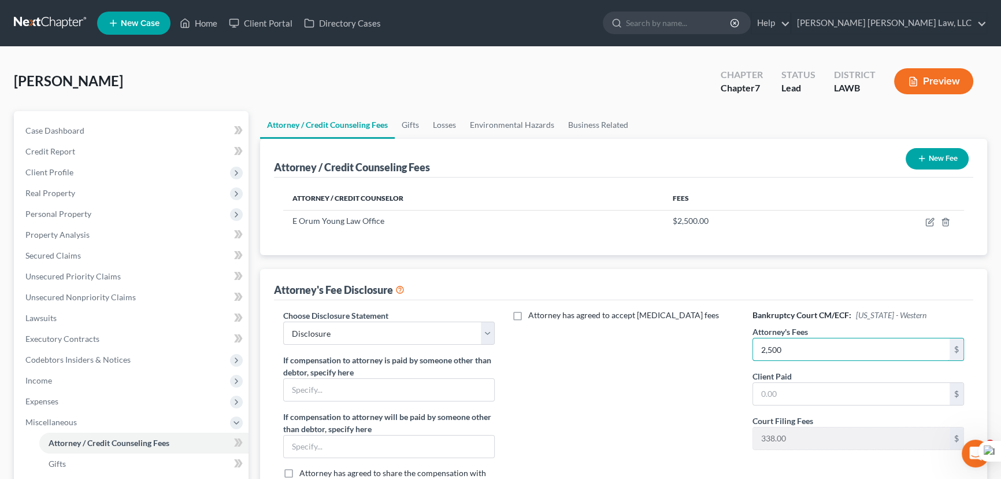
type input "2,500"
click at [119, 262] on link "Secured Claims" at bounding box center [132, 255] width 232 height 21
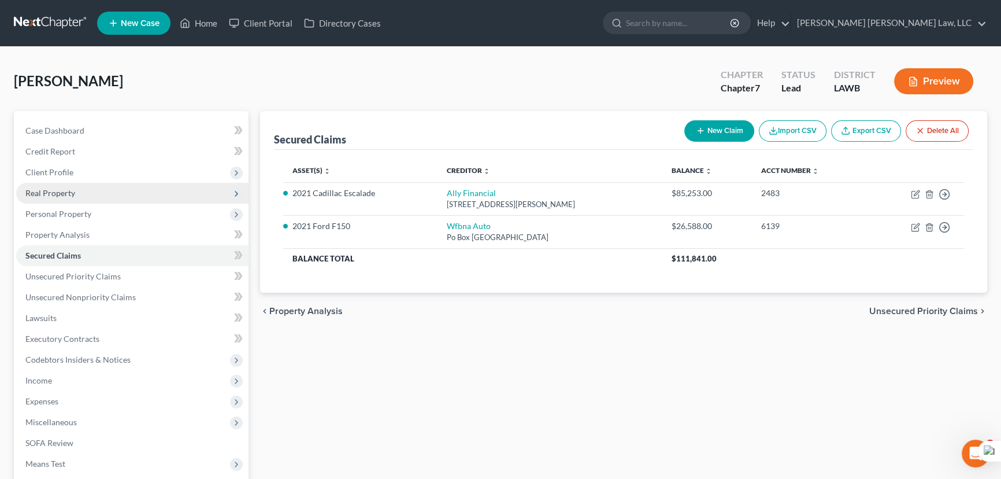
click at [85, 195] on span "Real Property" at bounding box center [132, 193] width 232 height 21
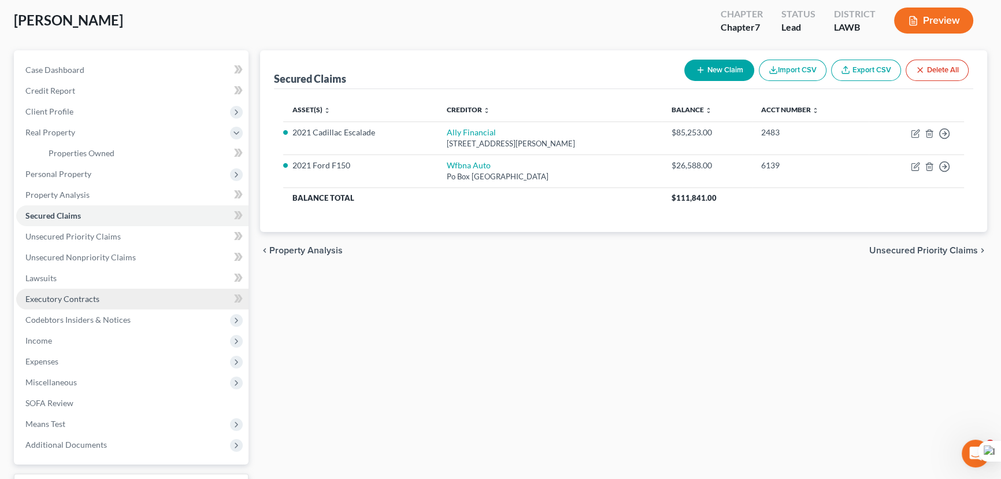
scroll to position [155, 0]
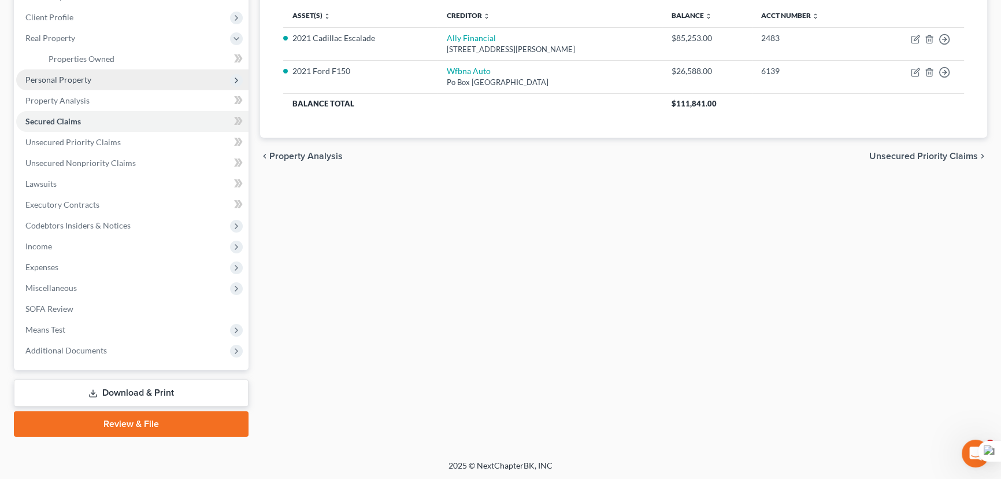
click at [93, 73] on span "Personal Property" at bounding box center [132, 79] width 232 height 21
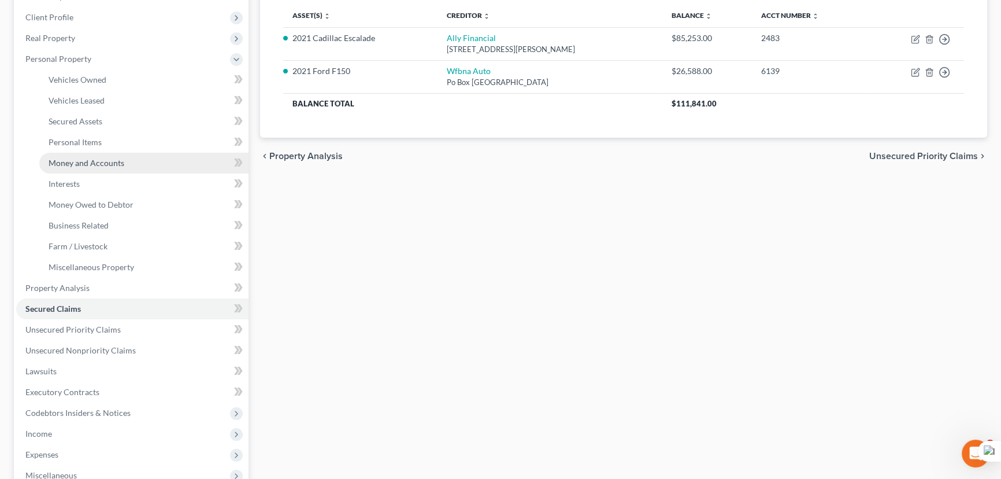
click at [127, 164] on link "Money and Accounts" at bounding box center [143, 163] width 209 height 21
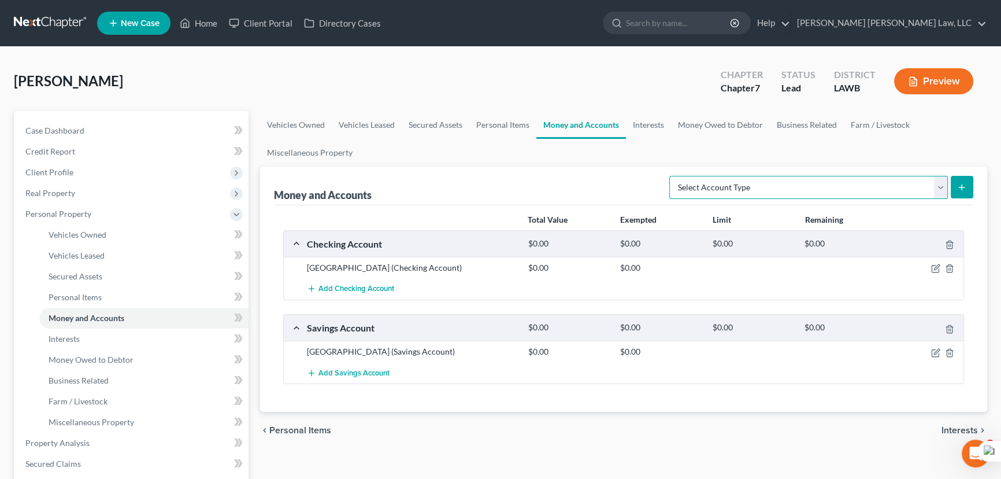
drag, startPoint x: 844, startPoint y: 186, endPoint x: 834, endPoint y: 195, distance: 13.1
click at [844, 186] on select "Select Account Type Brokerage (A/B: 18, SOFA: 20) Cash on Hand (A/B: 16) Certif…" at bounding box center [809, 187] width 279 height 23
select select "checking"
click at [673, 176] on select "Select Account Type Brokerage (A/B: 18, SOFA: 20) Cash on Hand (A/B: 16) Certif…" at bounding box center [809, 187] width 279 height 23
click at [966, 186] on icon "submit" at bounding box center [961, 187] width 9 height 9
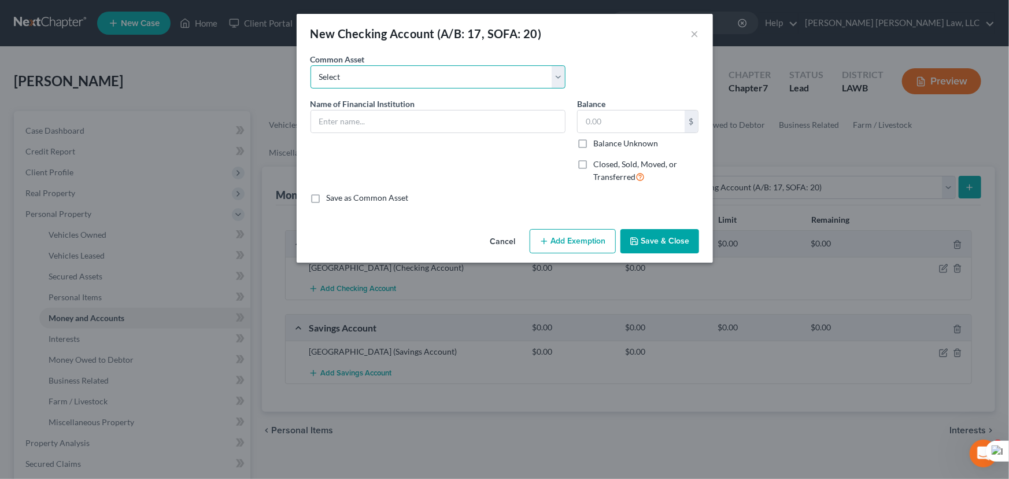
click at [346, 70] on select "Select Current Bank Sevenfold Credit Union Apple Cash First Horizon Bank Centri…" at bounding box center [437, 76] width 255 height 23
select select "65"
click at [310, 65] on select "Select Current Bank Sevenfold Credit Union Apple Cash First Horizon Bank Centri…" at bounding box center [437, 76] width 255 height 23
type input "Cash App"
type input "0"
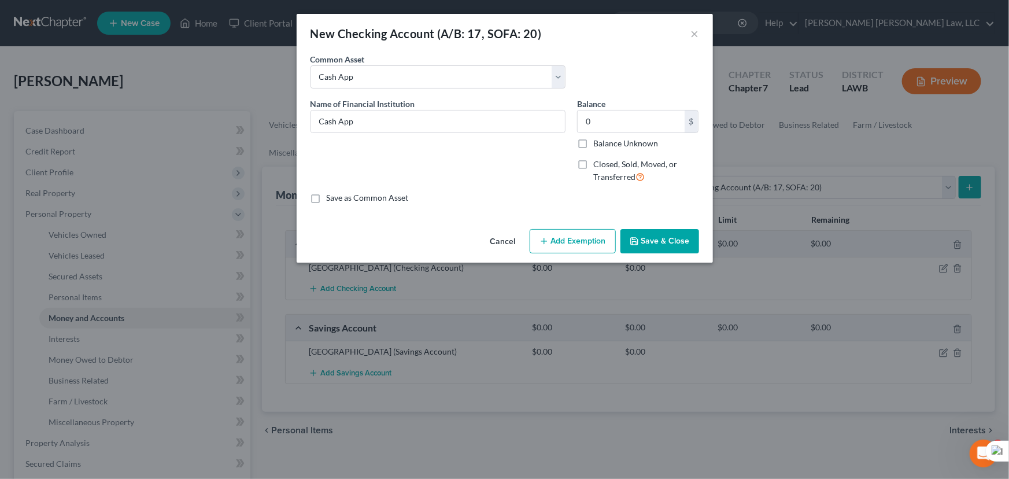
click at [670, 240] on button "Save & Close" at bounding box center [659, 241] width 79 height 24
